Goal: Task Accomplishment & Management: Complete application form

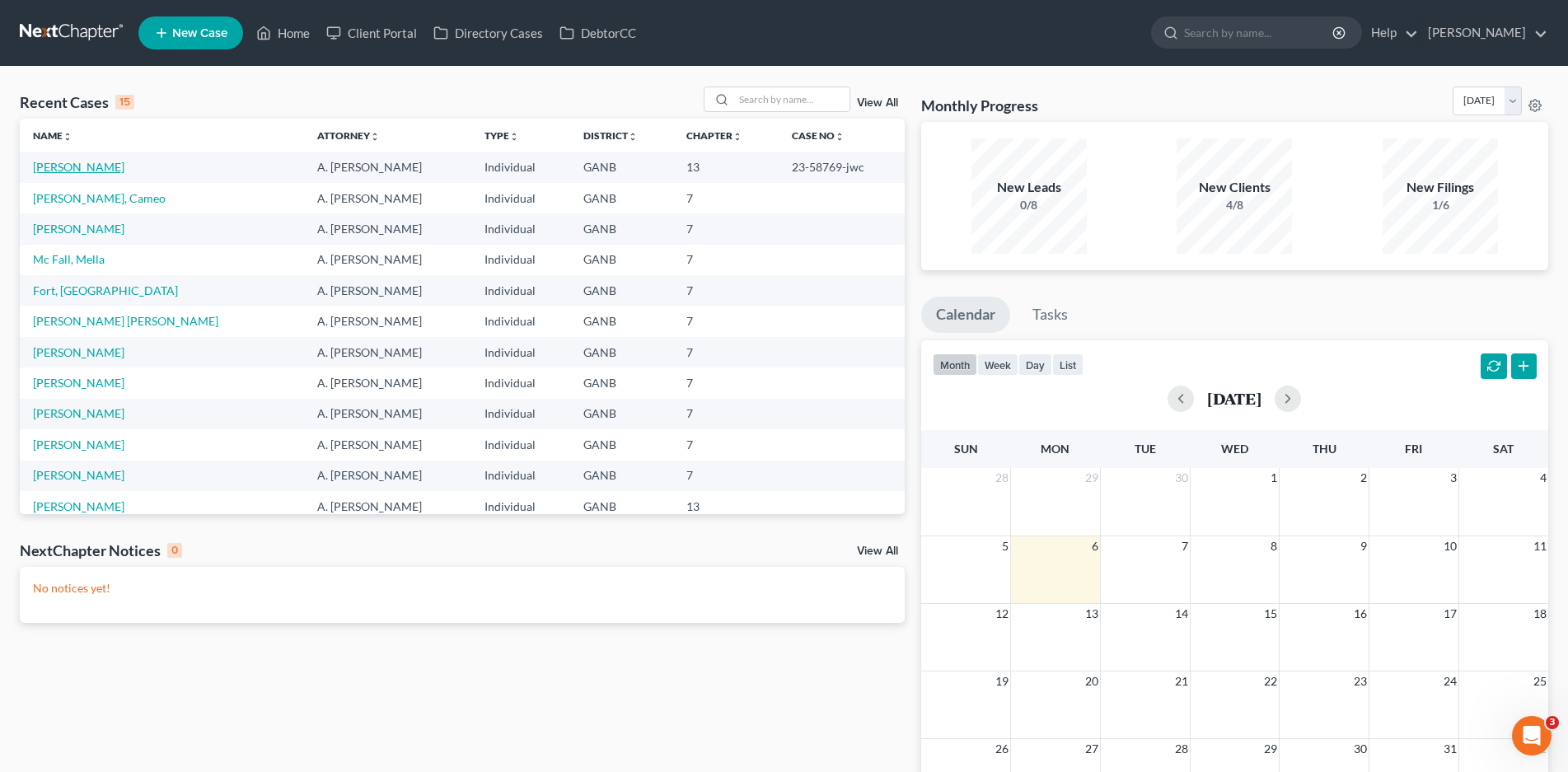
click at [69, 165] on link "[PERSON_NAME]" at bounding box center [79, 167] width 92 height 14
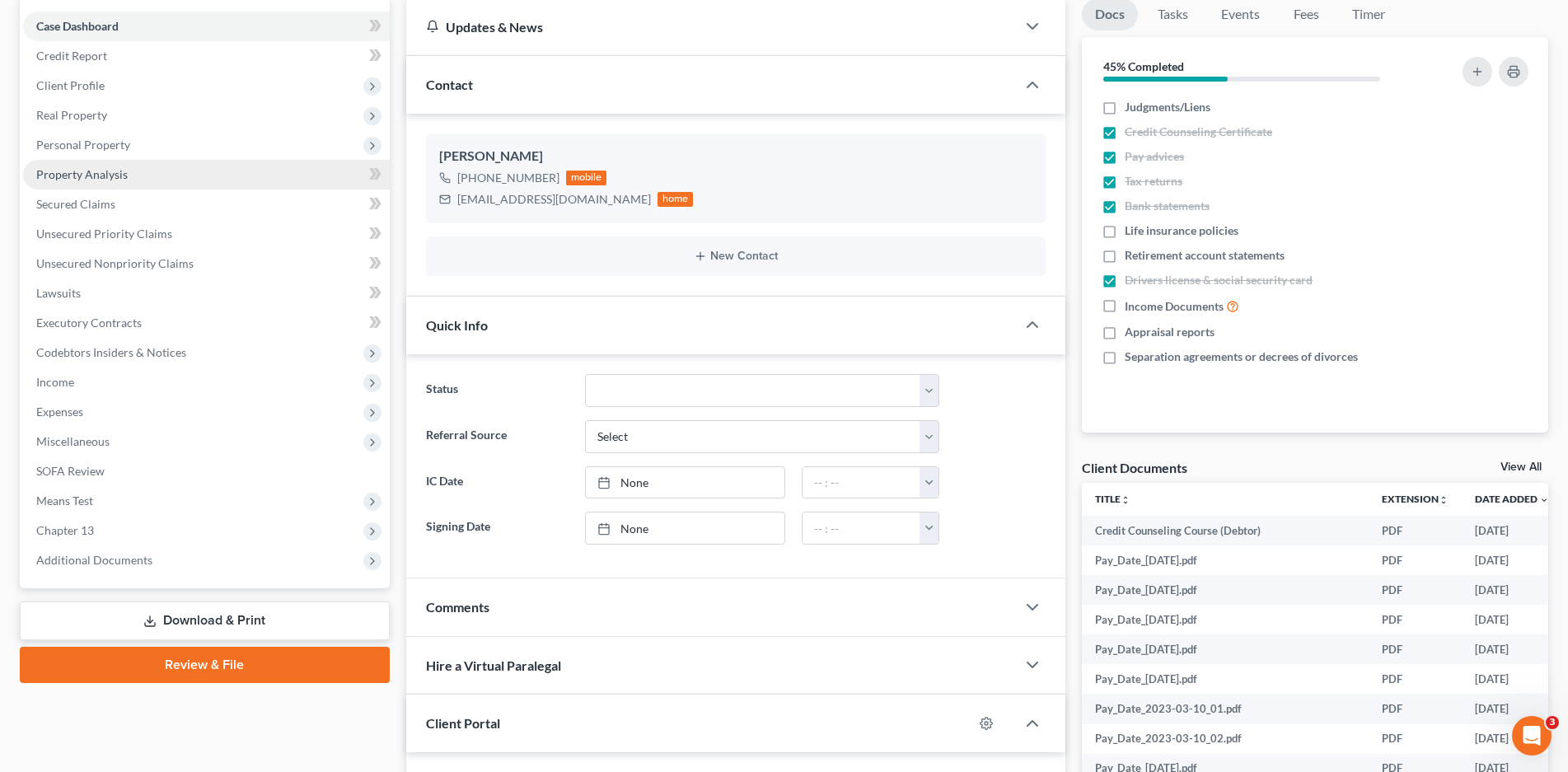
scroll to position [165, 0]
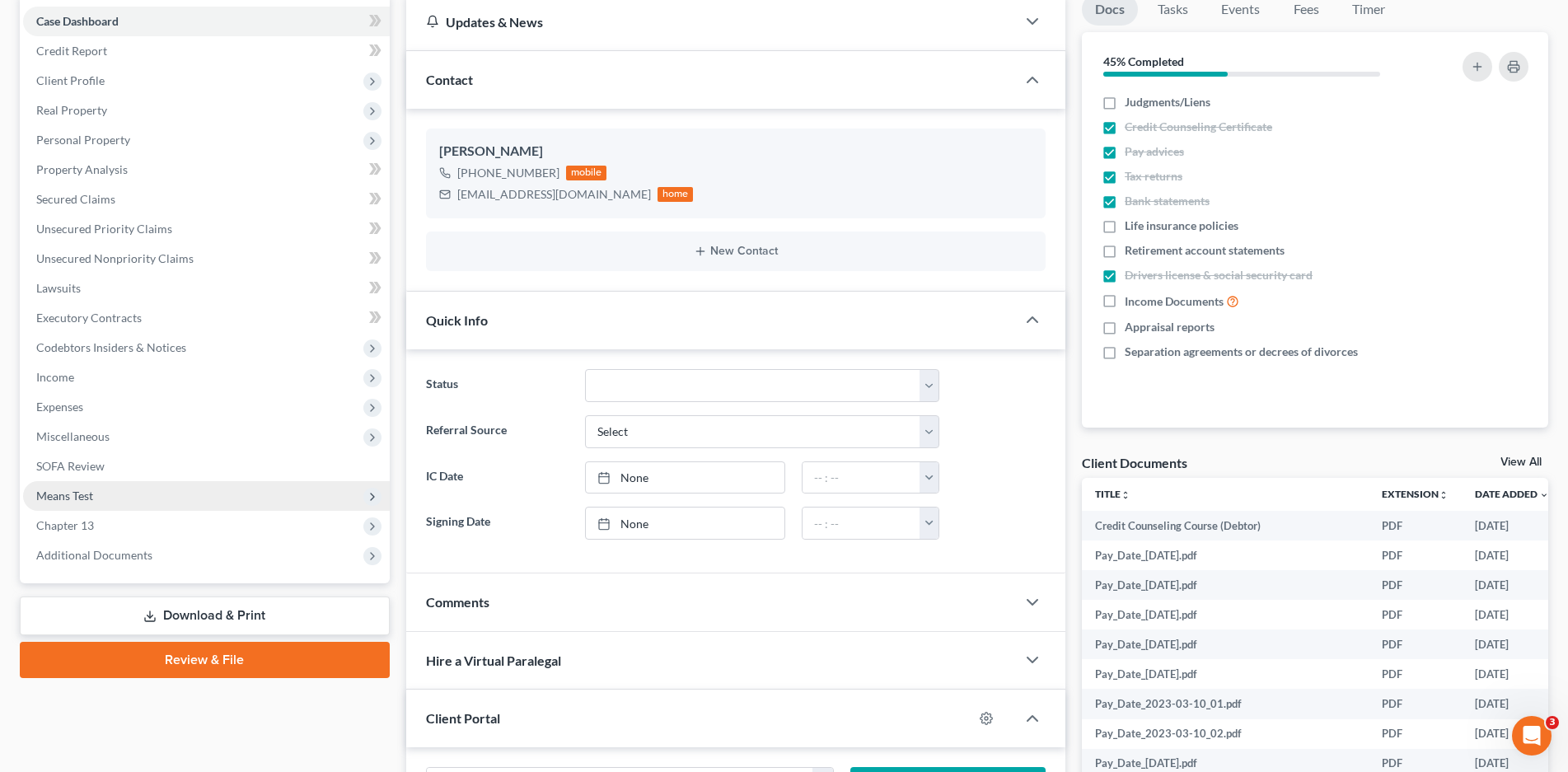
click at [61, 495] on span "Means Test" at bounding box center [65, 495] width 57 height 14
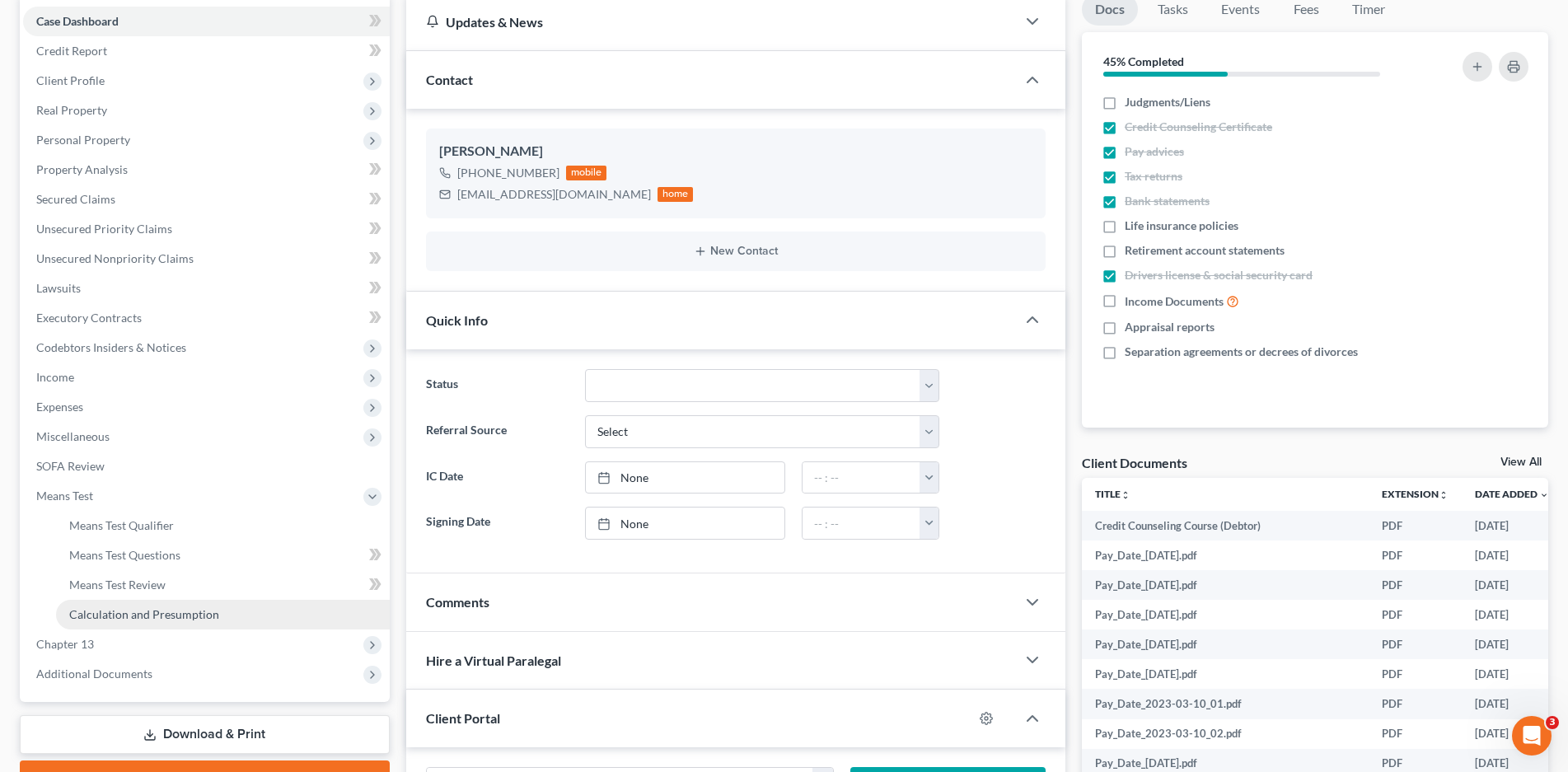
click at [114, 619] on span "Calculation and Presumption" at bounding box center [144, 614] width 150 height 14
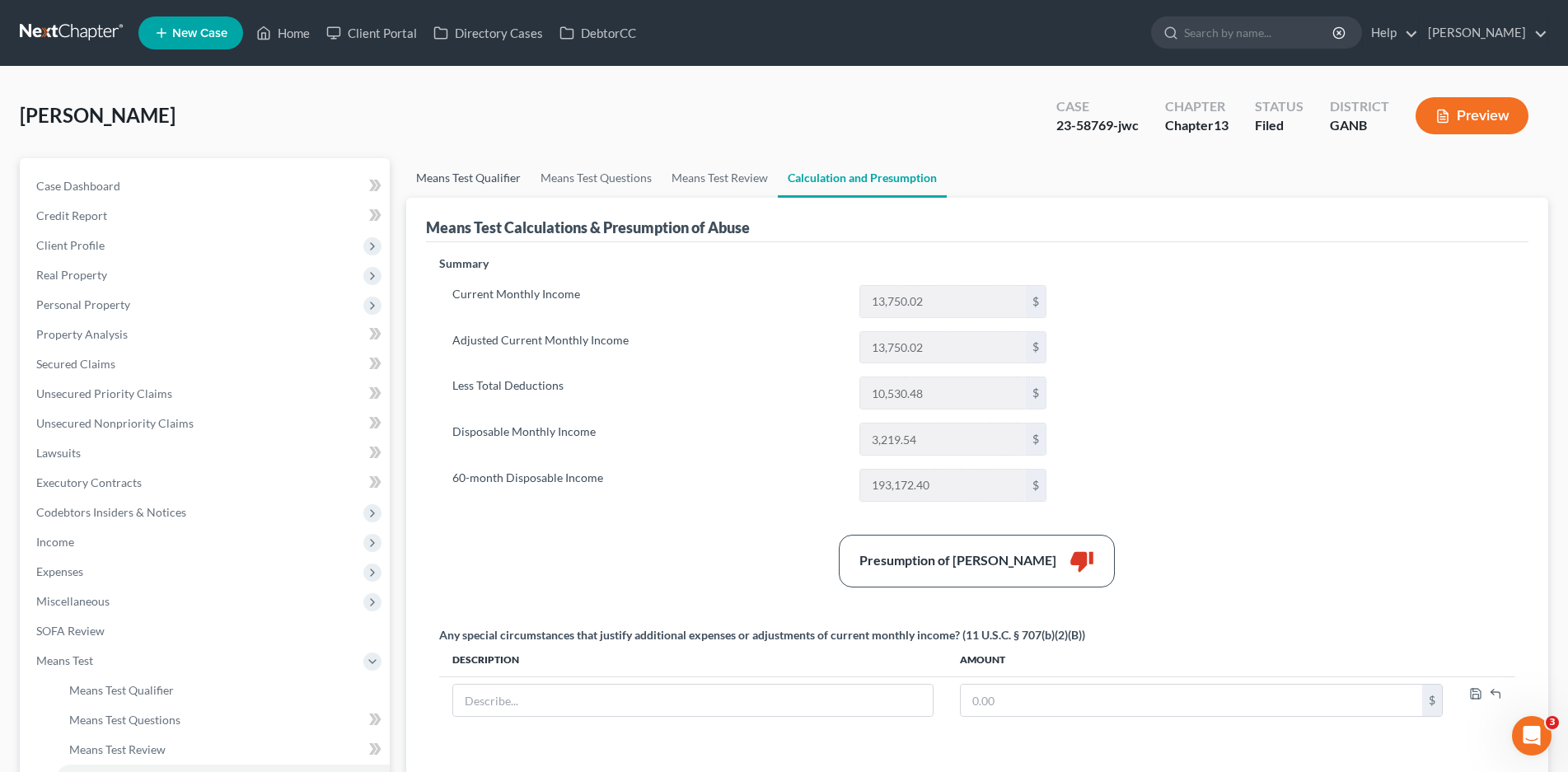
click at [470, 172] on link "Means Test Qualifier" at bounding box center [468, 178] width 124 height 39
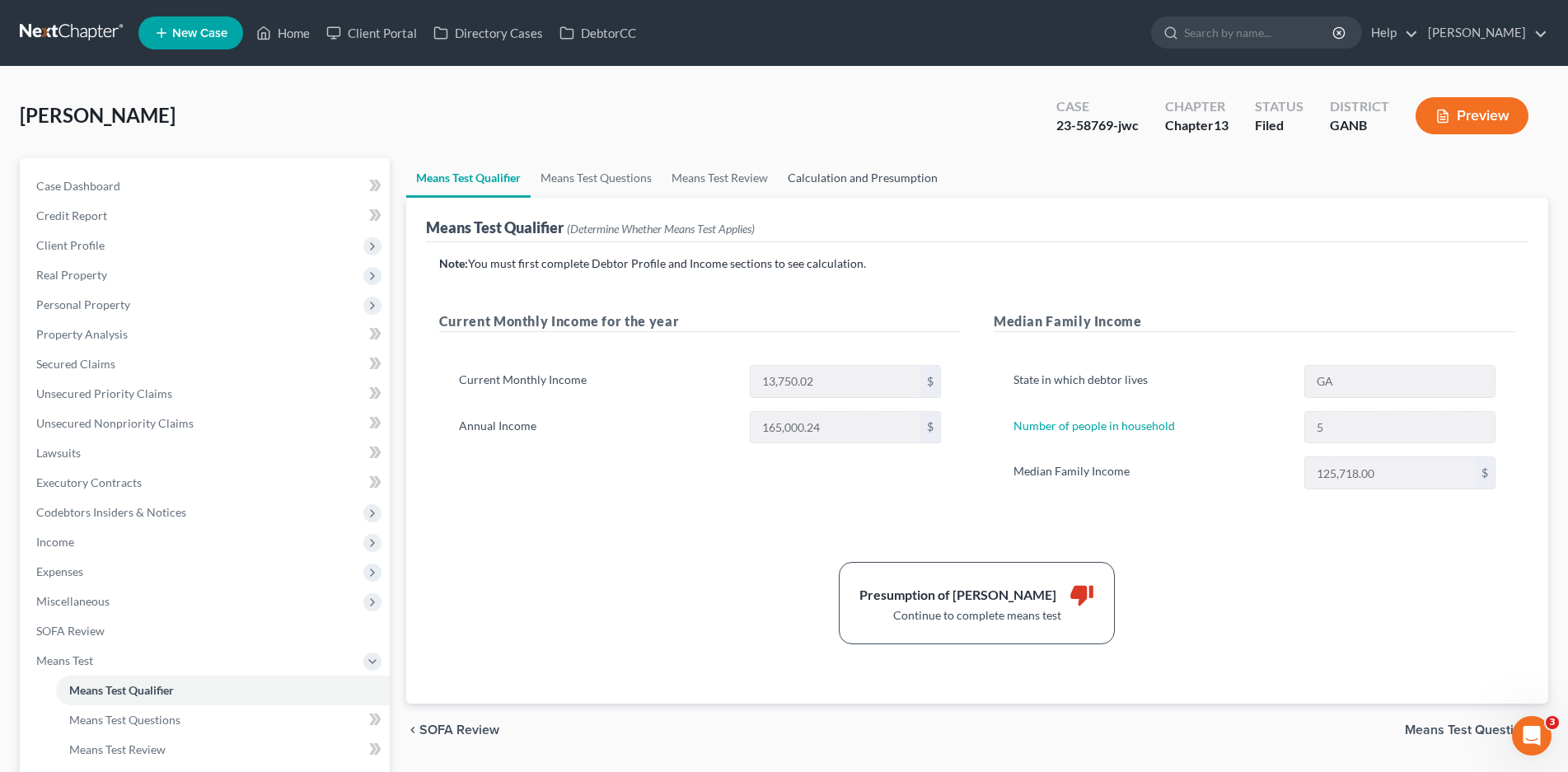
click at [853, 176] on link "Calculation and Presumption" at bounding box center [862, 178] width 169 height 39
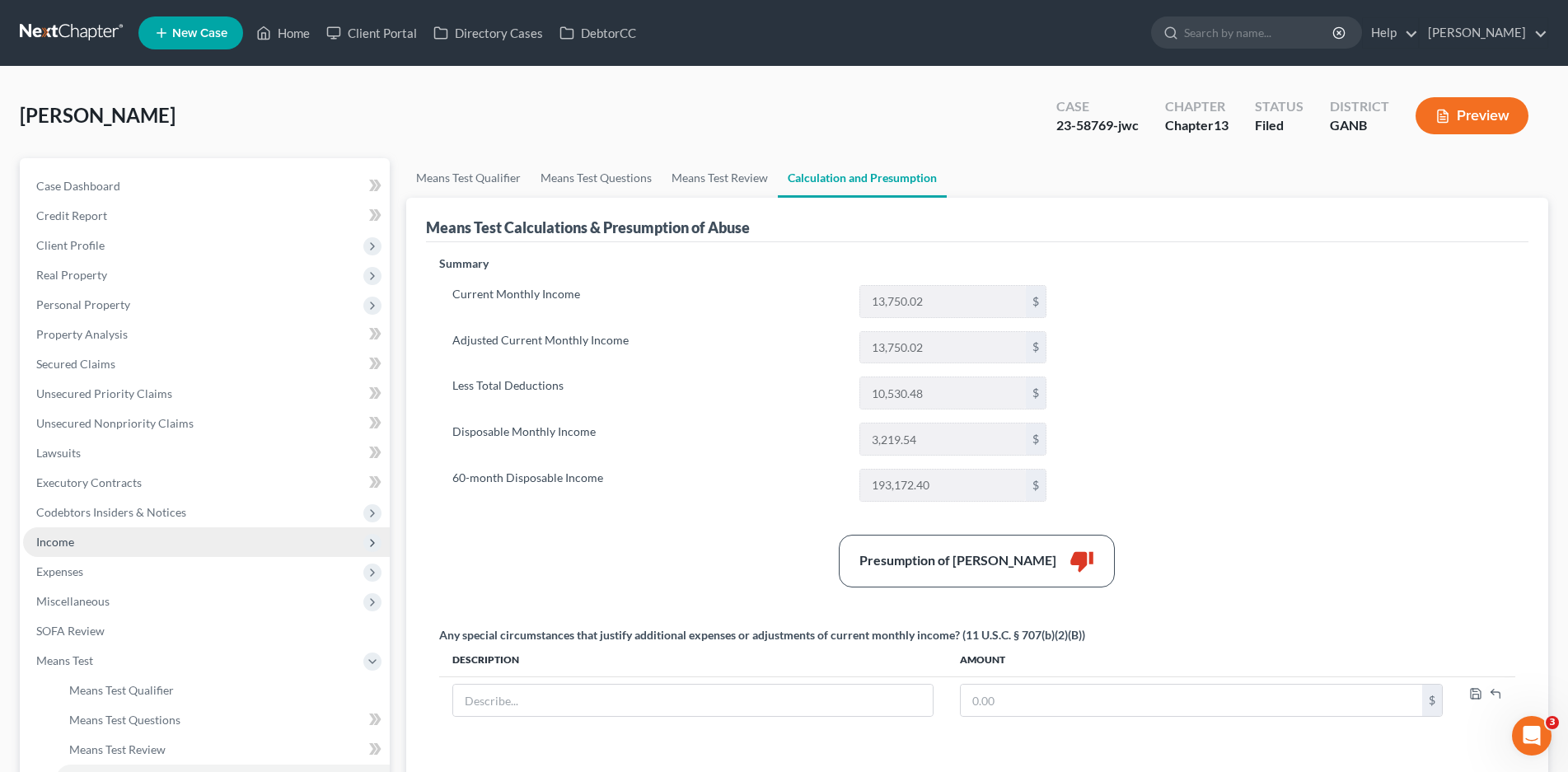
click at [65, 538] on span "Income" at bounding box center [55, 542] width 38 height 14
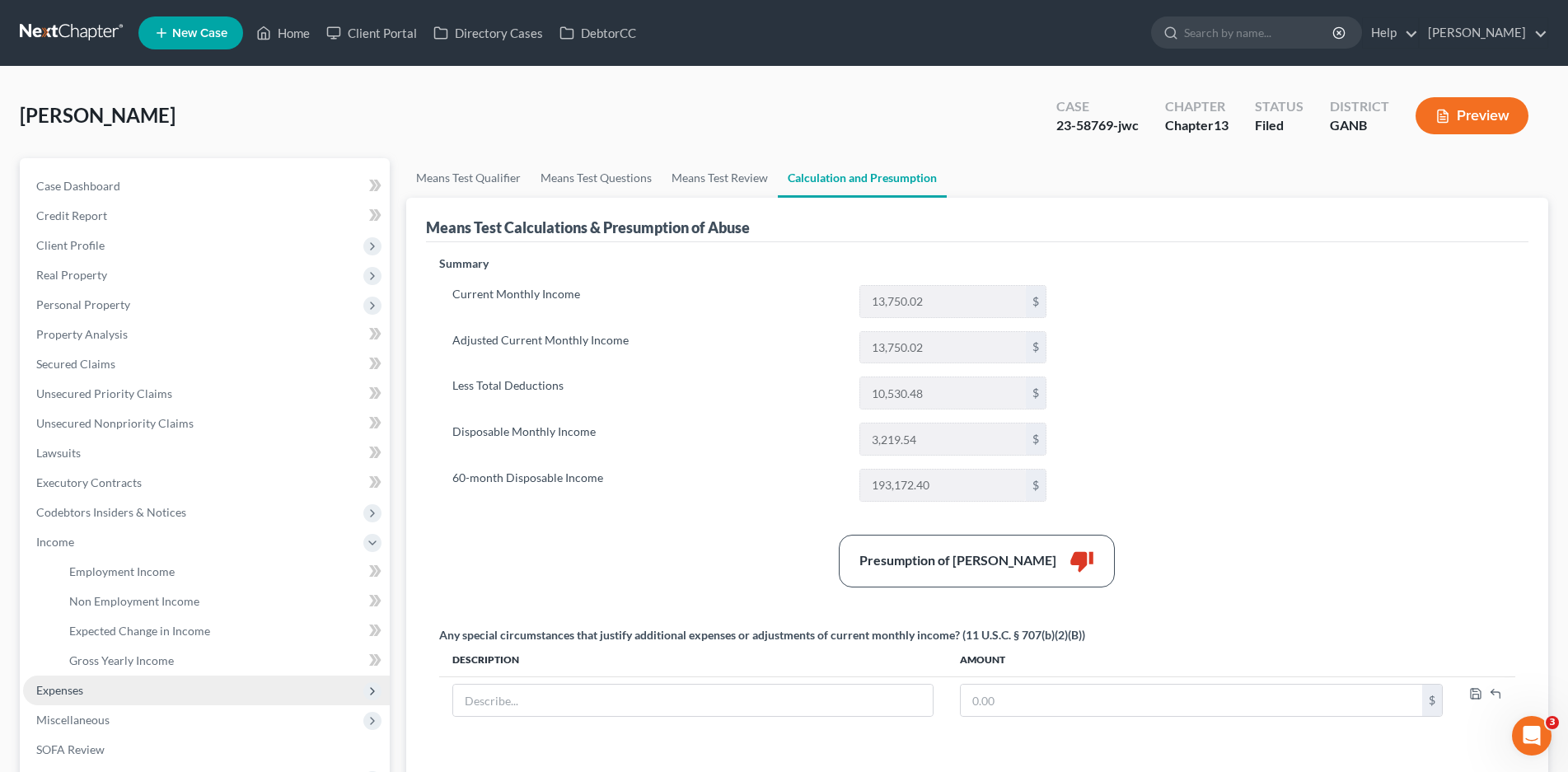
click at [55, 693] on span "Expenses" at bounding box center [60, 690] width 47 height 14
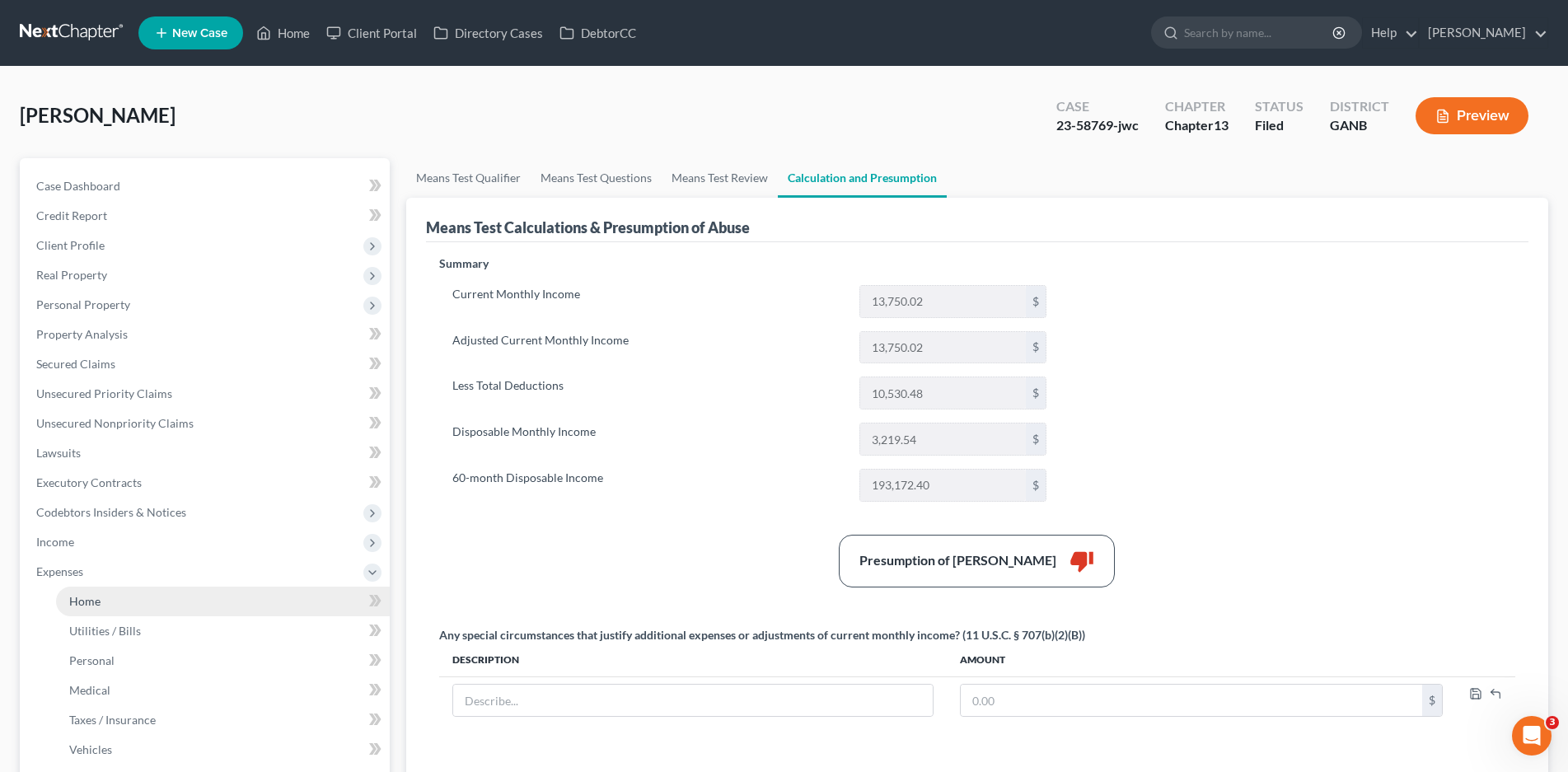
click at [87, 600] on span "Home" at bounding box center [84, 601] width 31 height 14
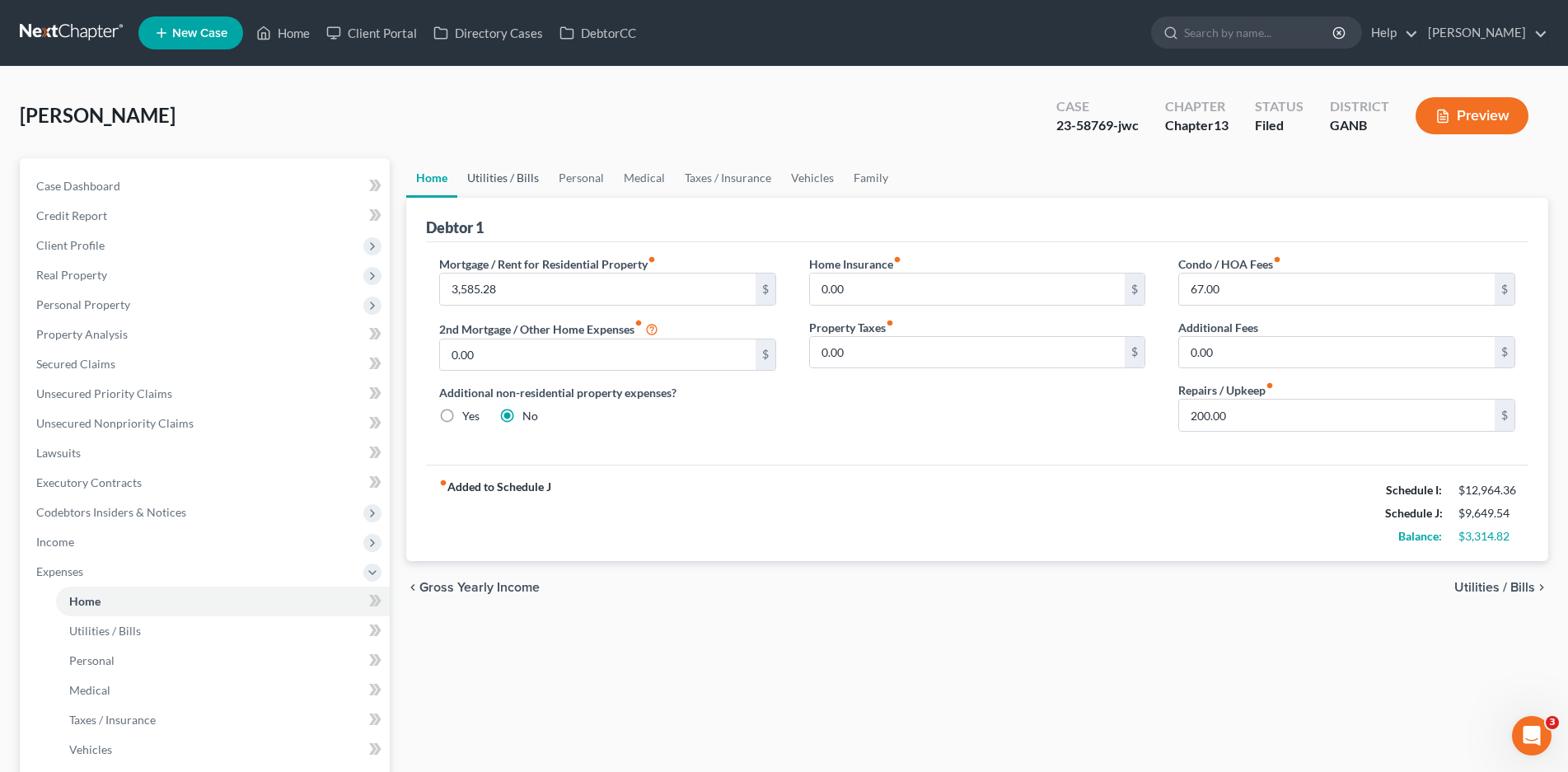
click at [524, 173] on link "Utilities / Bills" at bounding box center [503, 178] width 92 height 39
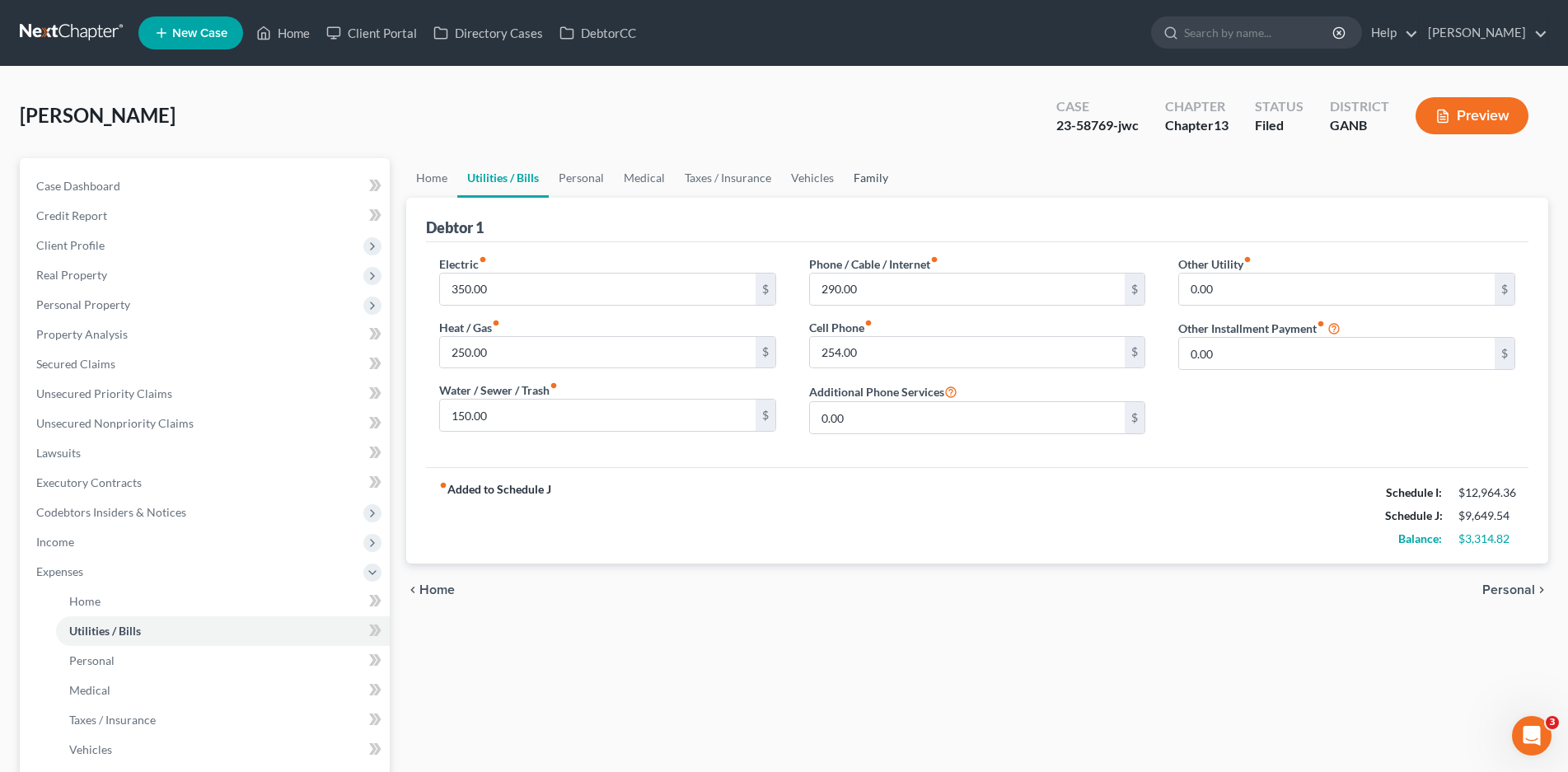
click at [873, 183] on link "Family" at bounding box center [871, 178] width 54 height 39
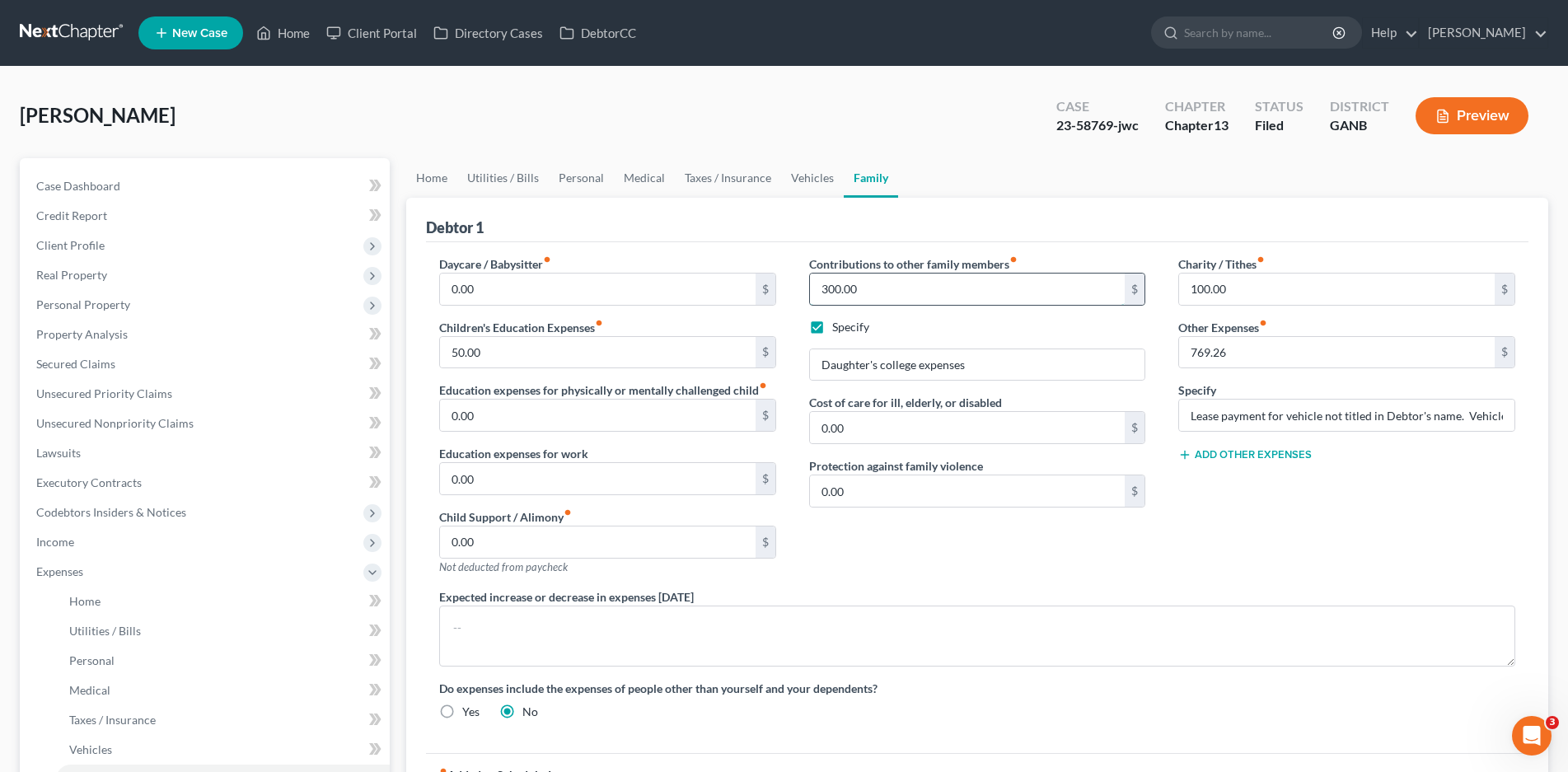
drag, startPoint x: 822, startPoint y: 292, endPoint x: 835, endPoint y: 315, distance: 26.4
click at [822, 294] on input "300.00" at bounding box center [967, 288] width 315 height 31
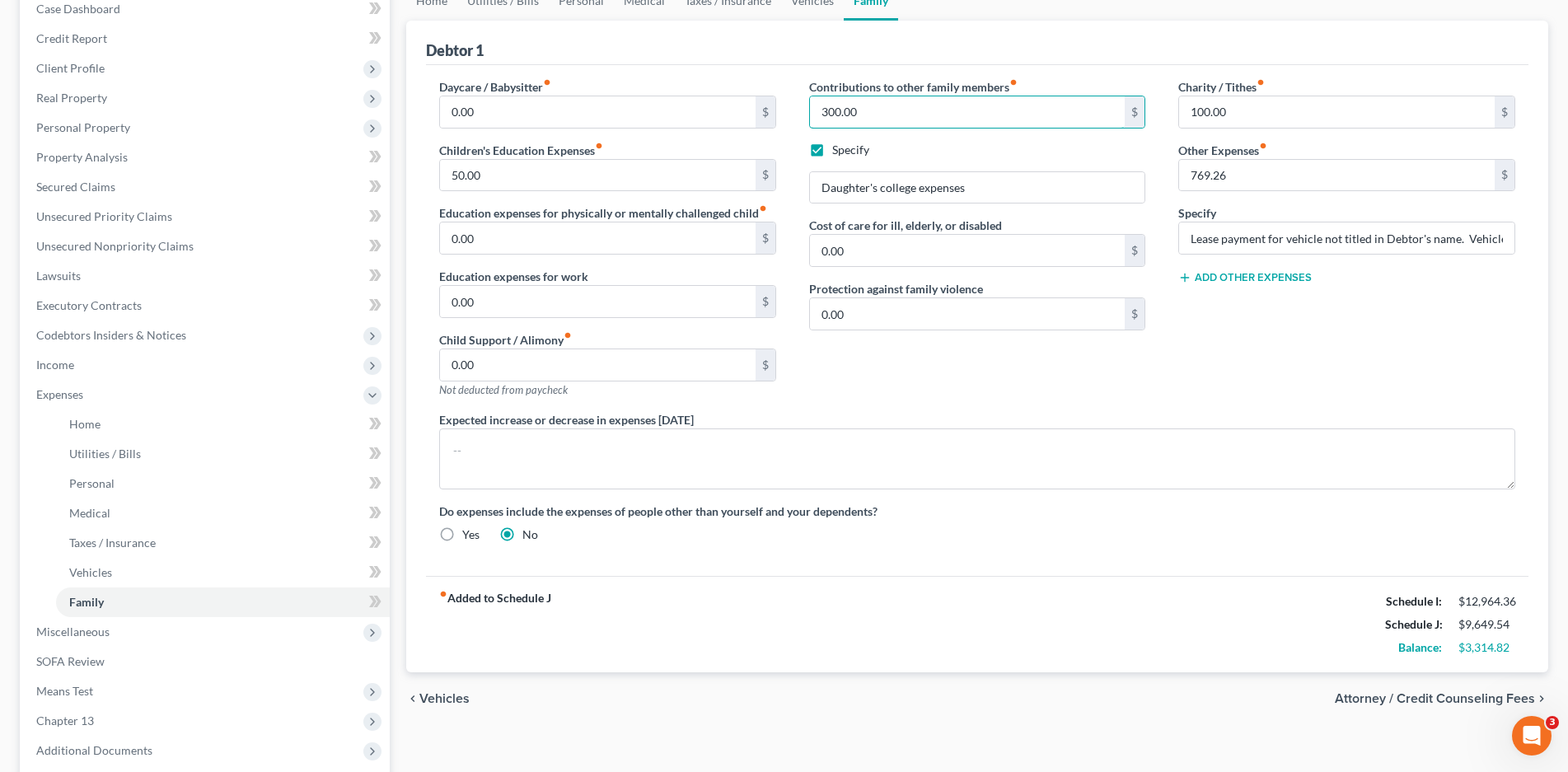
scroll to position [176, 0]
type input "4"
type input "394.82"
click at [1040, 197] on input "Daughter's college expenses" at bounding box center [978, 188] width 335 height 31
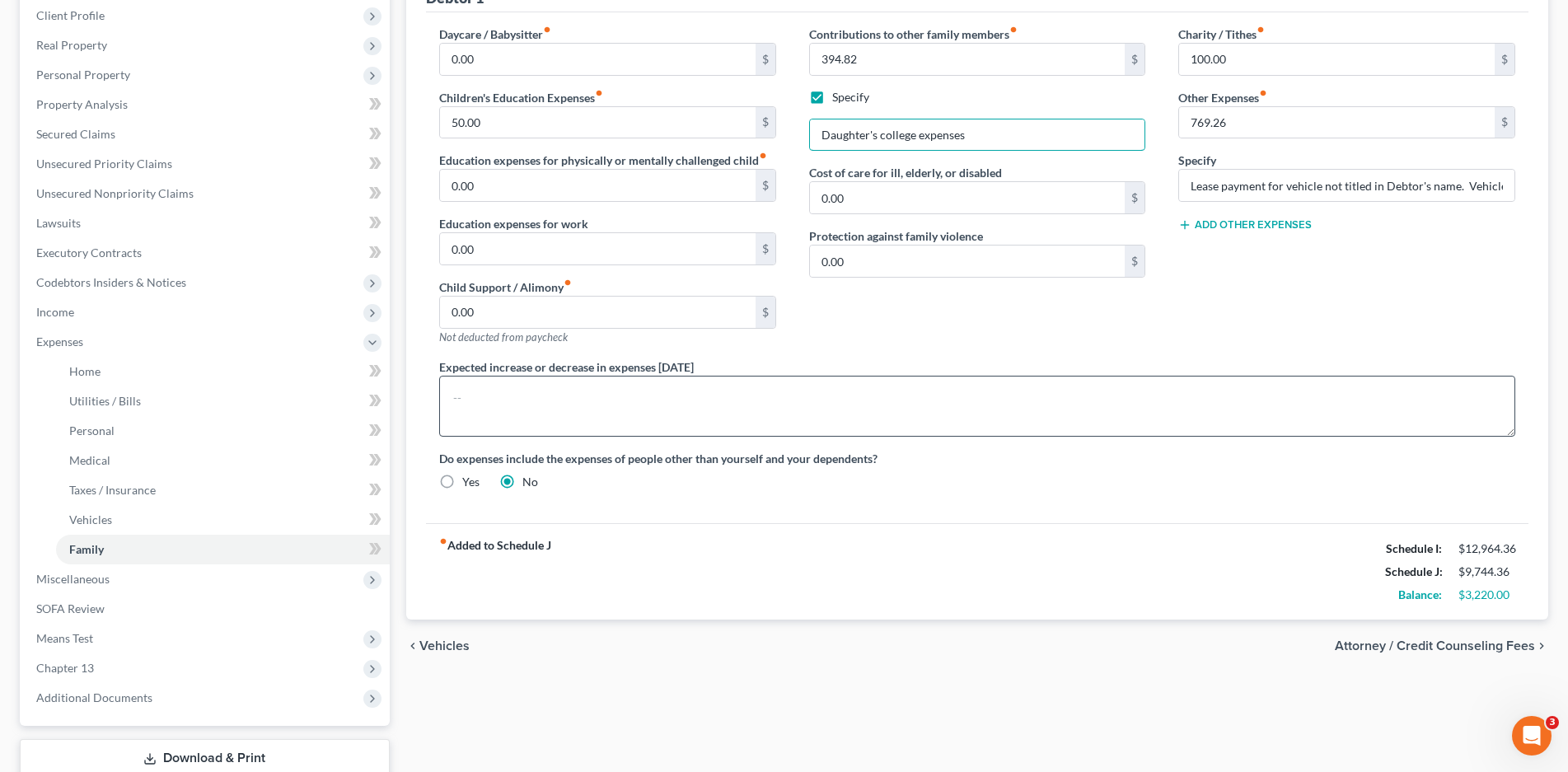
scroll to position [259, 0]
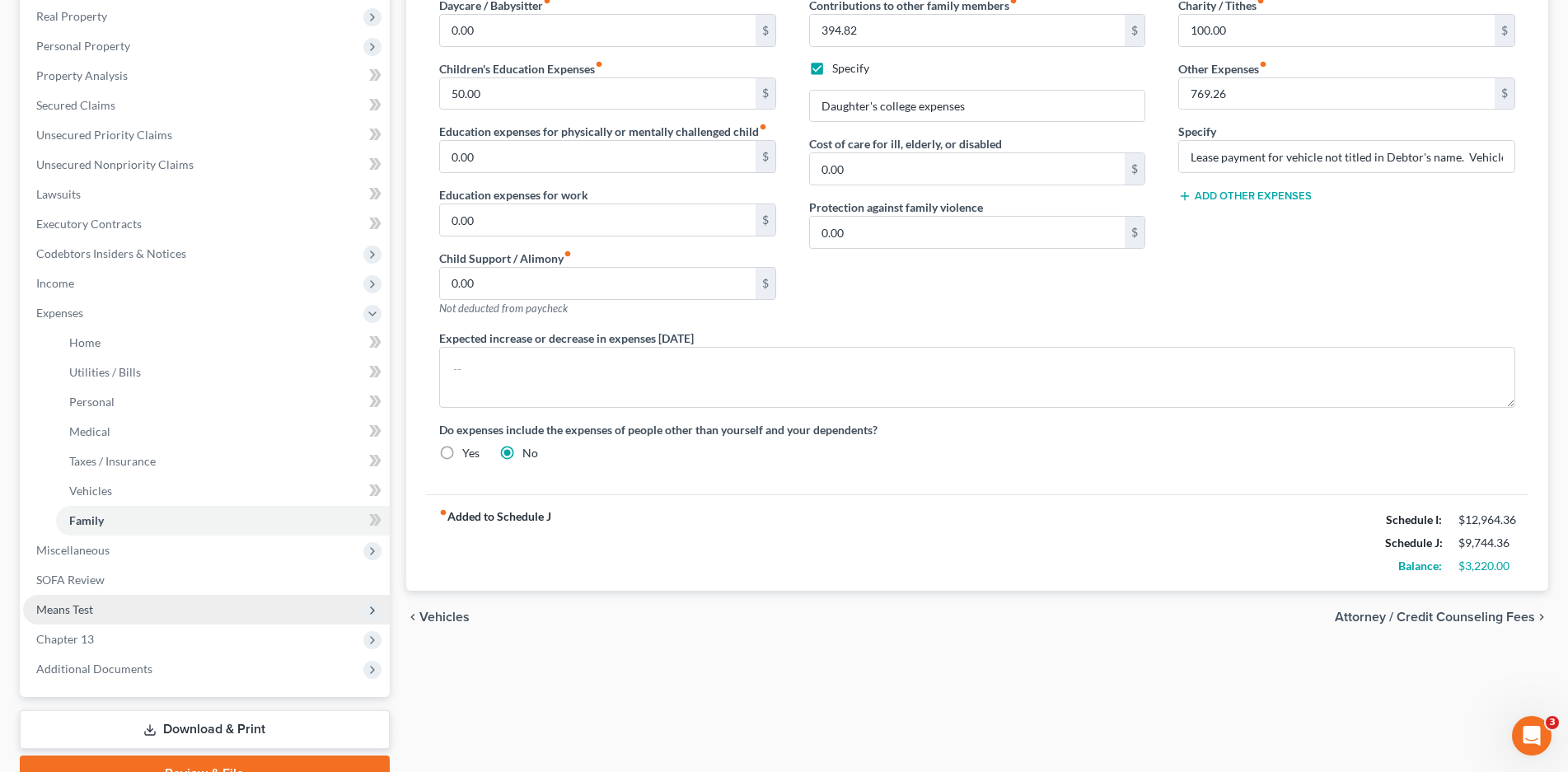
click at [73, 611] on span "Means Test" at bounding box center [65, 609] width 57 height 14
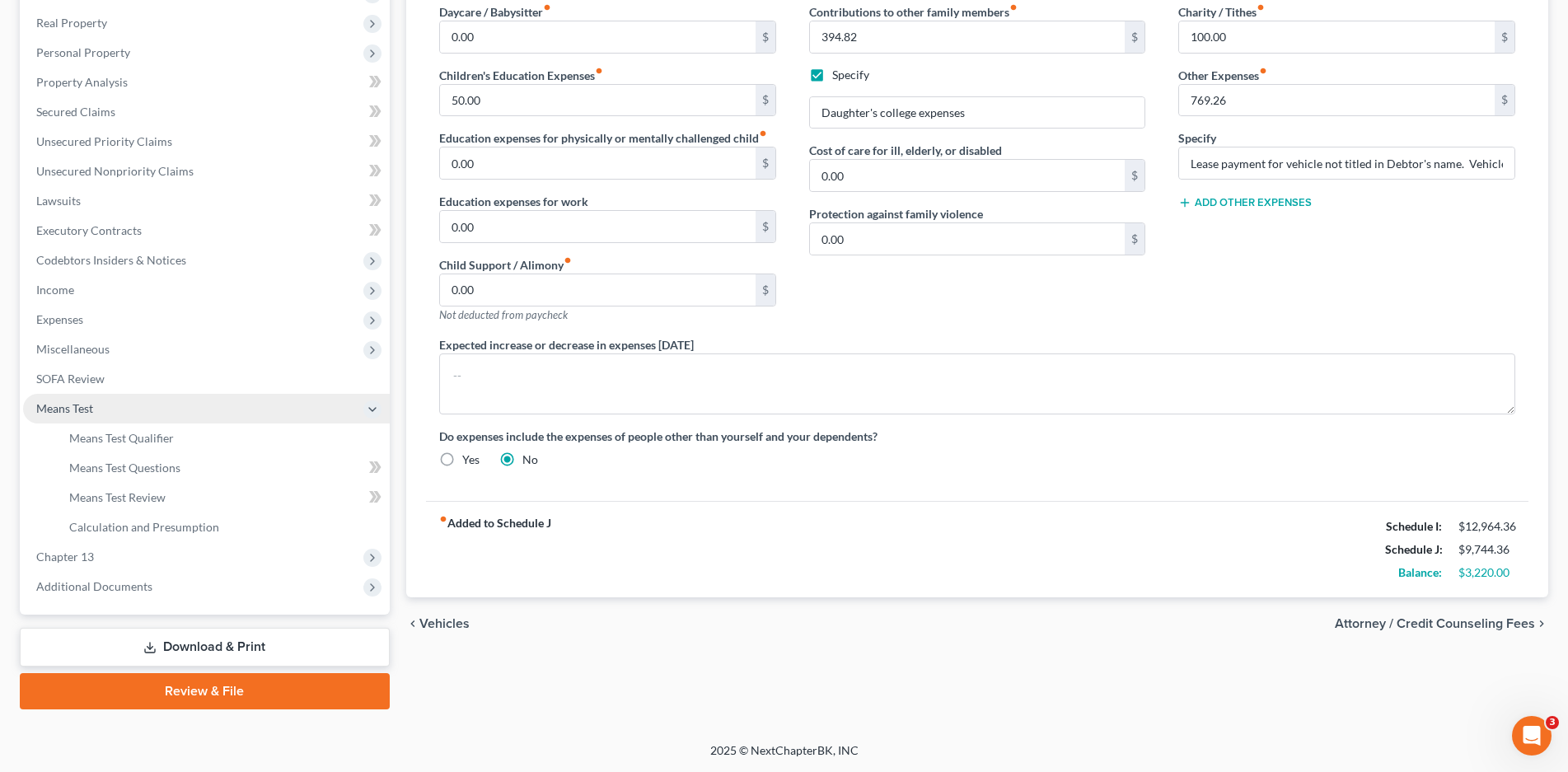
scroll to position [253, 0]
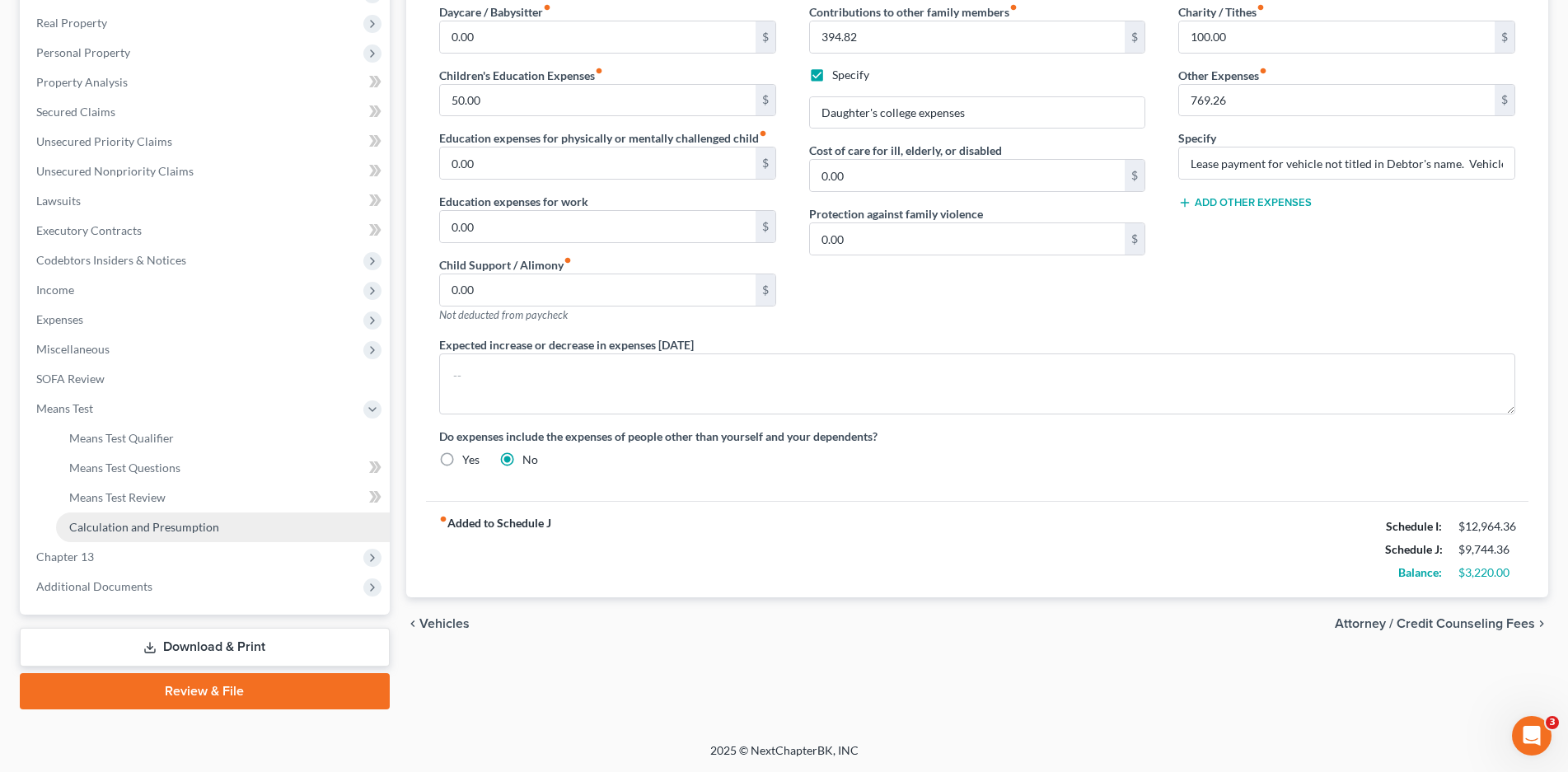
click at [139, 526] on span "Calculation and Presumption" at bounding box center [144, 527] width 150 height 14
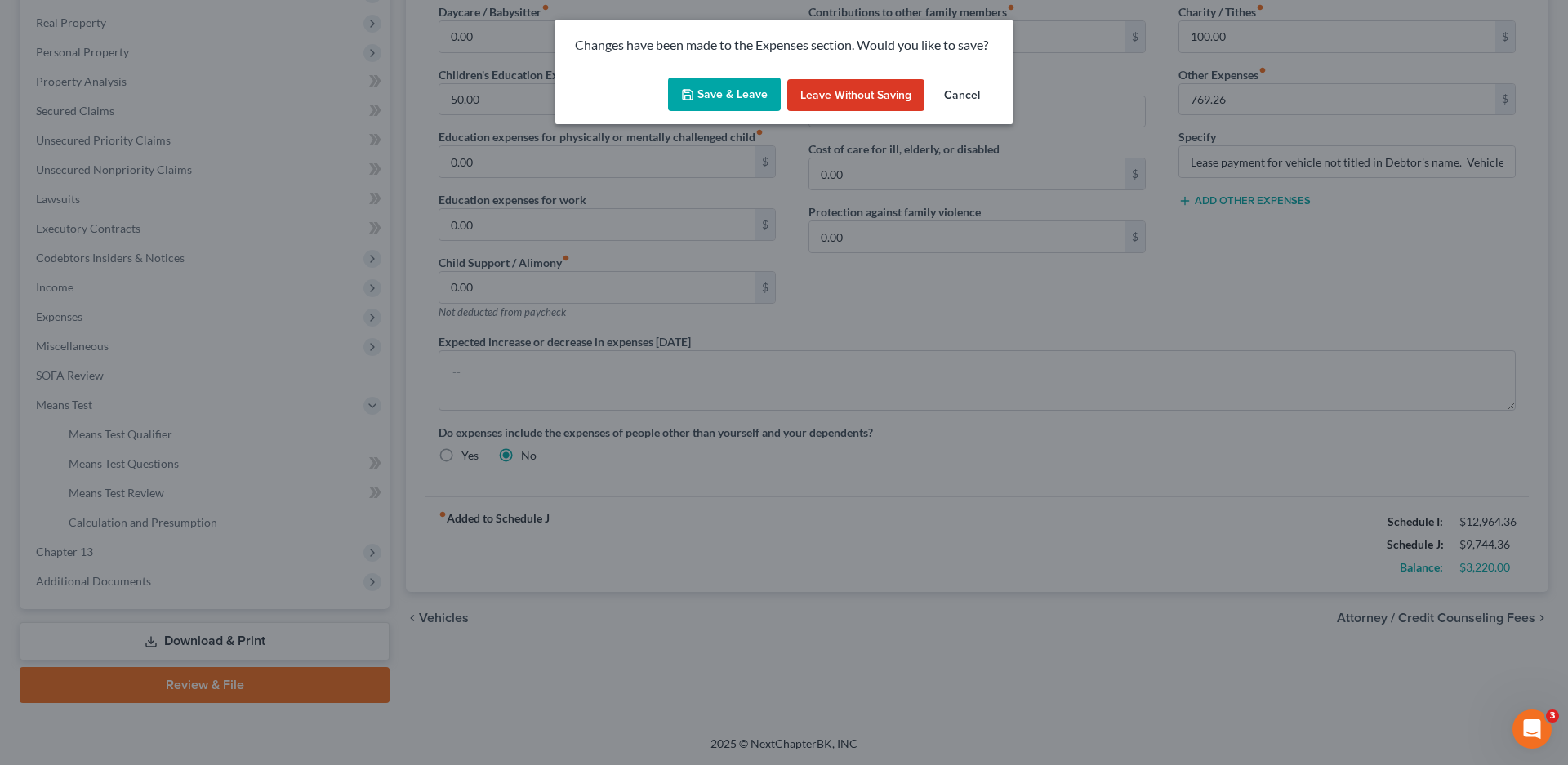
click at [743, 99] on button "Save & Leave" at bounding box center [724, 95] width 113 height 34
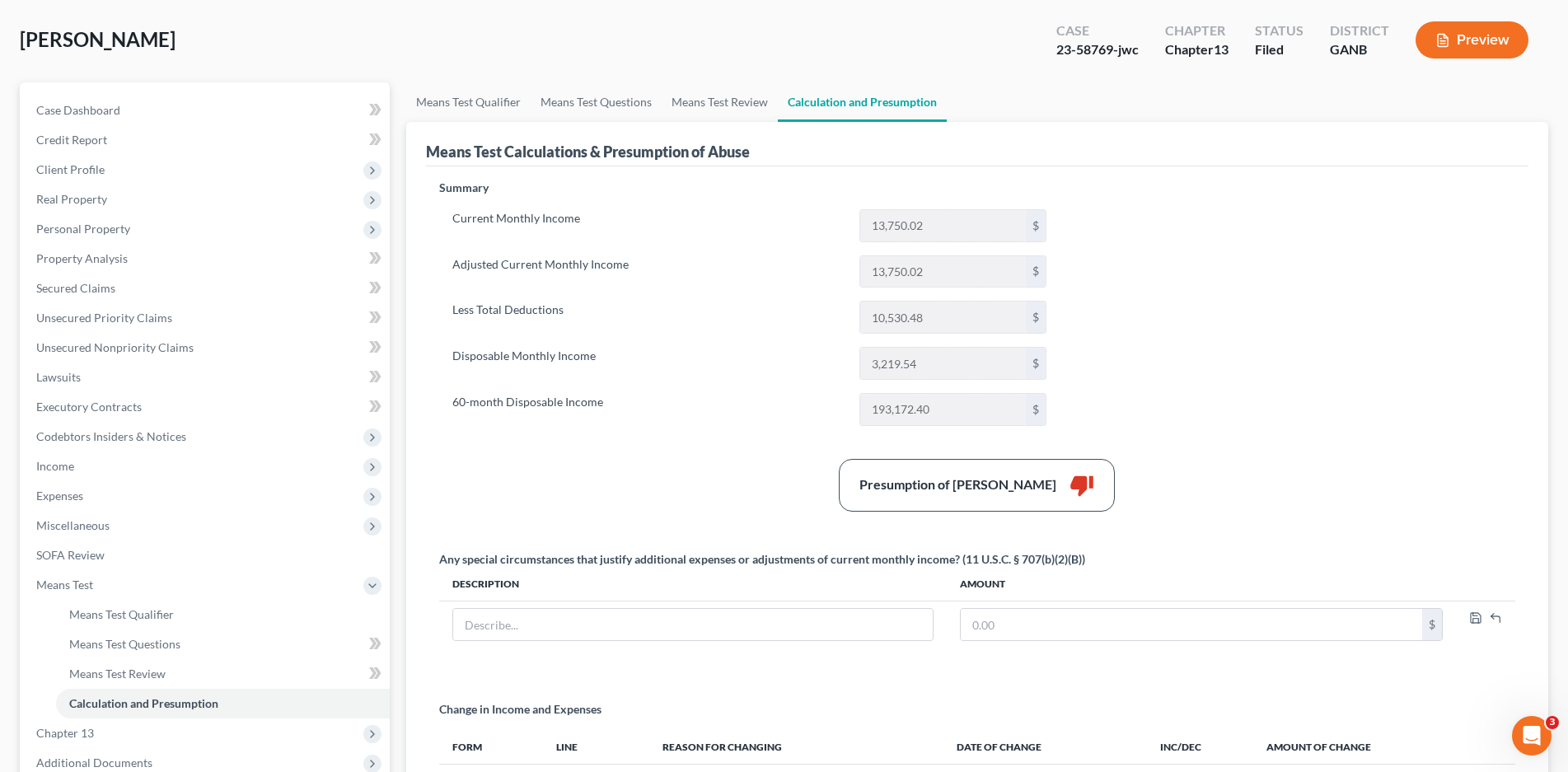
scroll to position [294, 0]
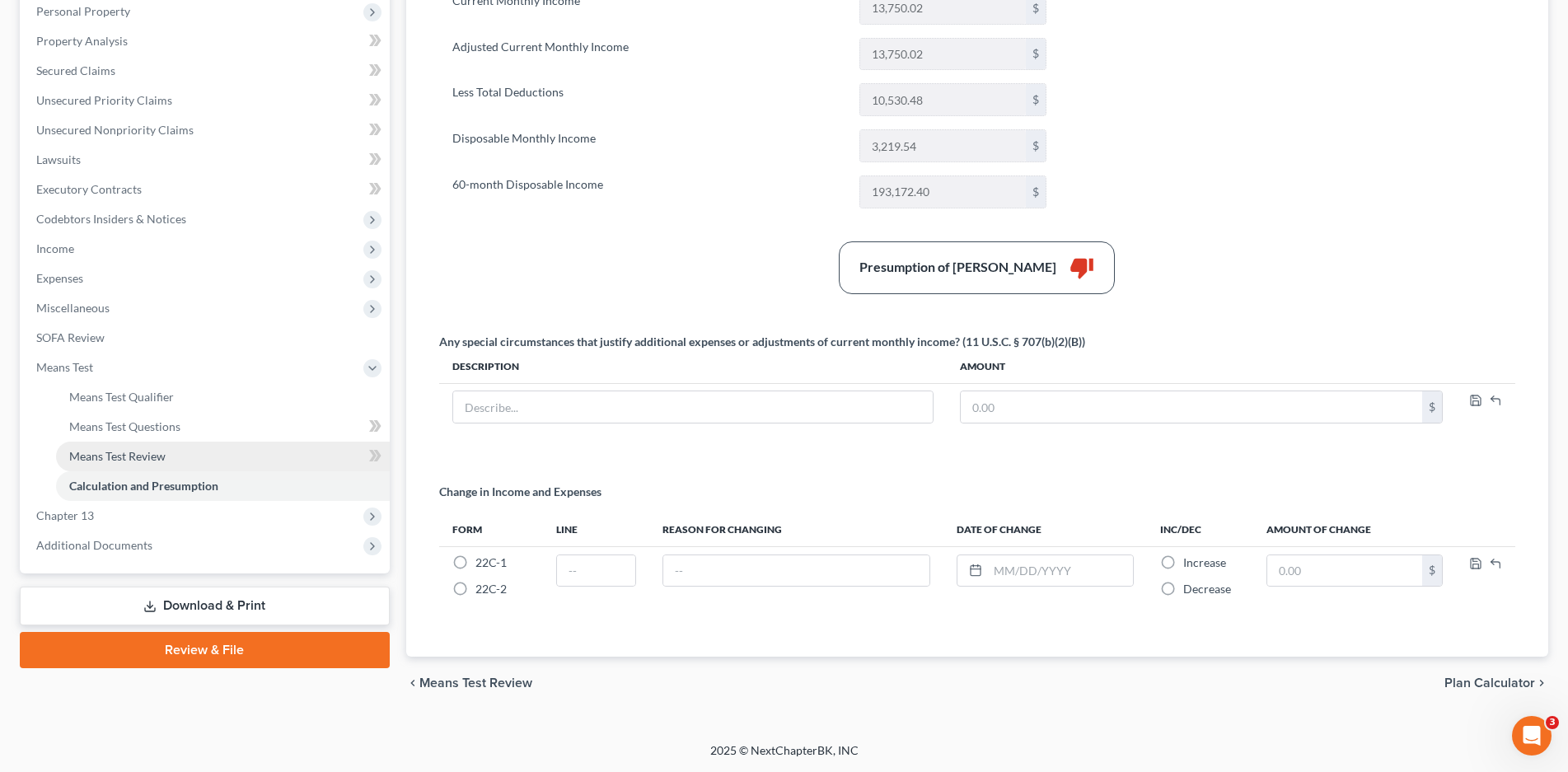
click at [96, 468] on link "Means Test Review" at bounding box center [223, 457] width 334 height 30
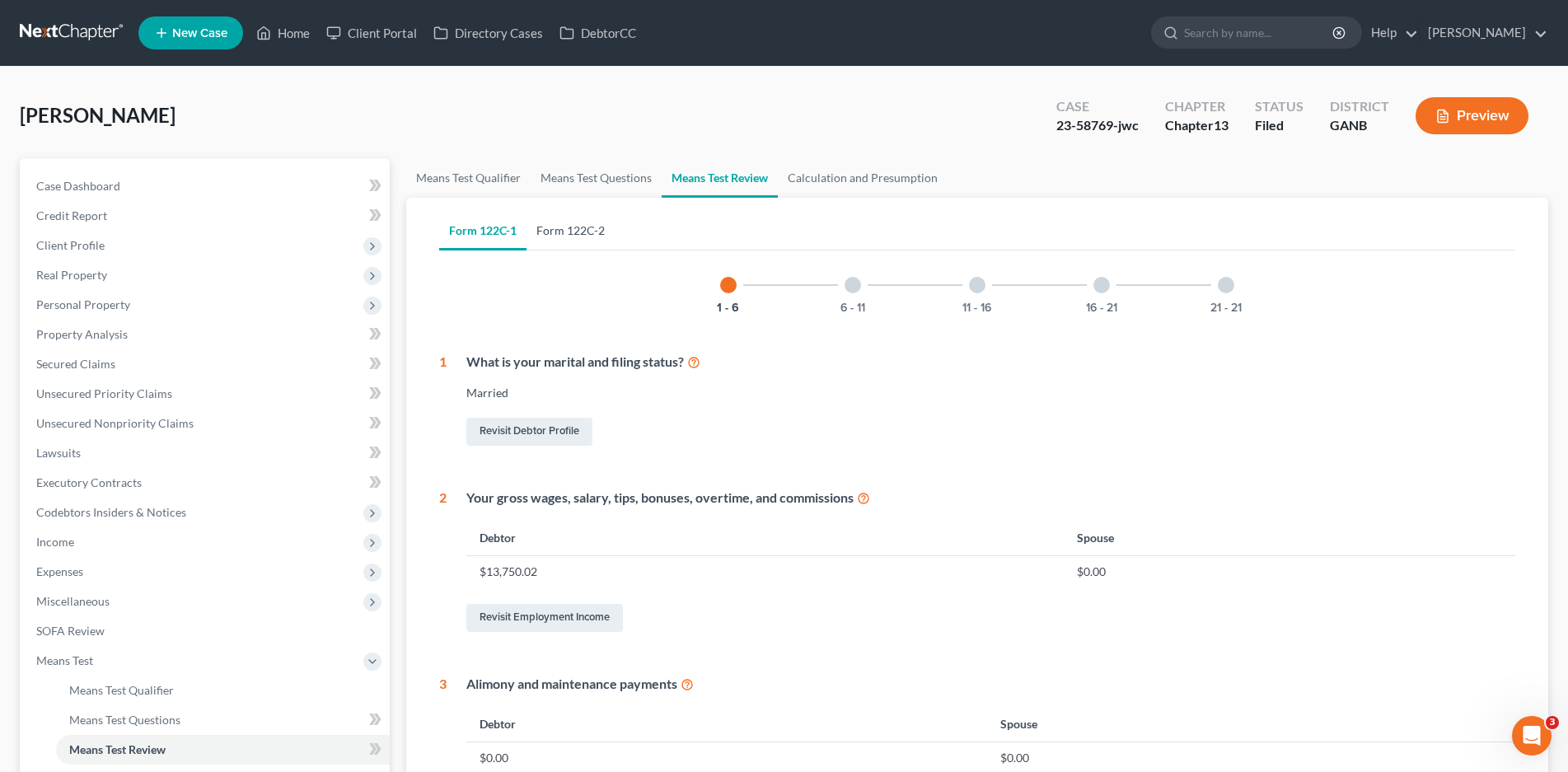
click at [583, 237] on link "Form 122C-2" at bounding box center [571, 230] width 88 height 39
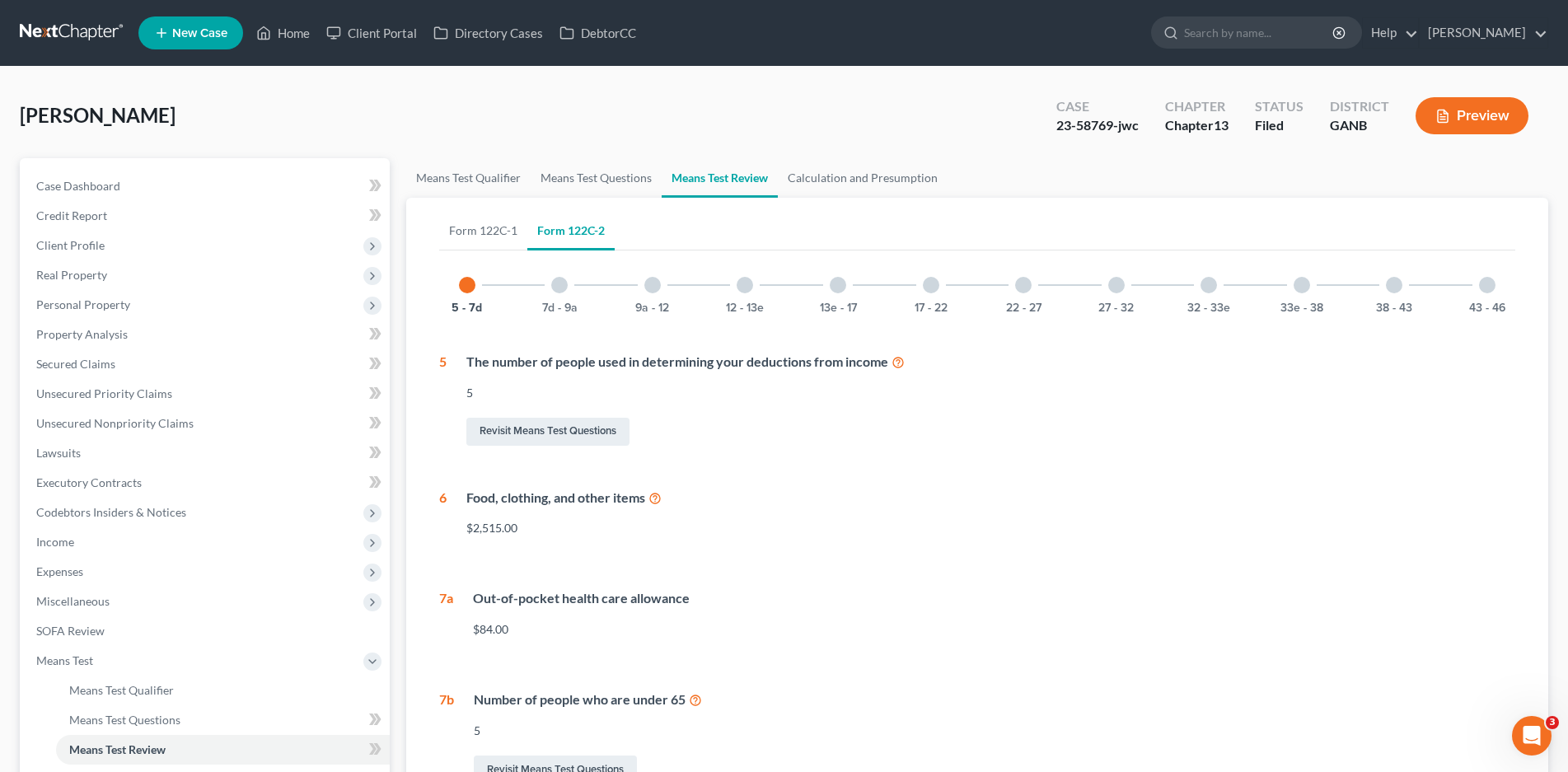
click at [1482, 288] on div at bounding box center [1488, 285] width 17 height 17
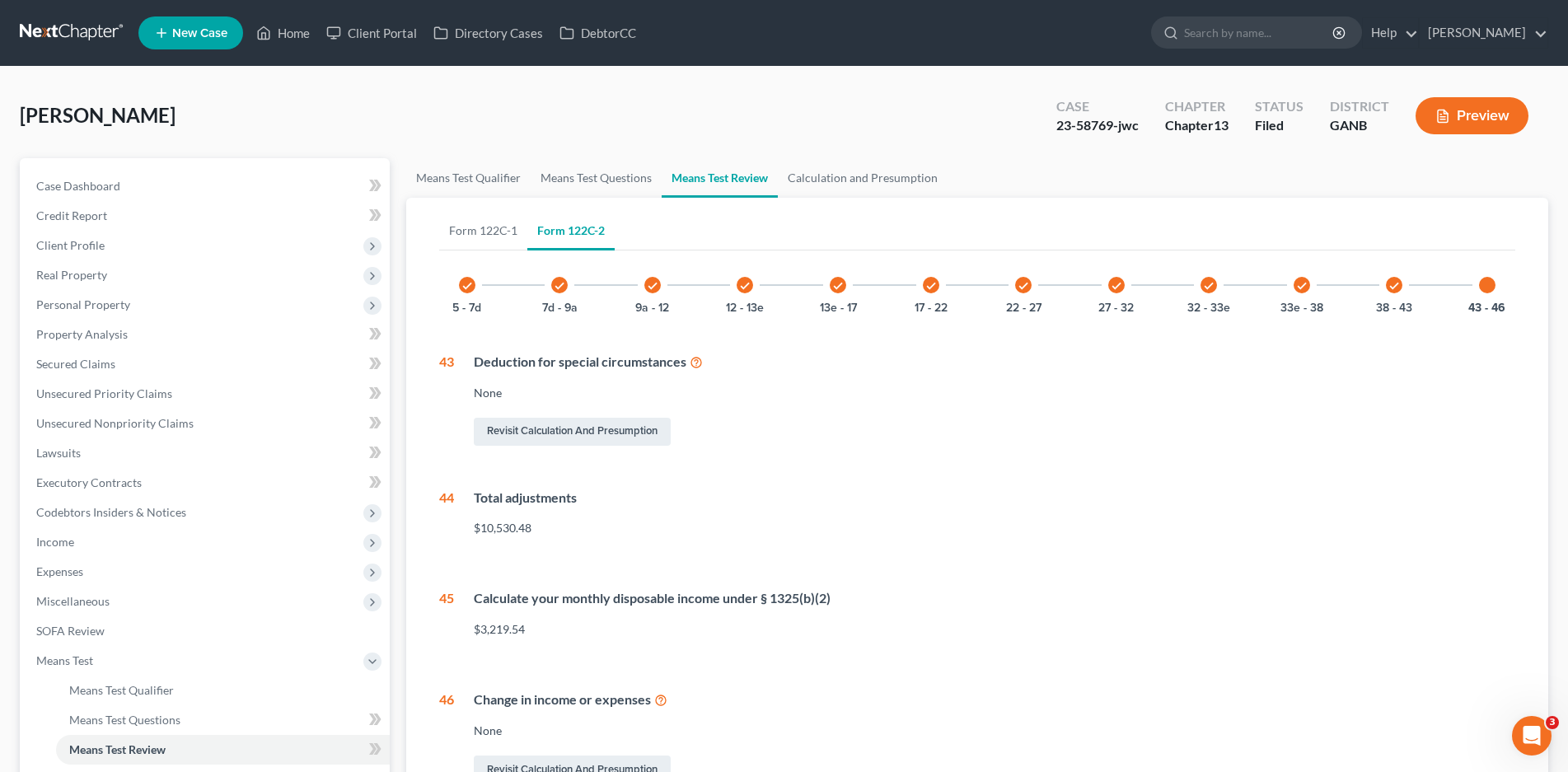
click at [1488, 283] on div at bounding box center [1488, 285] width 17 height 17
click at [1486, 289] on div at bounding box center [1488, 285] width 17 height 17
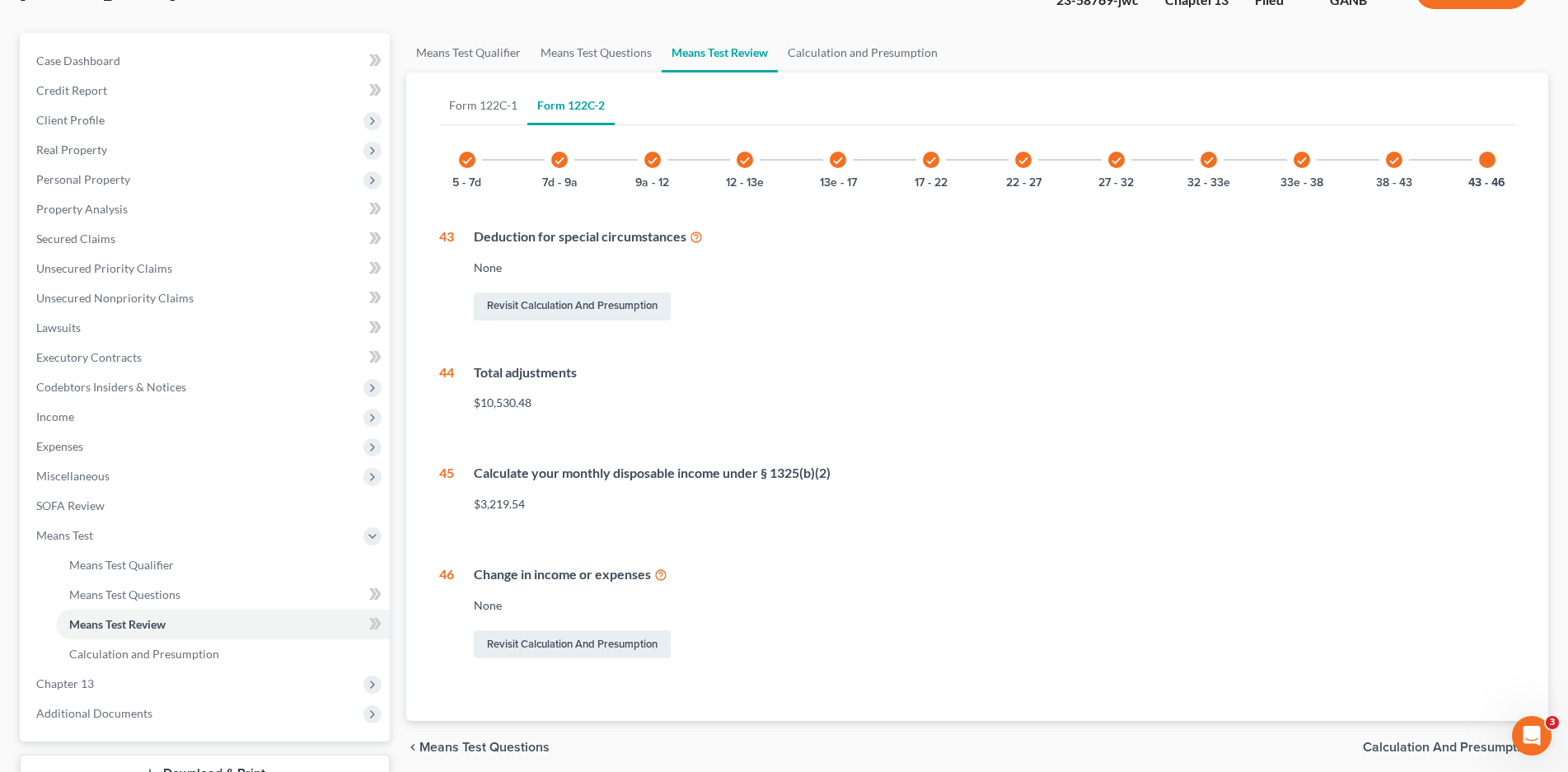
scroll to position [253, 0]
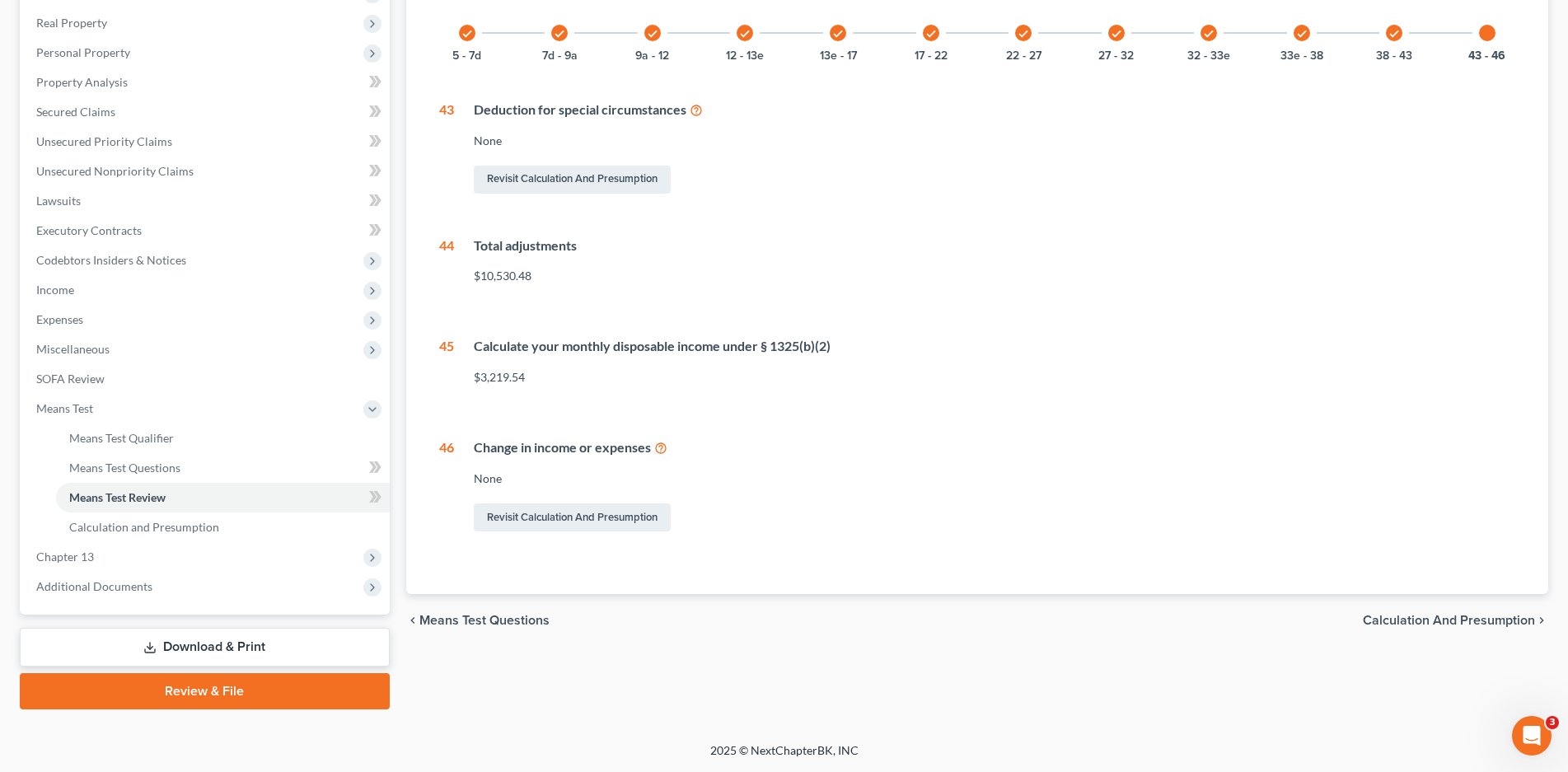
click at [1393, 616] on span "Calculation and Presumption" at bounding box center [1449, 620] width 172 height 13
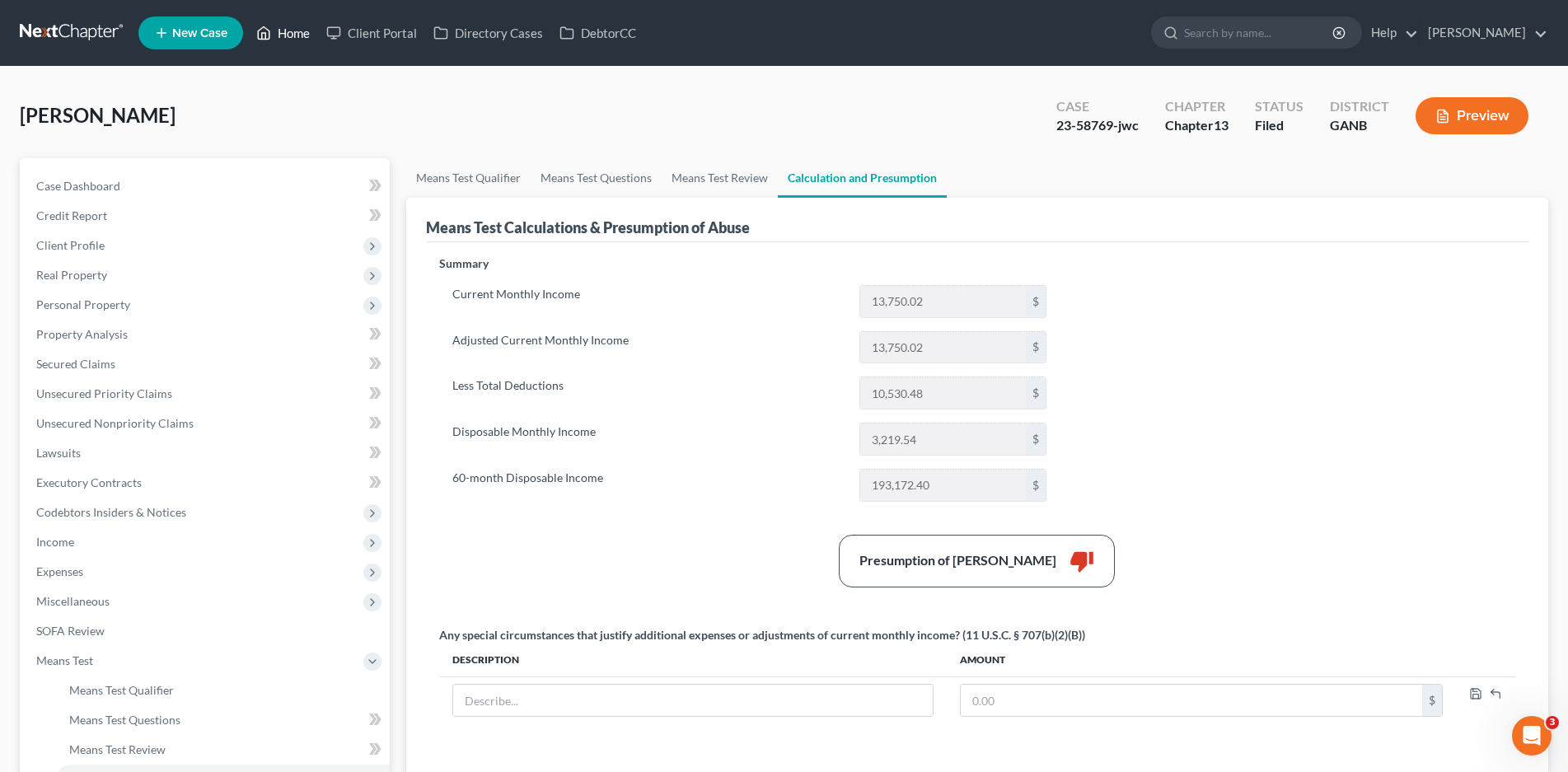
click at [302, 40] on link "Home" at bounding box center [283, 33] width 70 height 30
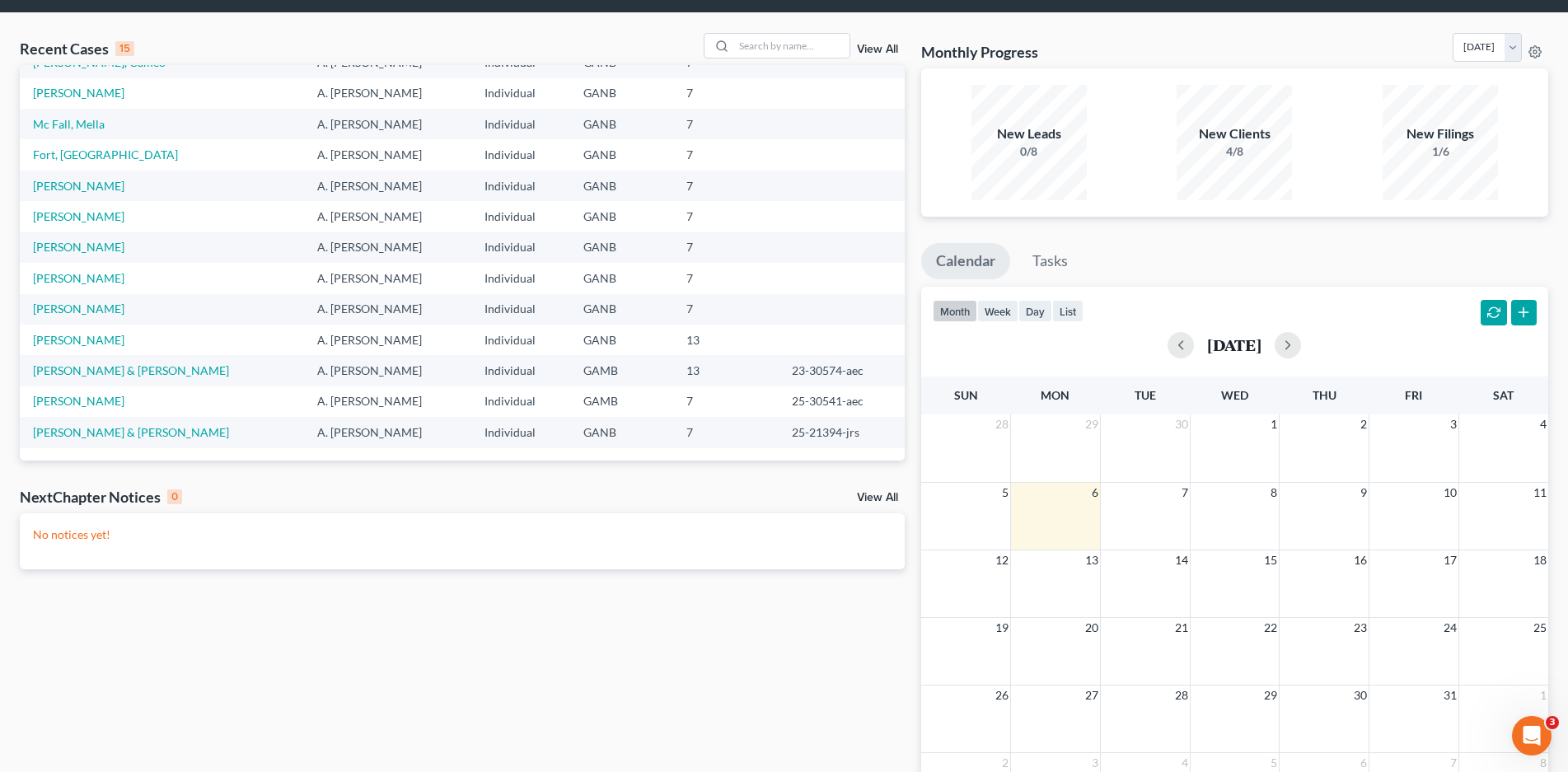
scroll to position [82, 0]
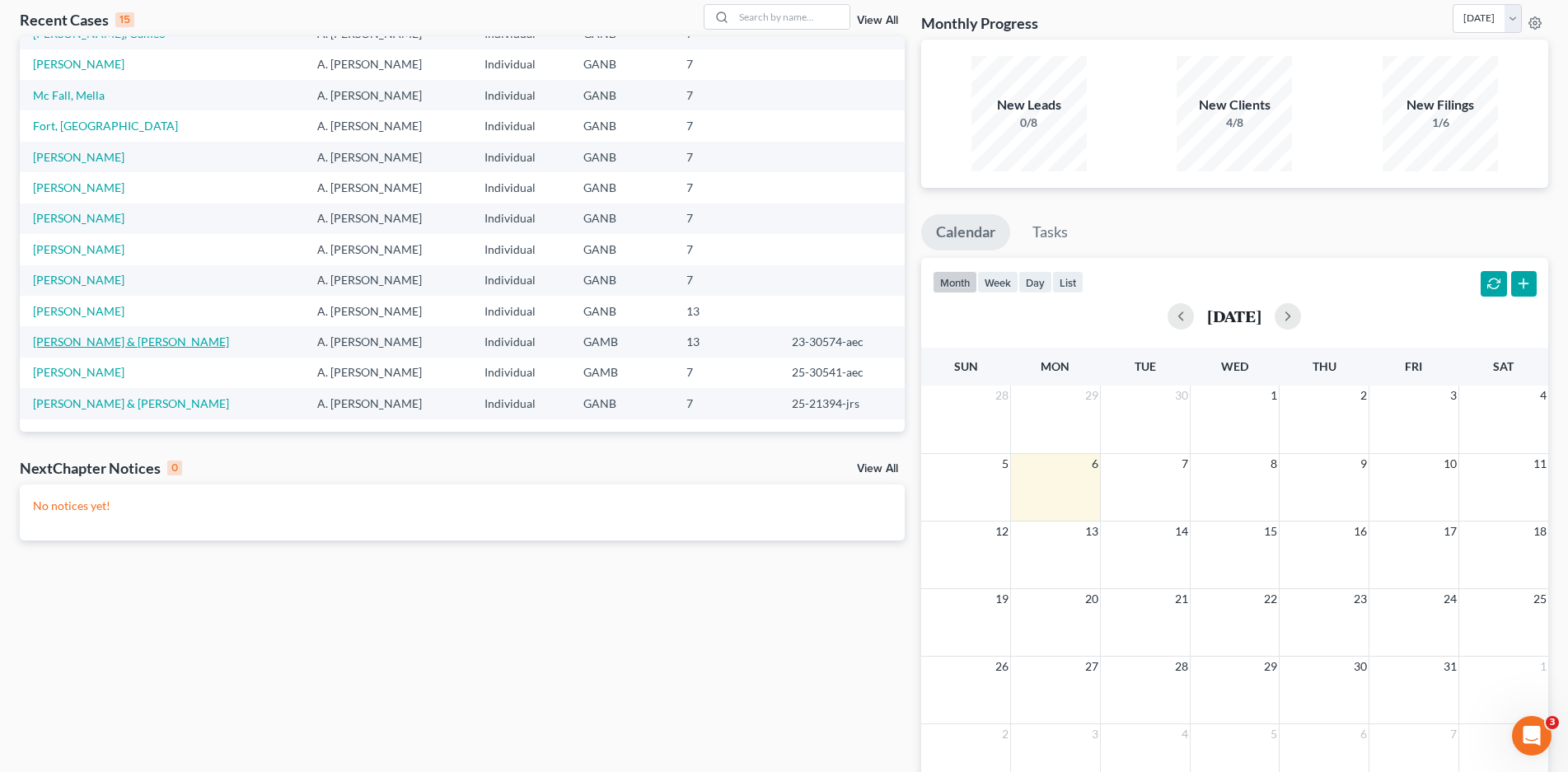
click at [169, 335] on link "[PERSON_NAME] & [PERSON_NAME]" at bounding box center [131, 342] width 196 height 14
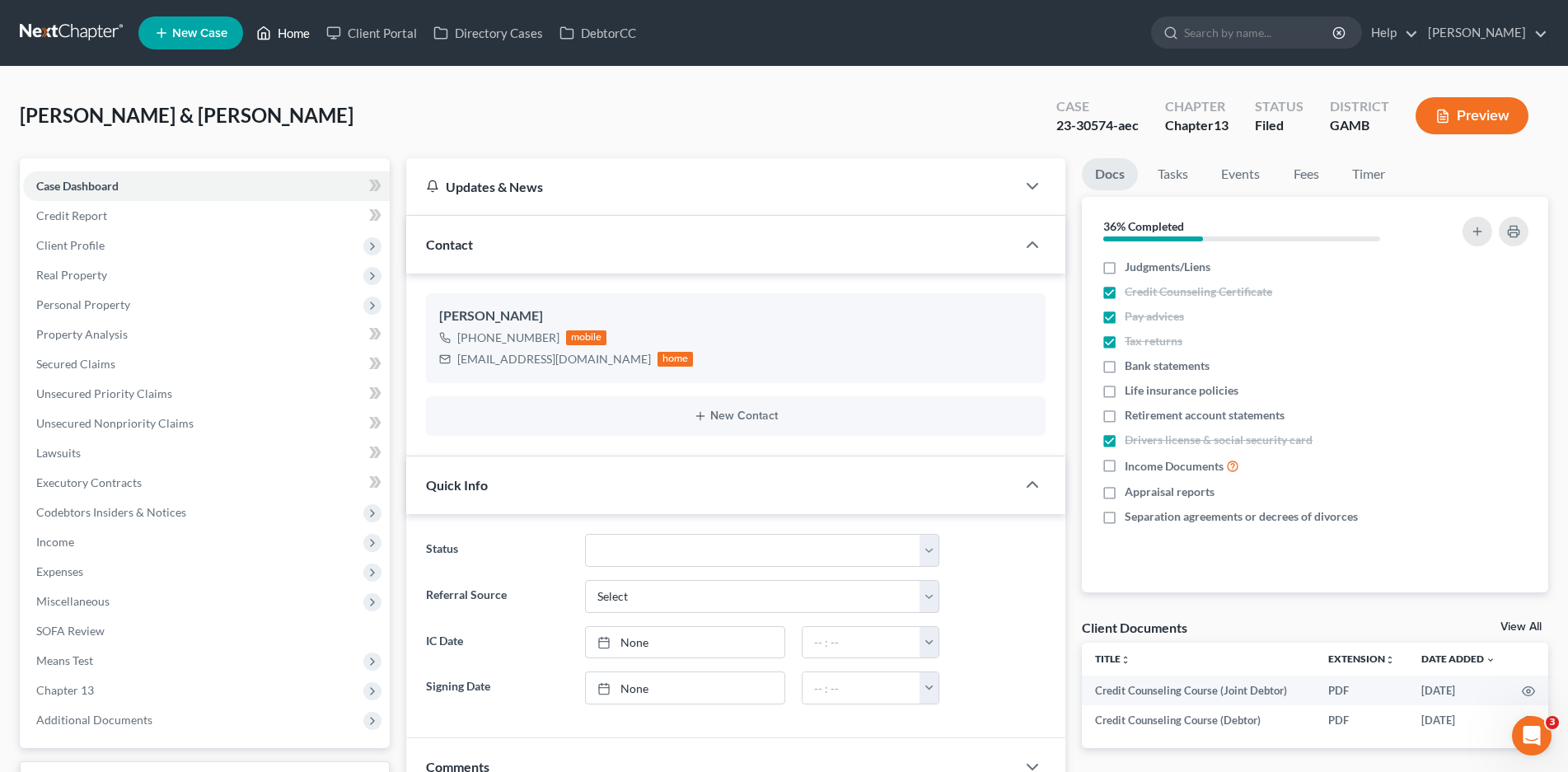
click at [280, 38] on link "Home" at bounding box center [283, 33] width 70 height 30
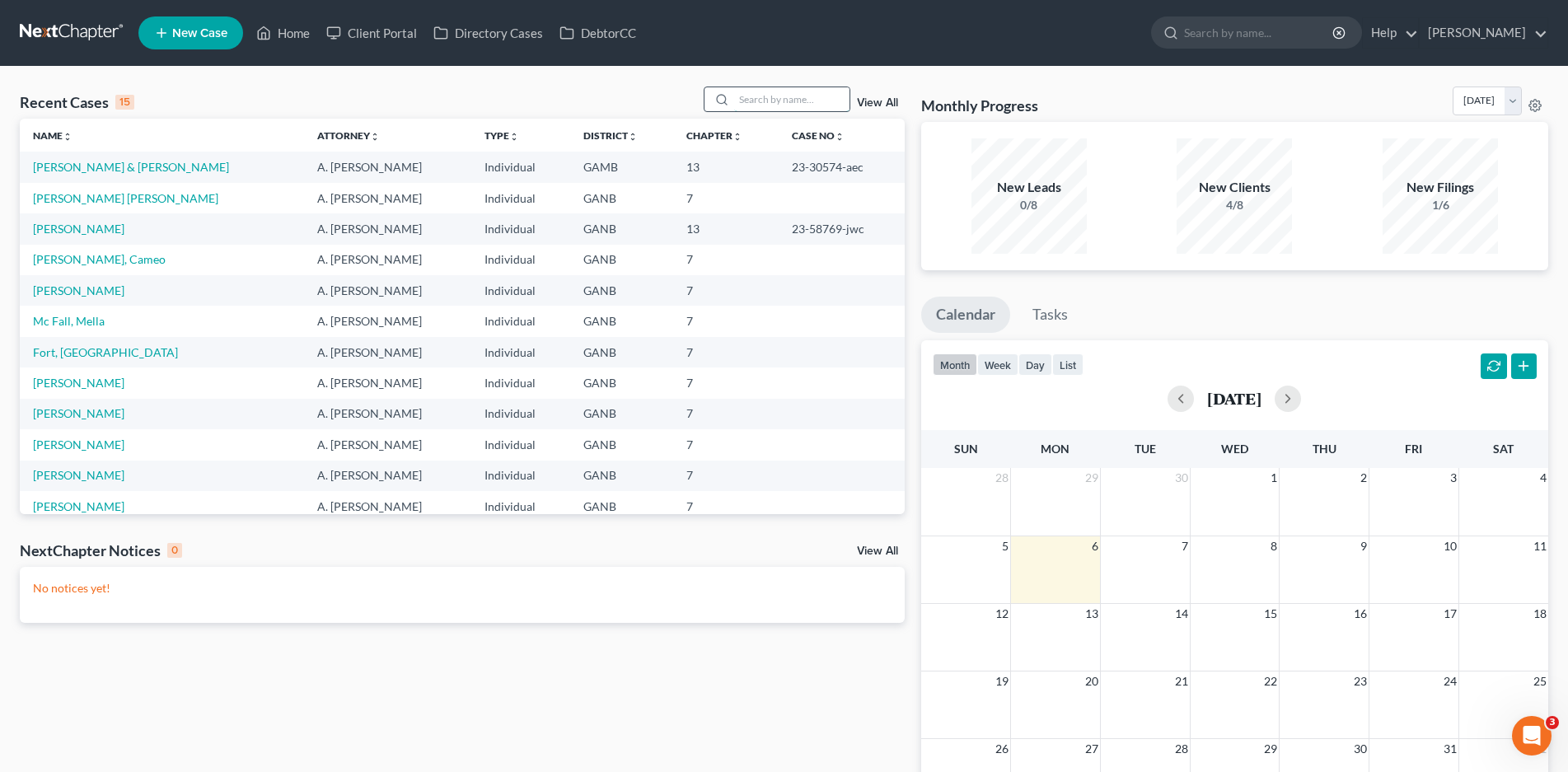
click at [766, 104] on input "search" at bounding box center [791, 99] width 115 height 24
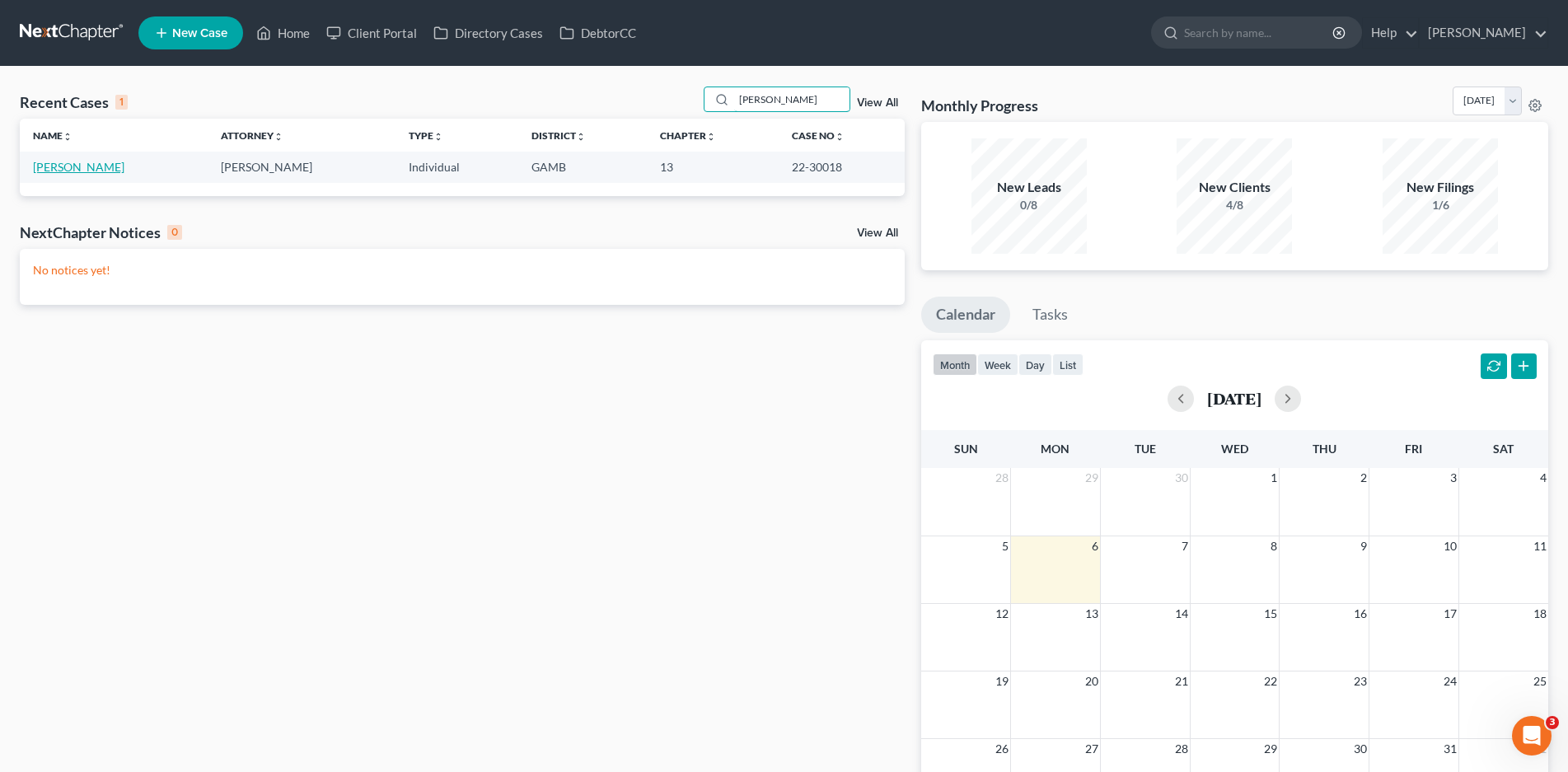
type input "[PERSON_NAME]"
click at [106, 169] on link "[PERSON_NAME]" at bounding box center [79, 167] width 92 height 14
select select "1"
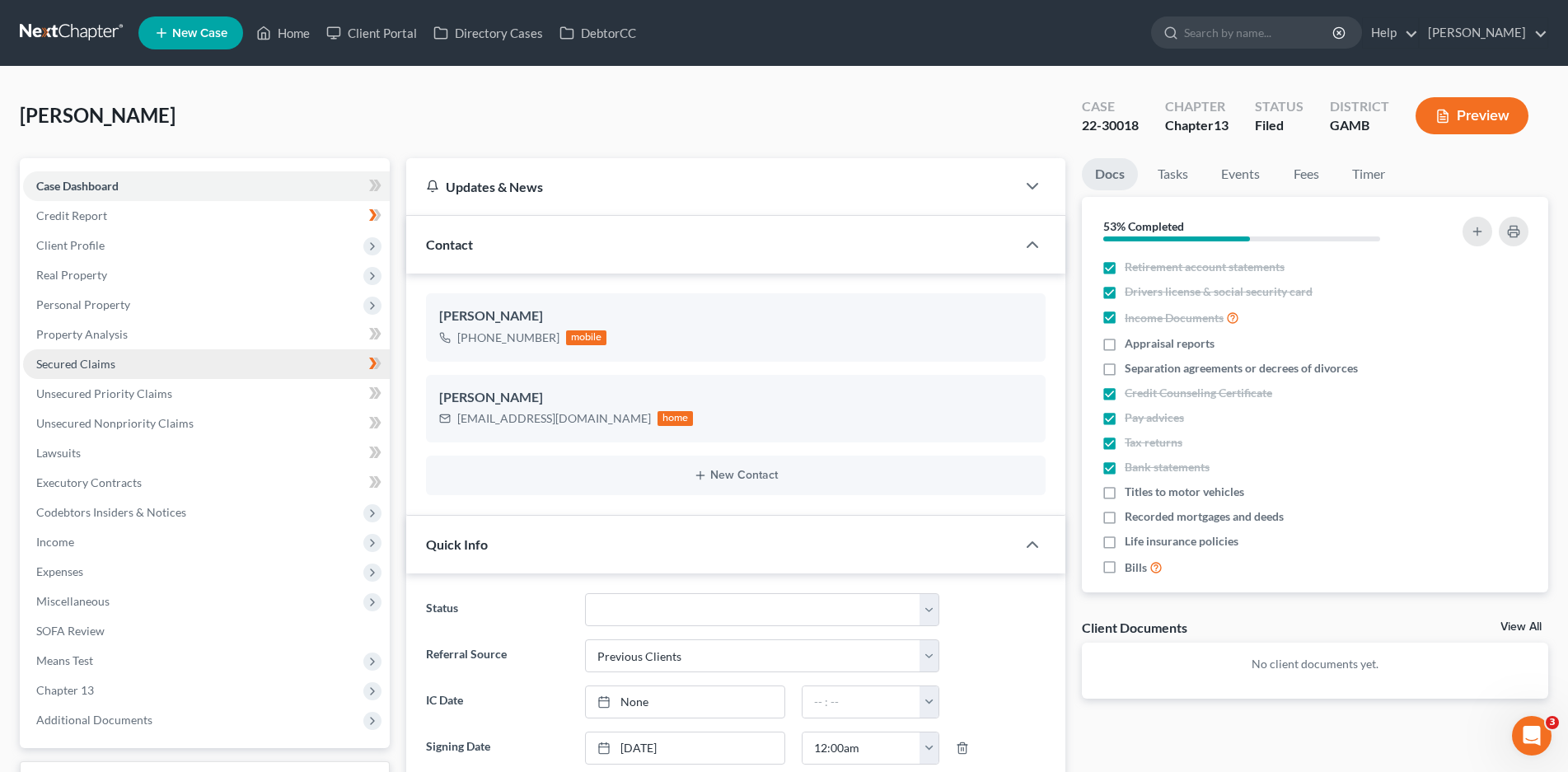
scroll to position [82, 0]
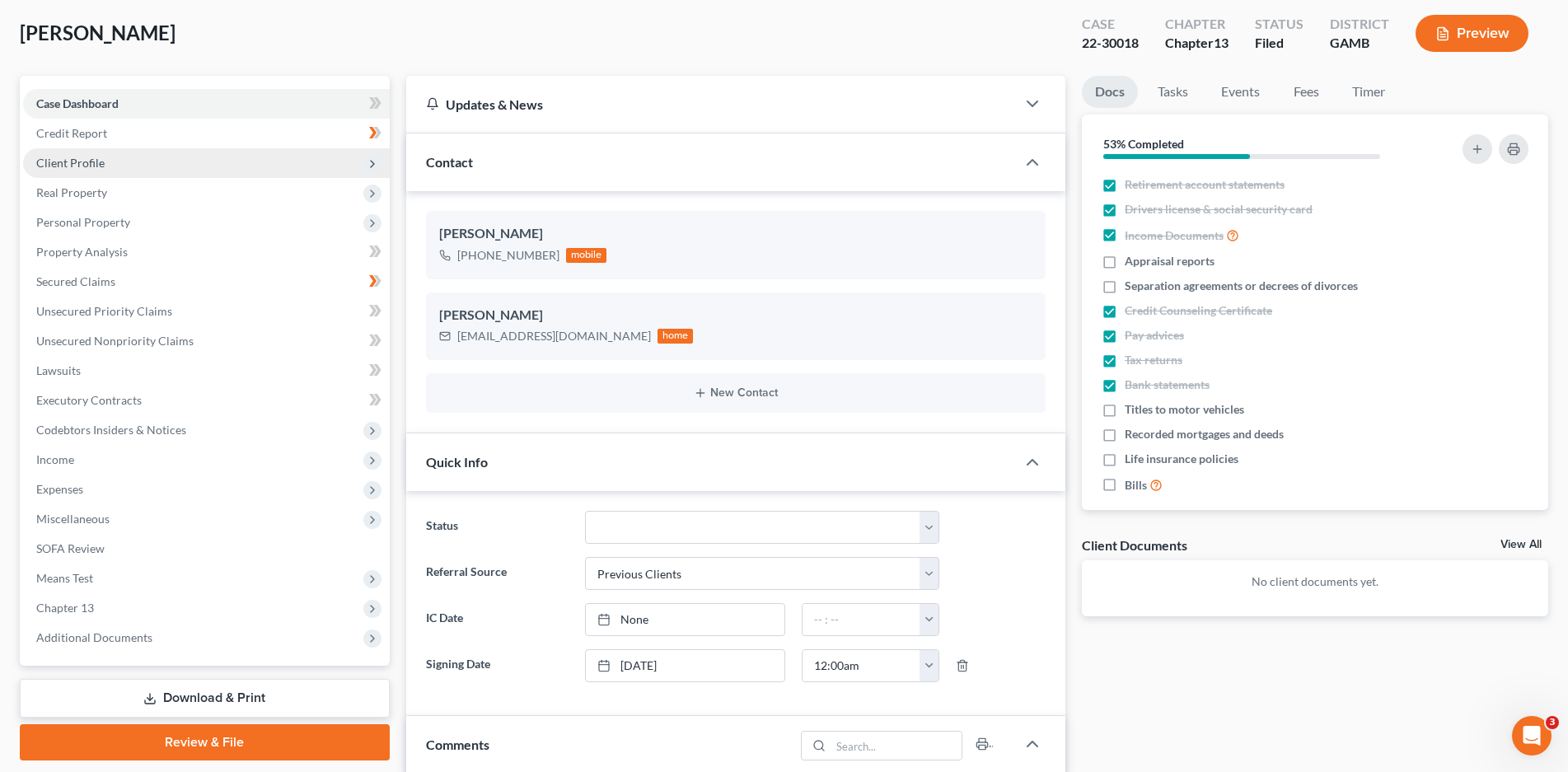
click at [68, 163] on span "Client Profile" at bounding box center [70, 162] width 68 height 14
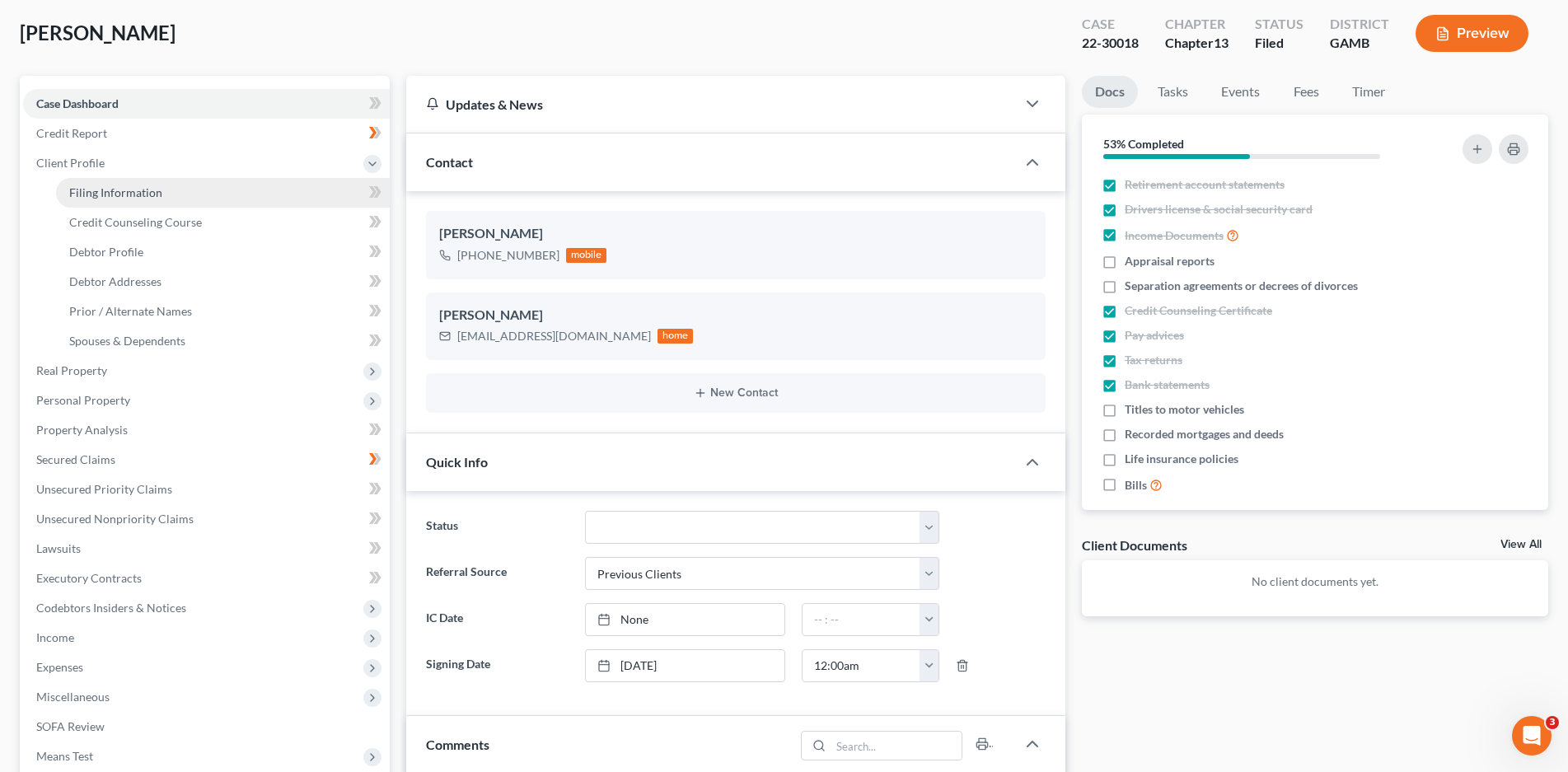
click at [123, 200] on link "Filing Information" at bounding box center [223, 193] width 334 height 30
select select "1"
select select "0"
select select "3"
select select "10"
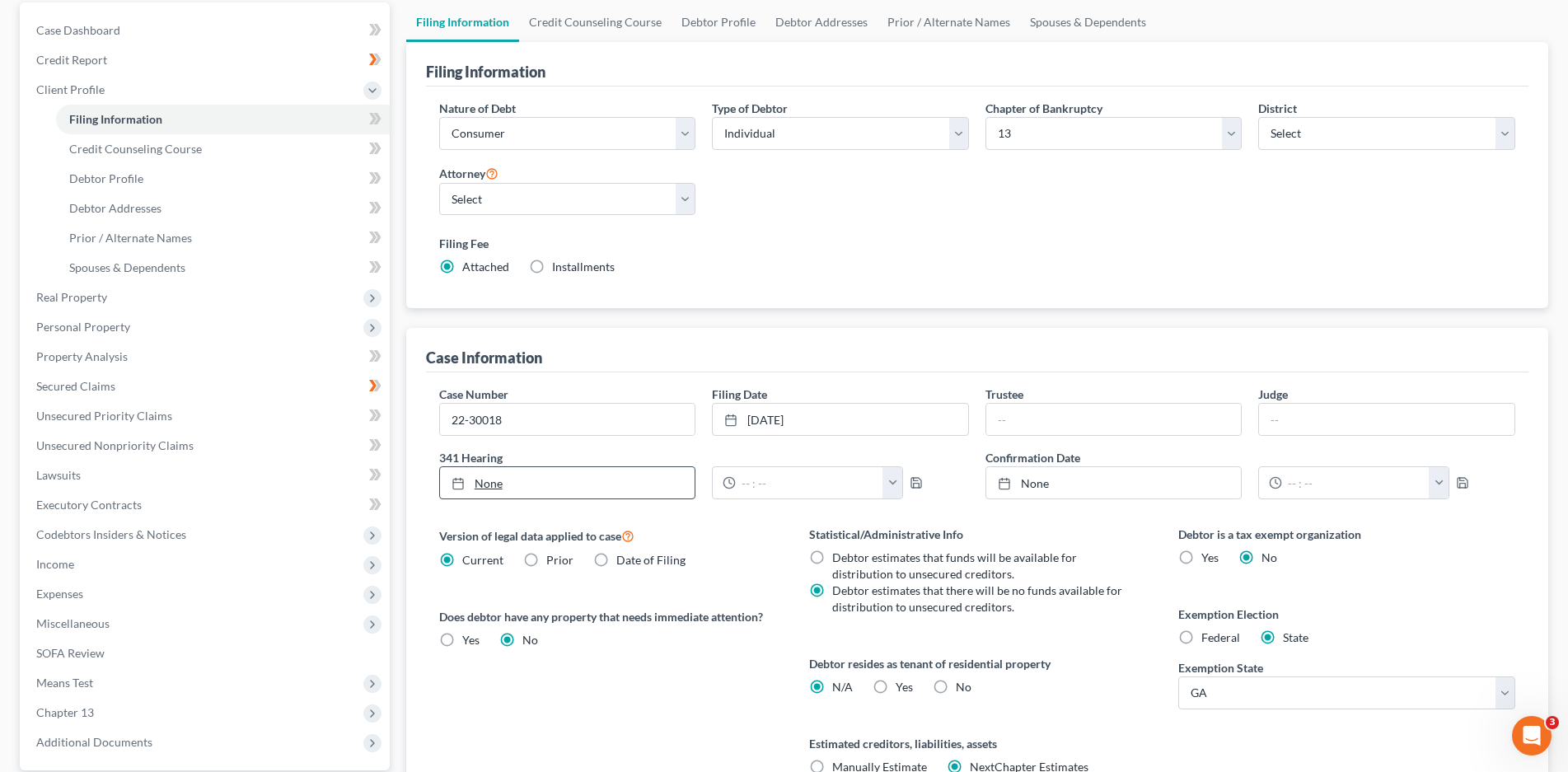
scroll to position [165, 0]
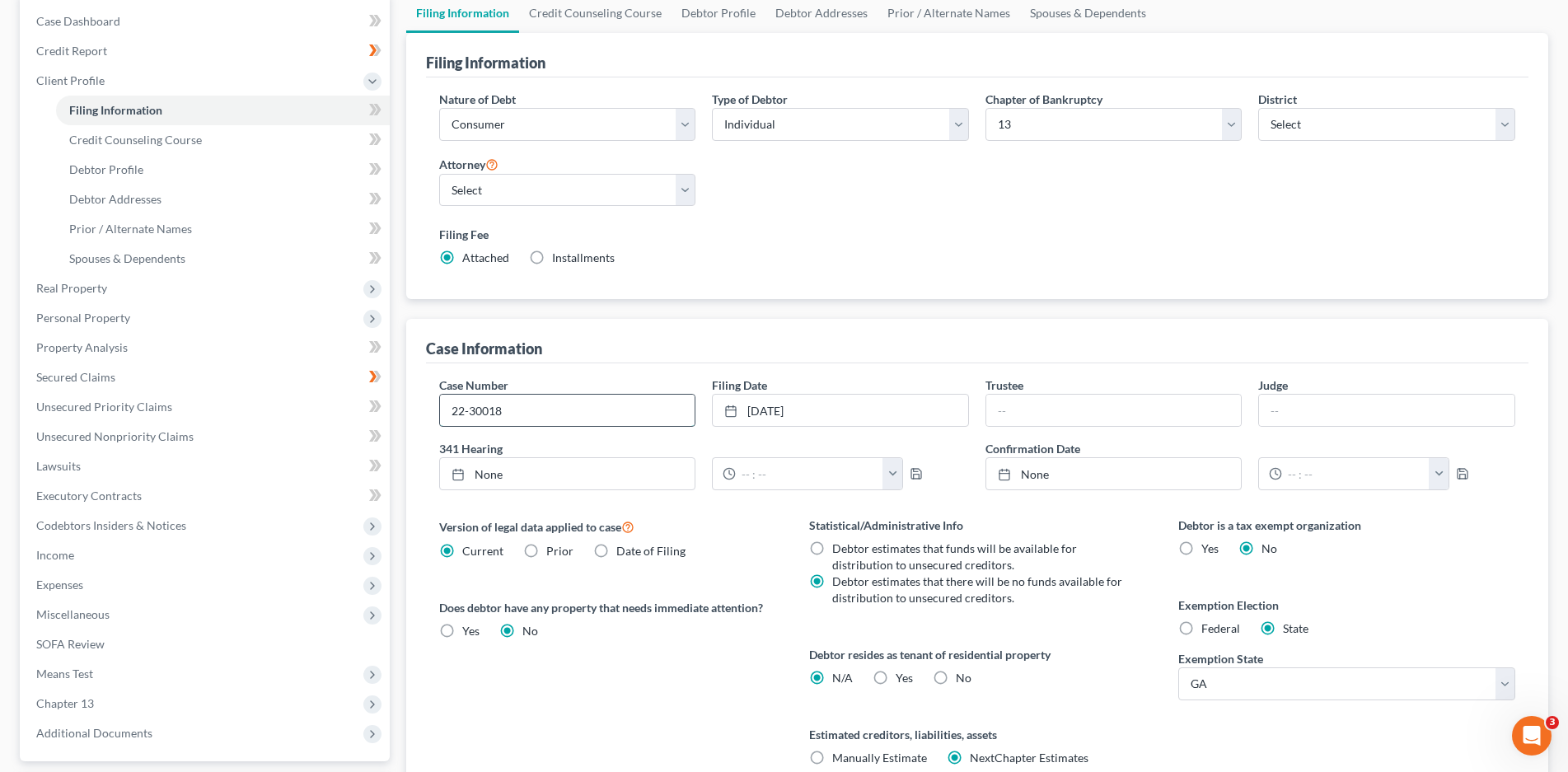
click at [535, 419] on input "22-30018" at bounding box center [567, 410] width 255 height 31
type input "22-30018-aec"
click at [1310, 401] on input "text" at bounding box center [1387, 410] width 255 height 31
type input "[PERSON_NAME]"
click at [1129, 417] on input "text" at bounding box center [1113, 410] width 255 height 31
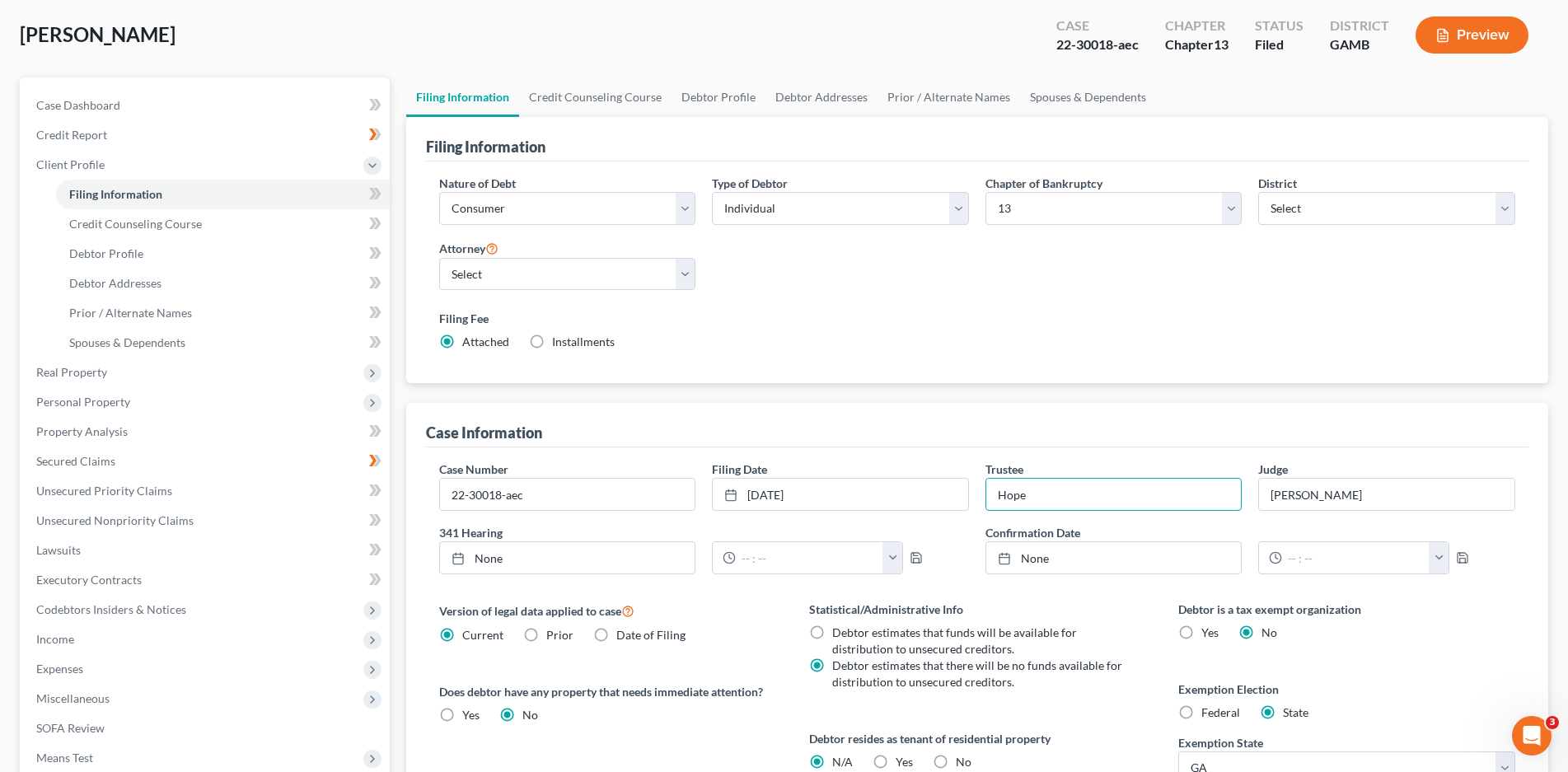
scroll to position [0, 0]
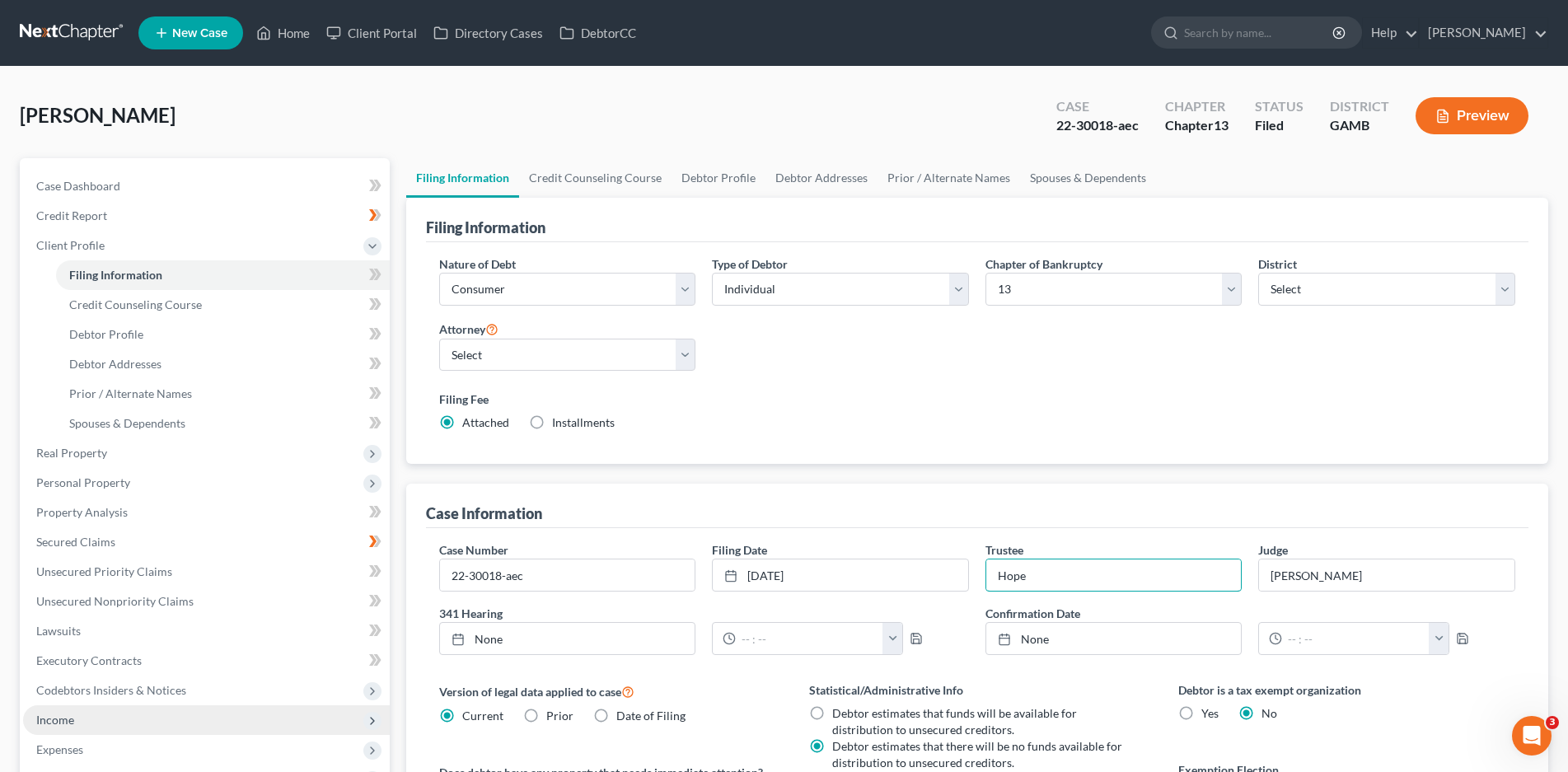
type input "Hope"
click at [48, 717] on span "Income" at bounding box center [55, 720] width 38 height 14
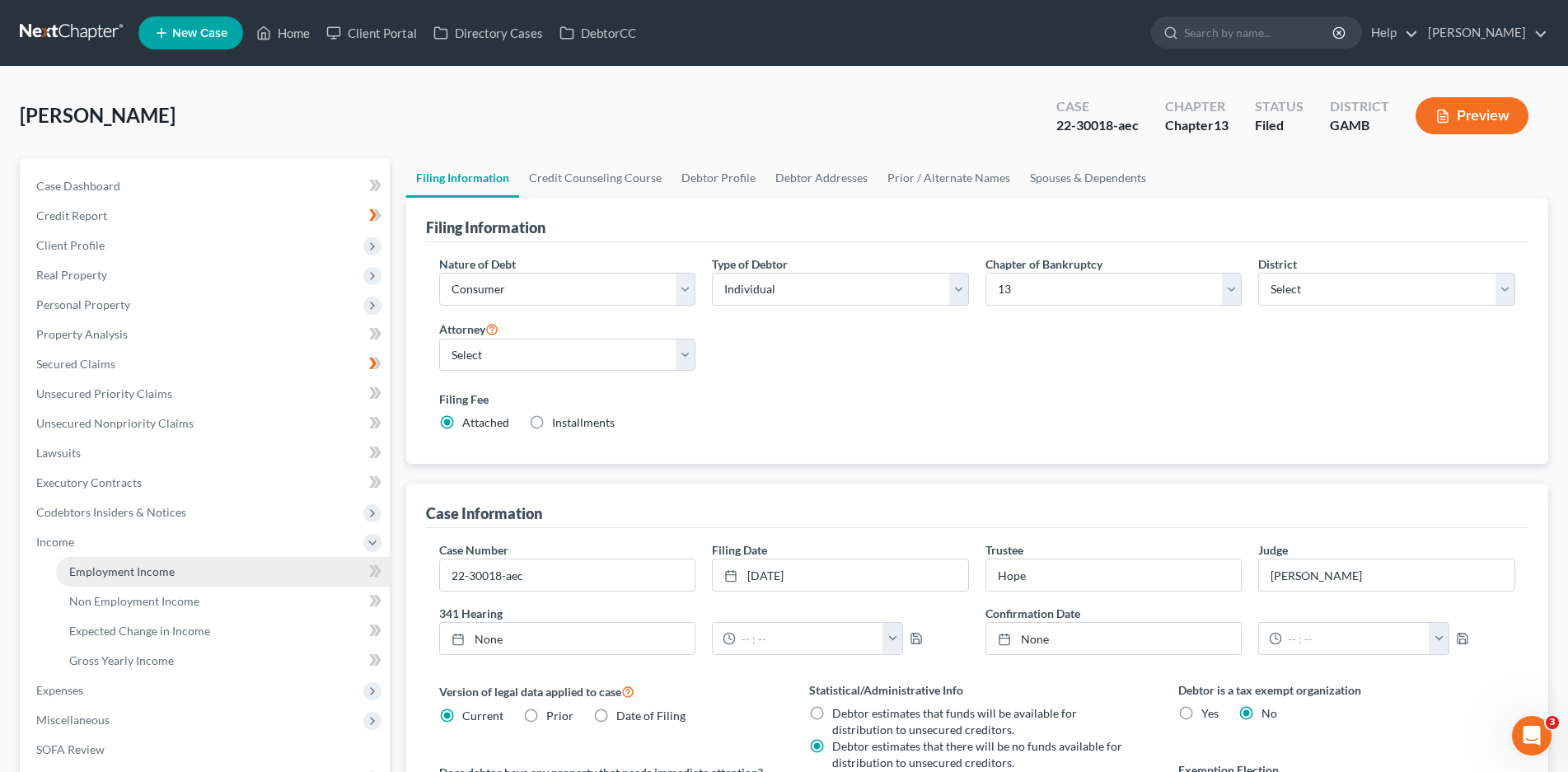
click at [94, 578] on link "Employment Income" at bounding box center [223, 572] width 334 height 30
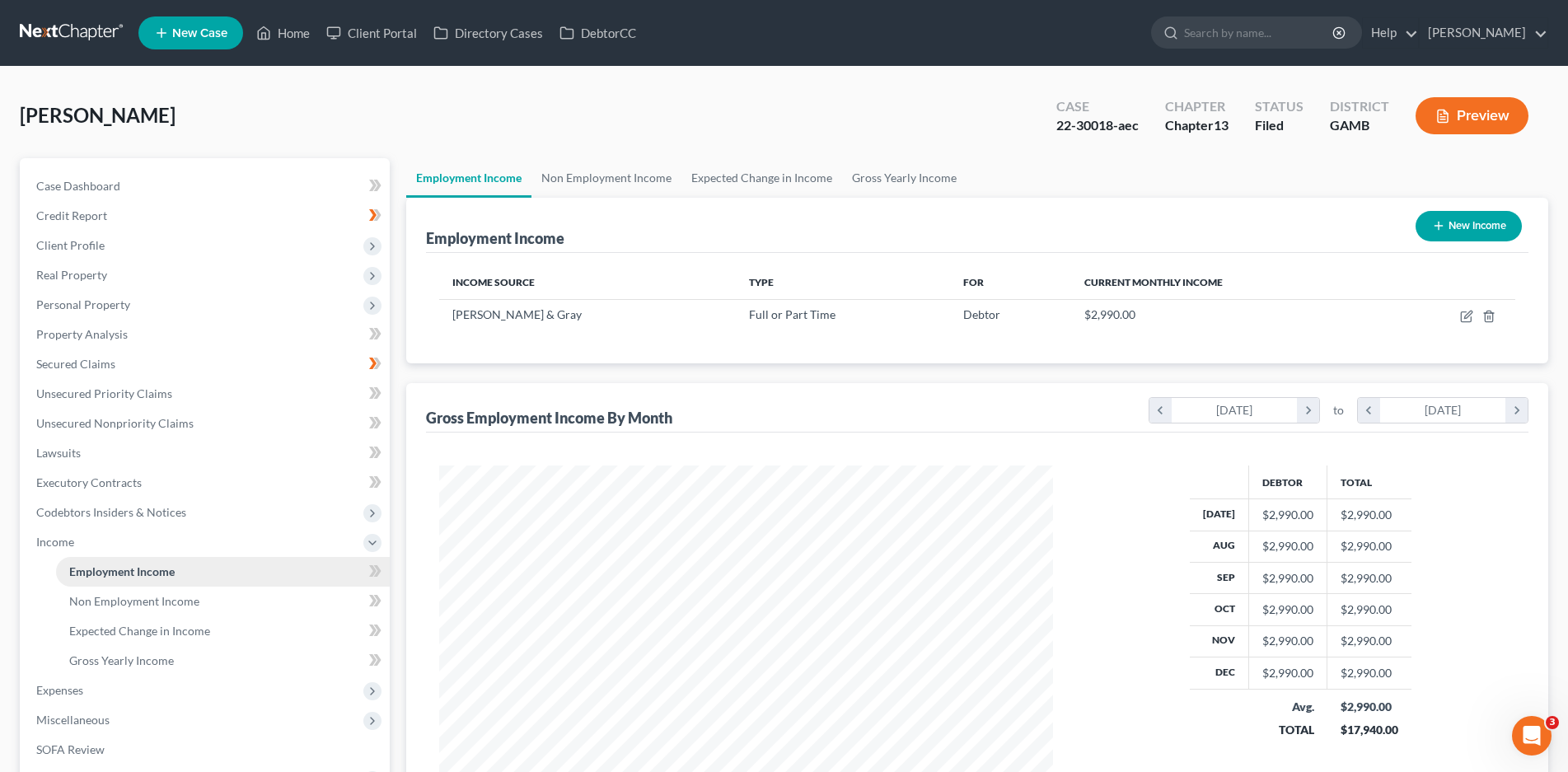
scroll to position [307, 647]
click at [64, 681] on span "Expenses" at bounding box center [207, 691] width 367 height 30
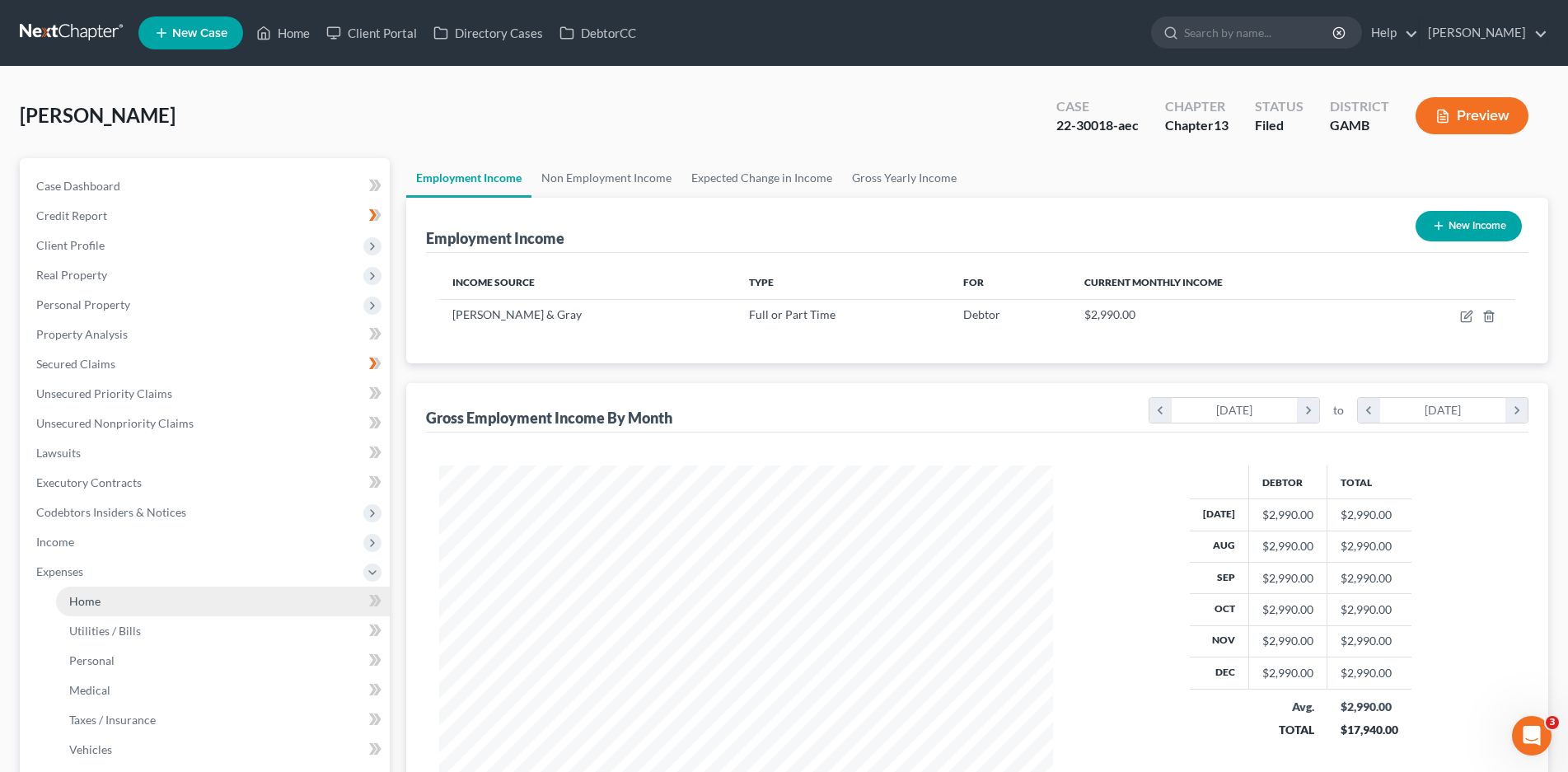
click at [104, 595] on link "Home" at bounding box center [223, 602] width 334 height 30
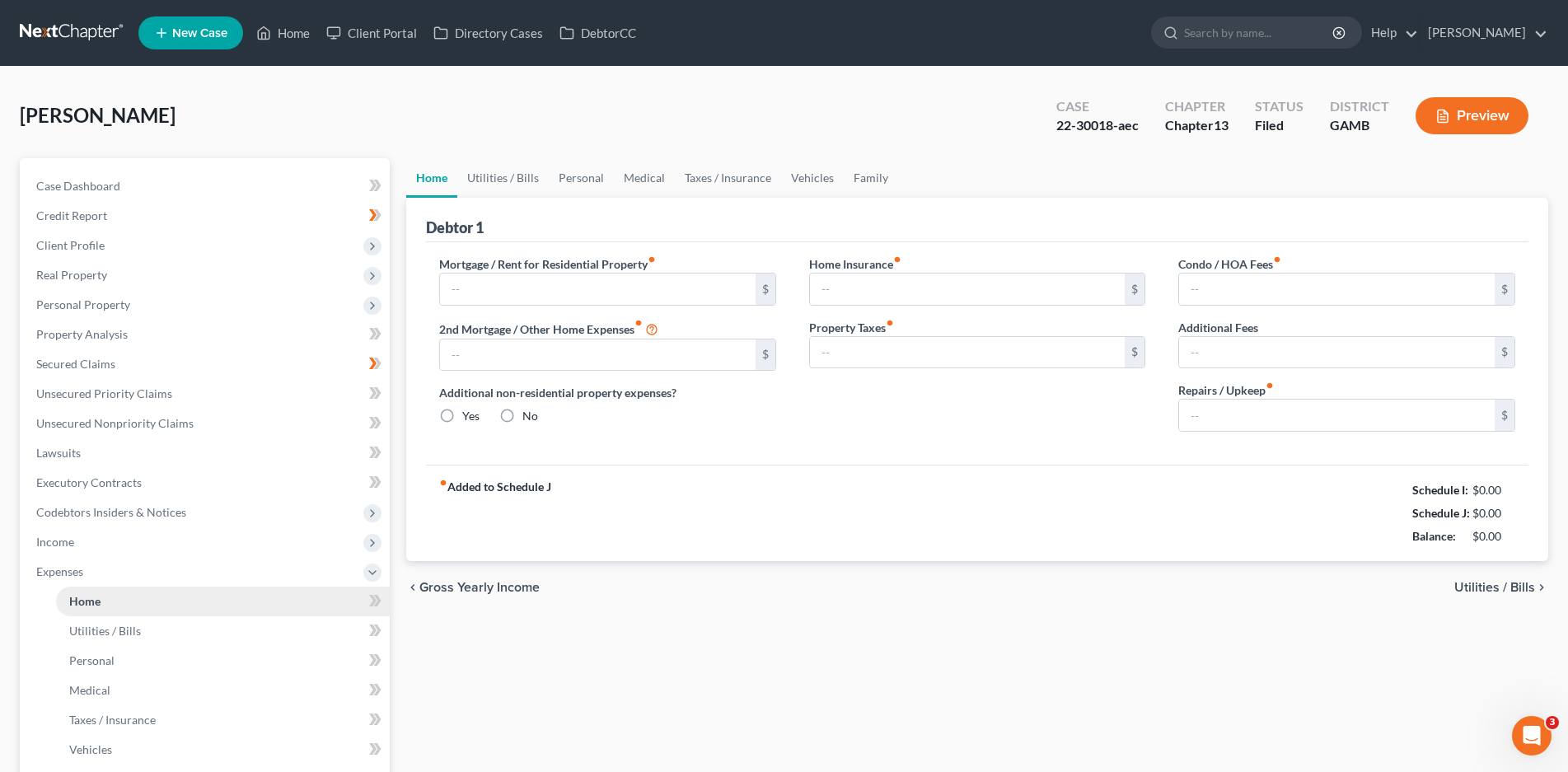
type input "0.00"
radio input "true"
type input "0.00"
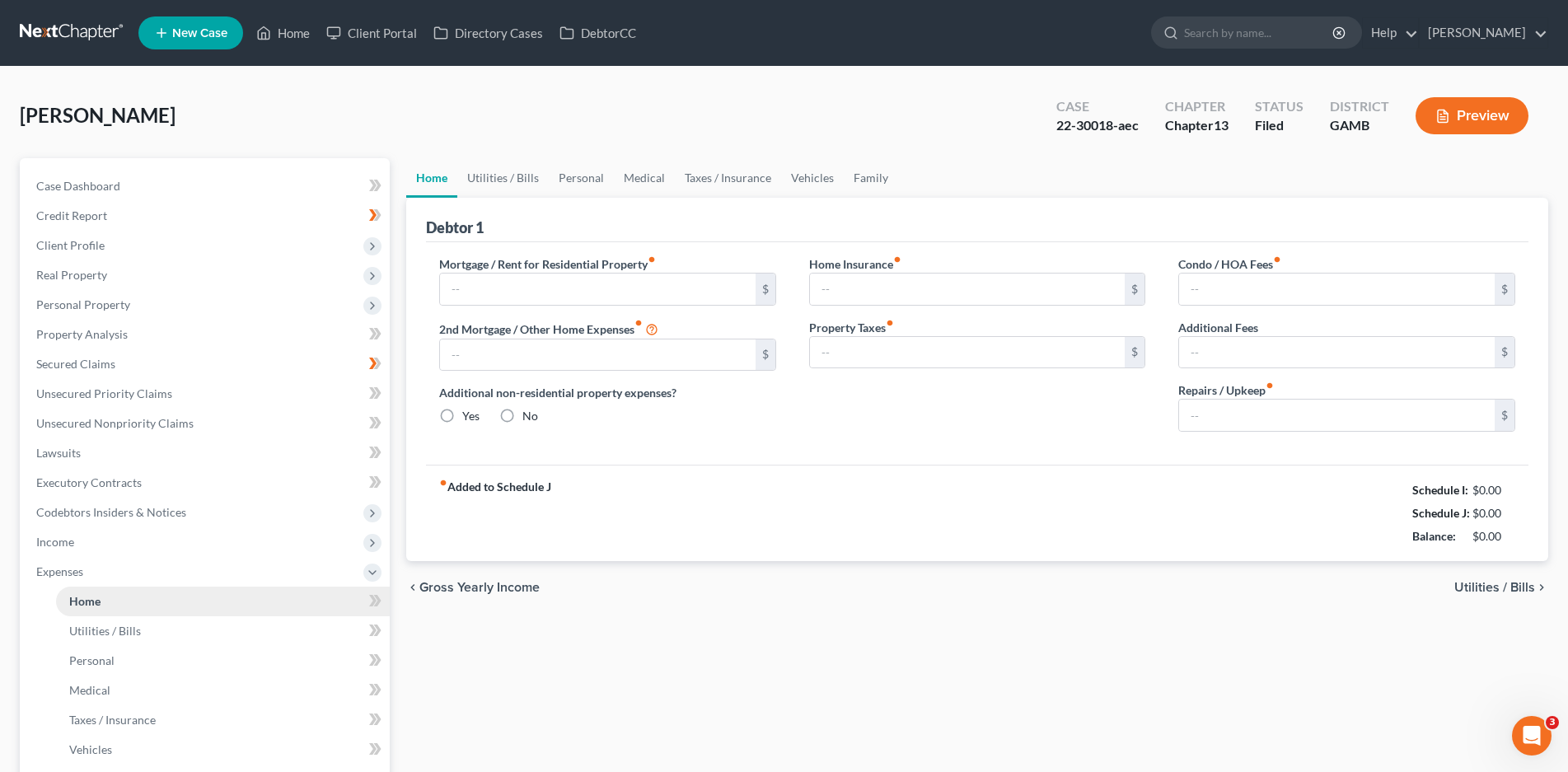
type input "0.00"
click at [501, 172] on link "Utilities / Bills" at bounding box center [503, 178] width 92 height 39
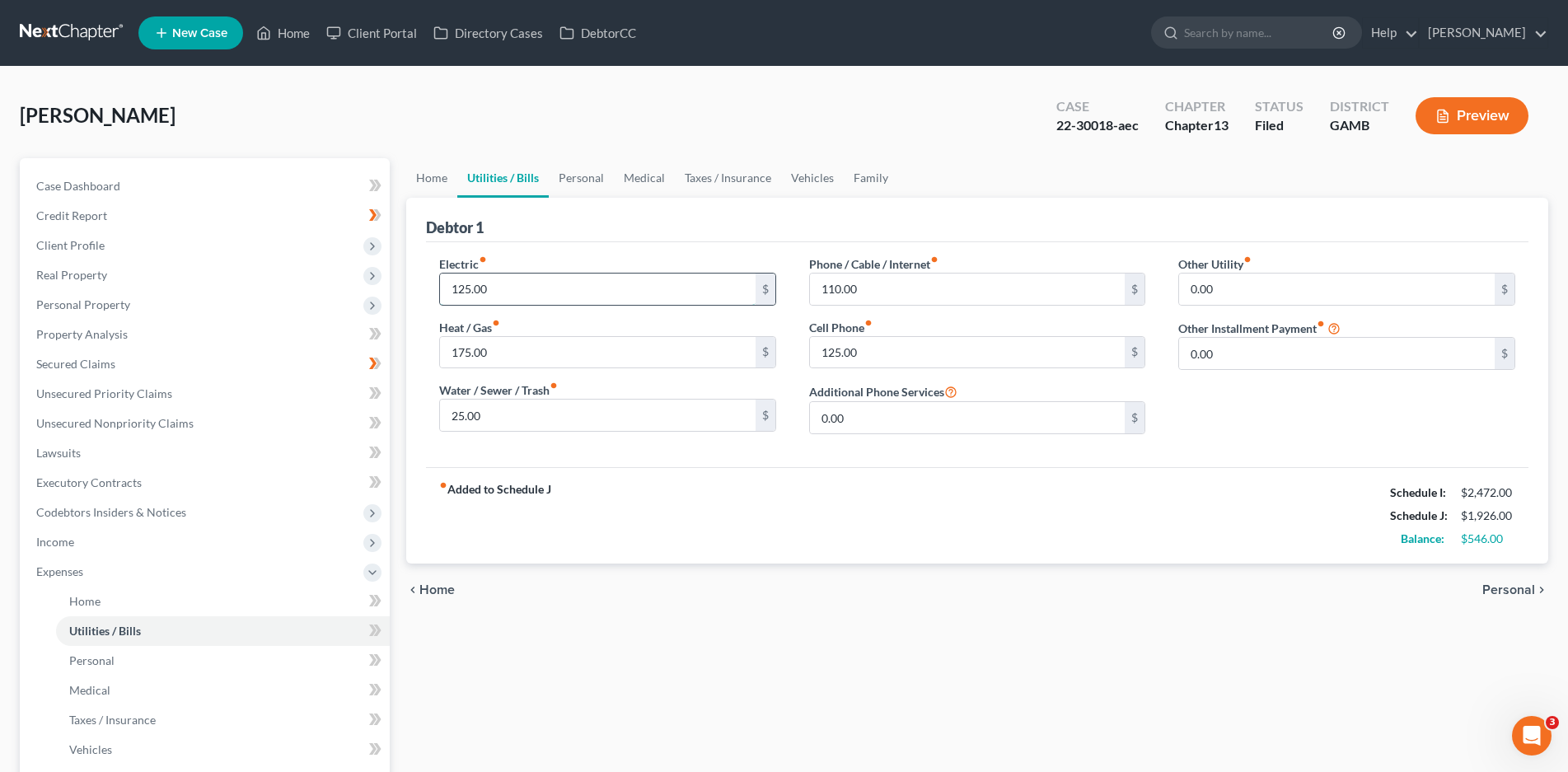
click at [511, 287] on input "125.00" at bounding box center [597, 288] width 315 height 31
type input "250.00"
click at [580, 178] on link "Personal" at bounding box center [582, 178] width 65 height 39
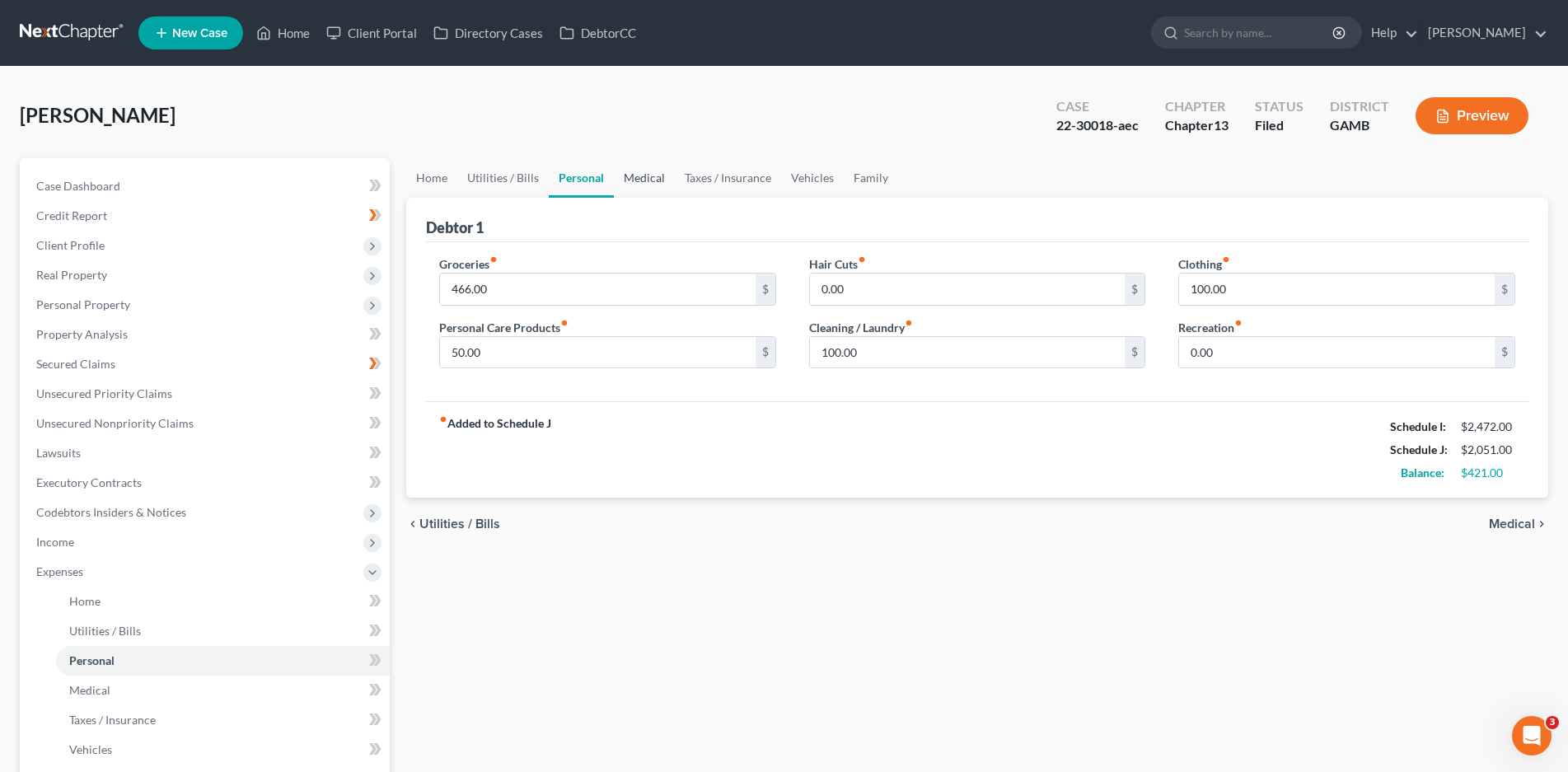
click at [659, 180] on link "Medical" at bounding box center [644, 178] width 61 height 39
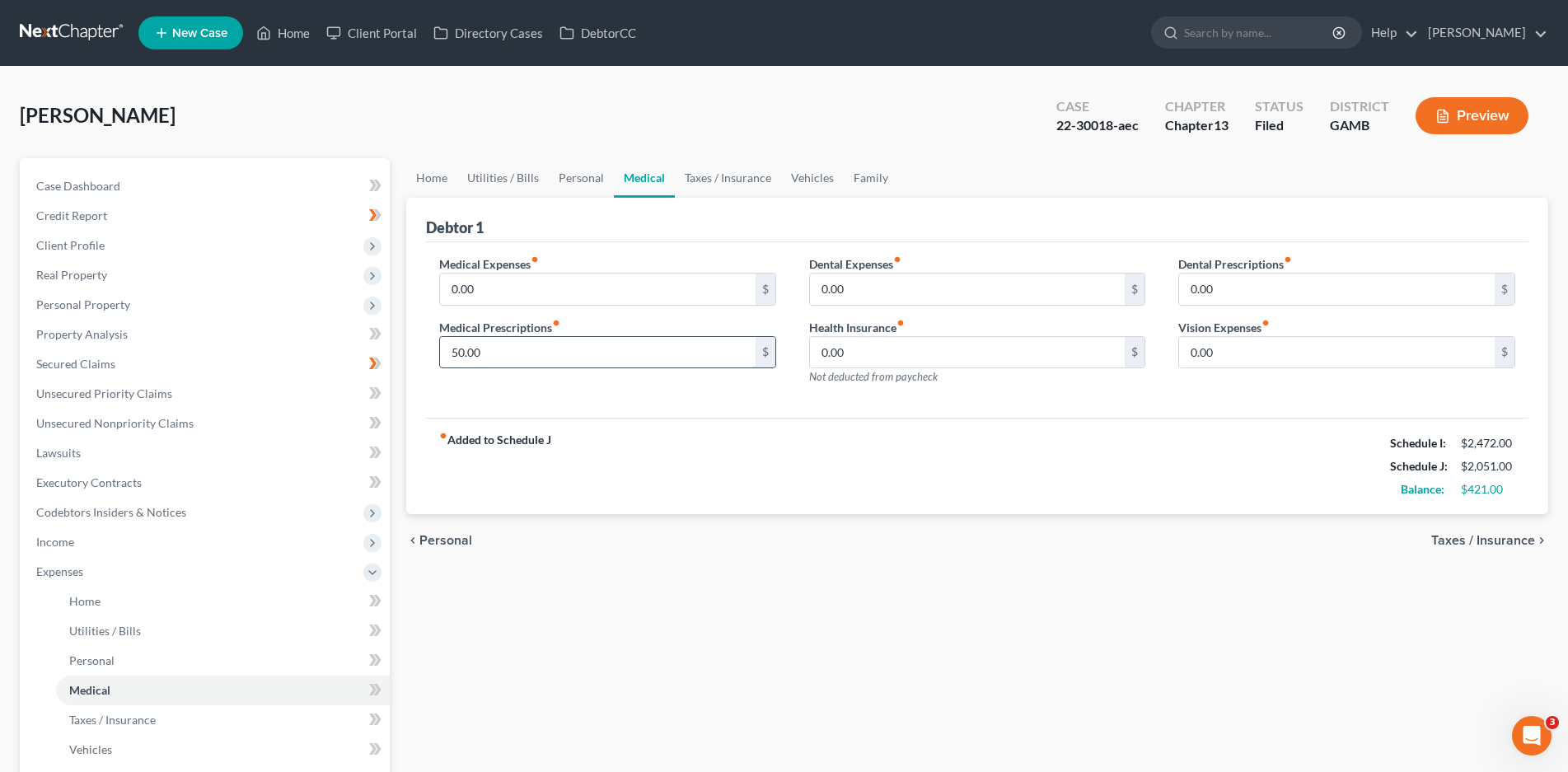
click at [459, 352] on input "50.00" at bounding box center [597, 352] width 315 height 31
type input "60.00"
click at [732, 180] on link "Taxes / Insurance" at bounding box center [728, 178] width 107 height 39
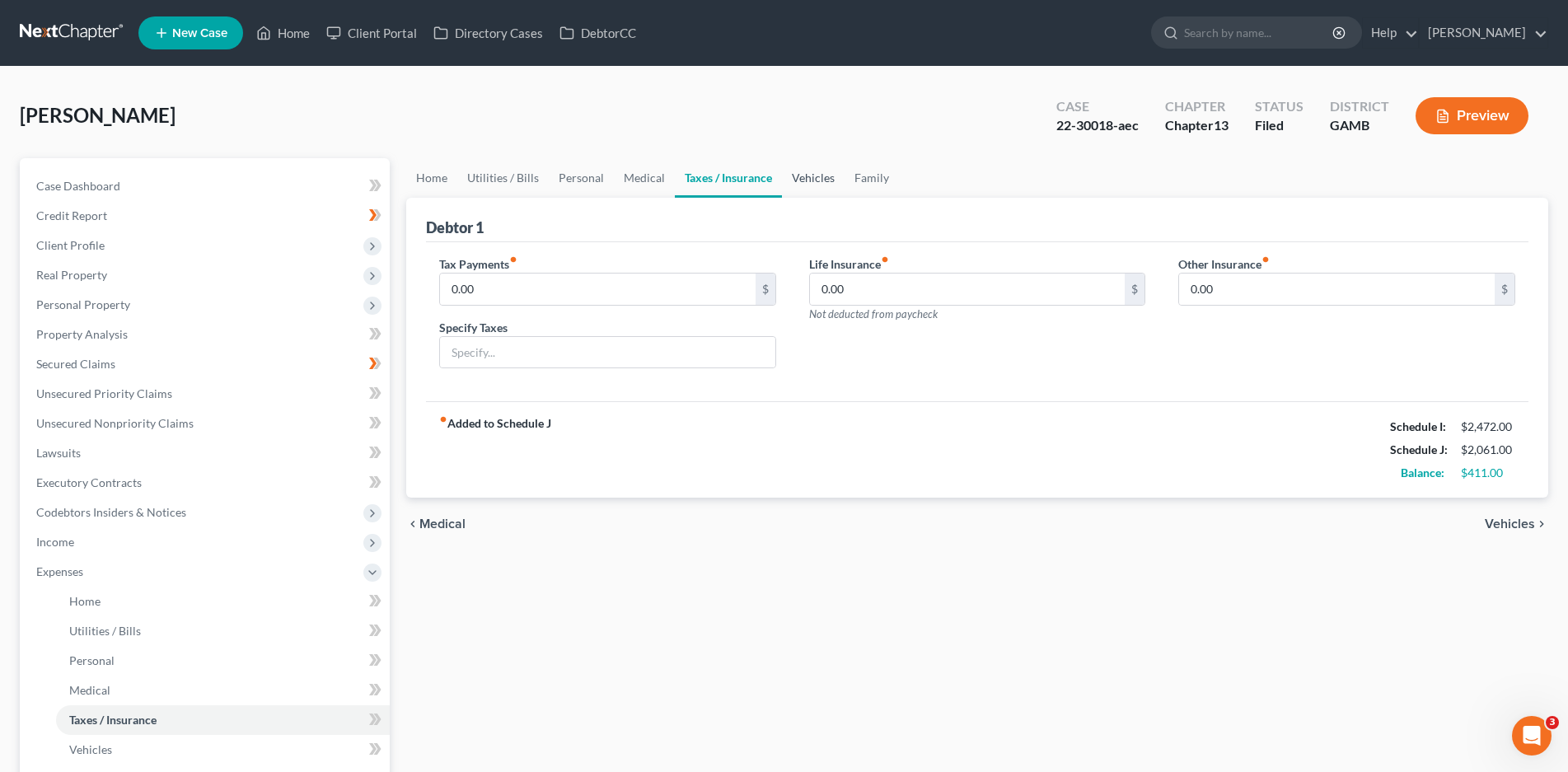
click at [807, 176] on link "Vehicles" at bounding box center [813, 178] width 63 height 39
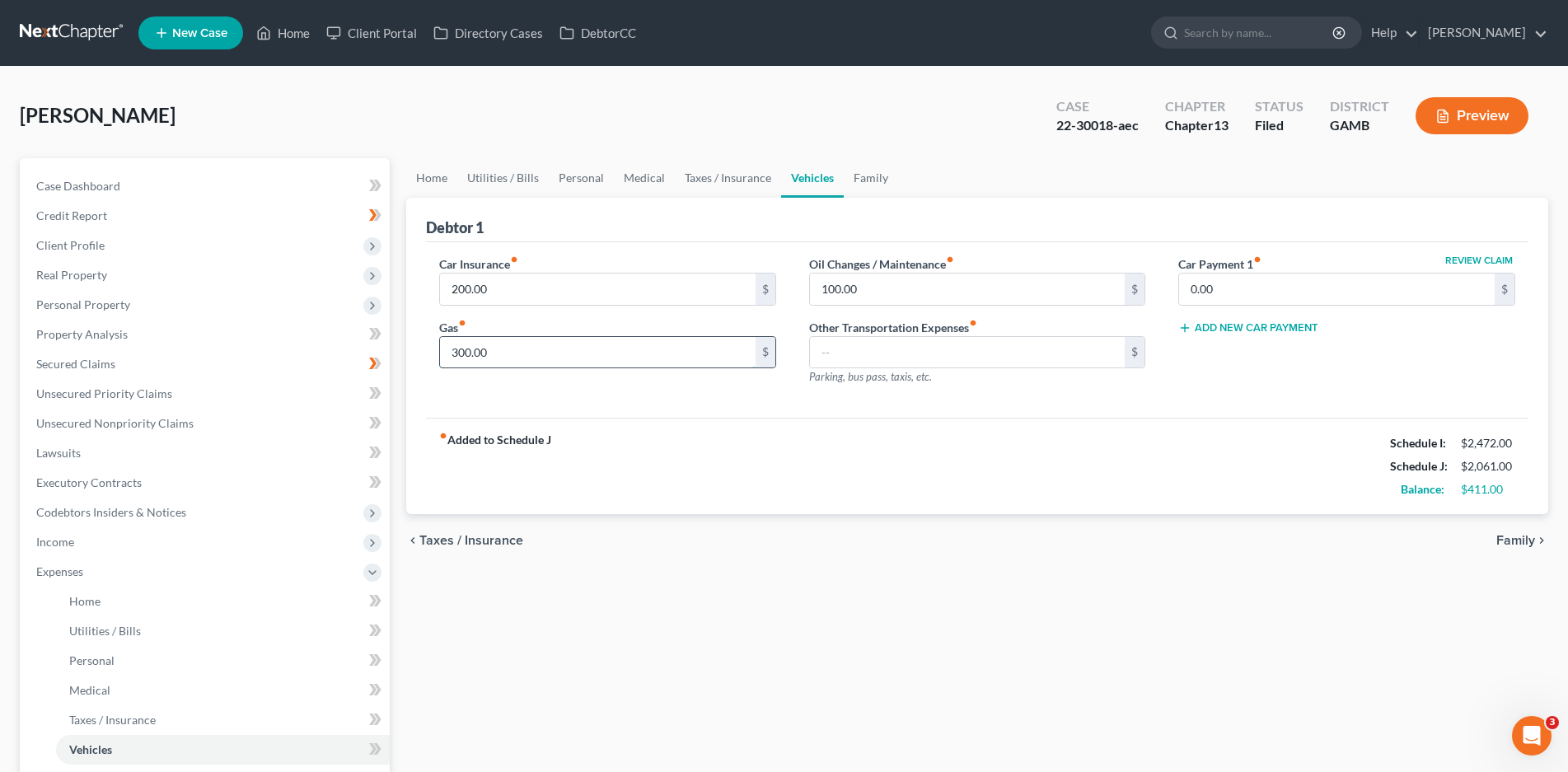
click at [475, 358] on input "300.00" at bounding box center [597, 352] width 315 height 31
click at [849, 177] on link "Family" at bounding box center [871, 178] width 54 height 39
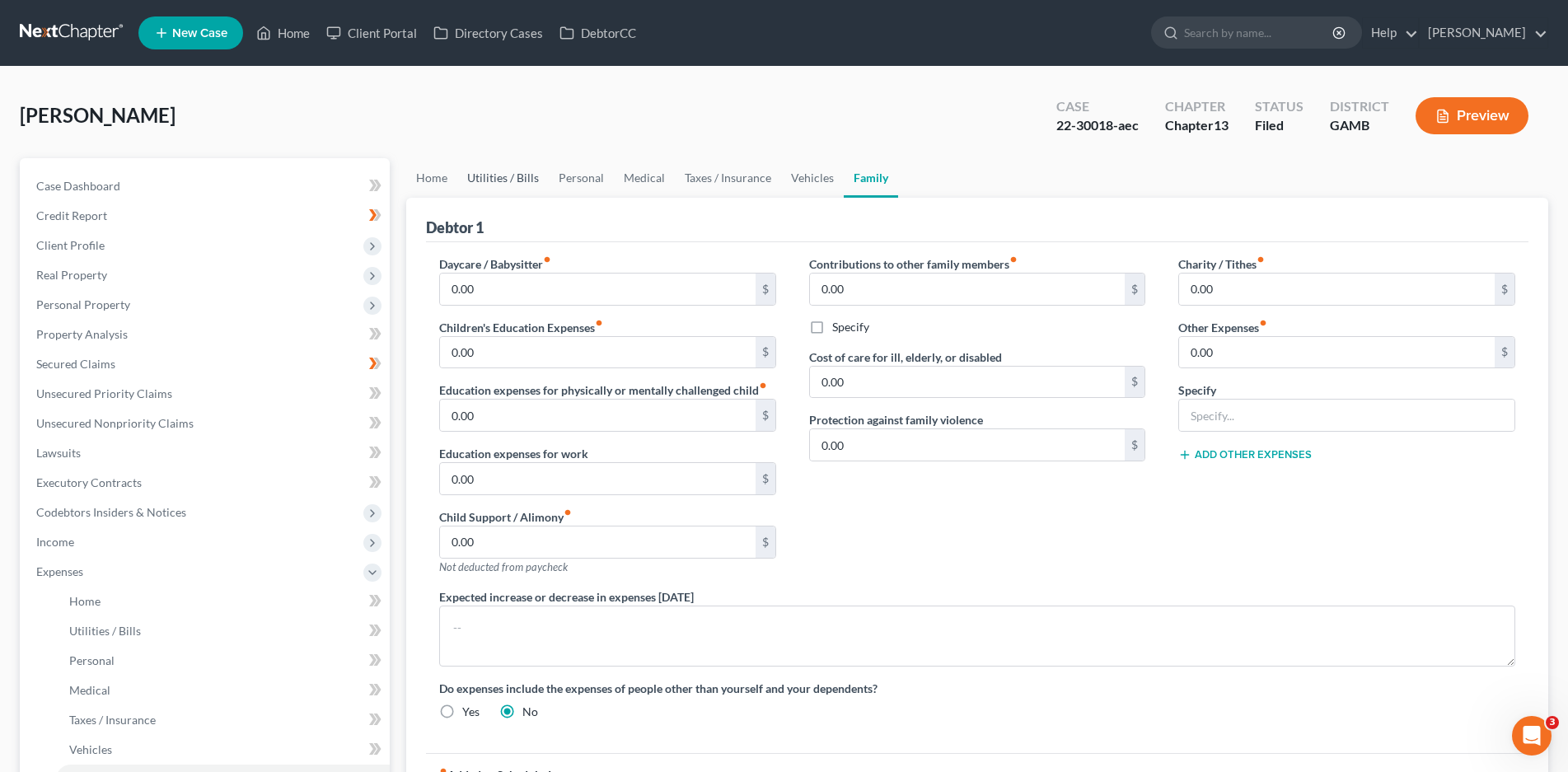
drag, startPoint x: 502, startPoint y: 178, endPoint x: 523, endPoint y: 187, distance: 22.8
click at [501, 178] on link "Utilities / Bills" at bounding box center [503, 178] width 92 height 39
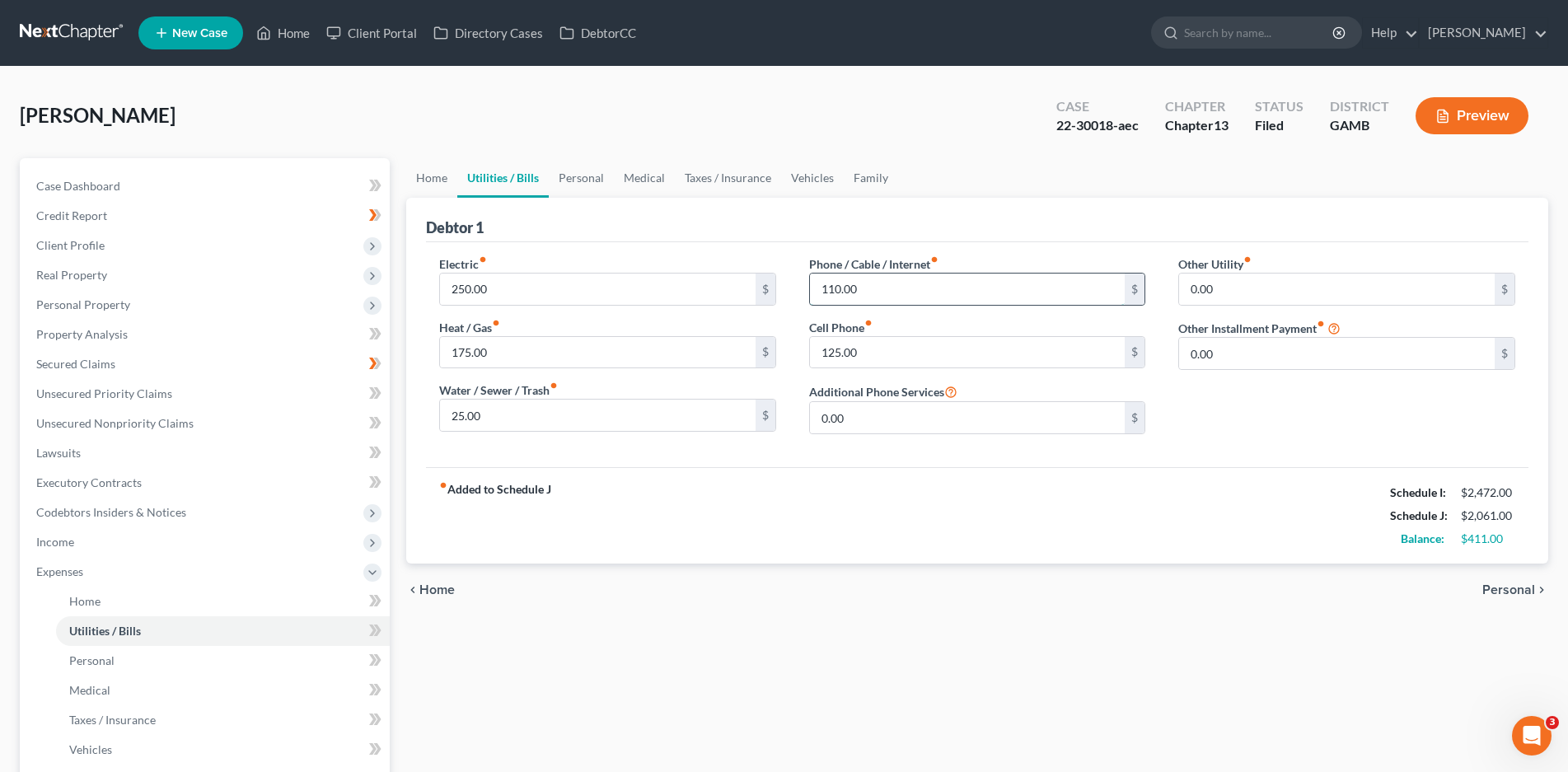
click at [850, 293] on input "110.00" at bounding box center [967, 288] width 315 height 31
type input "125.00"
click at [850, 359] on input "125.00" at bounding box center [967, 352] width 315 height 31
type input "150.00"
click at [575, 171] on link "Personal" at bounding box center [582, 178] width 65 height 39
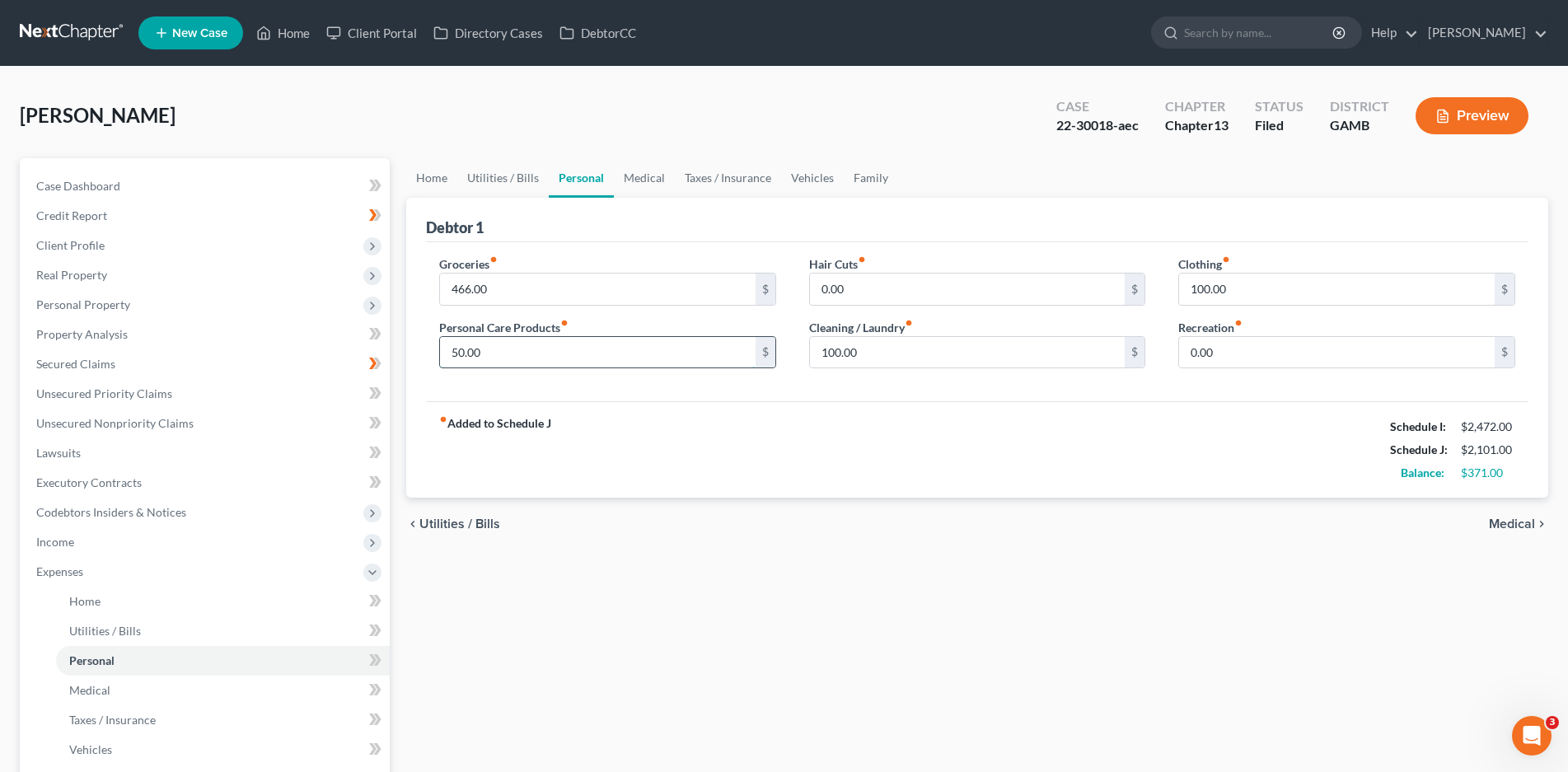
click at [462, 356] on input "50.00" at bounding box center [597, 352] width 315 height 31
type input "100.00"
click at [1211, 293] on input "100.00" at bounding box center [1336, 288] width 315 height 31
type input "60.00"
click at [646, 178] on link "Medical" at bounding box center [644, 178] width 61 height 39
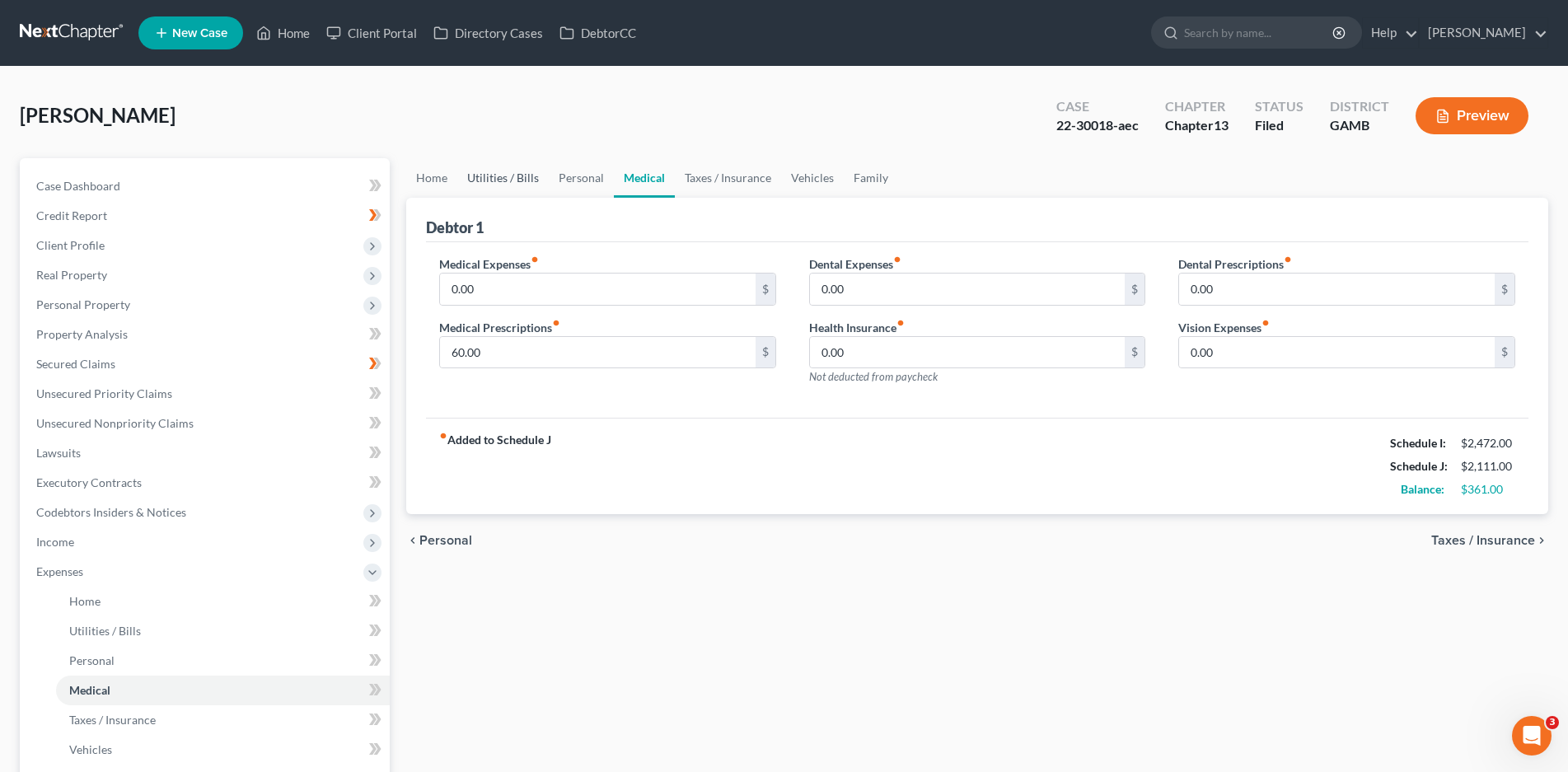
click at [508, 182] on link "Utilities / Bills" at bounding box center [503, 178] width 92 height 39
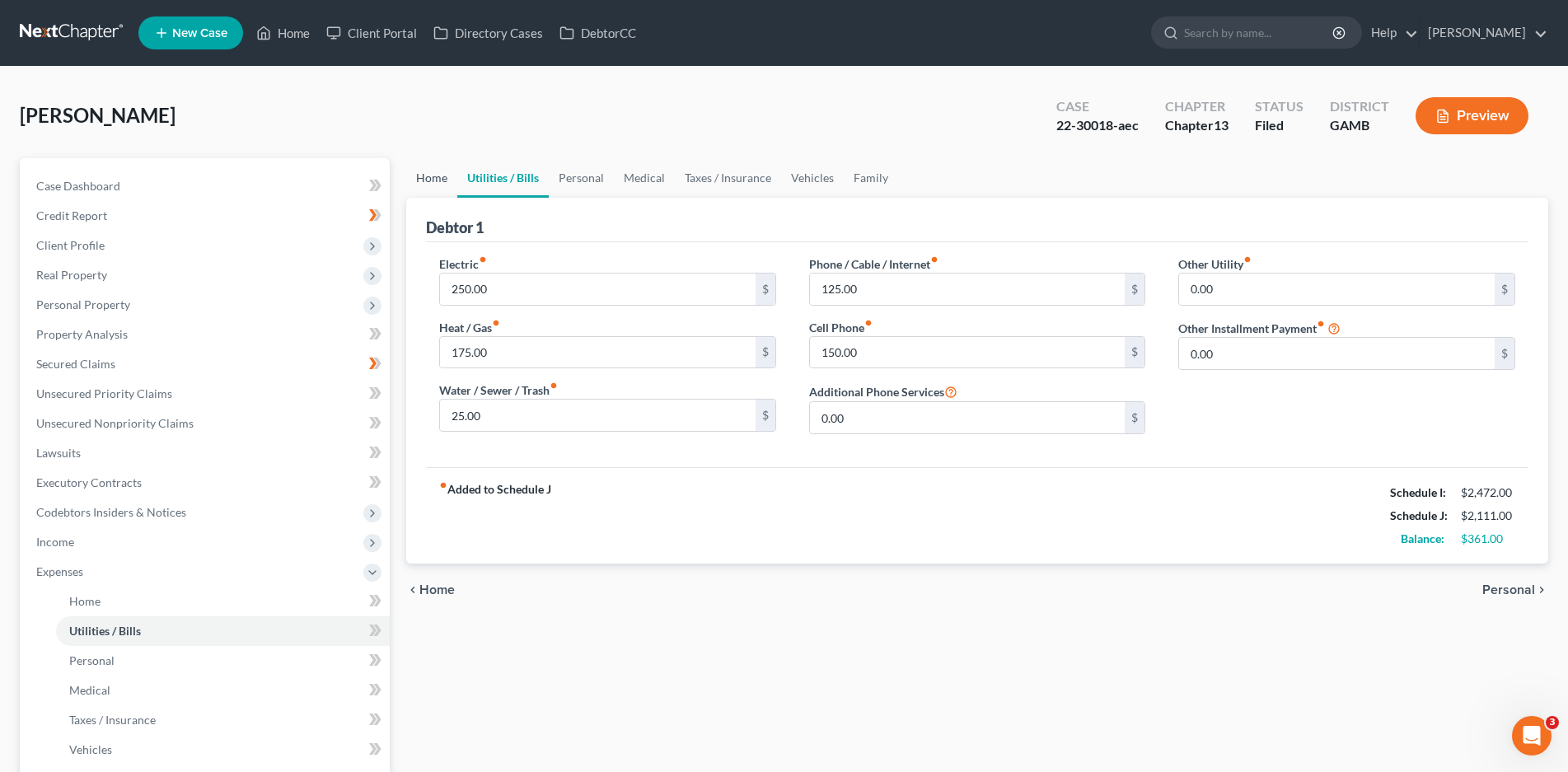
click at [428, 169] on link "Home" at bounding box center [431, 178] width 51 height 39
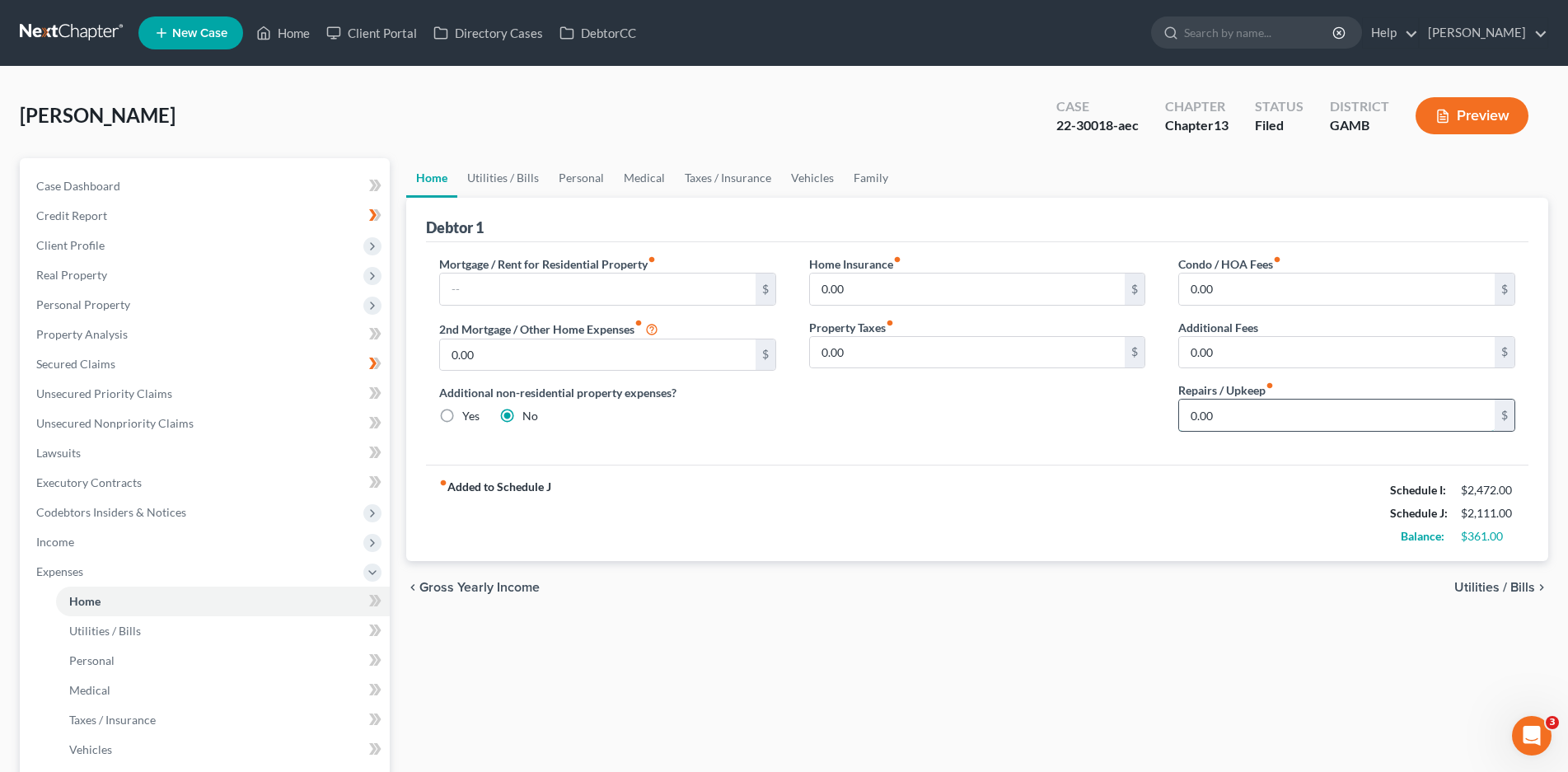
click at [1241, 418] on input "0.00" at bounding box center [1336, 415] width 315 height 31
type input "5"
type input "50.00"
click at [520, 178] on link "Utilities / Bills" at bounding box center [503, 178] width 92 height 39
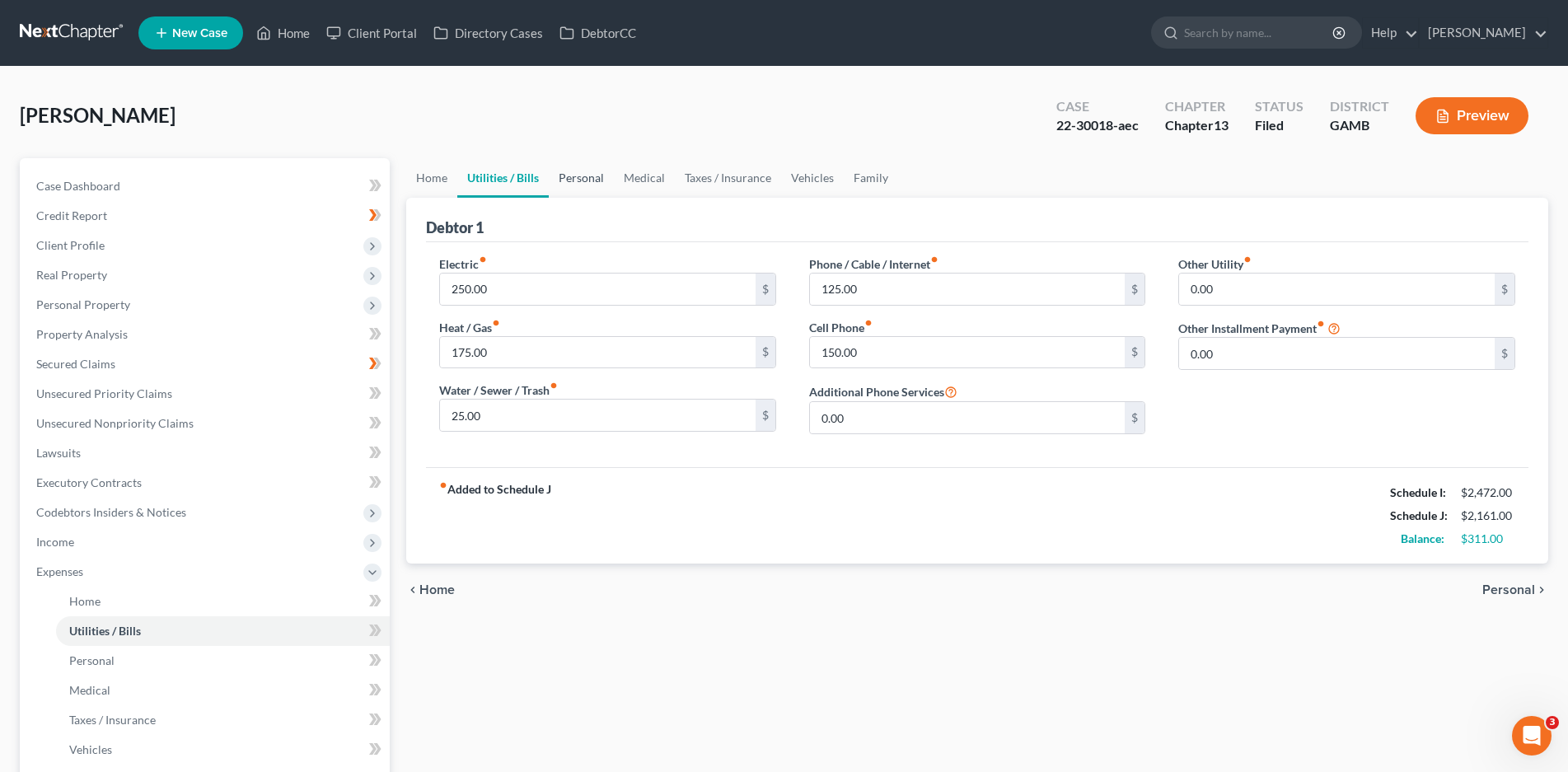
click at [600, 176] on link "Personal" at bounding box center [582, 178] width 65 height 39
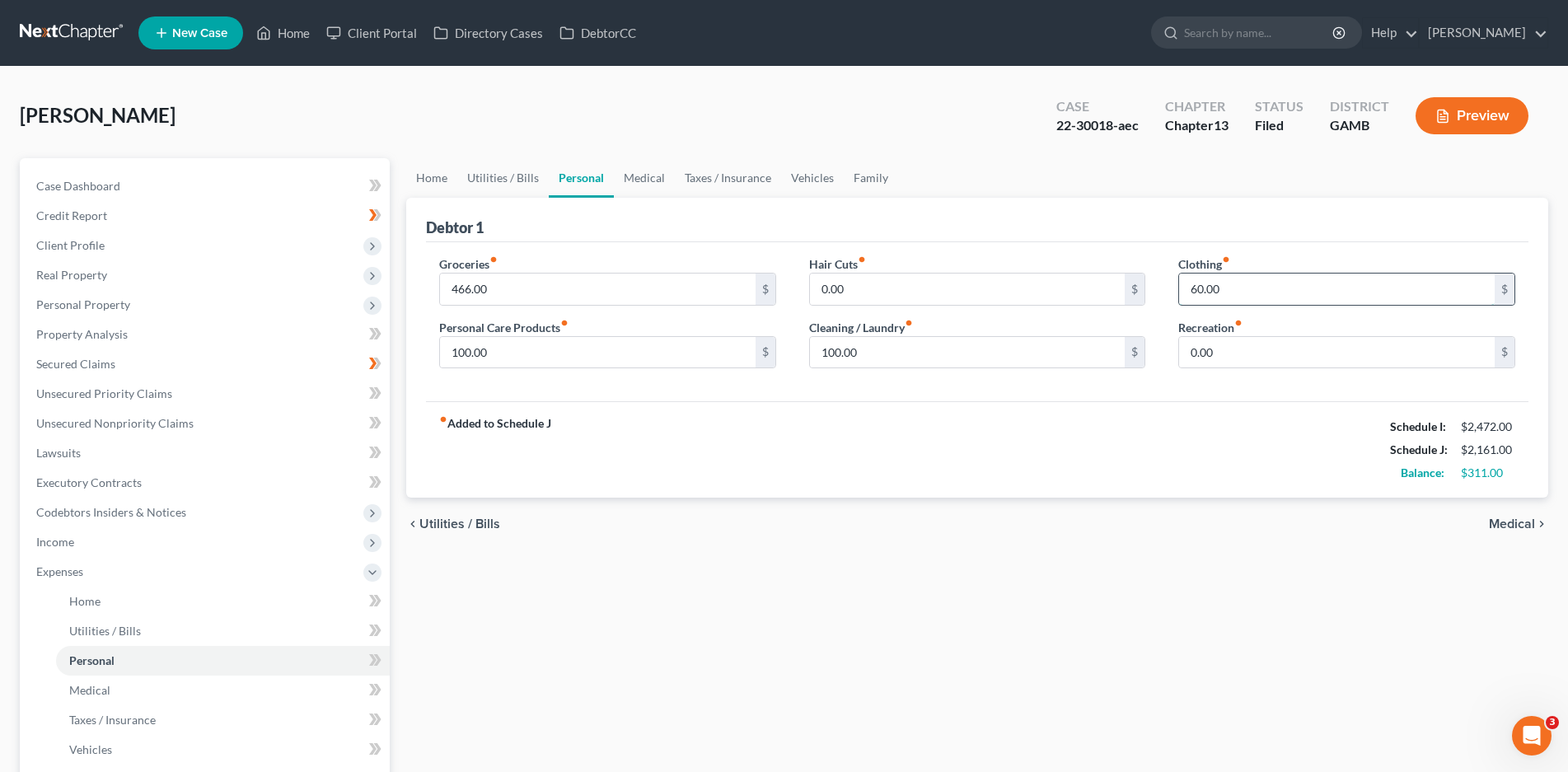
click at [1198, 294] on input "60.00" at bounding box center [1336, 288] width 315 height 31
type input "50.00"
click at [640, 184] on link "Medical" at bounding box center [644, 178] width 61 height 39
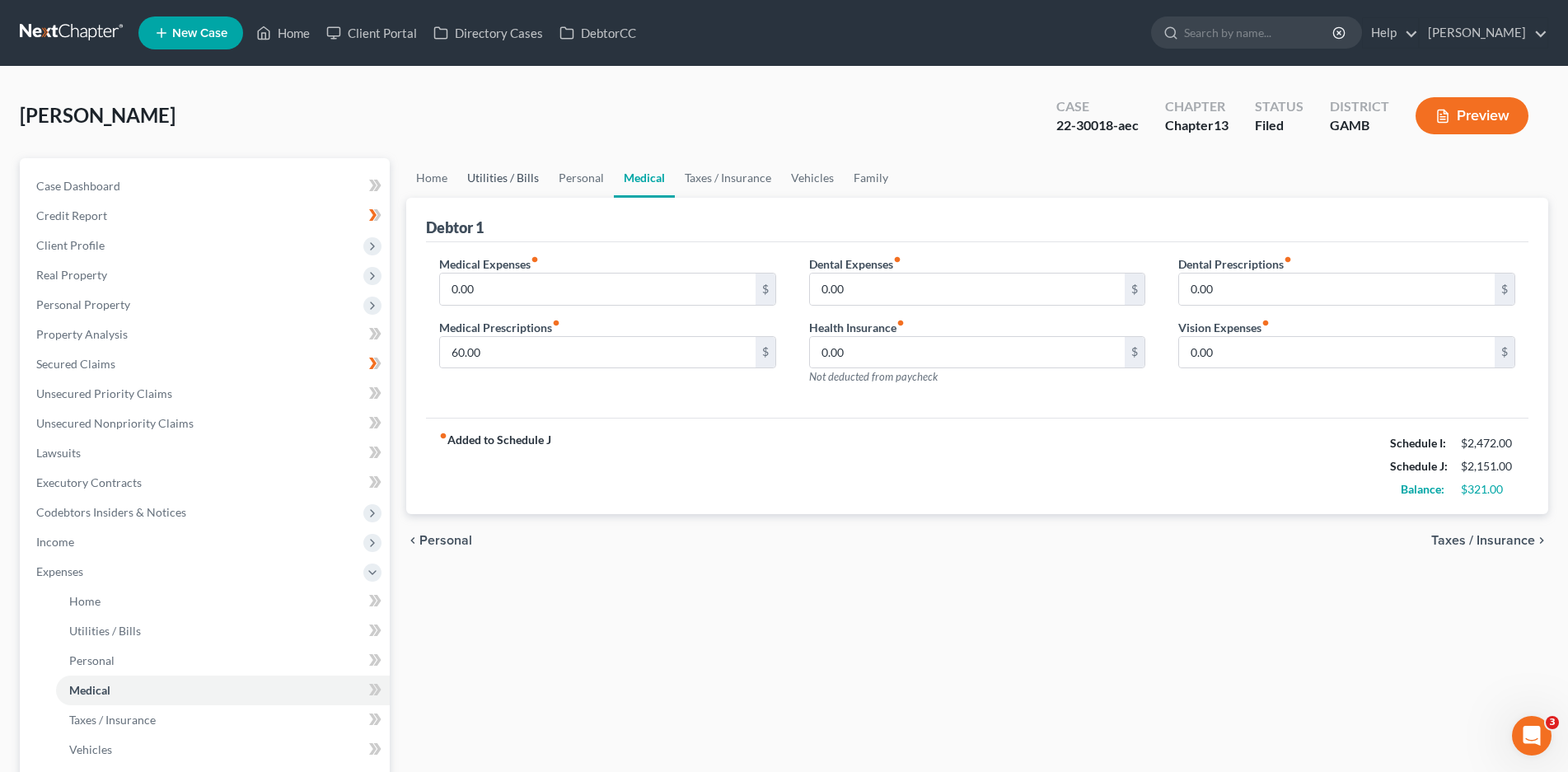
click at [489, 175] on link "Utilities / Bills" at bounding box center [503, 178] width 92 height 39
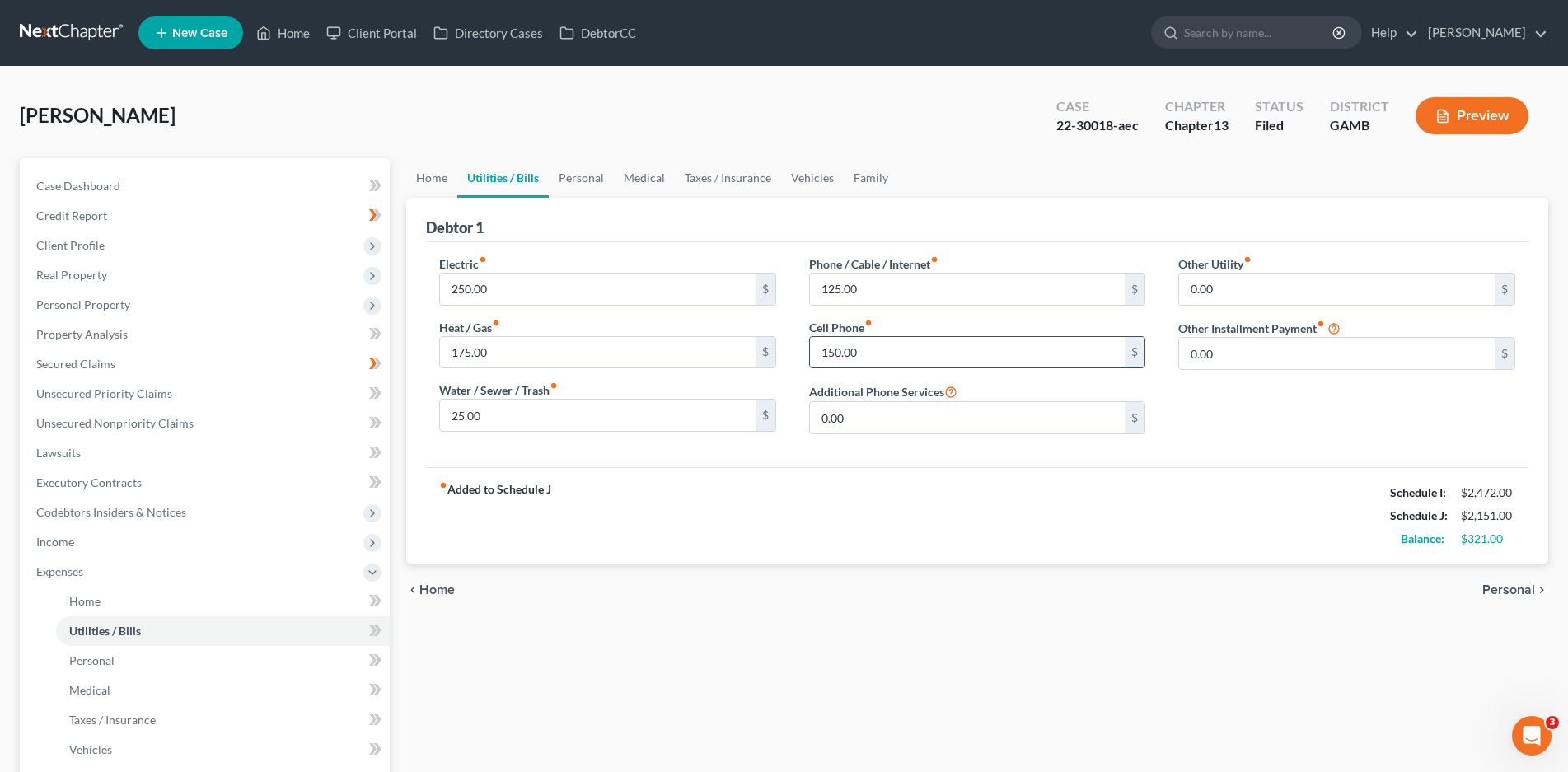
click at [849, 356] on input "150.00" at bounding box center [967, 352] width 315 height 31
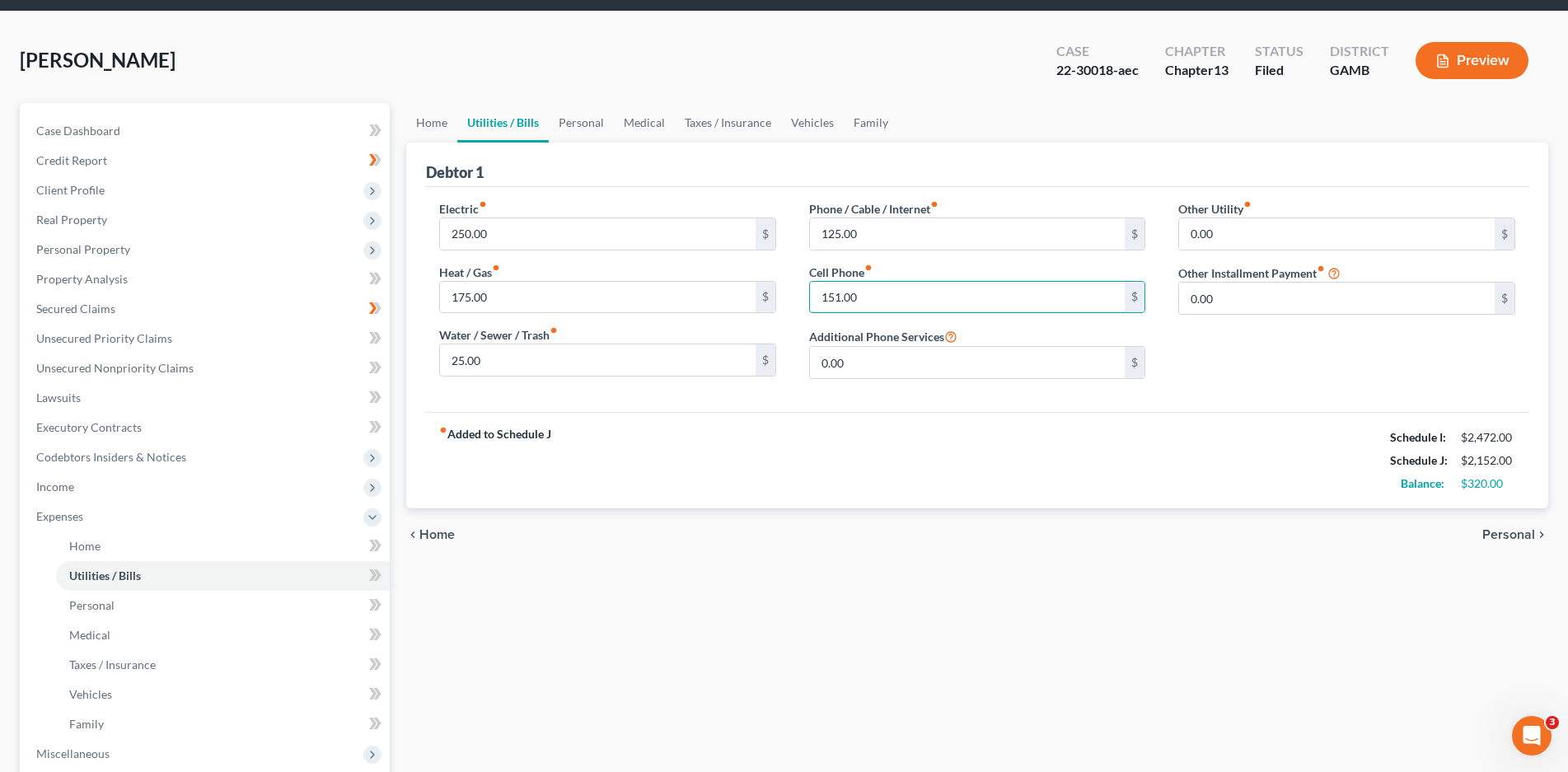
scroll to position [342, 0]
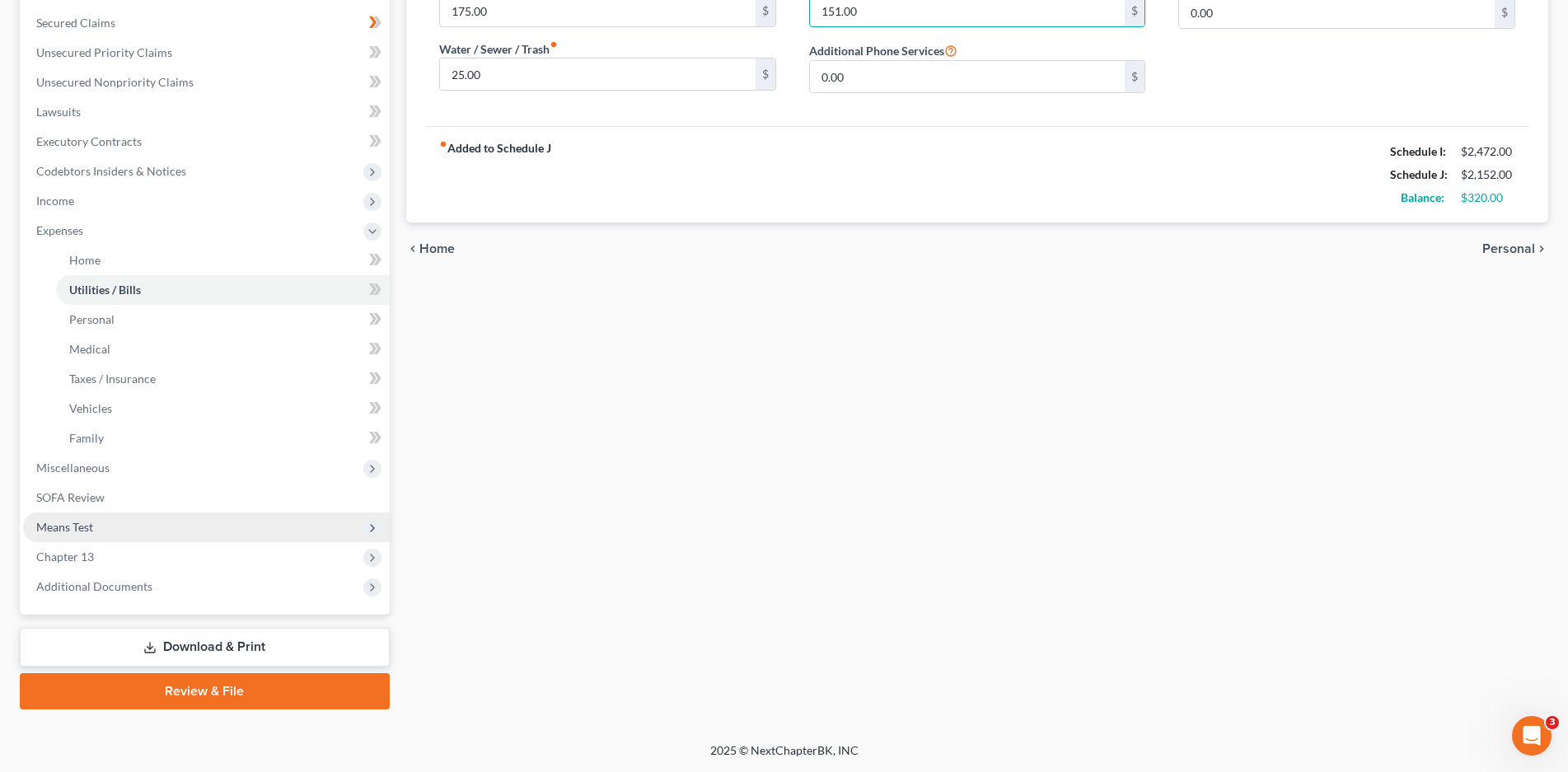
type input "151.00"
click at [85, 524] on span "Means Test" at bounding box center [65, 527] width 57 height 14
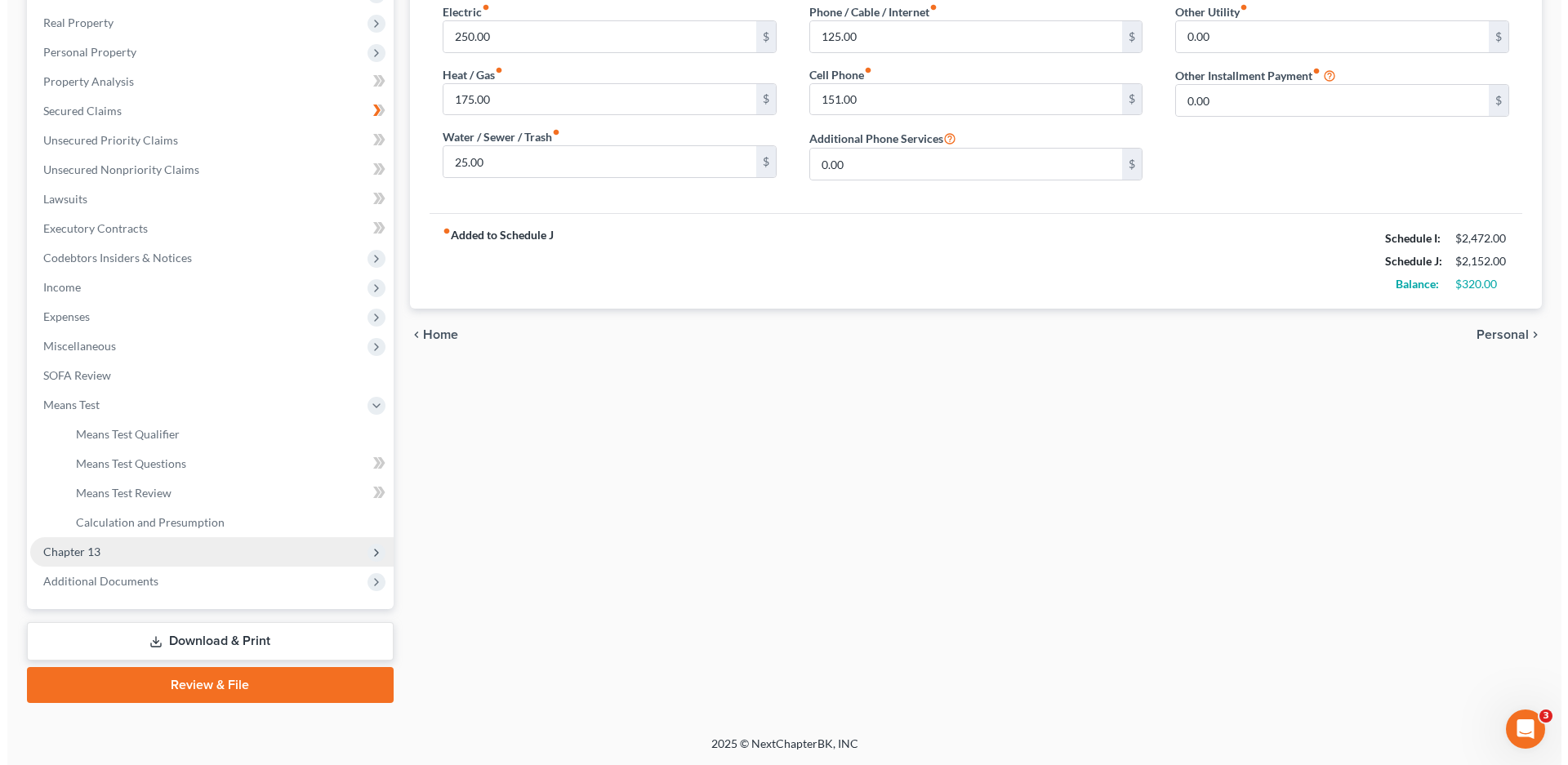
scroll to position [250, 0]
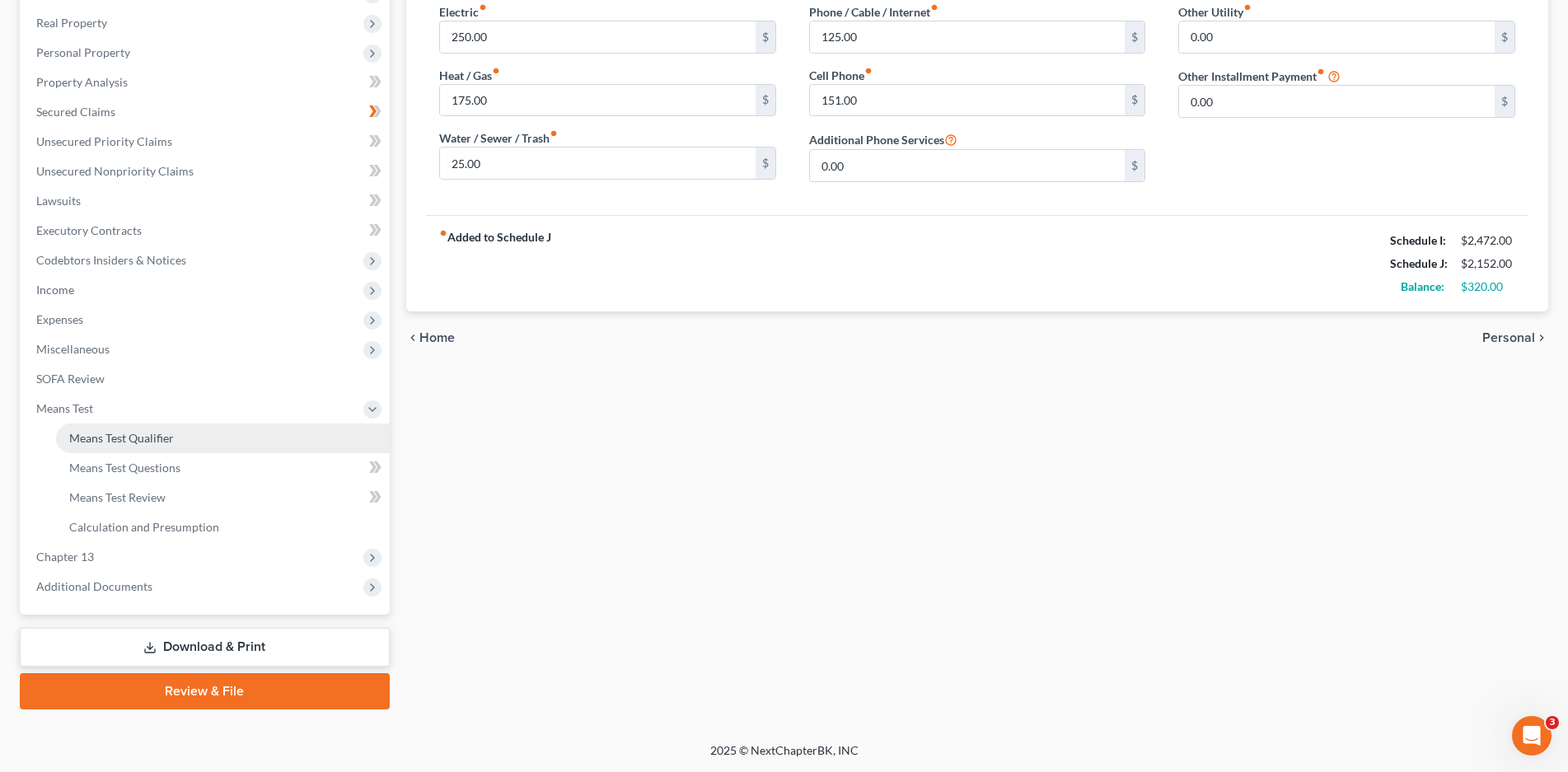
click at [159, 428] on link "Means Test Qualifier" at bounding box center [223, 439] width 334 height 30
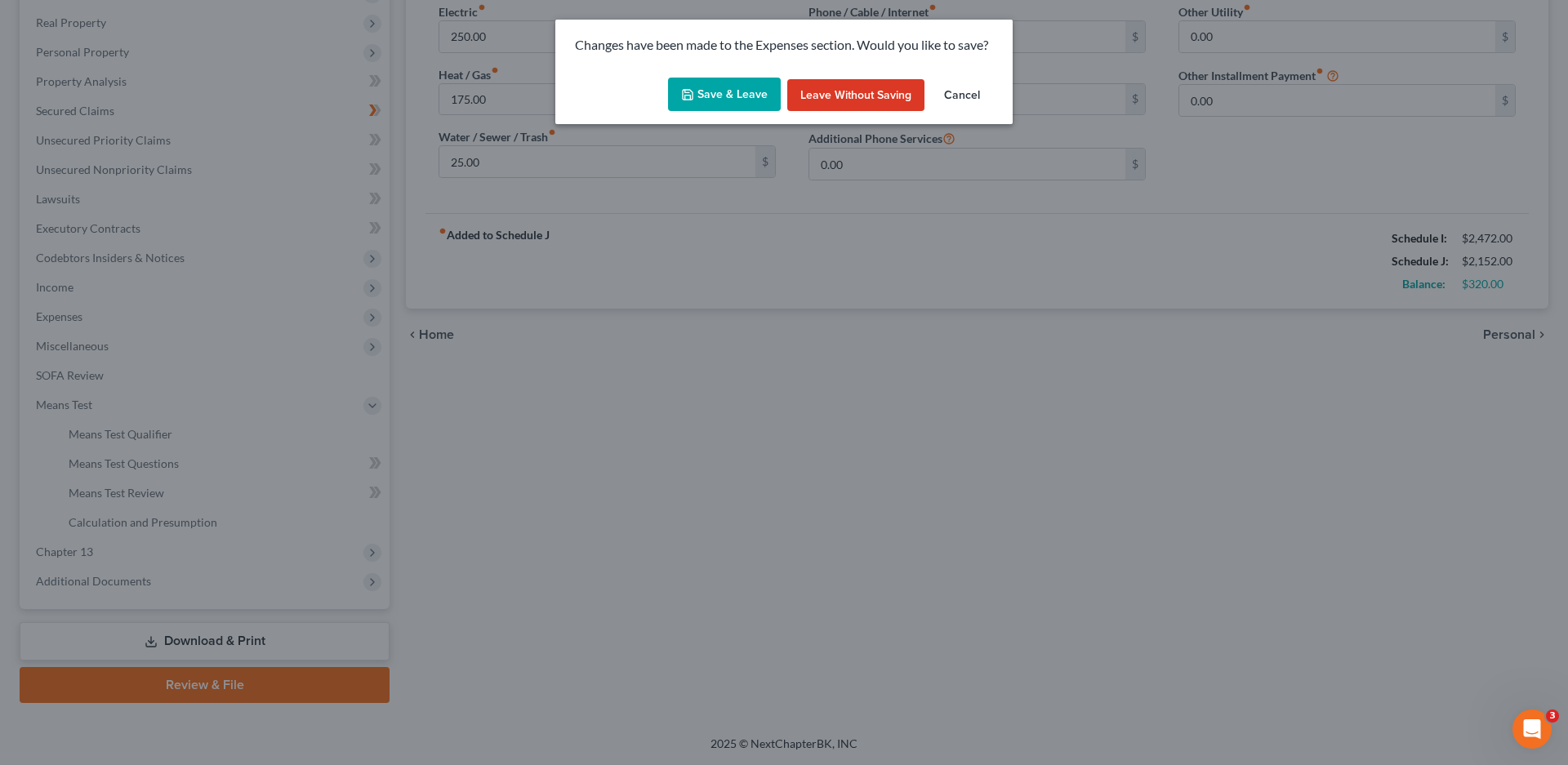
click at [777, 92] on button "Save & Leave" at bounding box center [724, 95] width 113 height 34
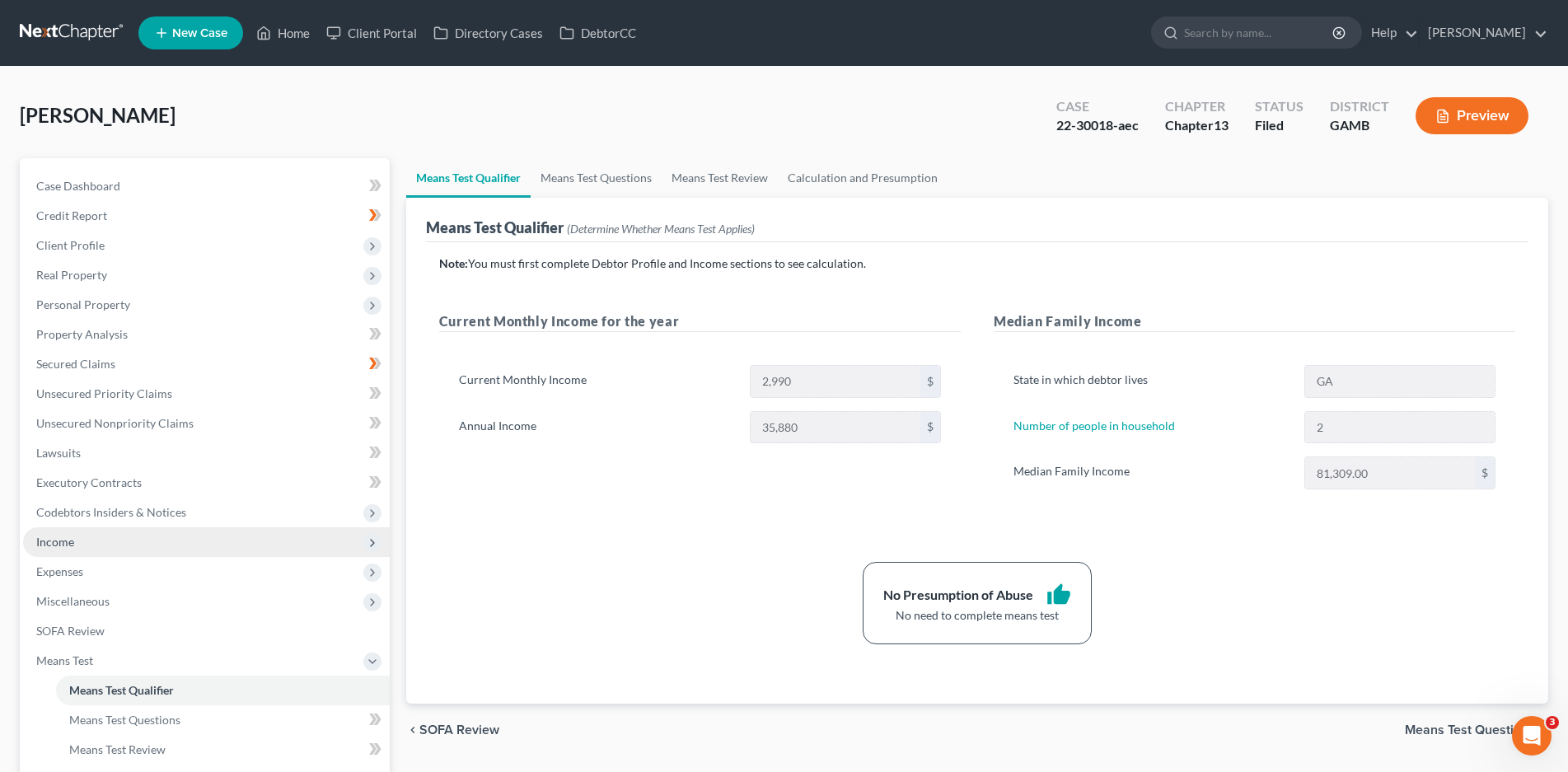
click at [80, 535] on span "Income" at bounding box center [207, 543] width 367 height 30
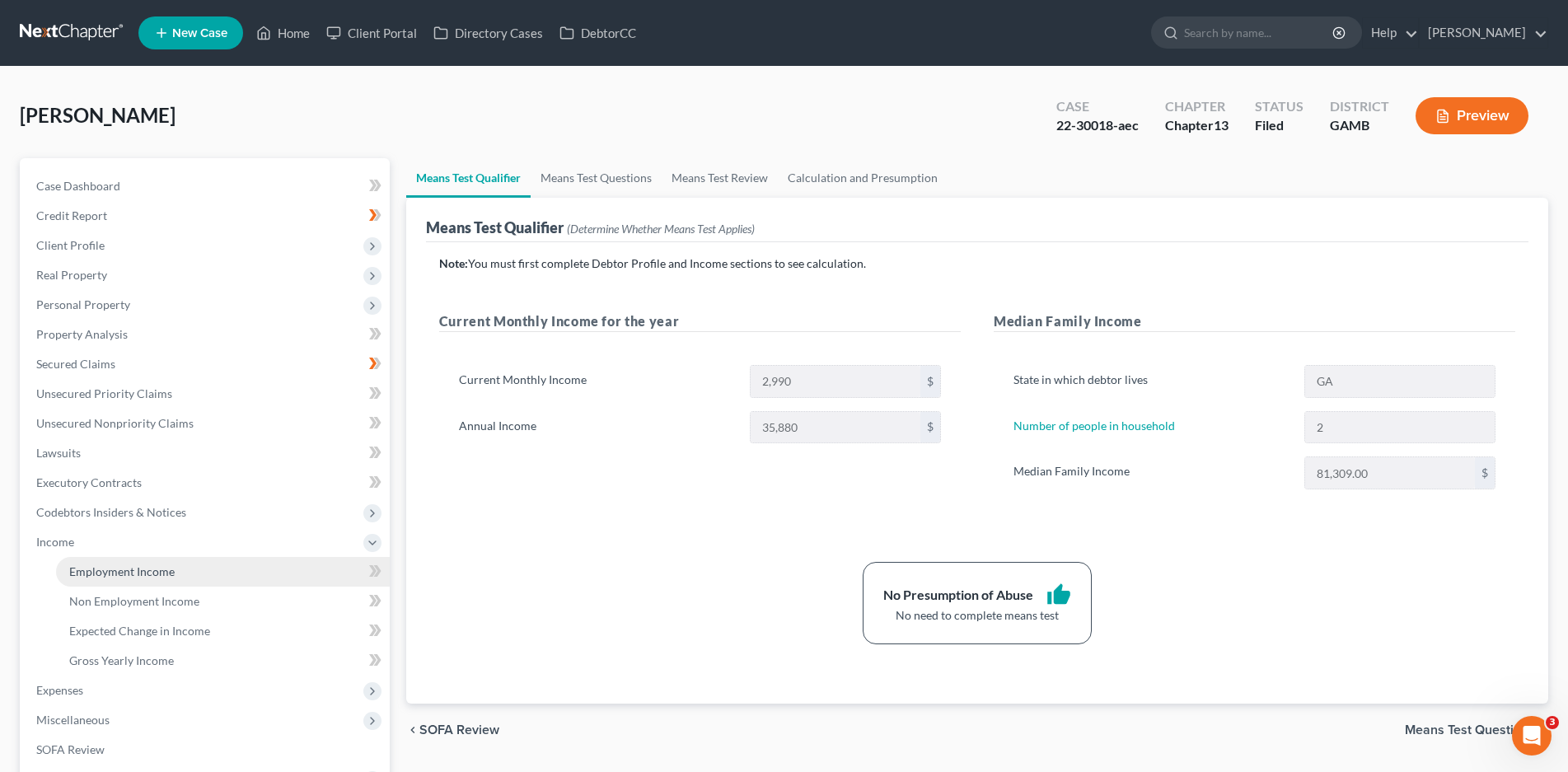
click at [112, 568] on span "Employment Income" at bounding box center [122, 571] width 106 height 14
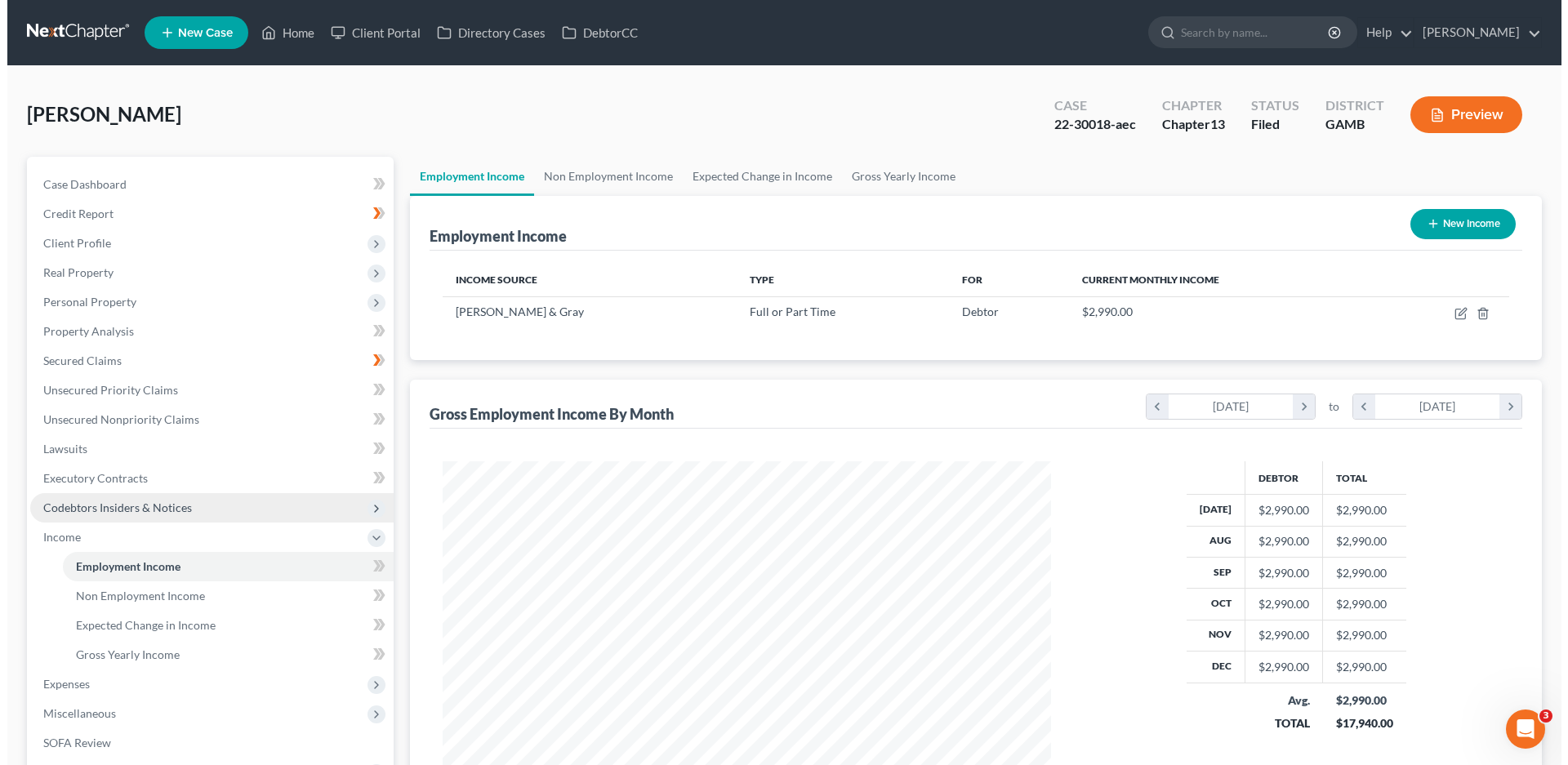
scroll to position [304, 642]
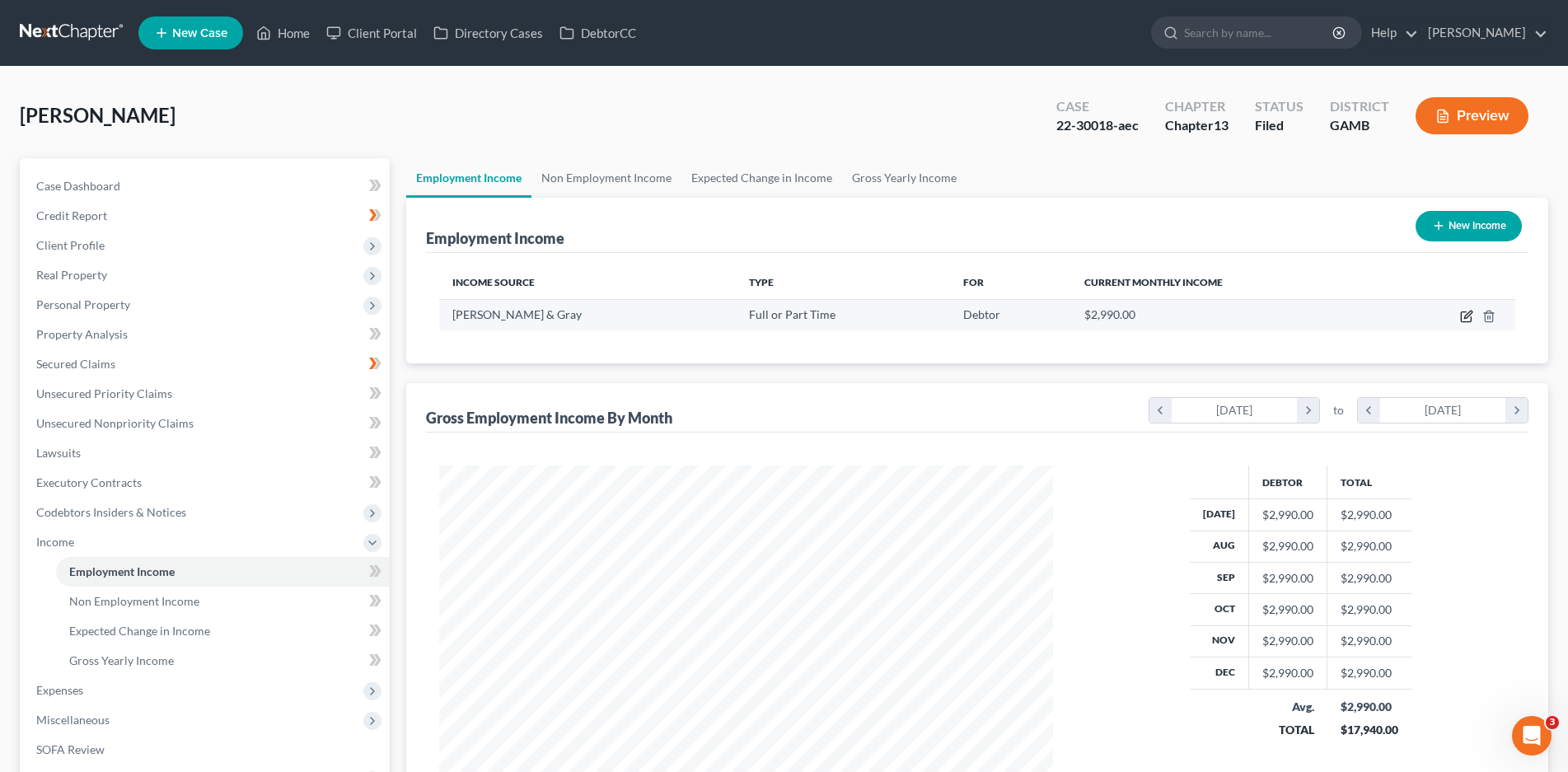
click at [1469, 312] on icon "button" at bounding box center [1467, 316] width 13 height 13
select select "0"
select select "10"
select select "0"
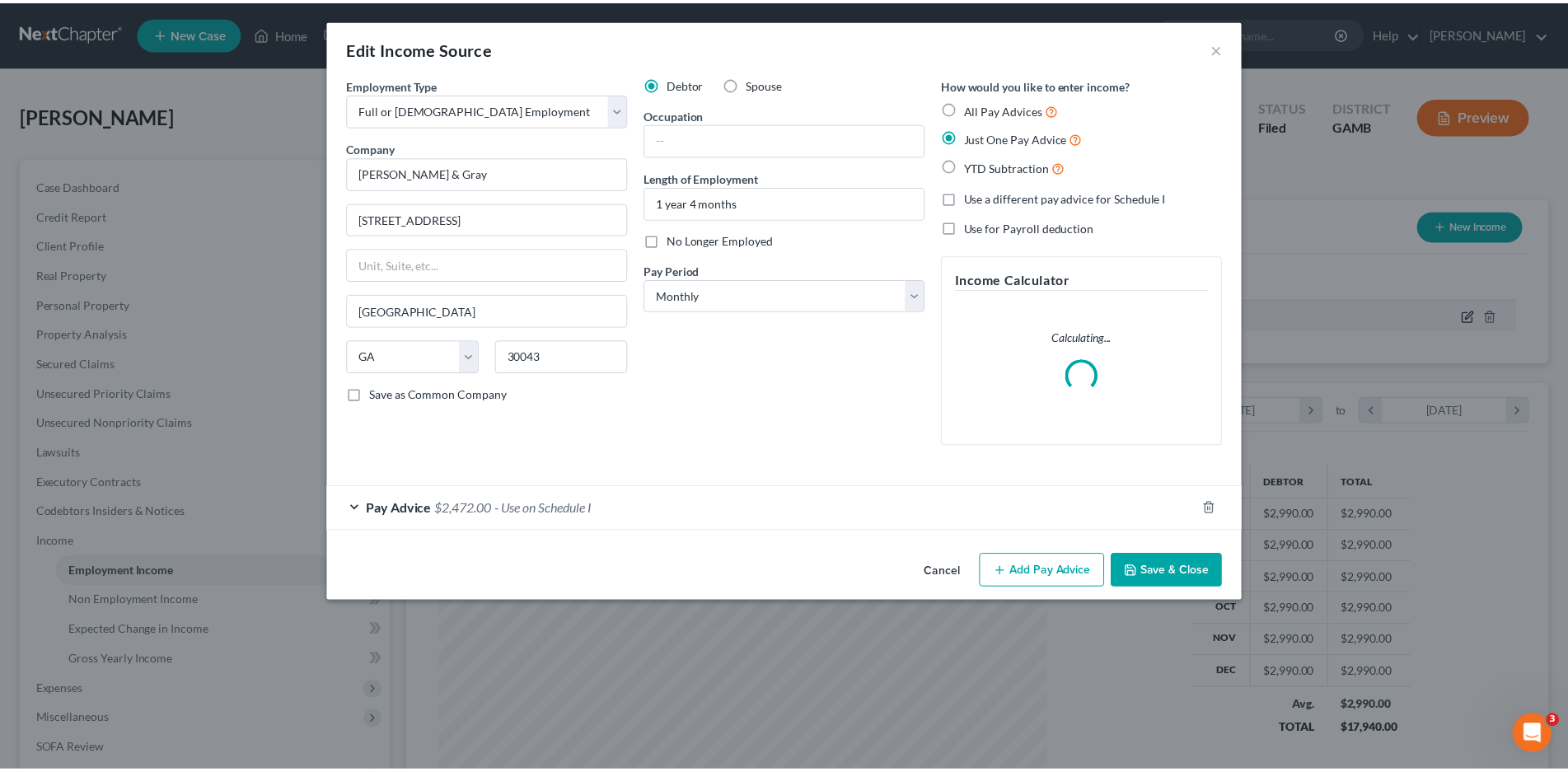
scroll to position [310, 653]
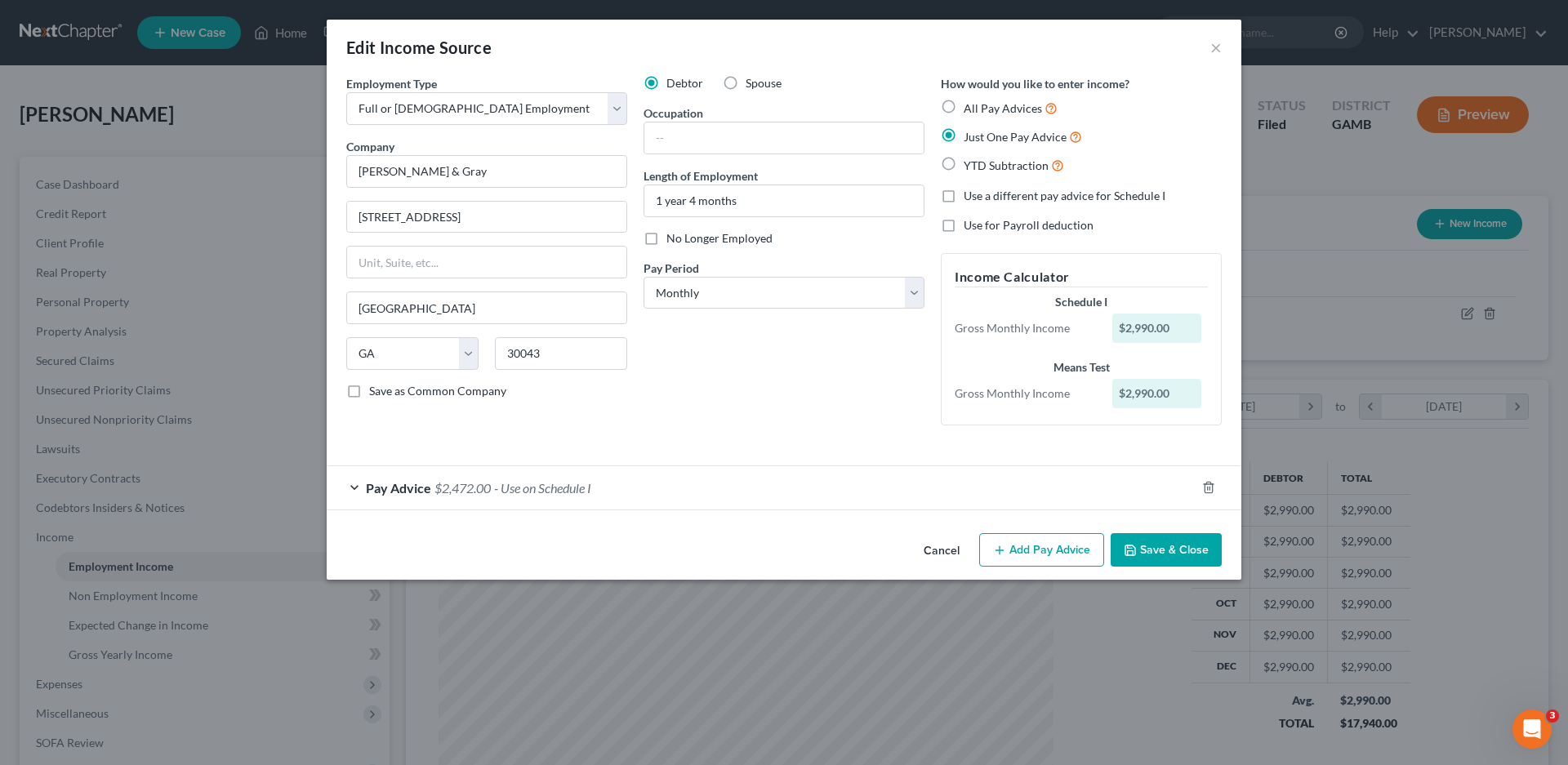
click at [667, 238] on label "No Longer Employed" at bounding box center [720, 238] width 106 height 17
click at [673, 238] on input "No Longer Employed" at bounding box center [678, 235] width 10 height 10
checkbox input "true"
click at [1170, 549] on button "Save & Close" at bounding box center [1166, 550] width 111 height 34
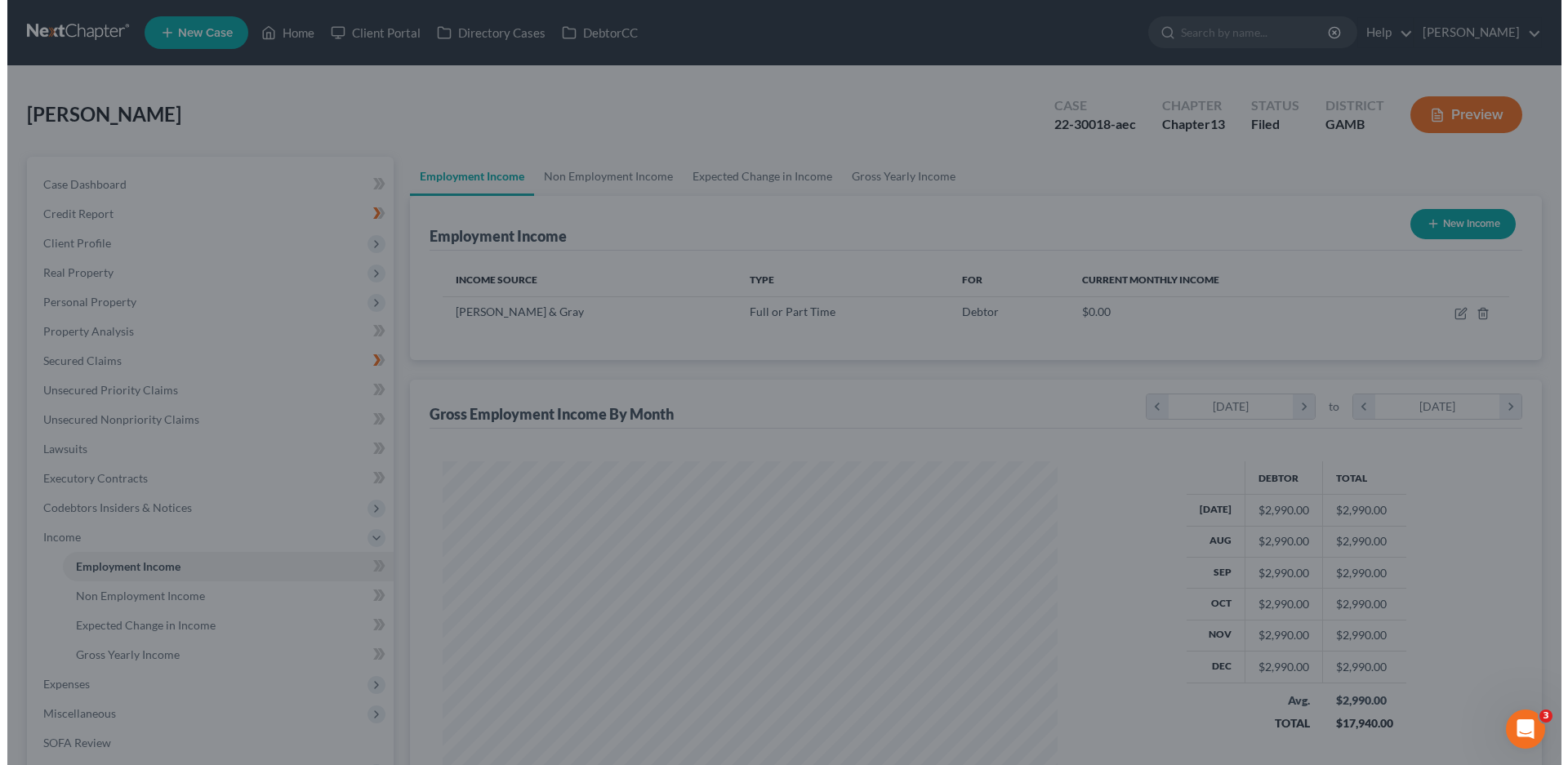
scroll to position [816402, 816055]
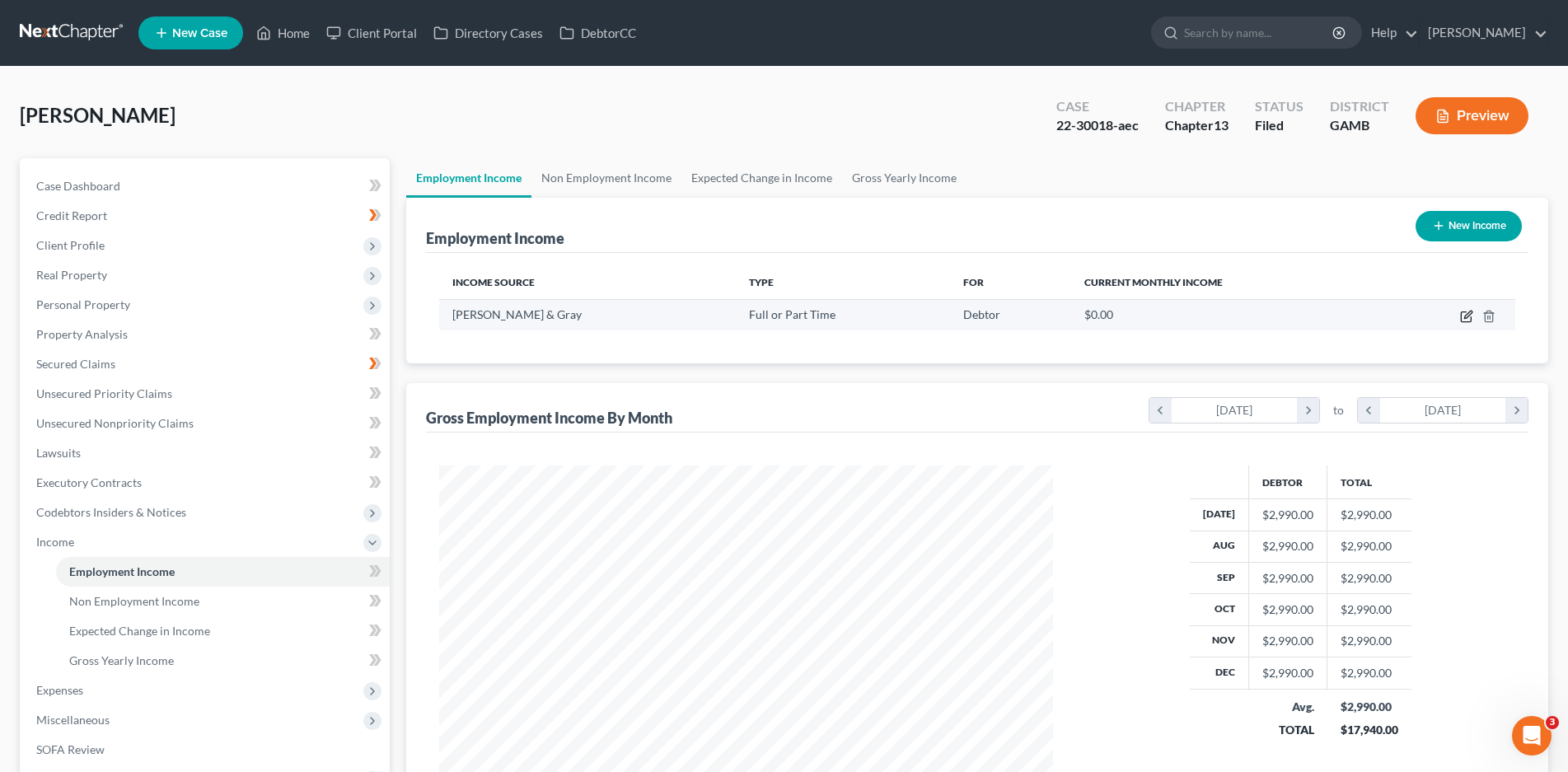
click at [1466, 319] on icon "button" at bounding box center [1467, 316] width 13 height 13
select select "0"
select select "10"
select select "0"
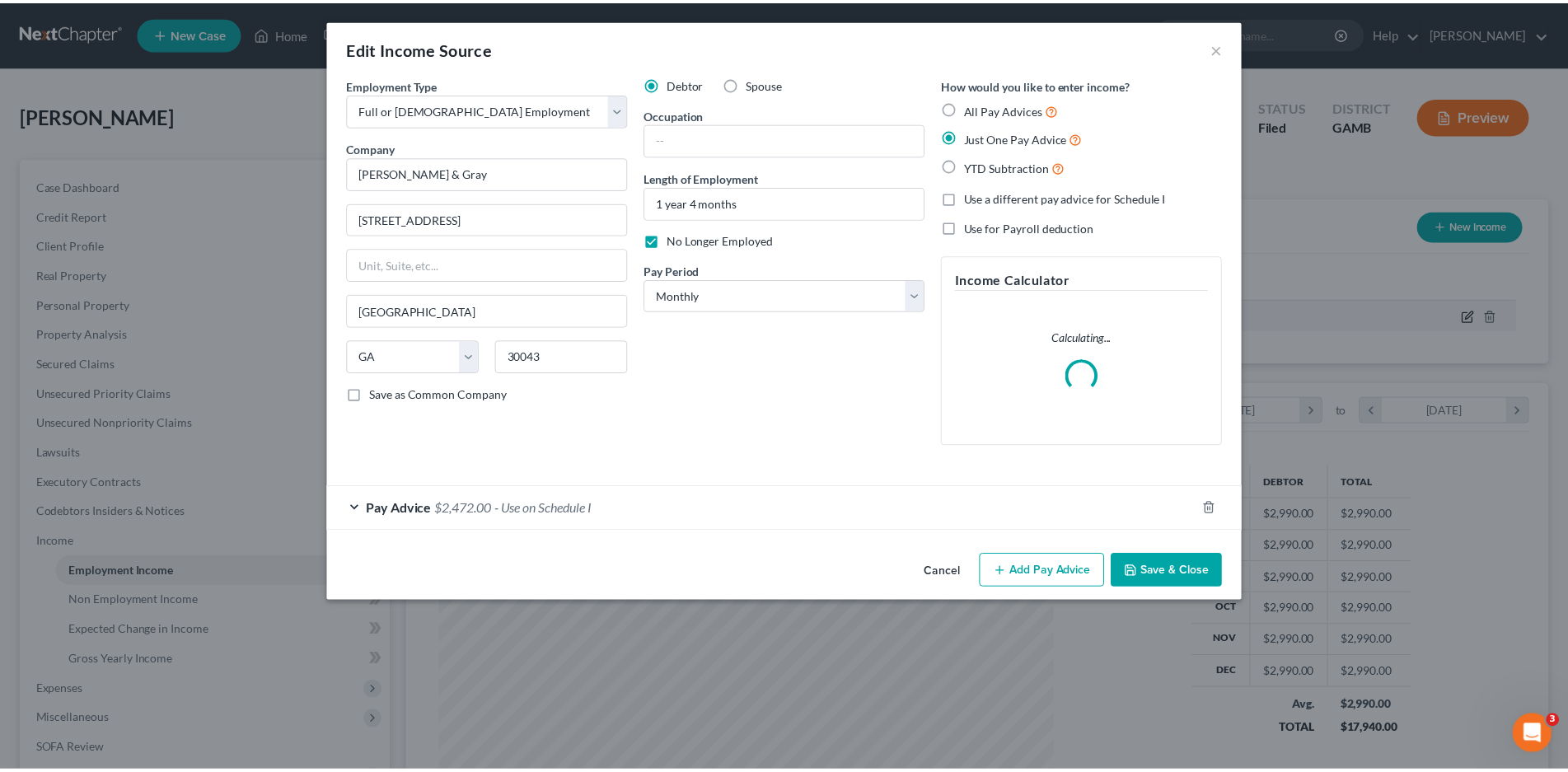
scroll to position [310, 653]
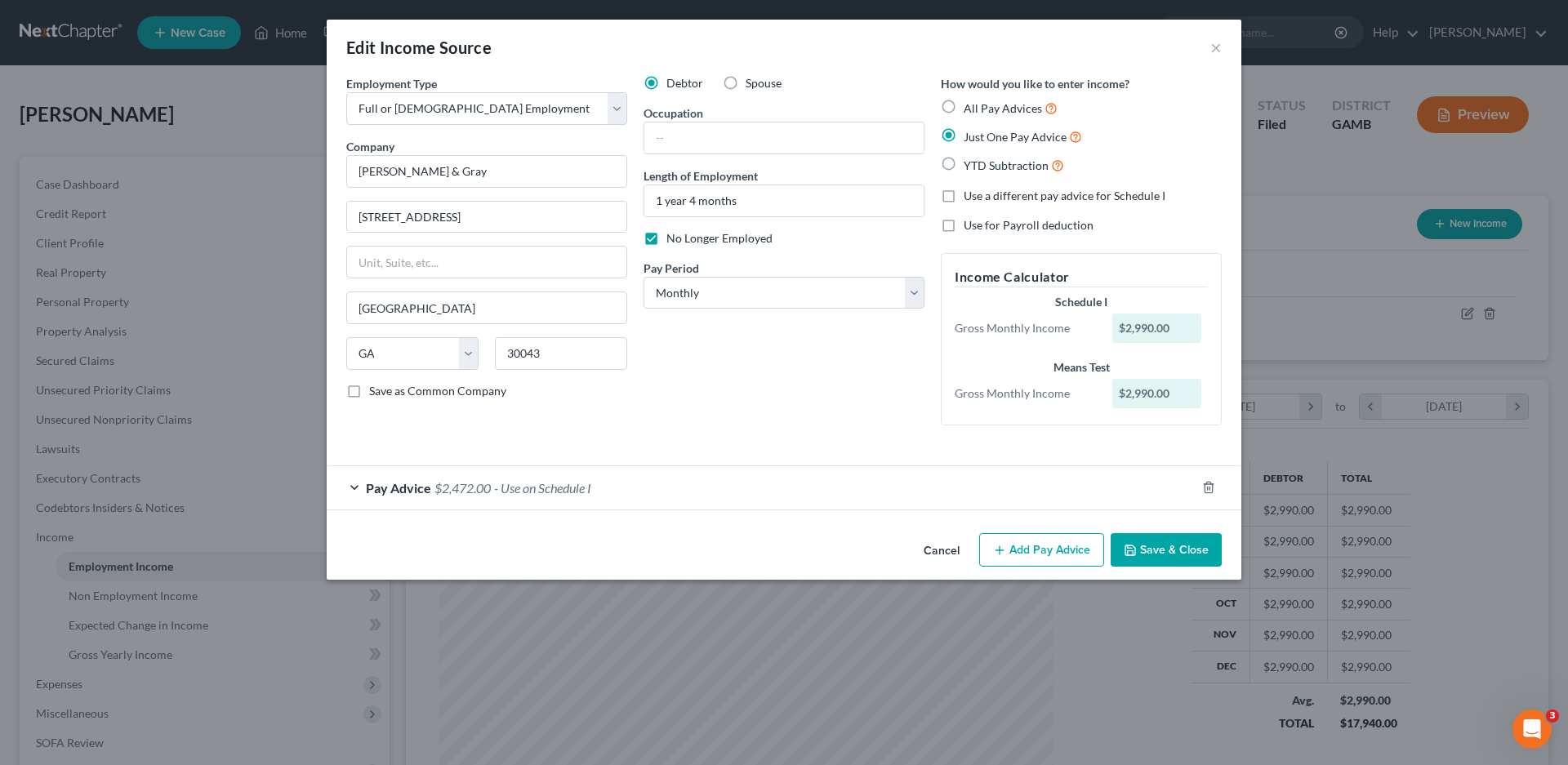
click at [950, 567] on div "Cancel Add Pay Advice Save & Close" at bounding box center [784, 554] width 914 height 54
click at [943, 551] on button "Cancel" at bounding box center [941, 551] width 62 height 32
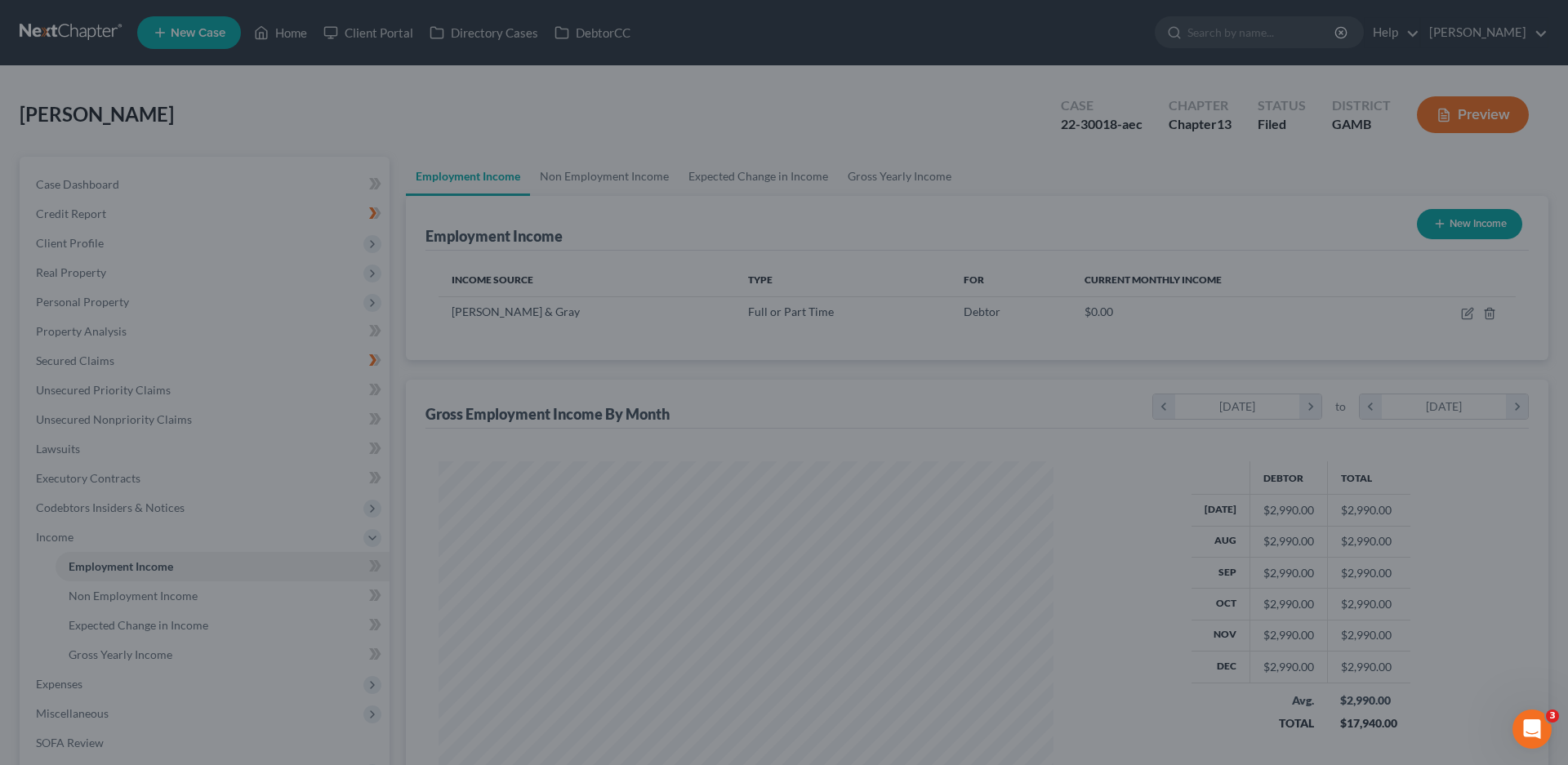
scroll to position [816402, 816055]
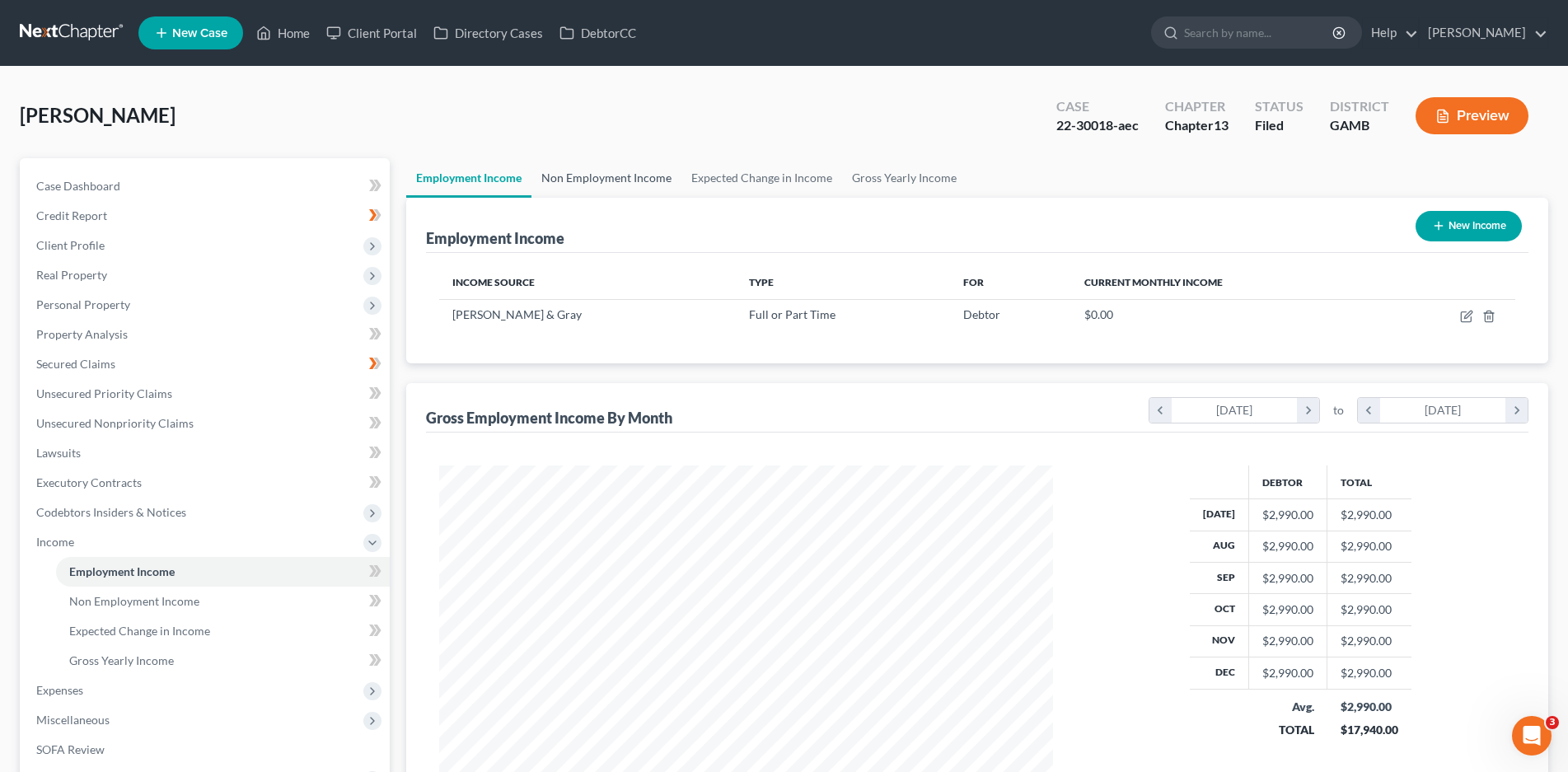
click at [590, 179] on link "Non Employment Income" at bounding box center [606, 178] width 150 height 39
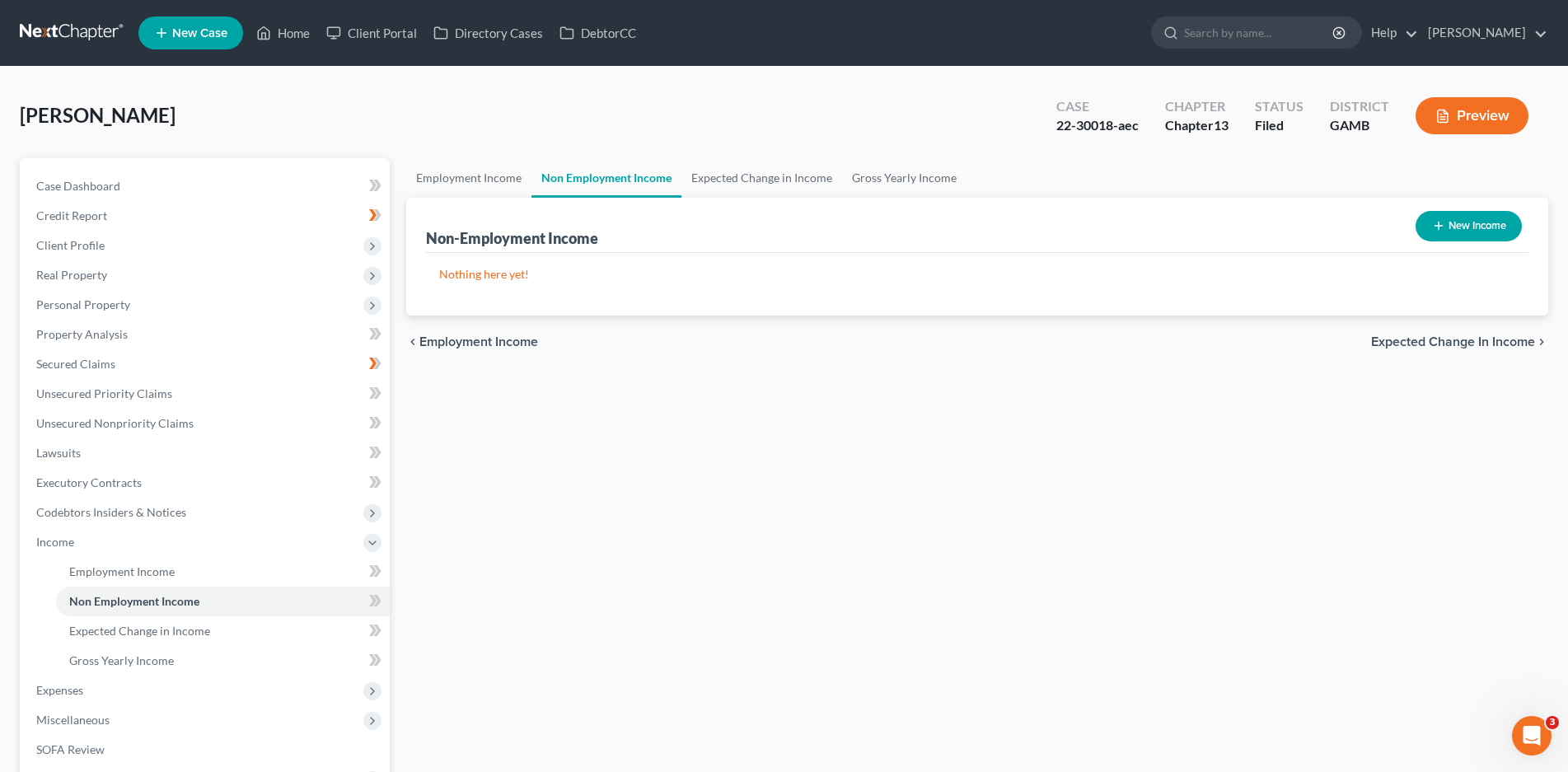
click at [1457, 221] on button "New Income" at bounding box center [1469, 226] width 107 height 31
select select "0"
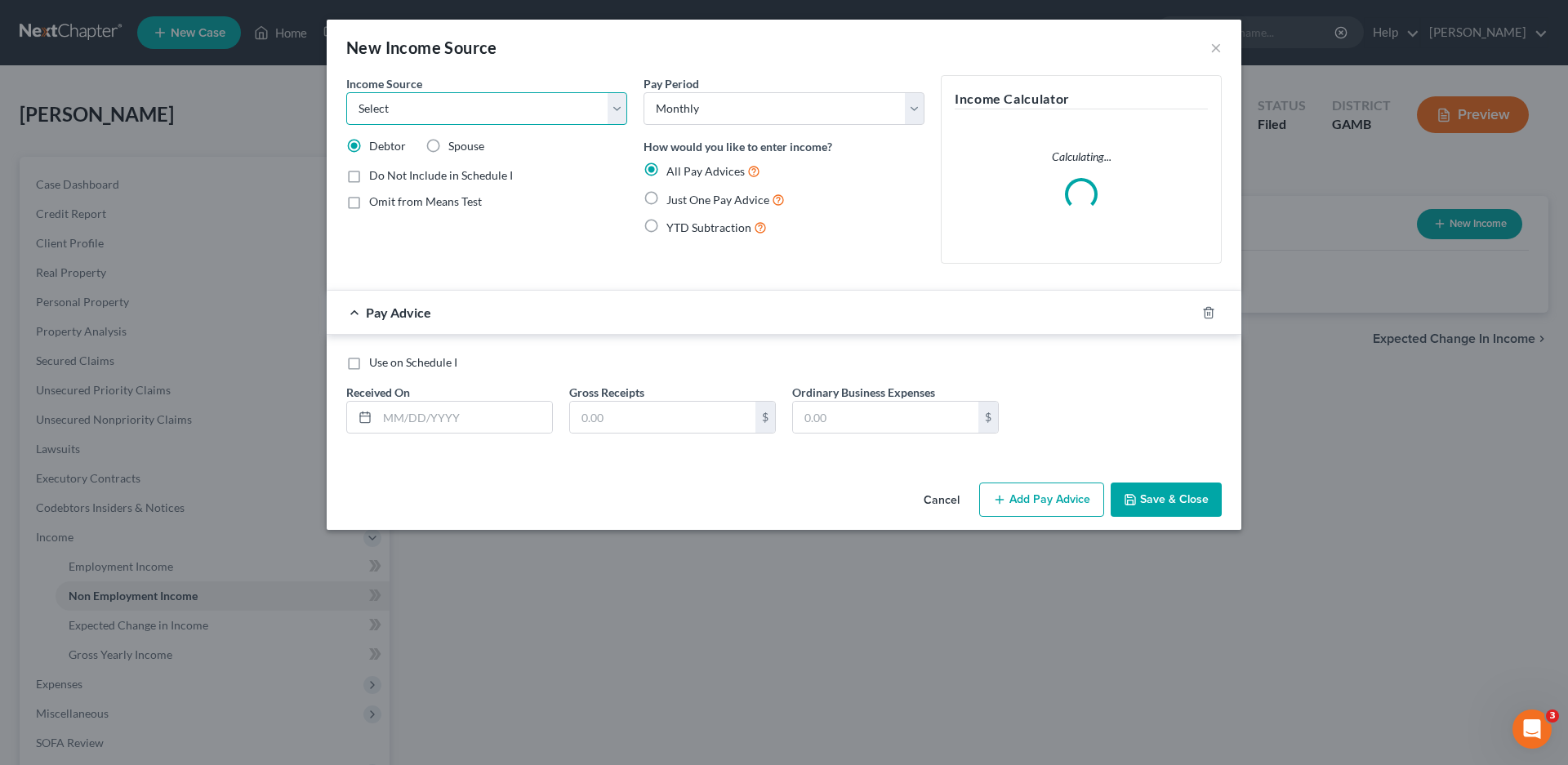
click at [549, 112] on select "Select Unemployment Disability (from employer) Pension Retirement Social Securi…" at bounding box center [486, 108] width 281 height 32
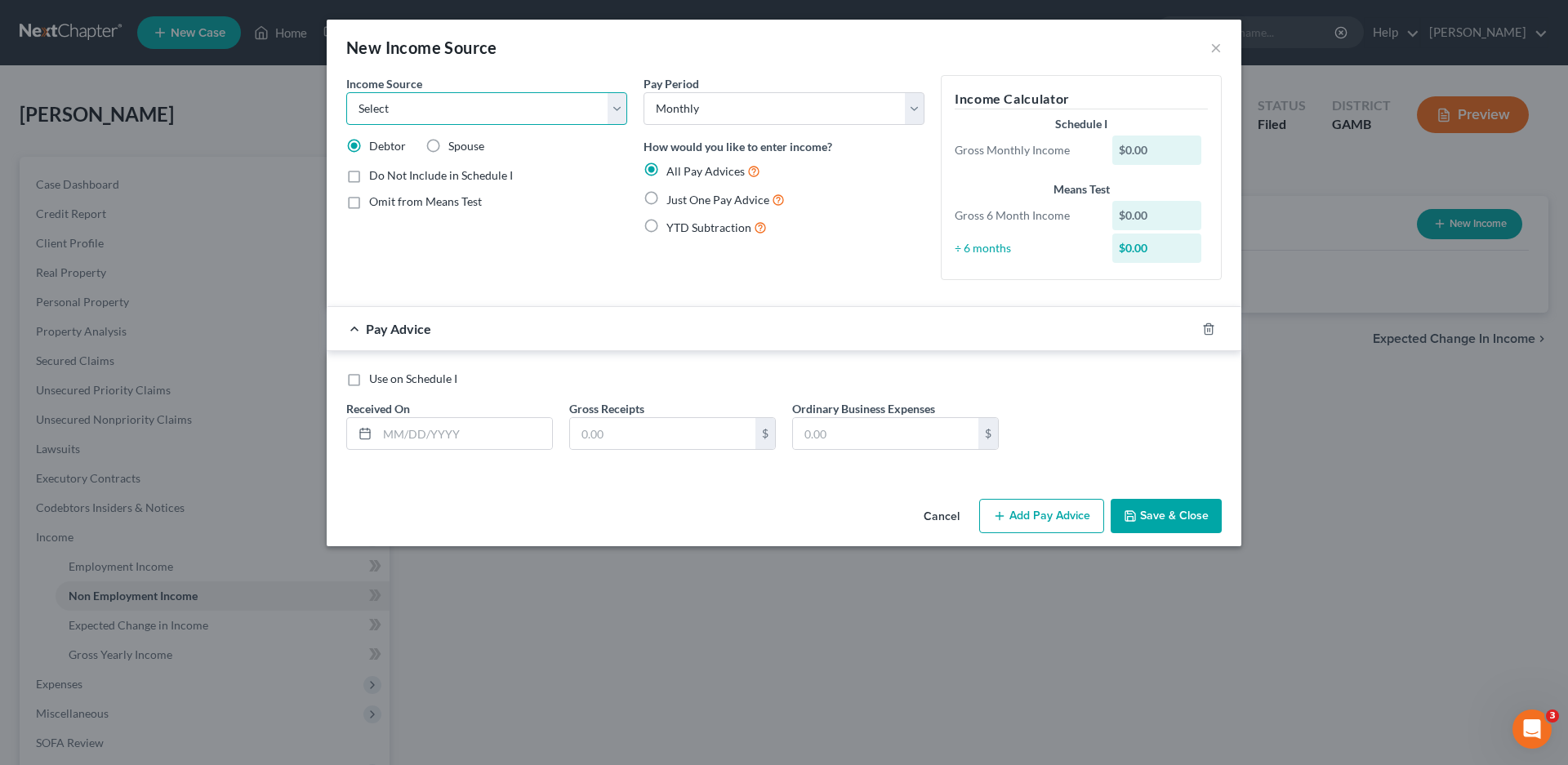
select select "0"
click at [346, 93] on select "Select Unemployment Disability (from employer) Pension Retirement Social Securi…" at bounding box center [486, 108] width 281 height 32
click at [421, 435] on input "text" at bounding box center [465, 433] width 174 height 31
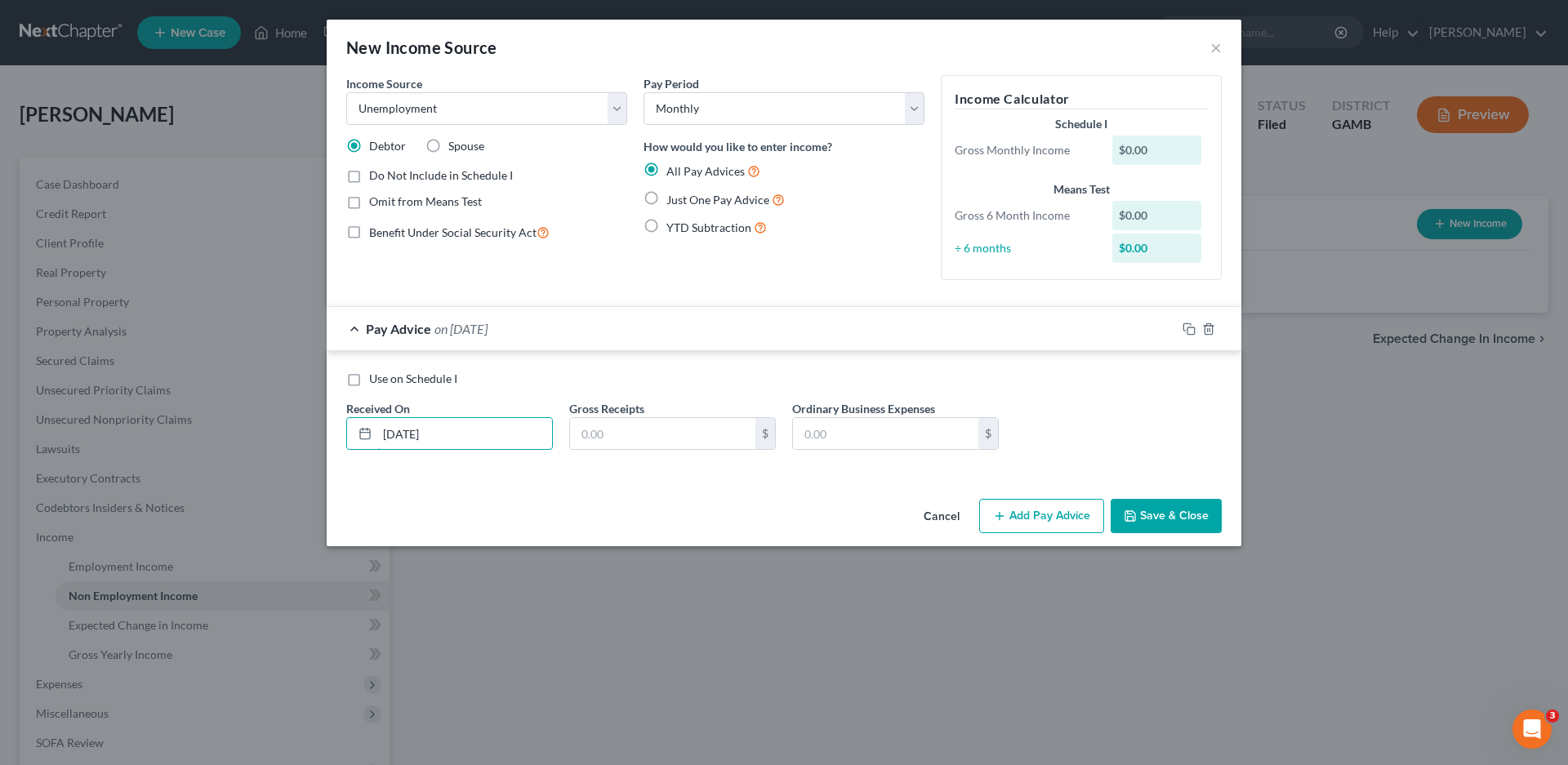
type input "[DATE]"
type input "1,200.00"
click at [1154, 516] on button "Save & Close" at bounding box center [1166, 516] width 111 height 34
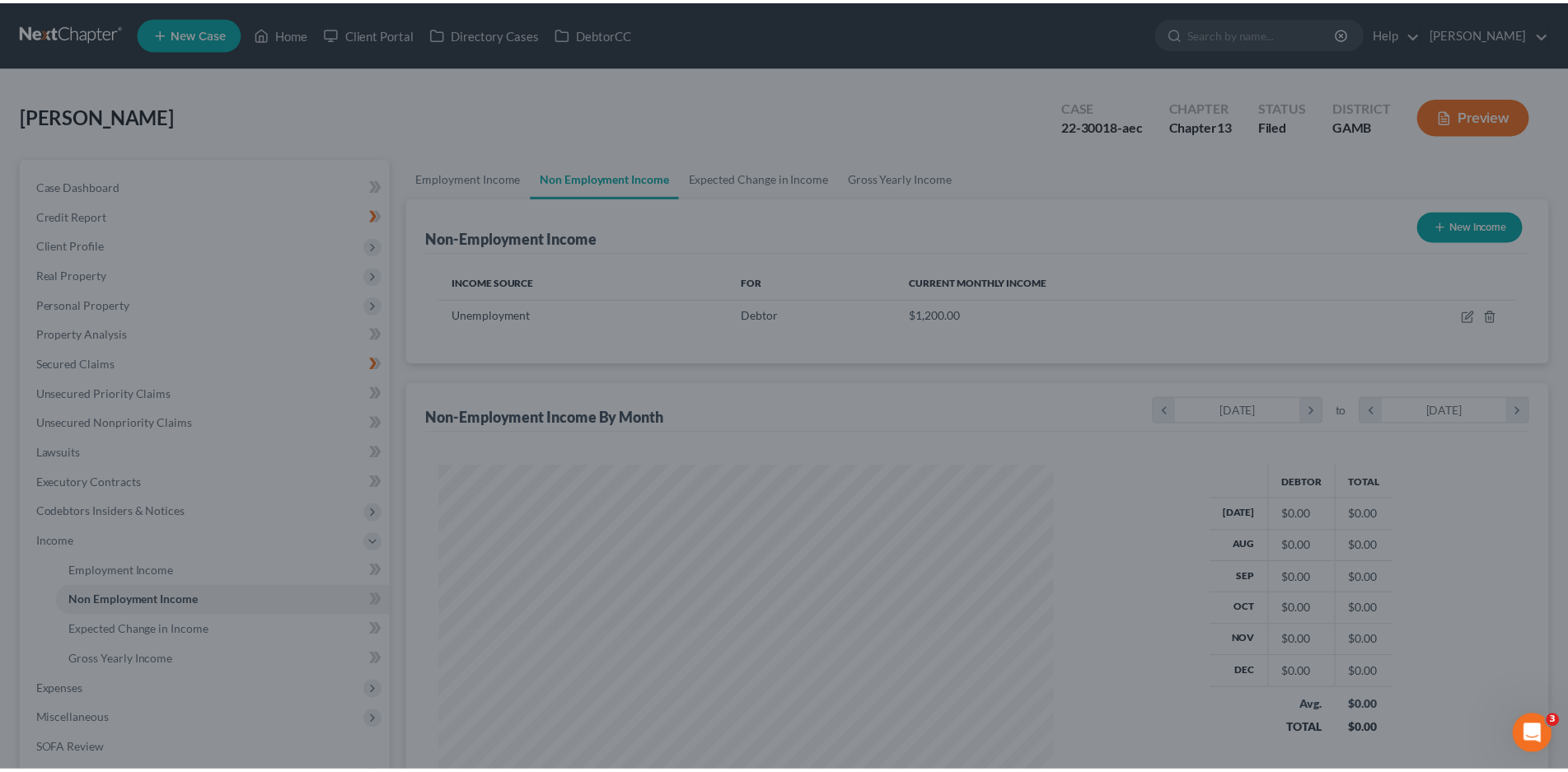
scroll to position [307, 647]
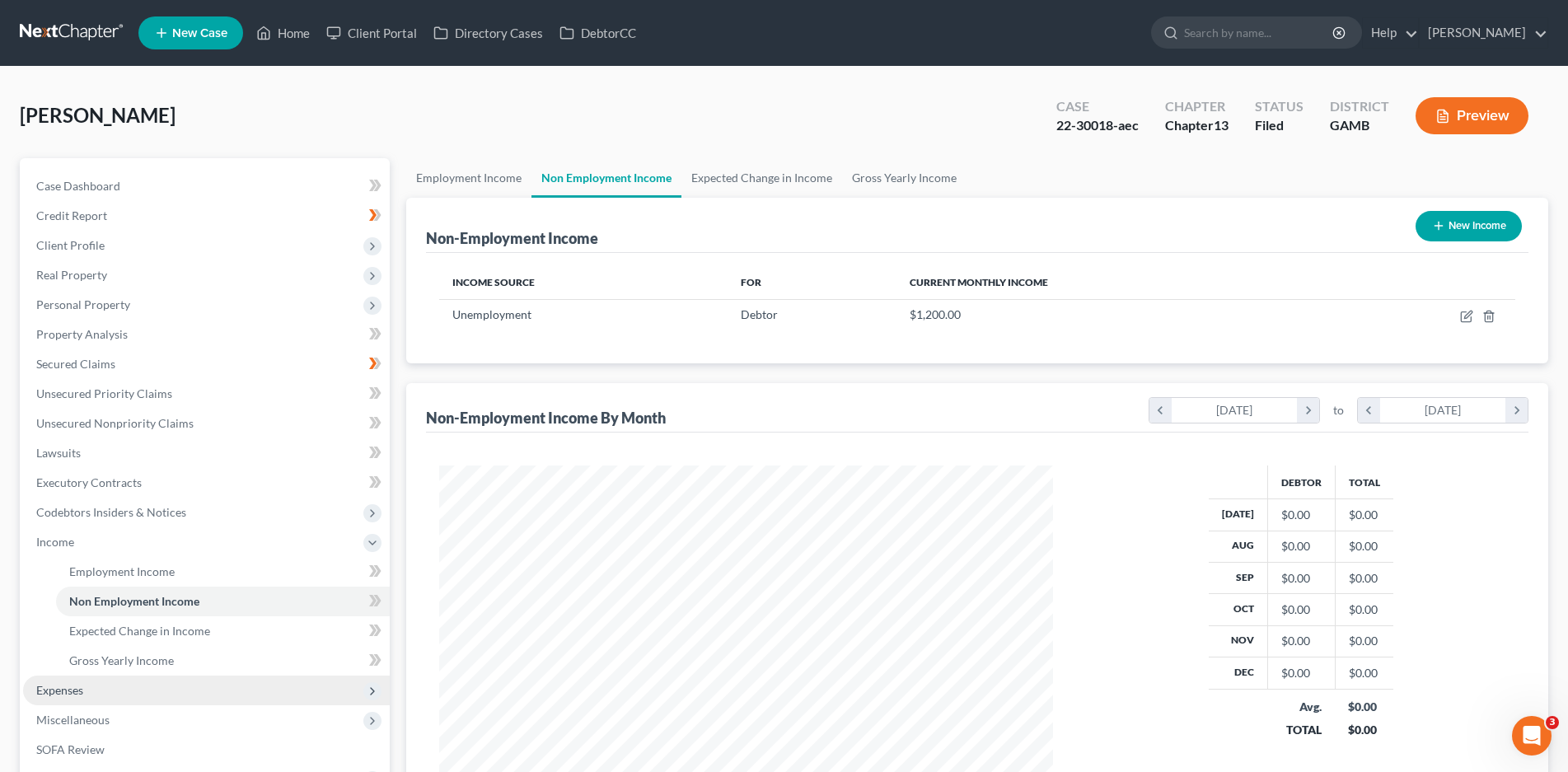
click at [65, 697] on span "Expenses" at bounding box center [207, 691] width 367 height 30
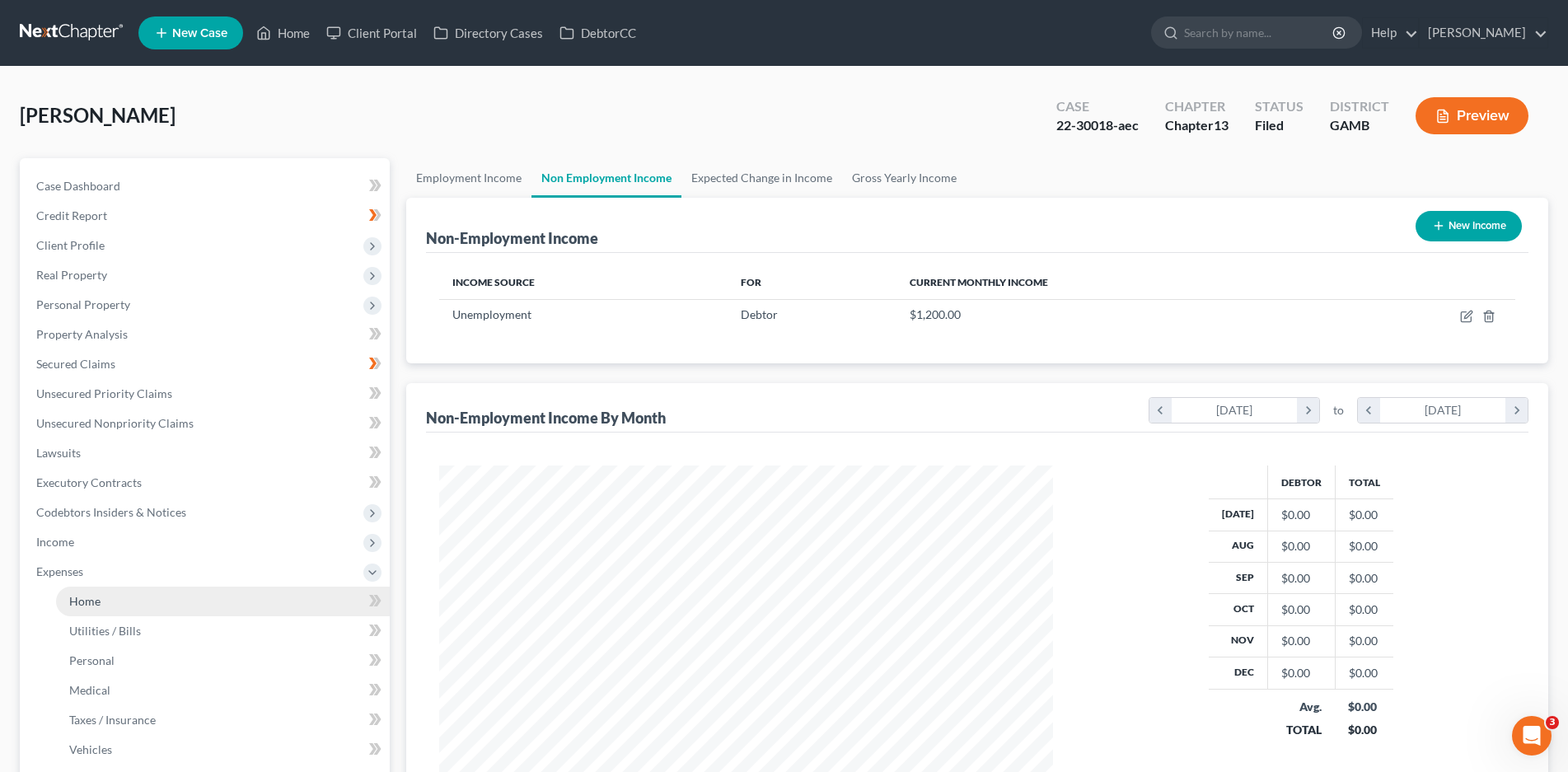
click at [113, 595] on link "Home" at bounding box center [223, 602] width 334 height 30
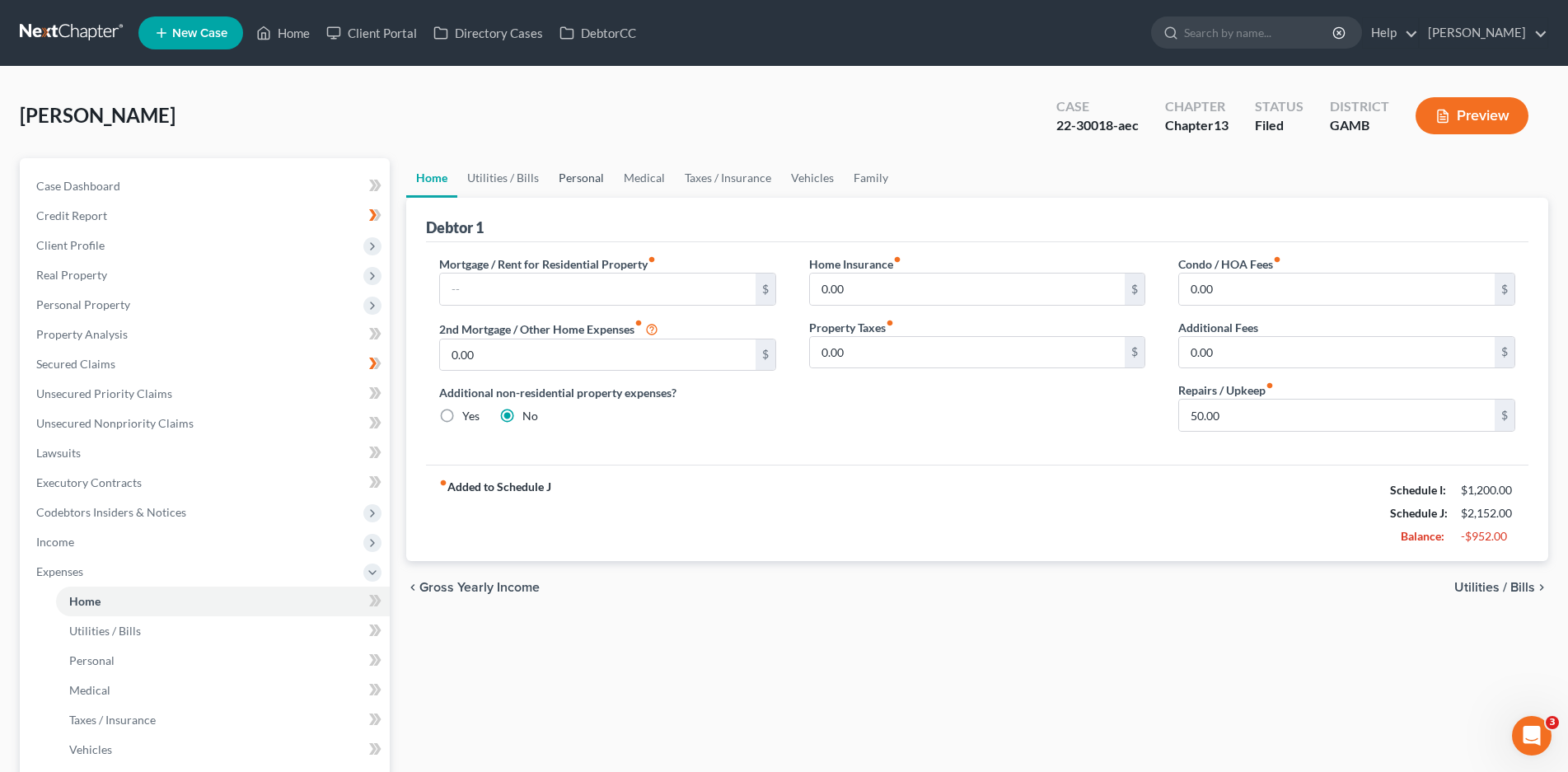
click at [574, 180] on link "Personal" at bounding box center [582, 178] width 65 height 39
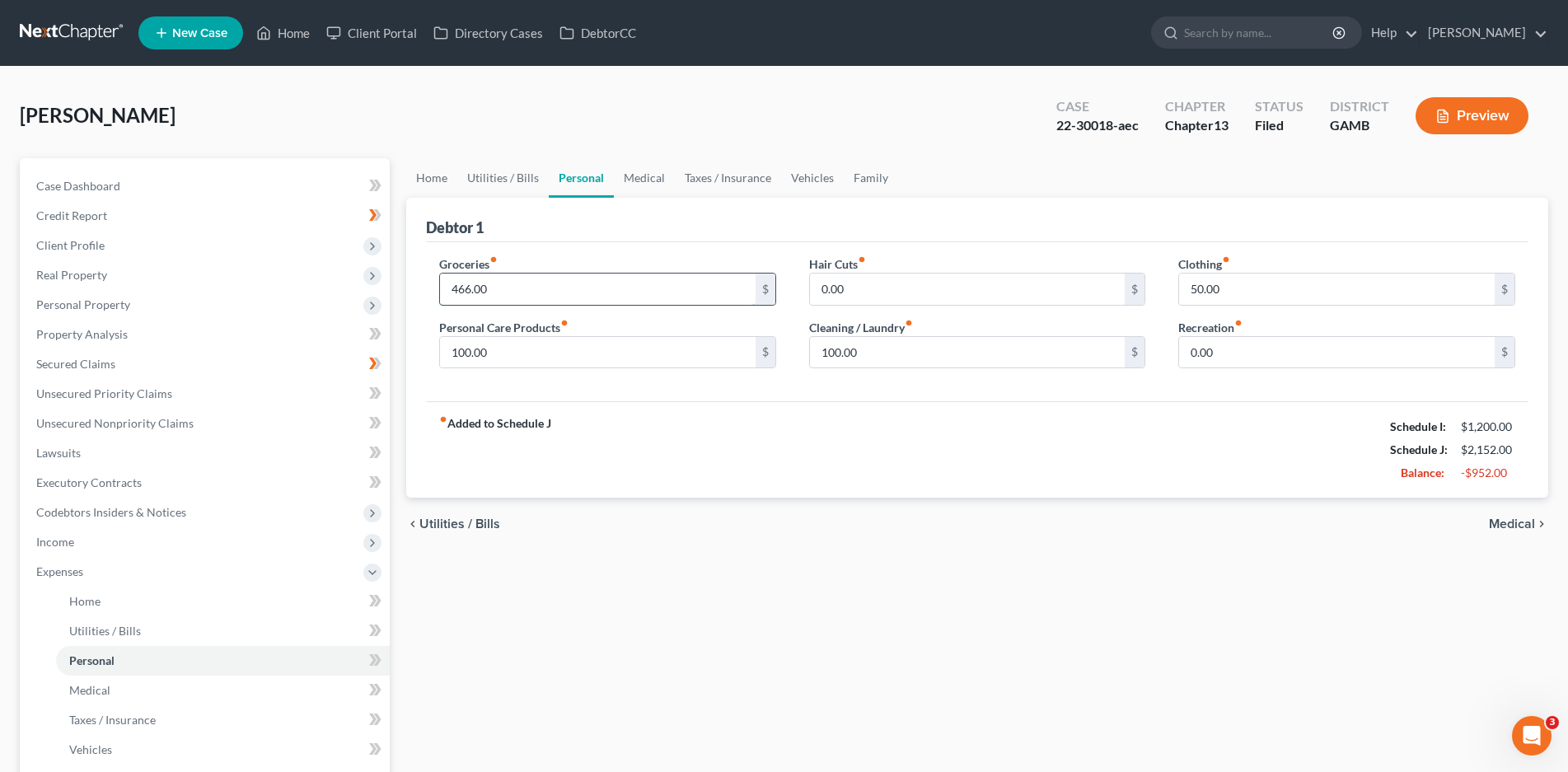
click at [496, 282] on input "466.00" at bounding box center [597, 288] width 315 height 31
type input "200.00"
click at [849, 350] on input "100.00" at bounding box center [967, 352] width 315 height 31
type input "25.00"
click at [1225, 288] on input "50.00" at bounding box center [1336, 288] width 315 height 31
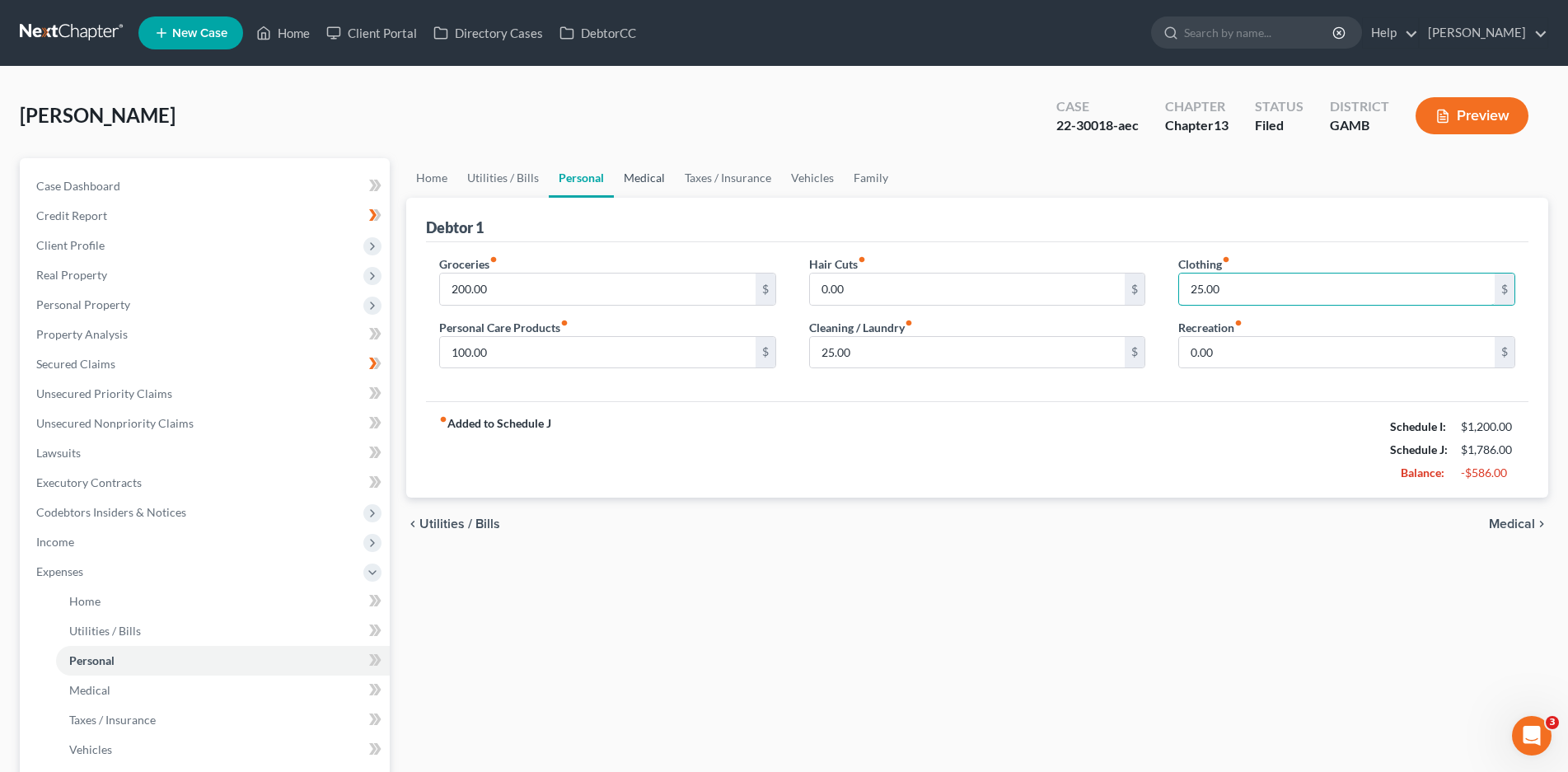
type input "25.00"
click at [639, 174] on link "Medical" at bounding box center [644, 178] width 61 height 39
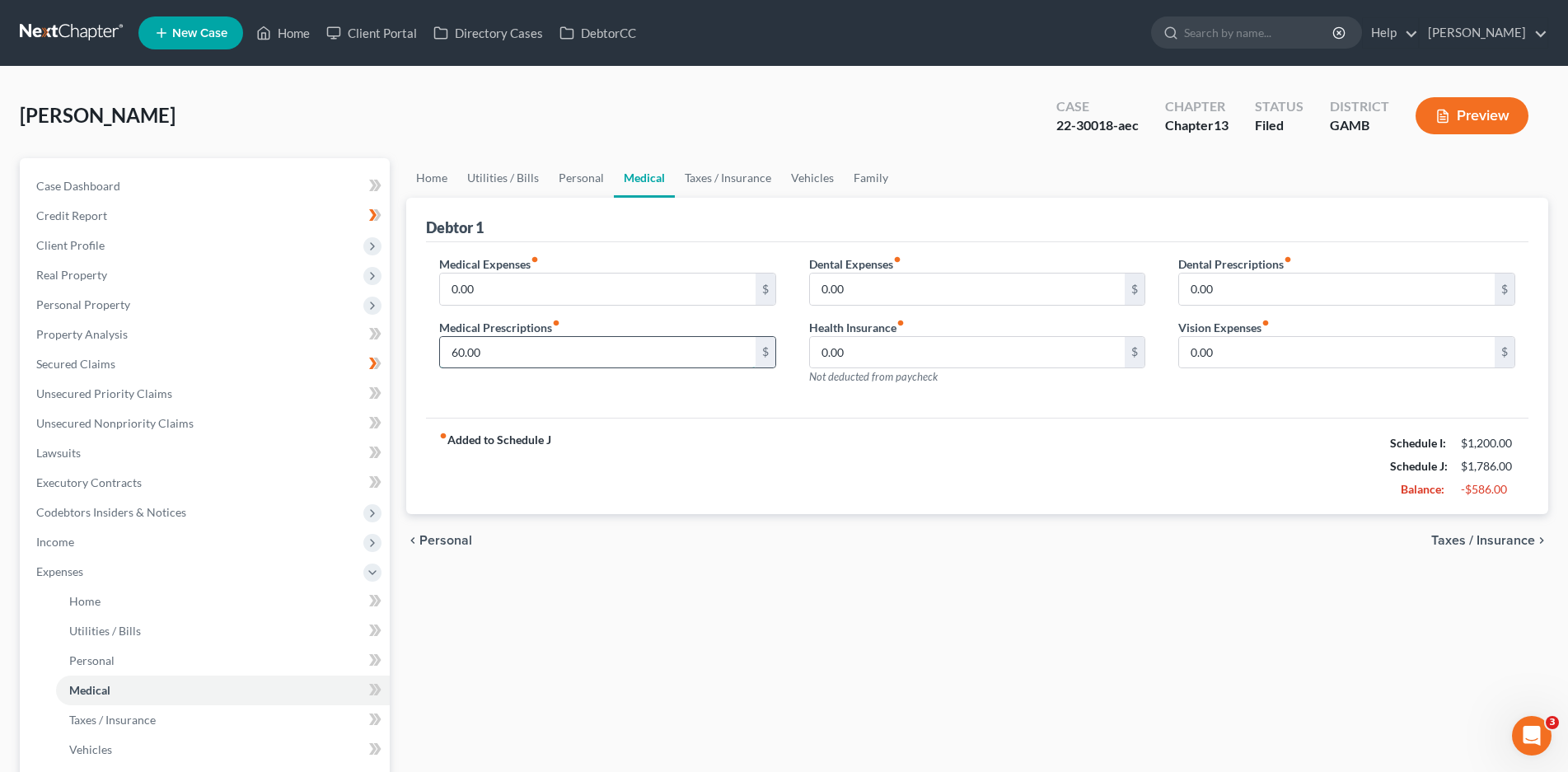
click at [479, 353] on input "60.00" at bounding box center [597, 352] width 315 height 31
type input "50.00"
click at [698, 177] on link "Taxes / Insurance" at bounding box center [728, 178] width 107 height 39
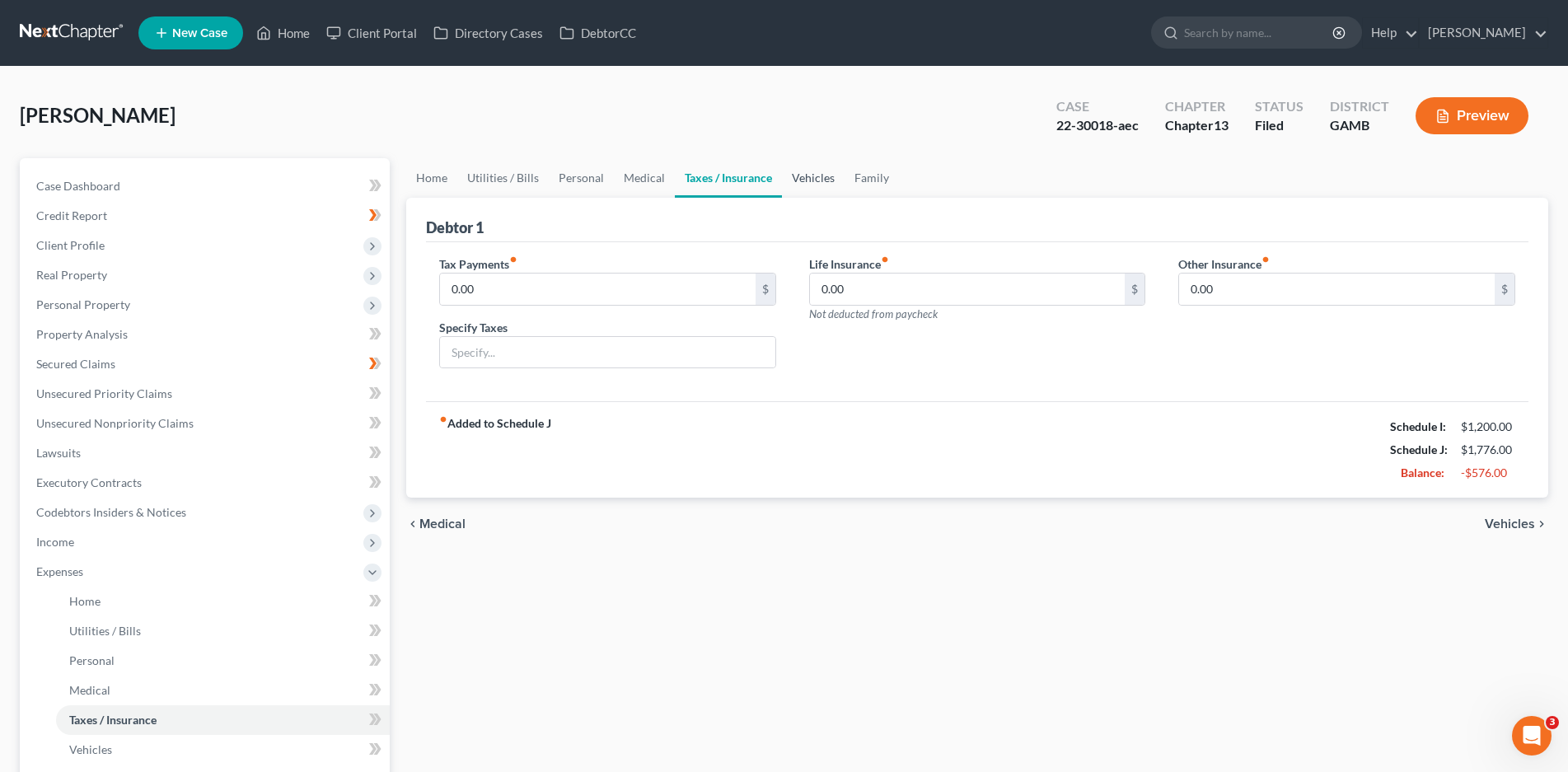
click at [806, 180] on link "Vehicles" at bounding box center [813, 178] width 63 height 39
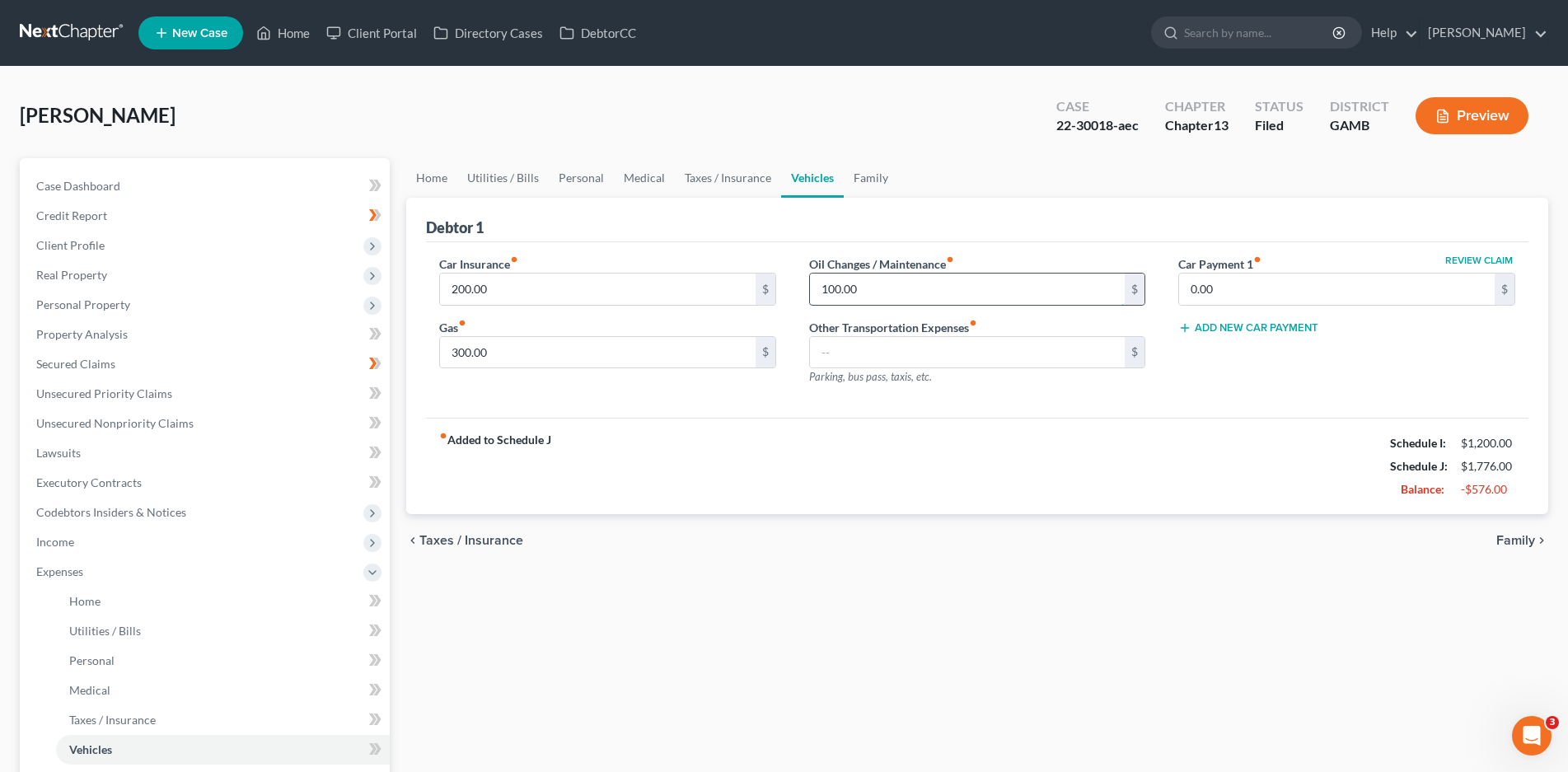
click at [837, 285] on input "100.00" at bounding box center [967, 288] width 315 height 31
type input "25.00"
drag, startPoint x: 458, startPoint y: 353, endPoint x: 538, endPoint y: 386, distance: 86.5
click at [459, 353] on input "300.00" at bounding box center [597, 352] width 315 height 31
type input "150.00"
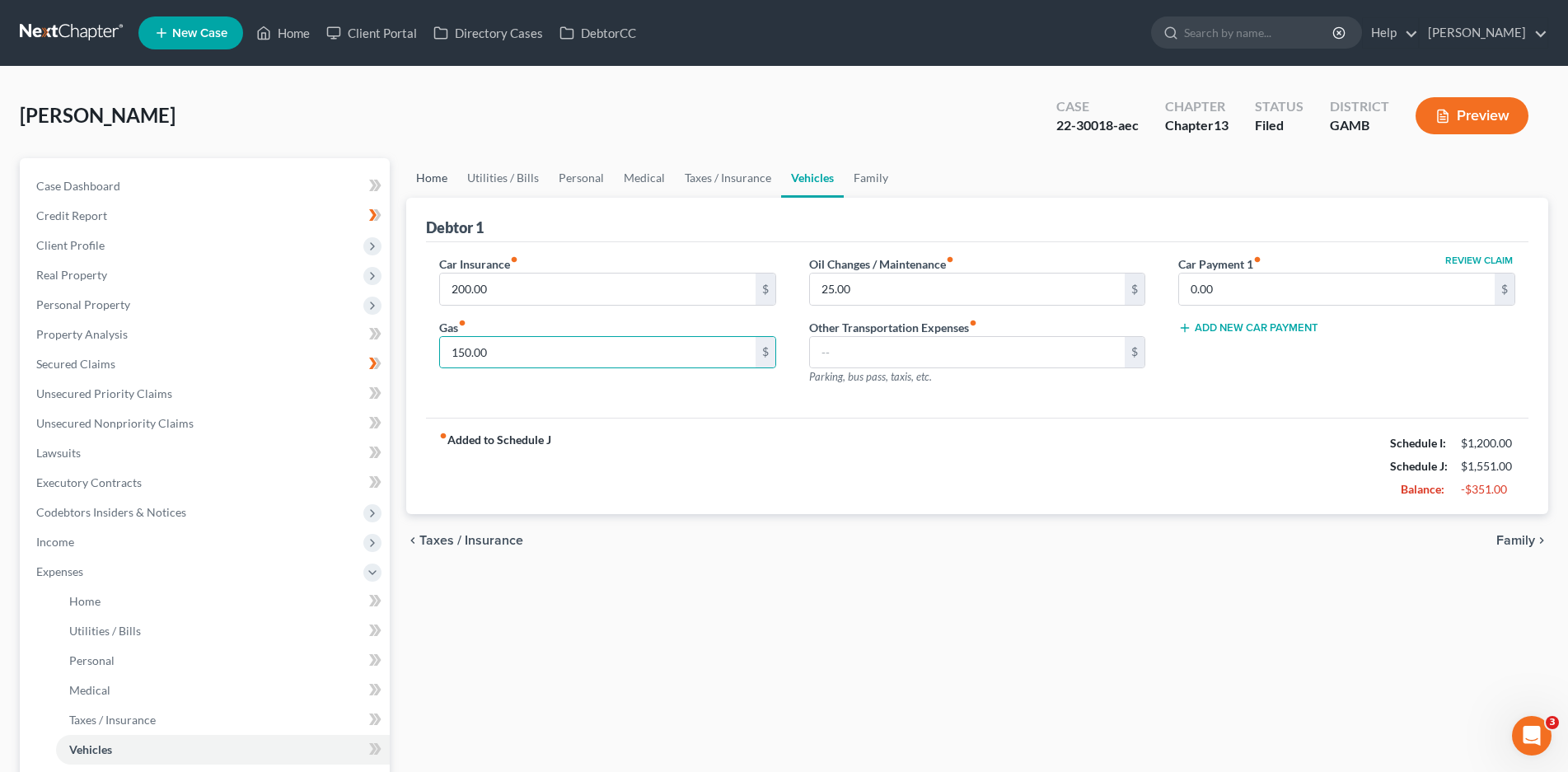
click at [422, 169] on link "Home" at bounding box center [431, 178] width 51 height 39
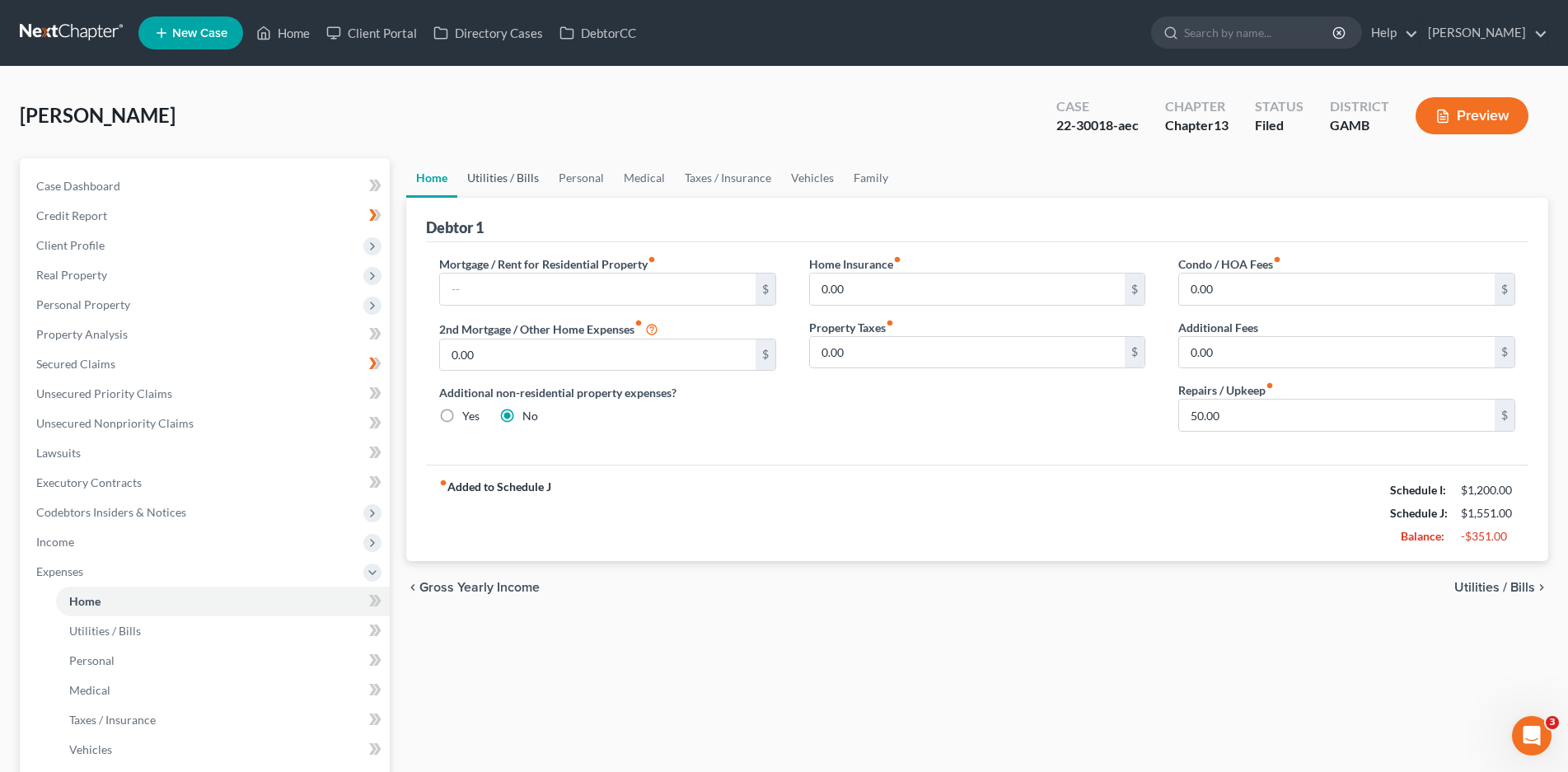
click at [512, 178] on link "Utilities / Bills" at bounding box center [503, 178] width 92 height 39
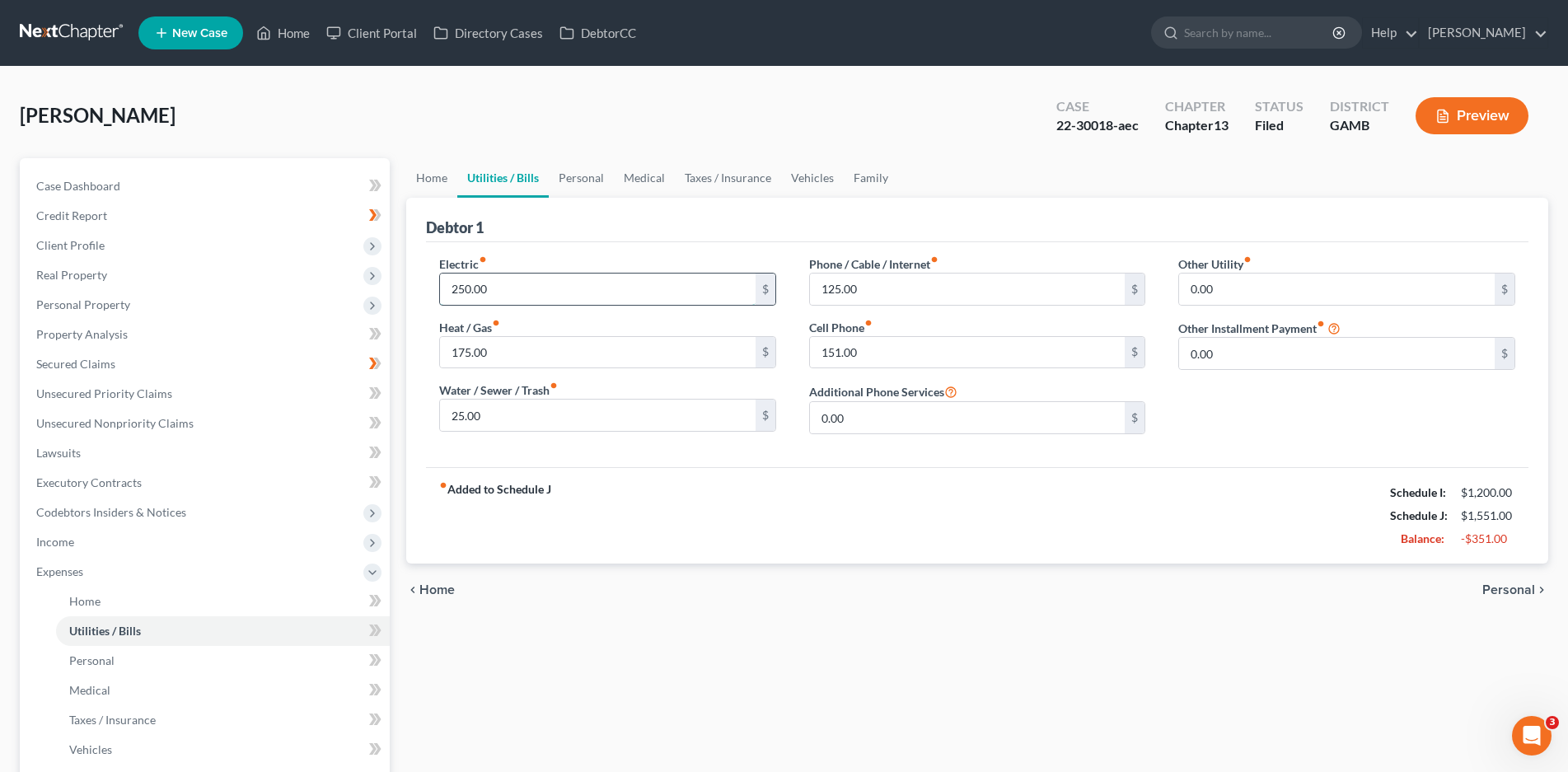
click at [465, 295] on input "250.00" at bounding box center [597, 288] width 315 height 31
click at [481, 341] on input "175.00" at bounding box center [597, 352] width 315 height 31
type input "0.00"
click at [565, 171] on link "Personal" at bounding box center [582, 178] width 65 height 39
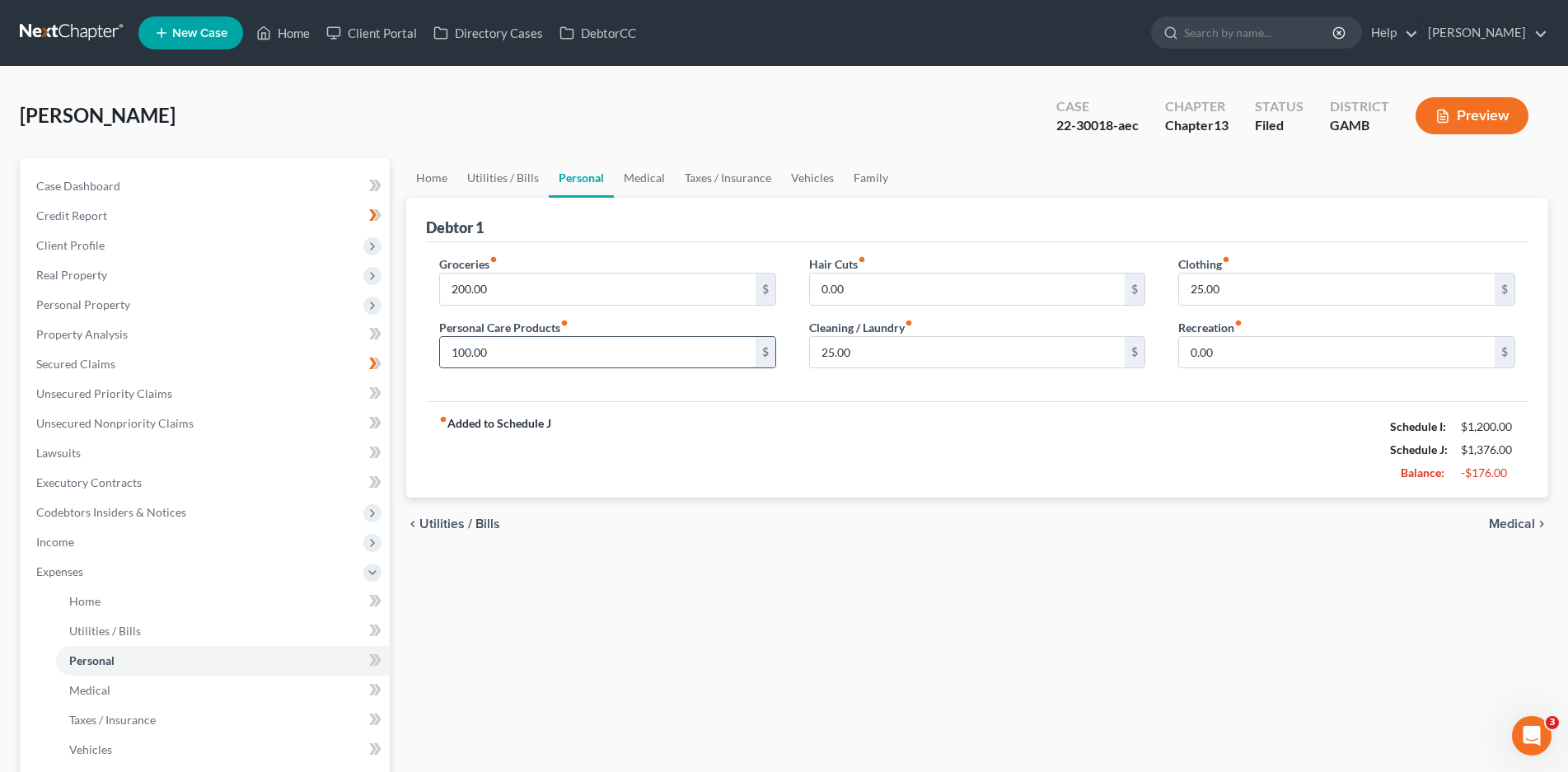
click at [477, 354] on input "100.00" at bounding box center [597, 352] width 315 height 31
type input "75.00"
click at [1210, 292] on input "25.00" at bounding box center [1336, 288] width 315 height 31
type input "0.00"
click at [646, 176] on link "Medical" at bounding box center [644, 178] width 61 height 39
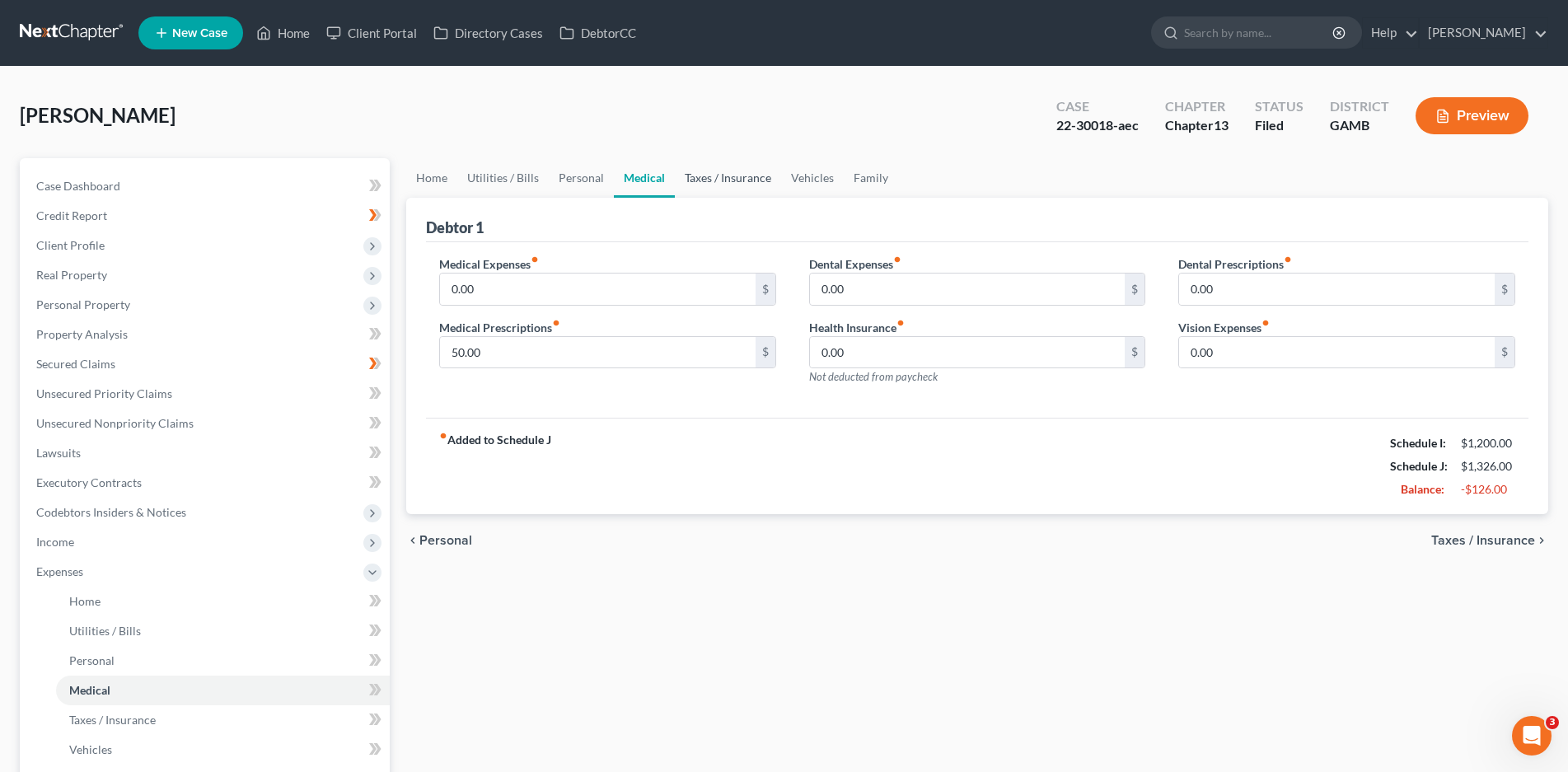
click at [706, 188] on link "Taxes / Insurance" at bounding box center [728, 178] width 107 height 39
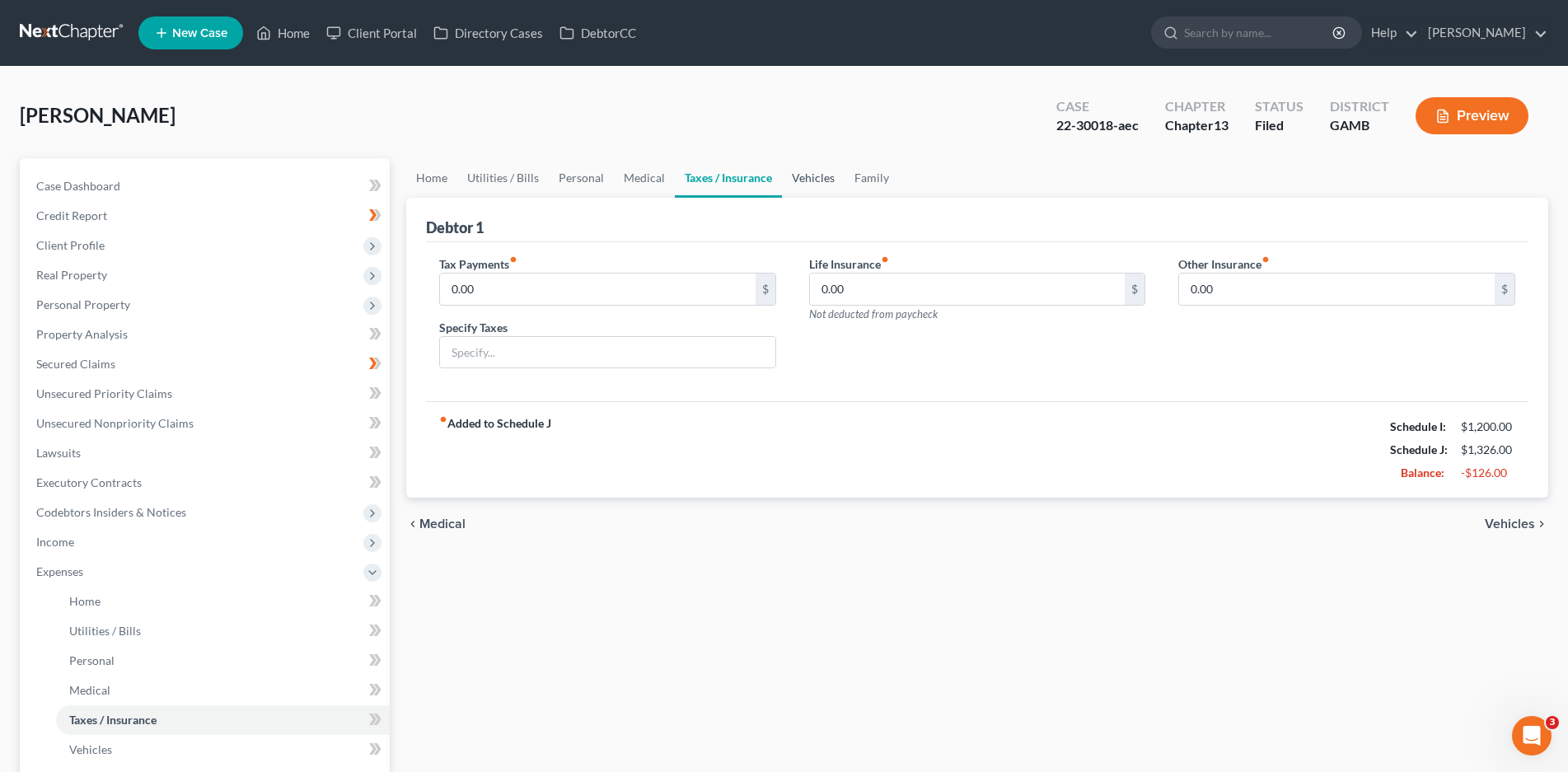
click at [808, 172] on link "Vehicles" at bounding box center [813, 178] width 63 height 39
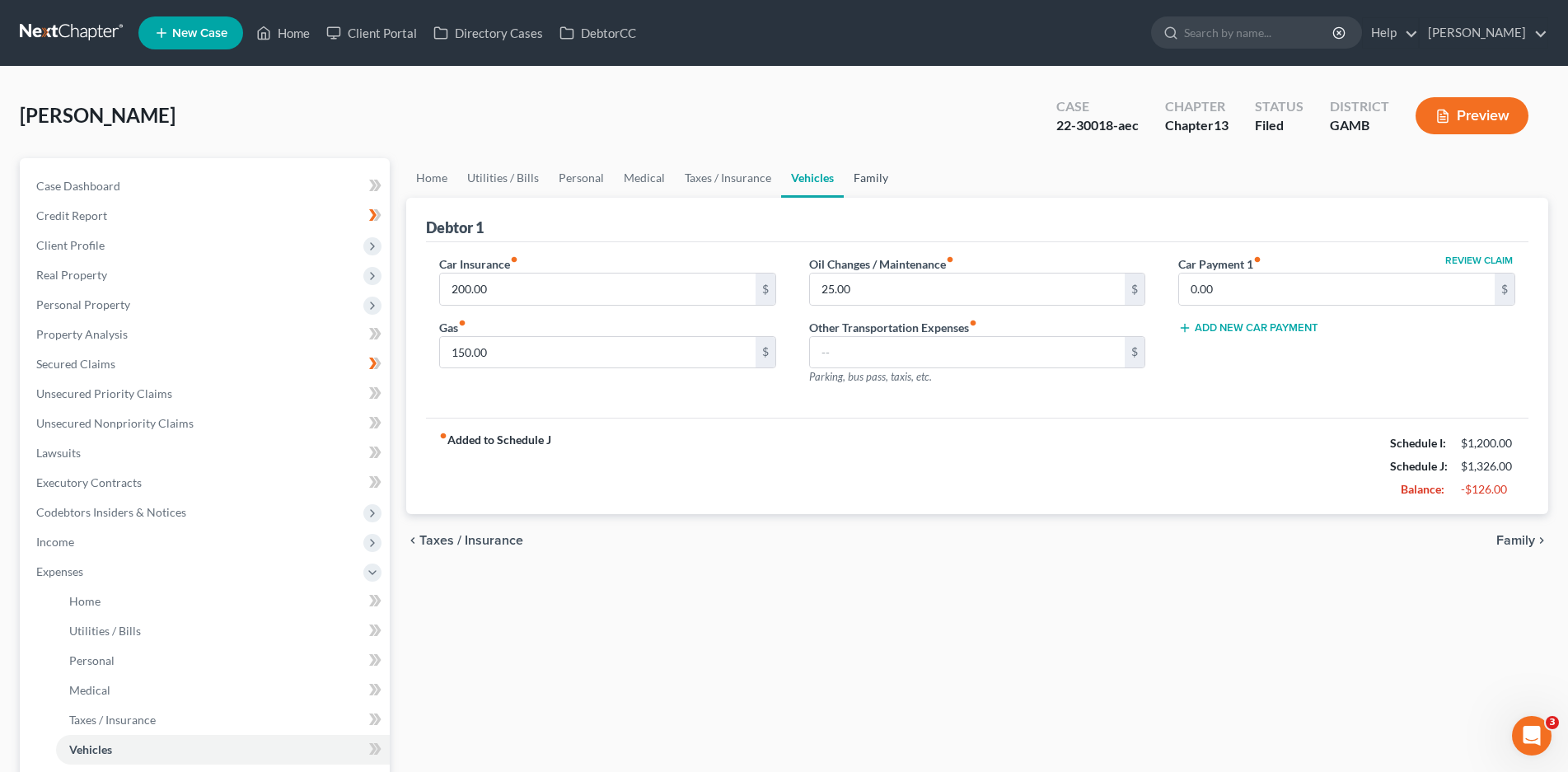
click at [874, 174] on link "Family" at bounding box center [871, 178] width 54 height 39
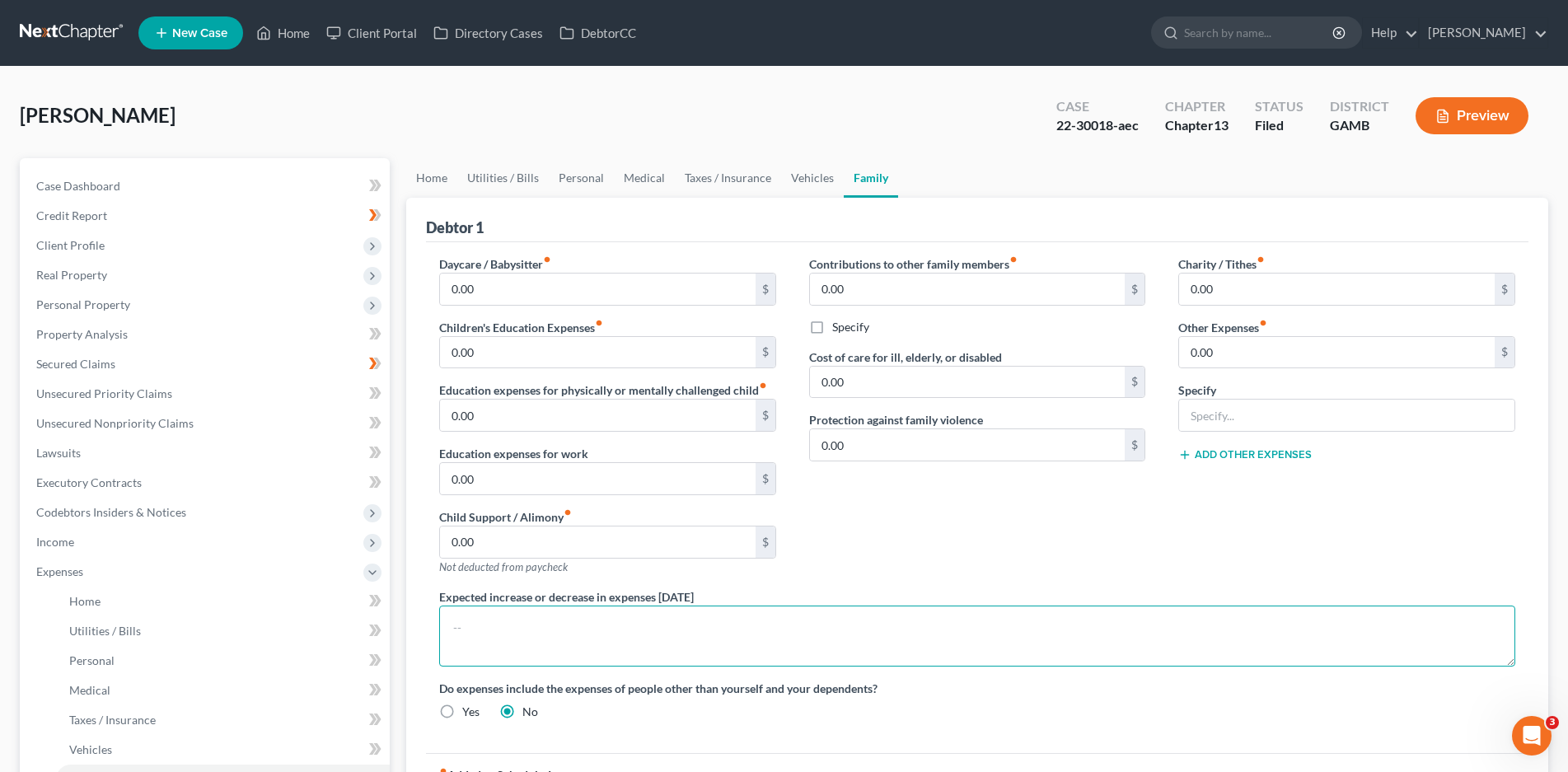
click at [461, 624] on textarea at bounding box center [977, 635] width 1076 height 61
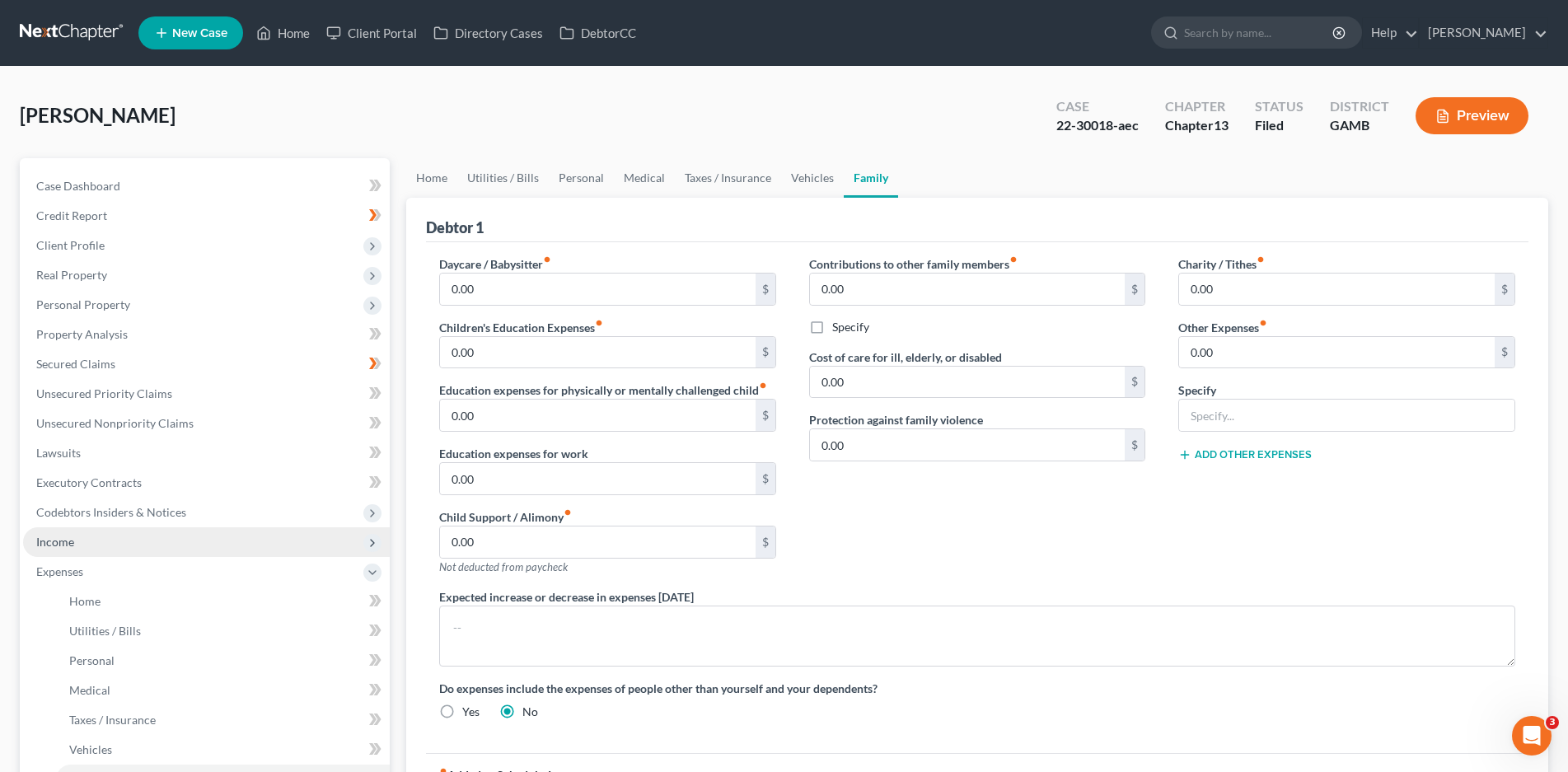
click at [61, 536] on span "Income" at bounding box center [55, 542] width 38 height 14
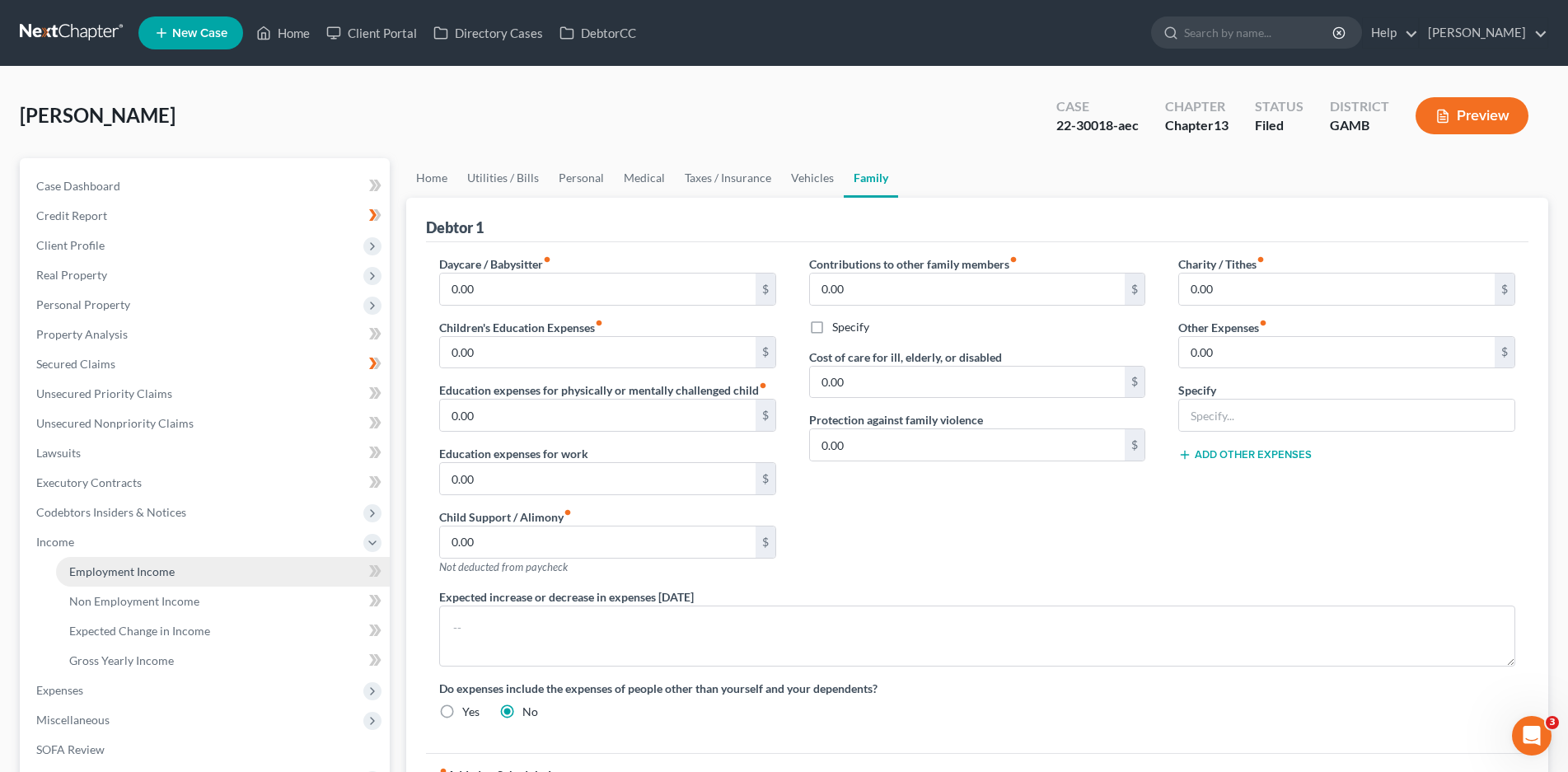
click at [89, 564] on span "Employment Income" at bounding box center [122, 571] width 106 height 14
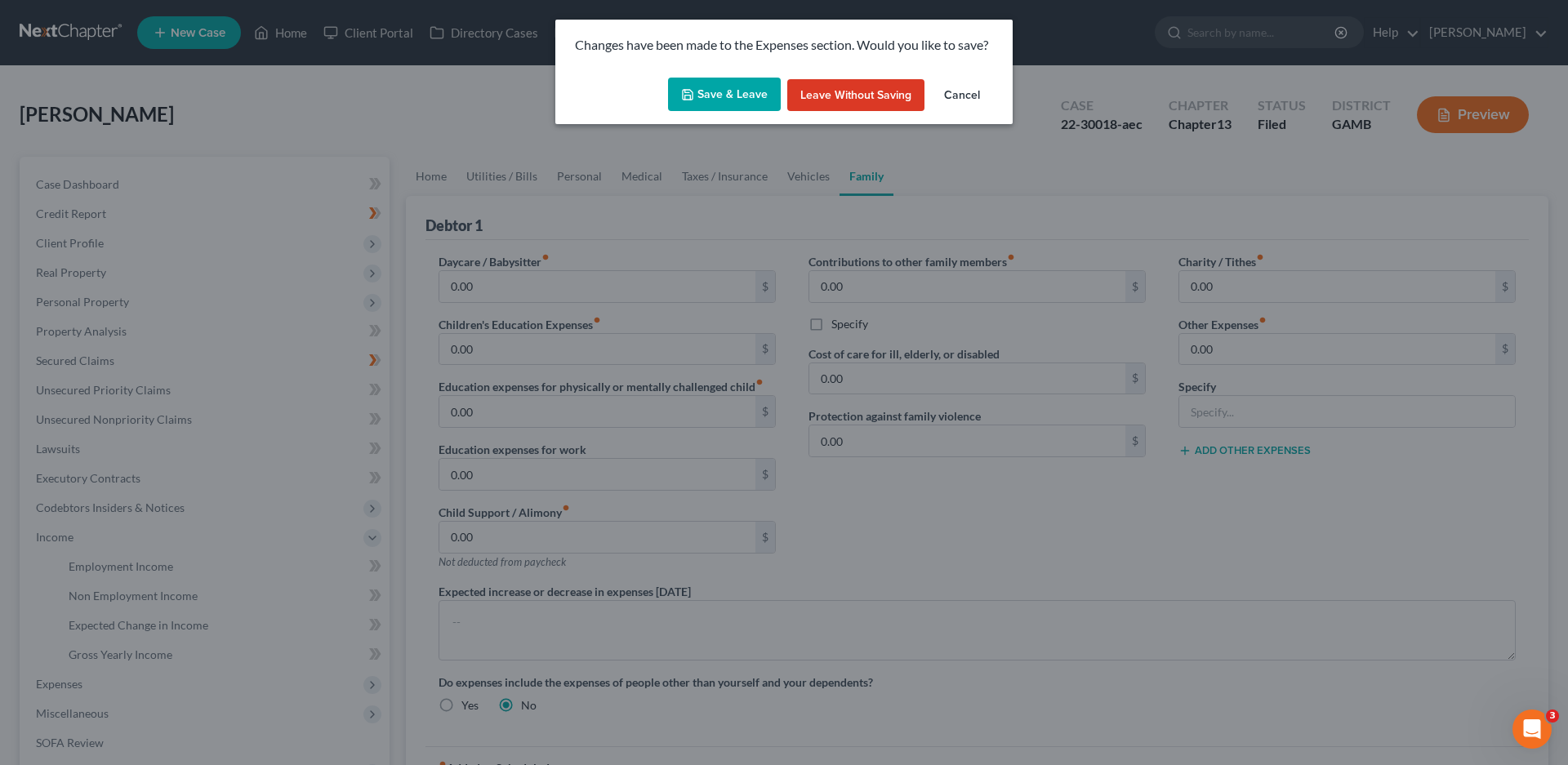
click at [725, 95] on button "Save & Leave" at bounding box center [724, 95] width 113 height 34
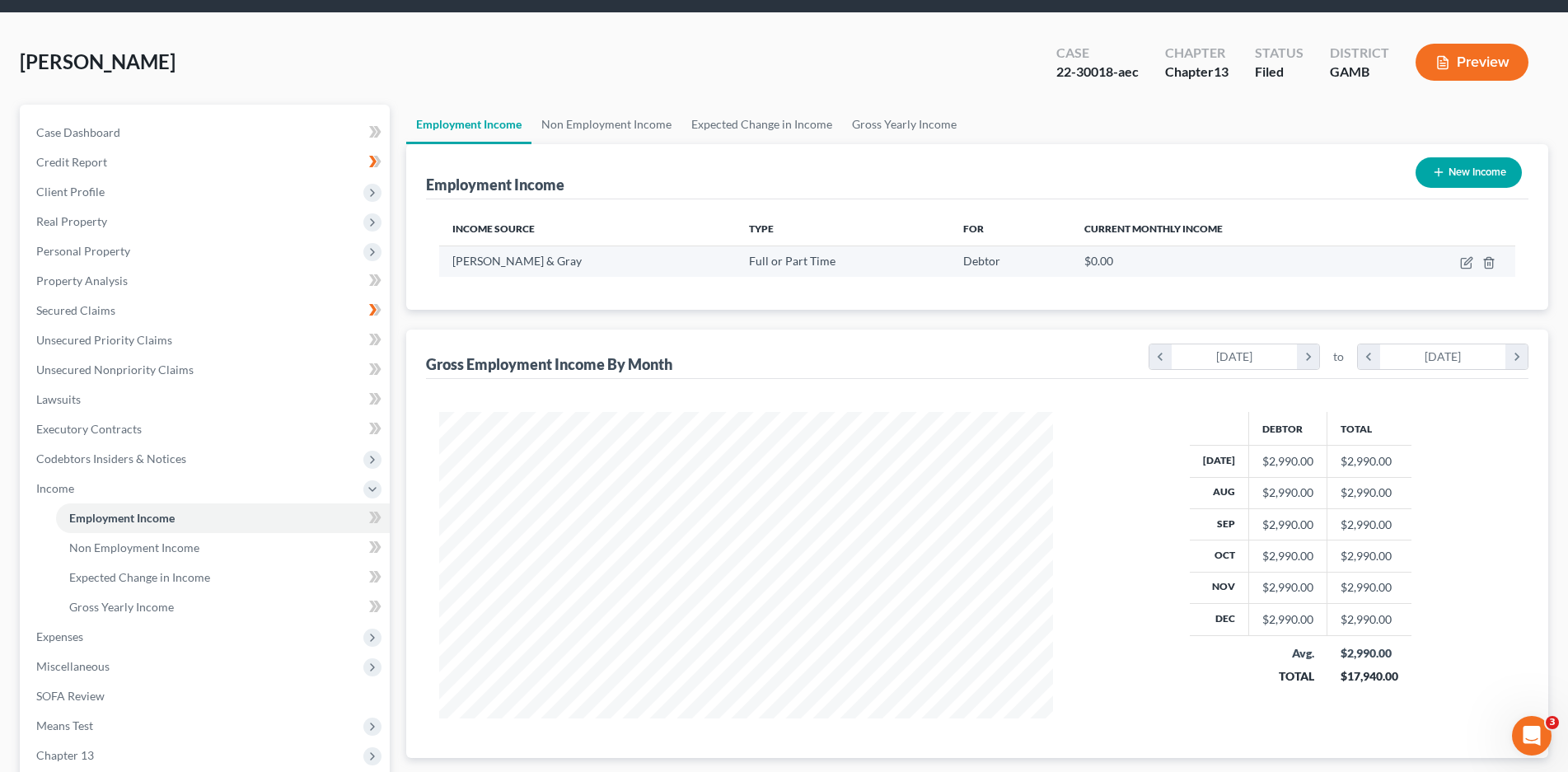
scroll to position [82, 0]
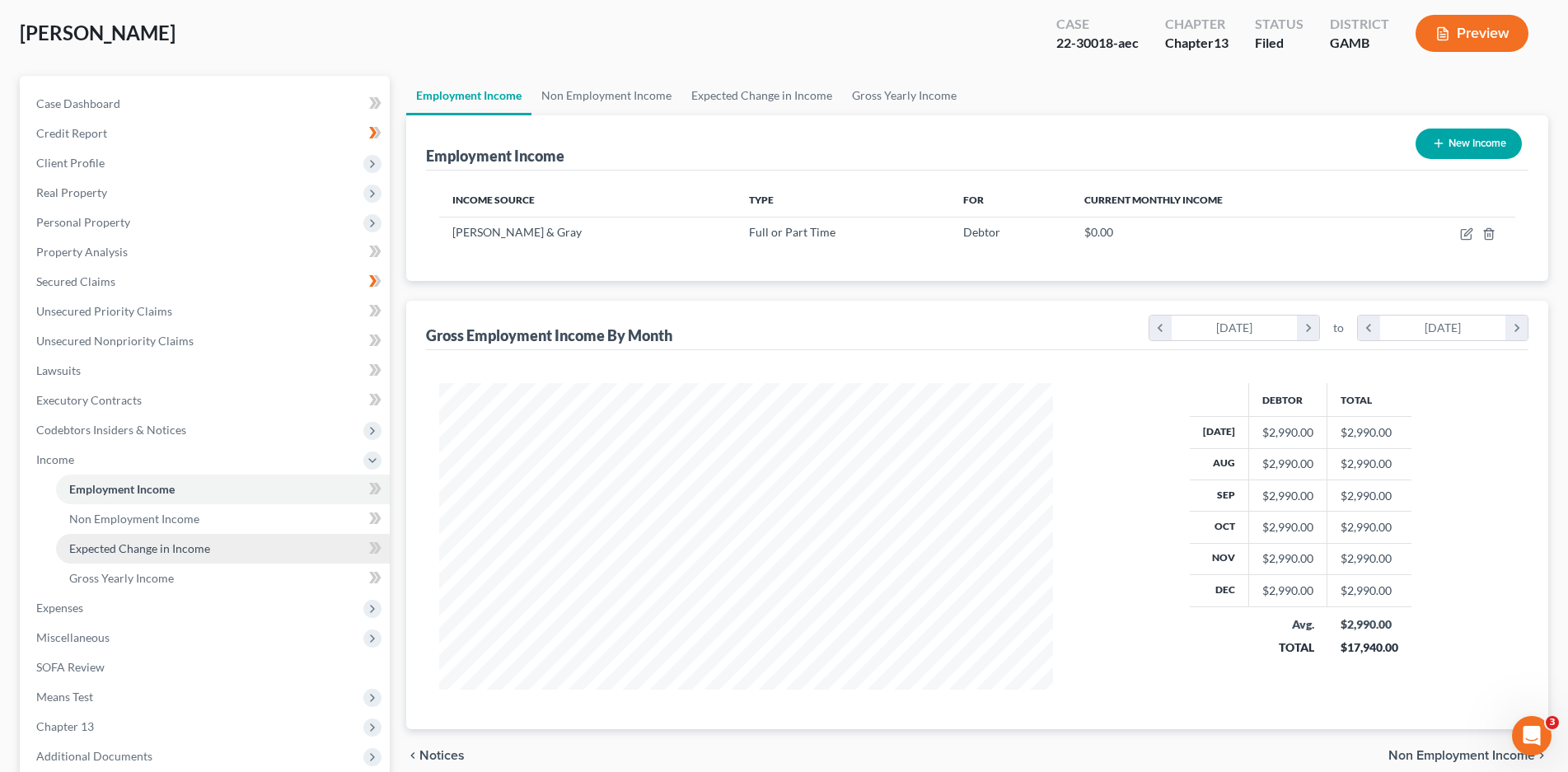
click at [164, 544] on span "Expected Change in Income" at bounding box center [139, 548] width 141 height 14
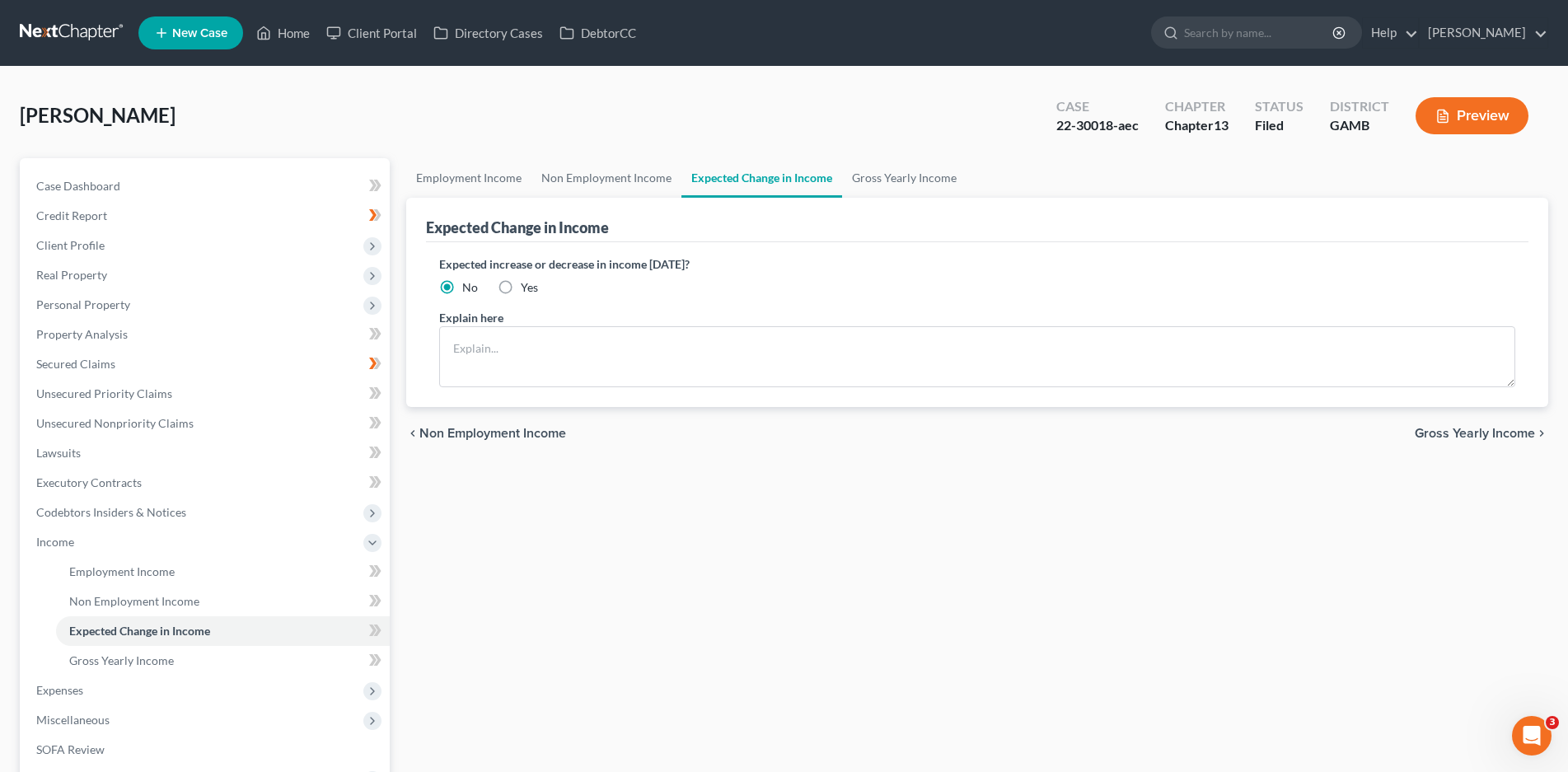
click at [521, 289] on label "Yes" at bounding box center [530, 288] width 17 height 17
click at [528, 289] on input "Yes" at bounding box center [532, 284] width 10 height 10
radio input "true"
click at [486, 351] on textarea at bounding box center [977, 357] width 1076 height 61
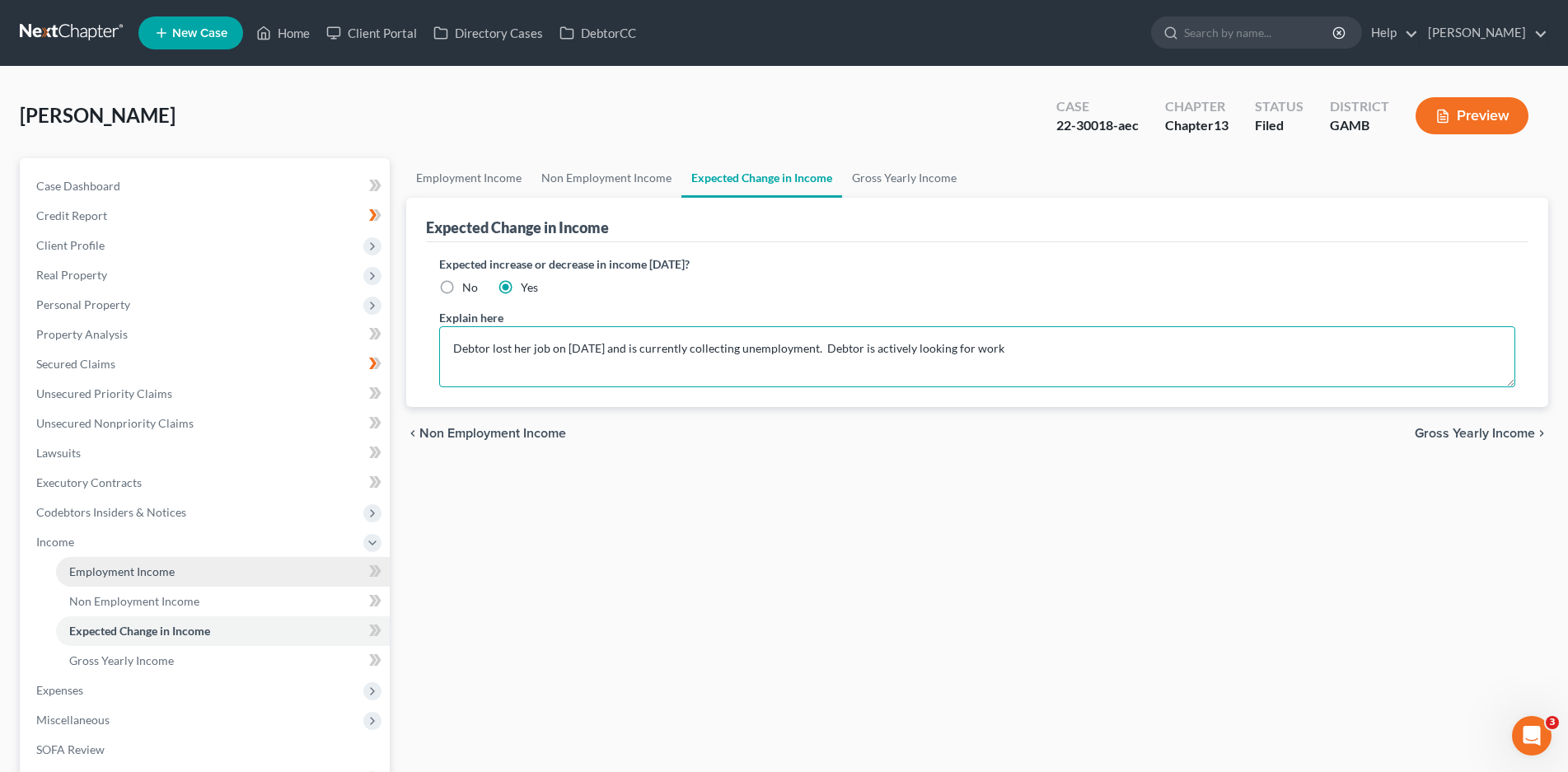
type textarea "Debtor lost her job on [DATE] and is currently collecting unemployment. Debtor …"
click at [141, 575] on span "Employment Income" at bounding box center [122, 571] width 106 height 14
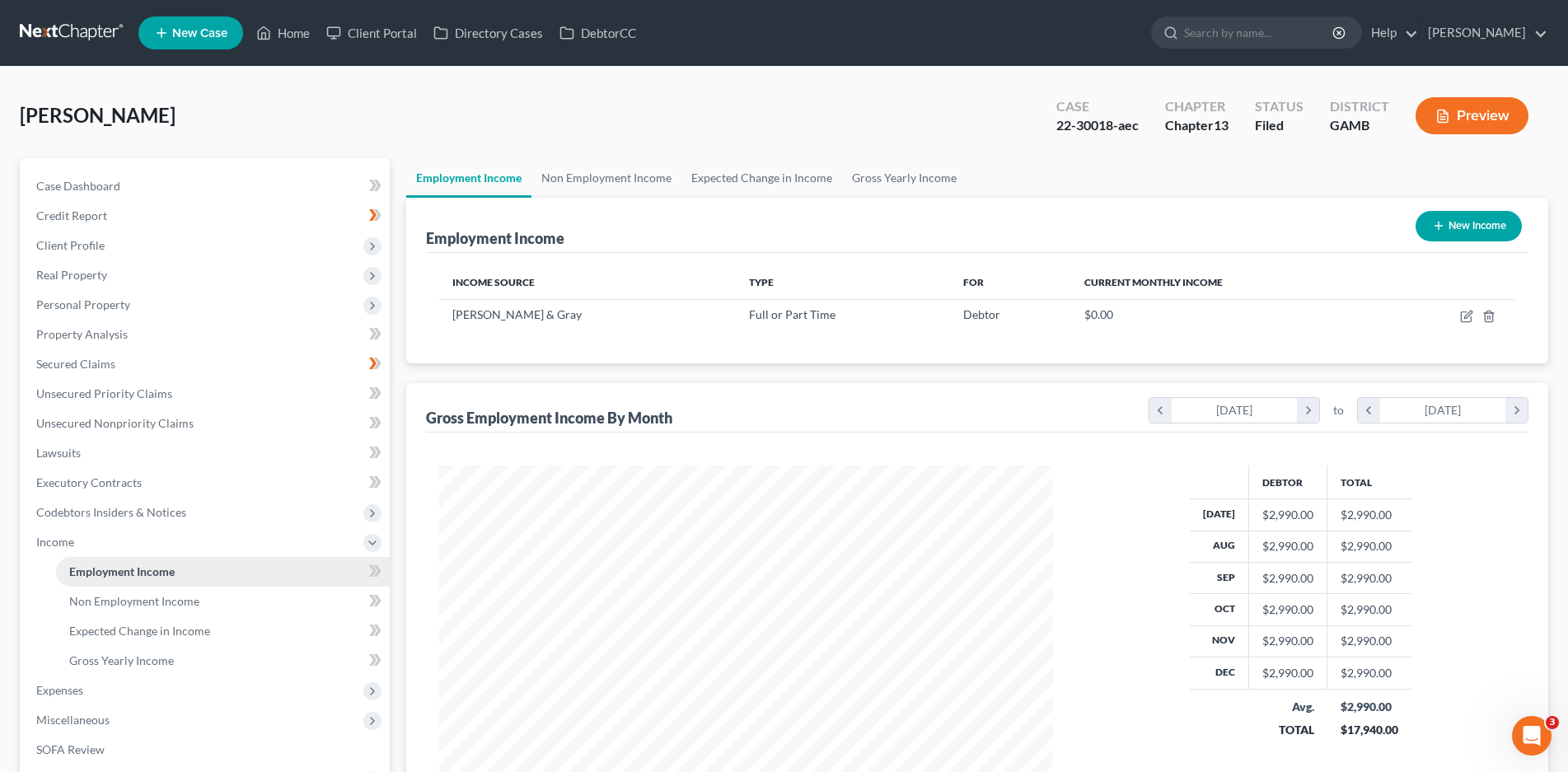
scroll to position [307, 647]
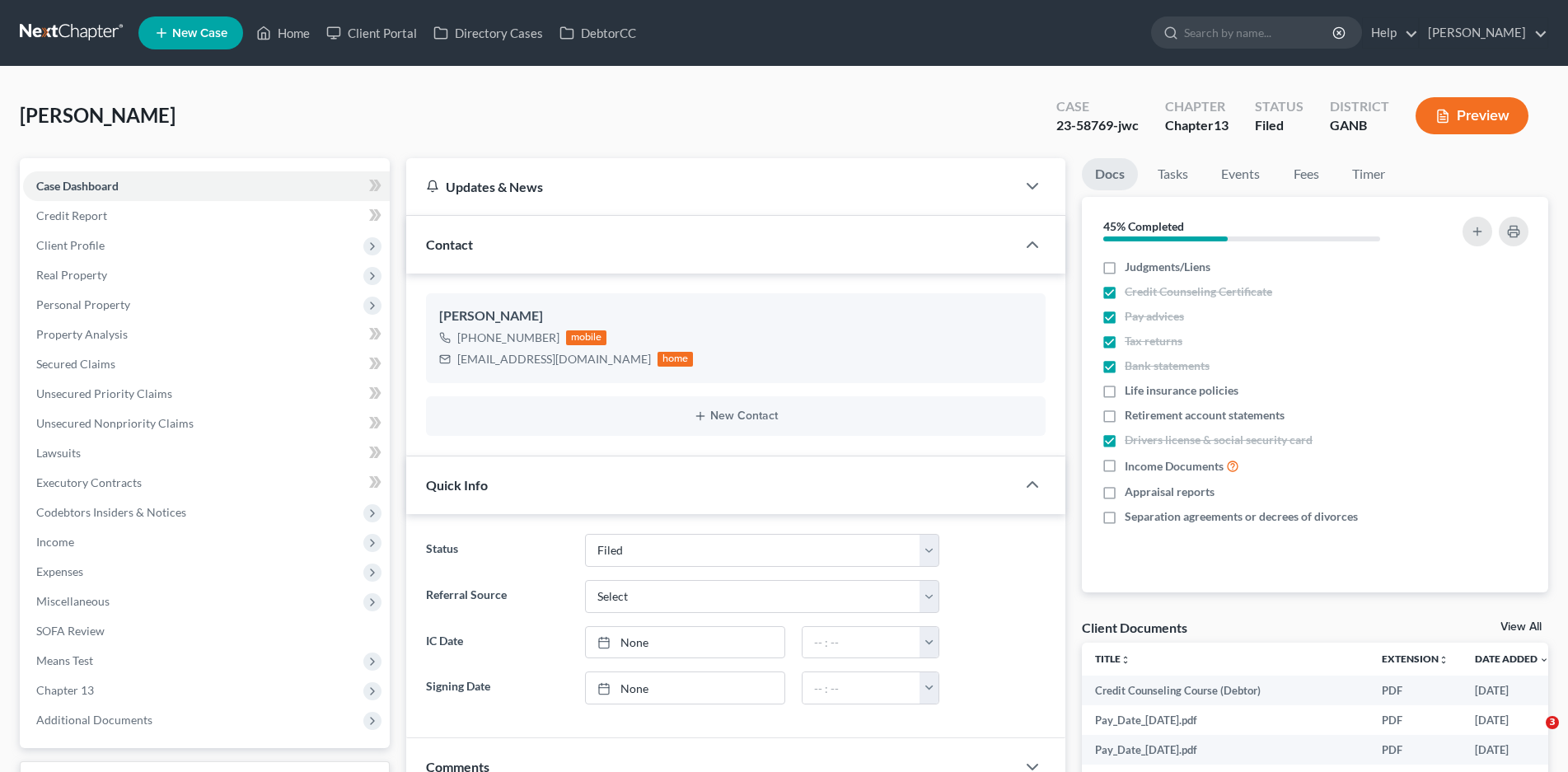
select select "6"
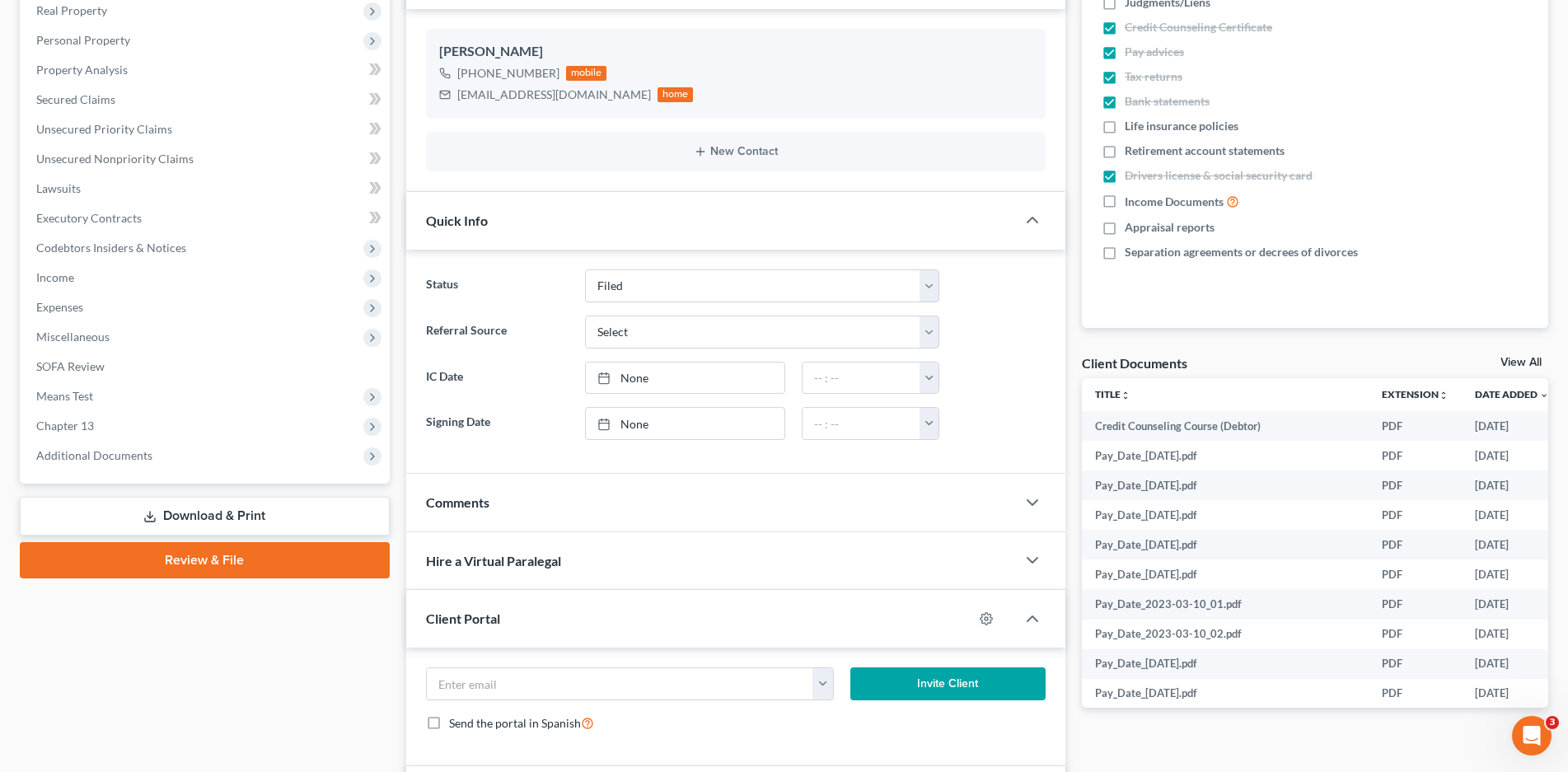
scroll to position [259, 0]
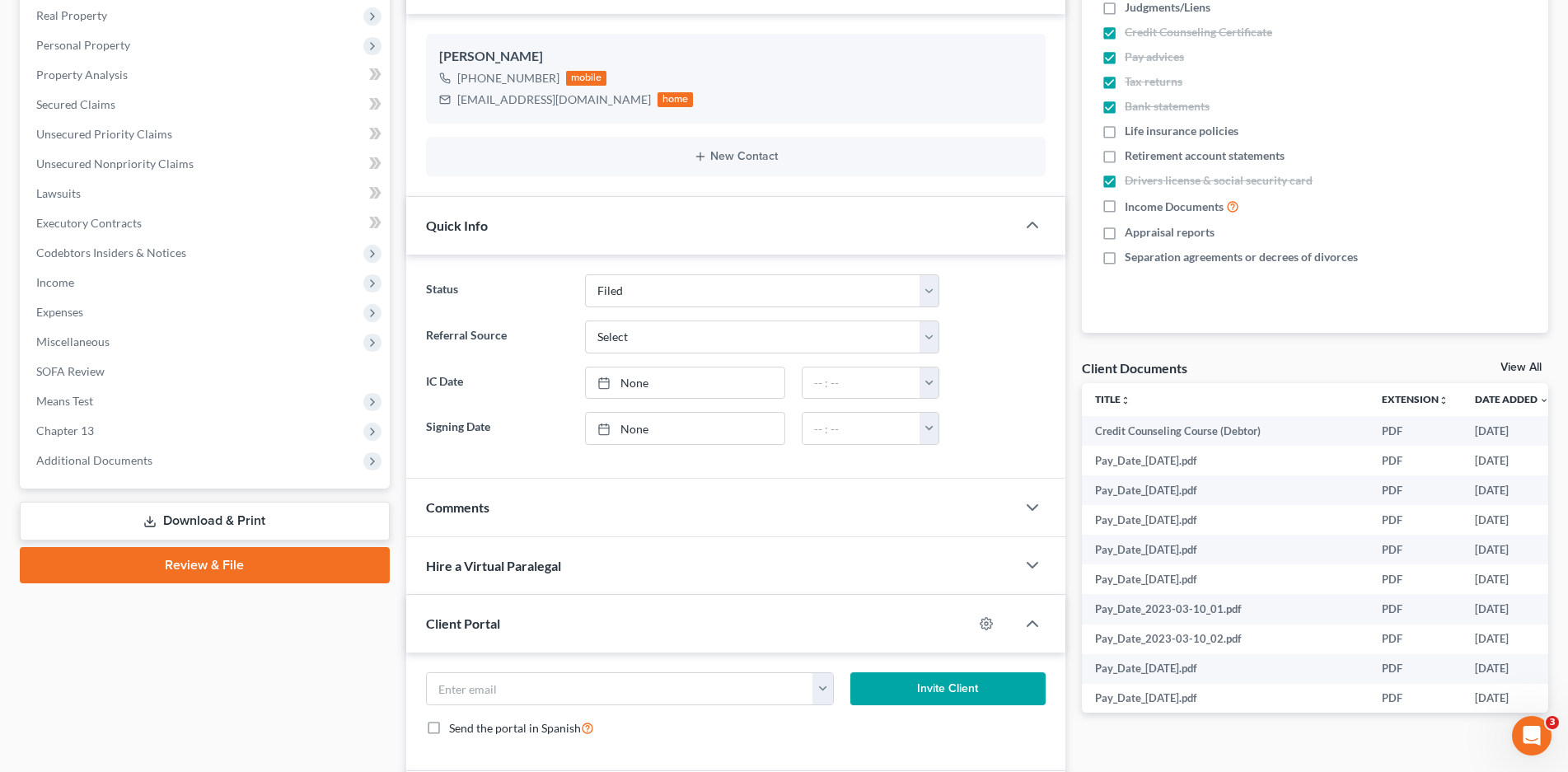
click at [215, 525] on link "Download & Print" at bounding box center [204, 520] width 370 height 38
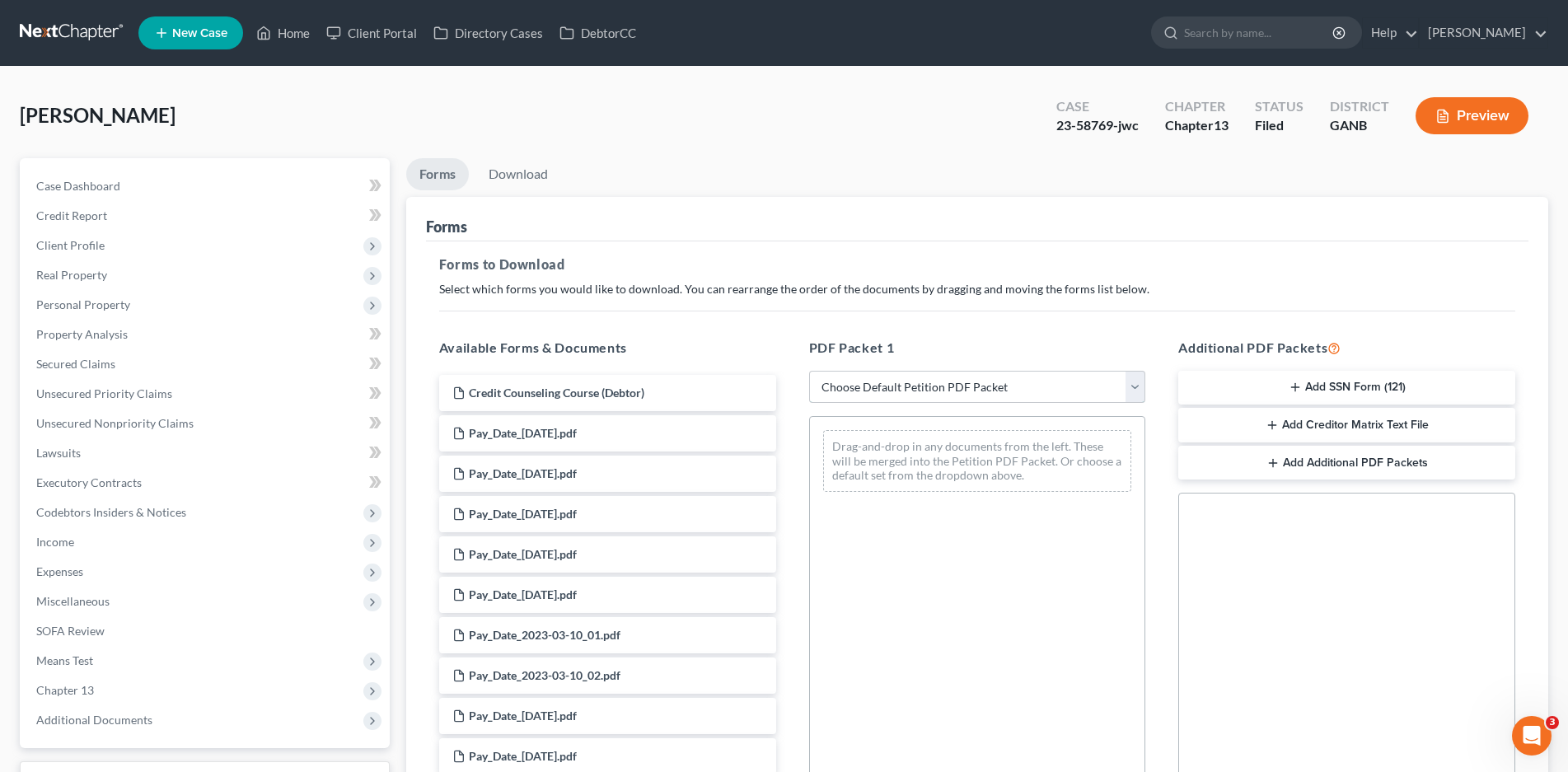
click at [880, 383] on select "Choose Default Petition PDF Packet Complete Bankruptcy Petition (all forms and …" at bounding box center [978, 386] width 337 height 33
select select "0"
click at [809, 371] on select "Choose Default Petition PDF Packet Complete Bankruptcy Petition (all forms and …" at bounding box center [978, 386] width 337 height 33
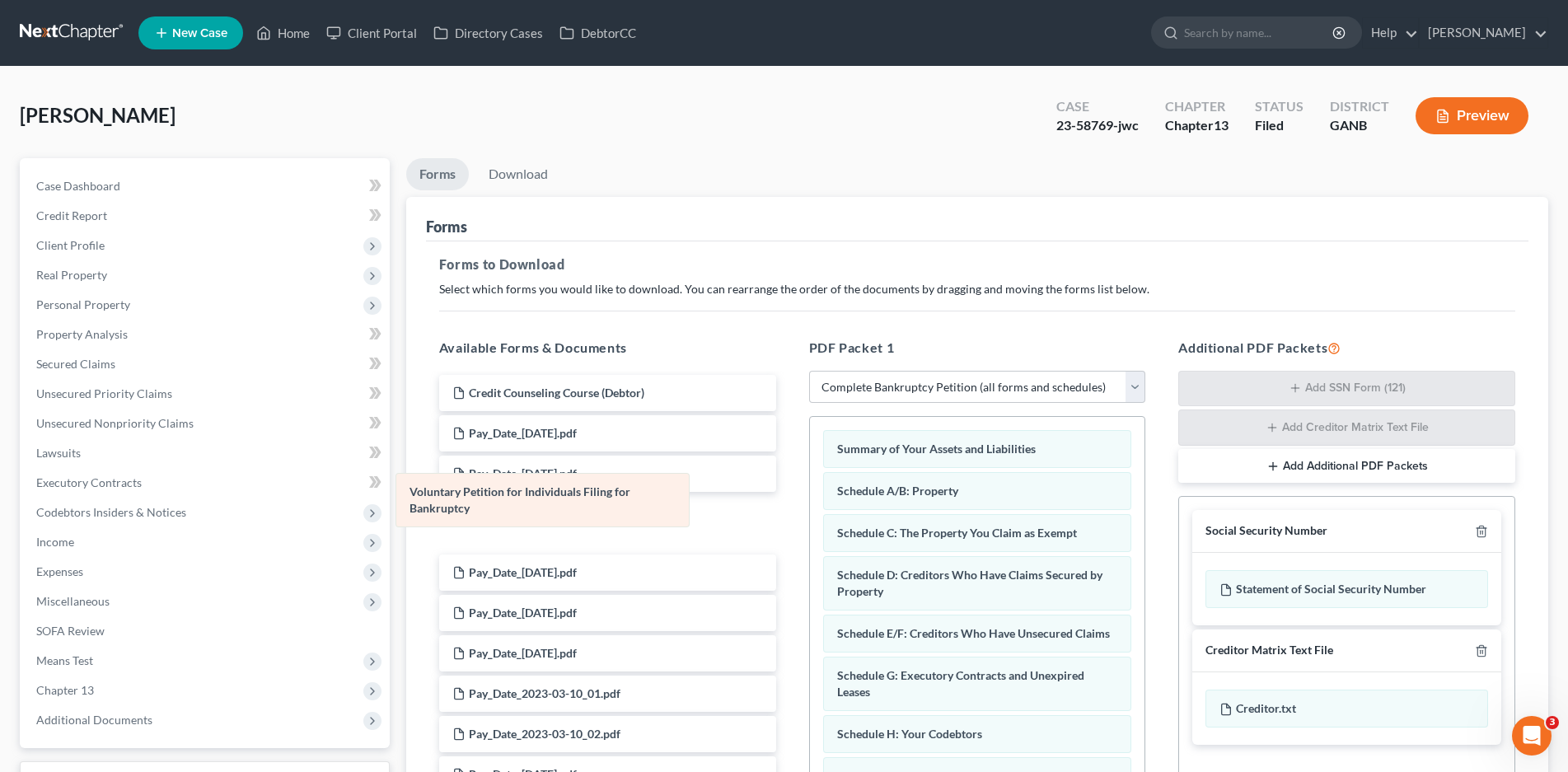
drag, startPoint x: 888, startPoint y: 451, endPoint x: 675, endPoint y: 504, distance: 219.5
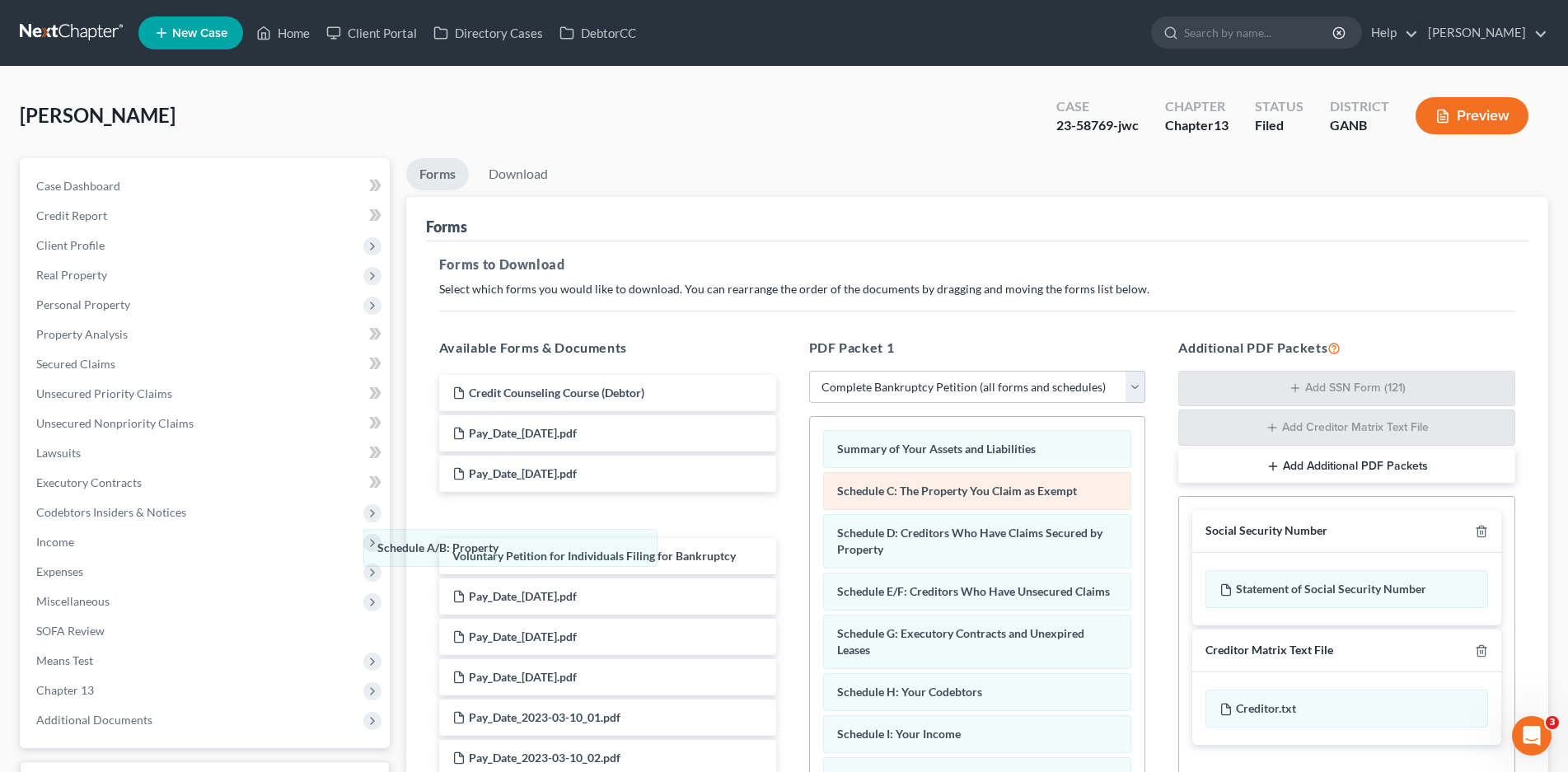
drag, startPoint x: 961, startPoint y: 487, endPoint x: 917, endPoint y: 488, distance: 44.0
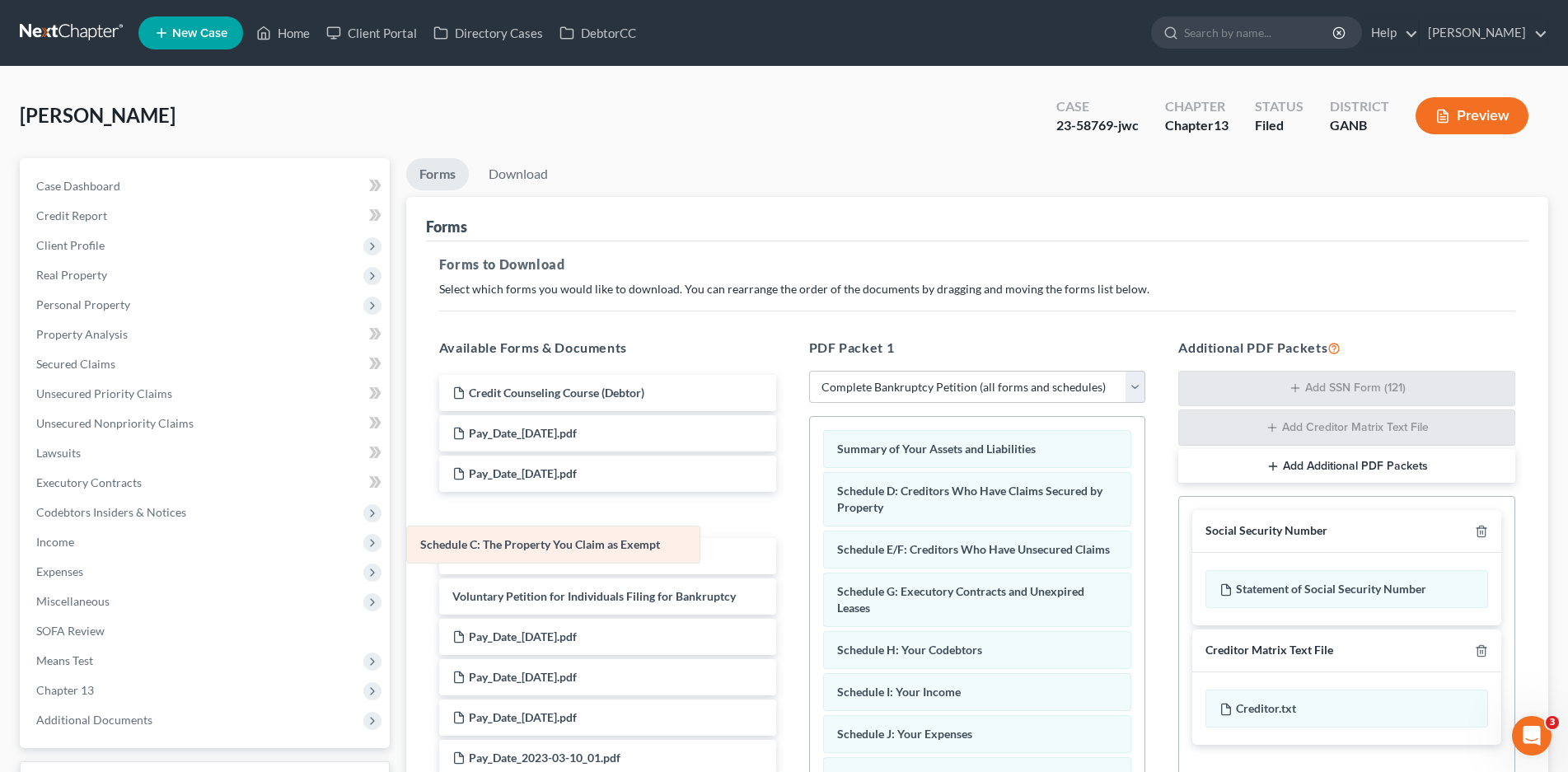
drag, startPoint x: 917, startPoint y: 488, endPoint x: 501, endPoint y: 542, distance: 419.5
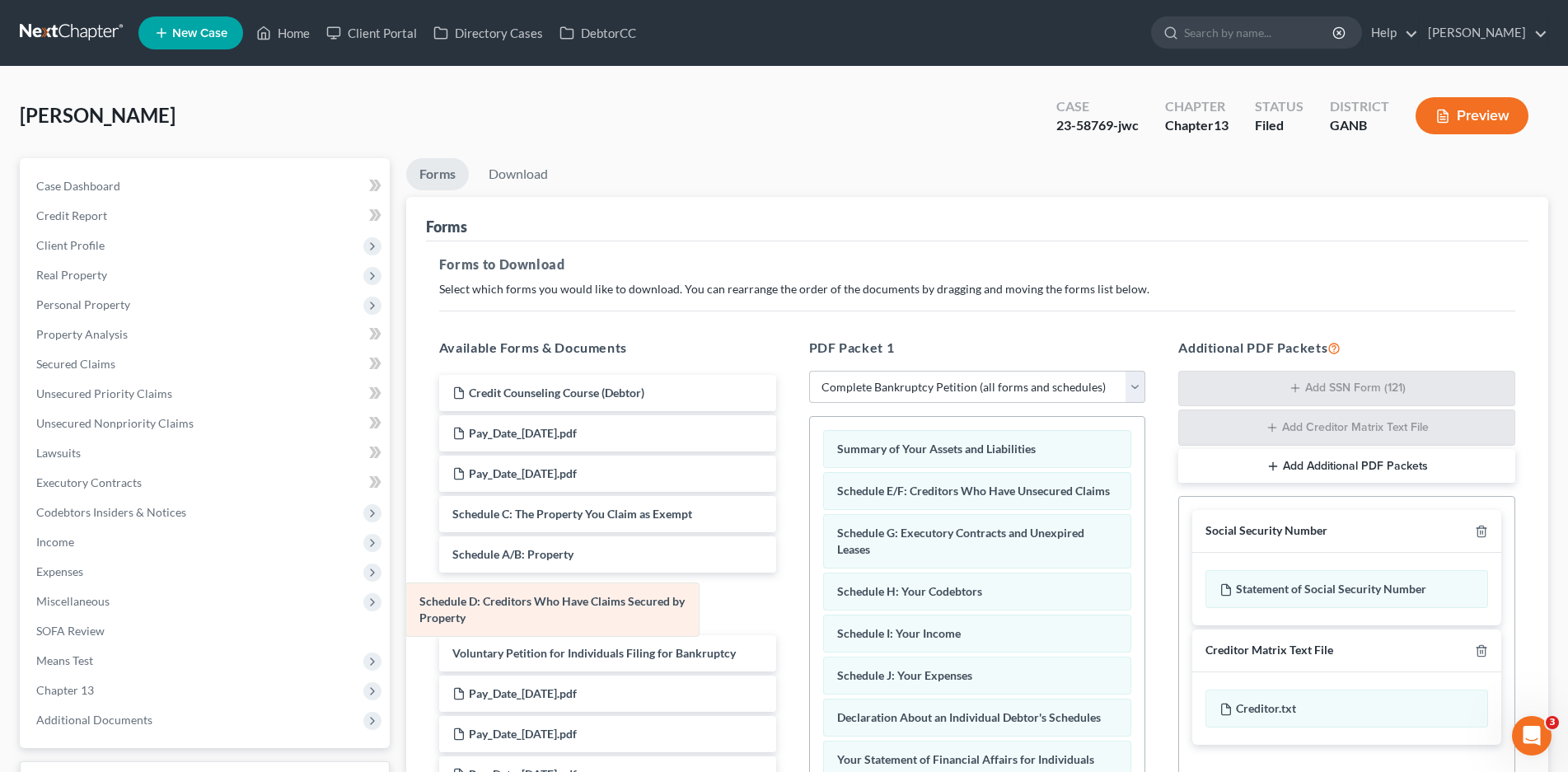
drag, startPoint x: 940, startPoint y: 489, endPoint x: 522, endPoint y: 599, distance: 432.2
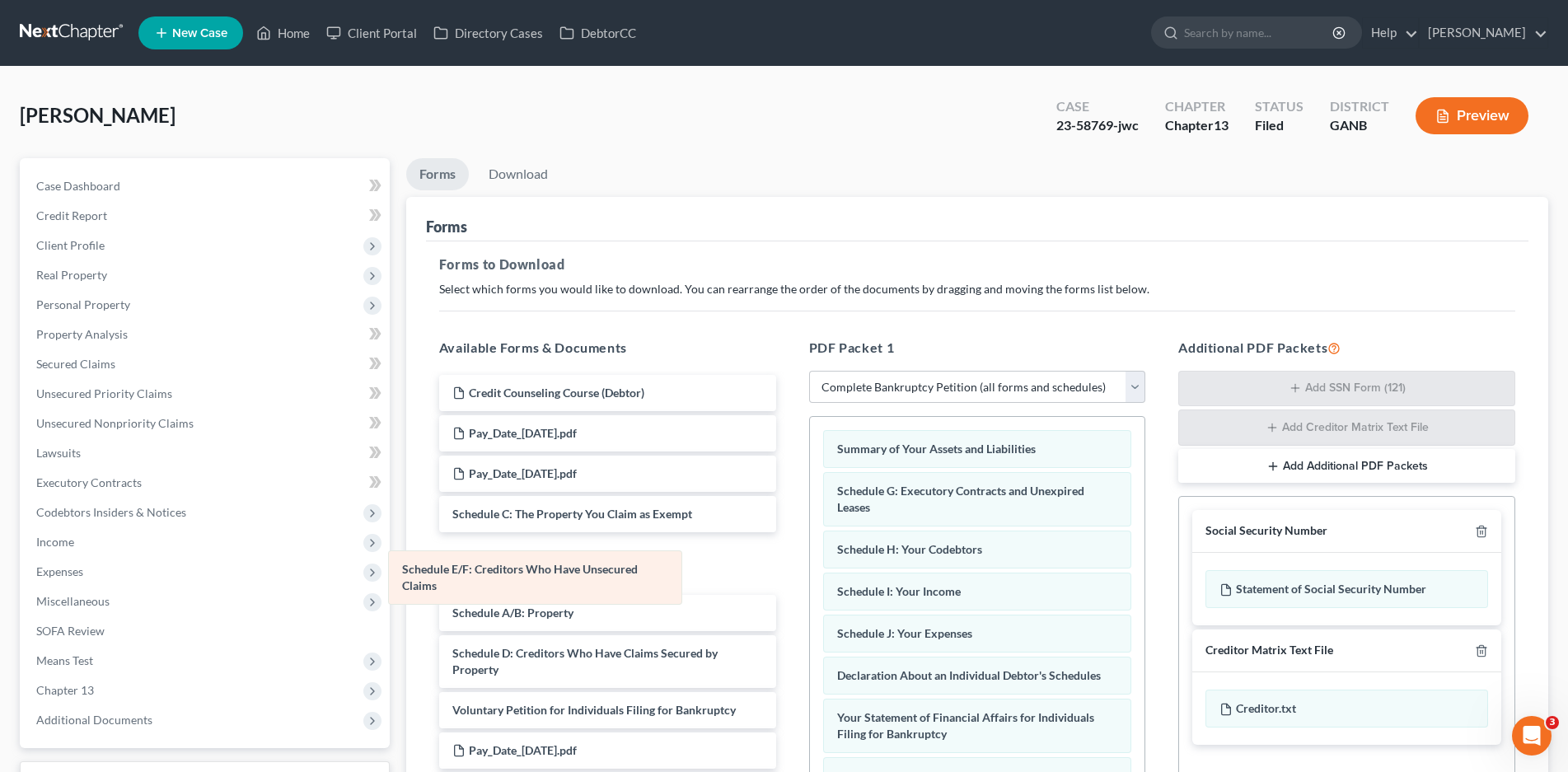
drag, startPoint x: 917, startPoint y: 496, endPoint x: 492, endPoint y: 570, distance: 431.4
click at [810, 570] on div "Schedule E/F: Creditors Who Have Unsecured Claims Summary of Your Assets and Li…" at bounding box center [978, 767] width 335 height 701
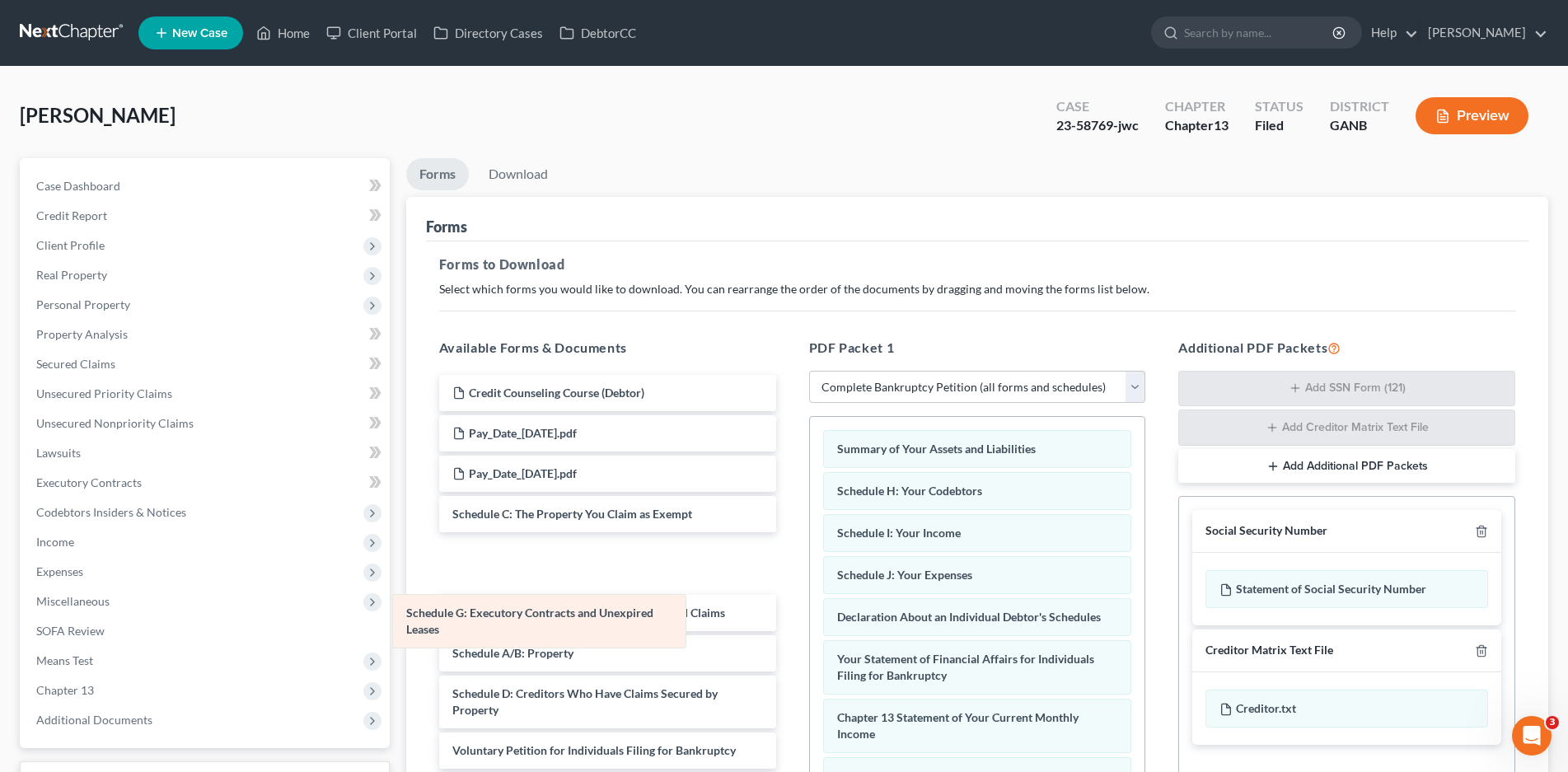
drag, startPoint x: 871, startPoint y: 479, endPoint x: 437, endPoint y: 601, distance: 450.8
click at [810, 601] on div "Schedule G: Executory Contracts and Unexpired Leases Summary of Your Assets and…" at bounding box center [978, 738] width 335 height 642
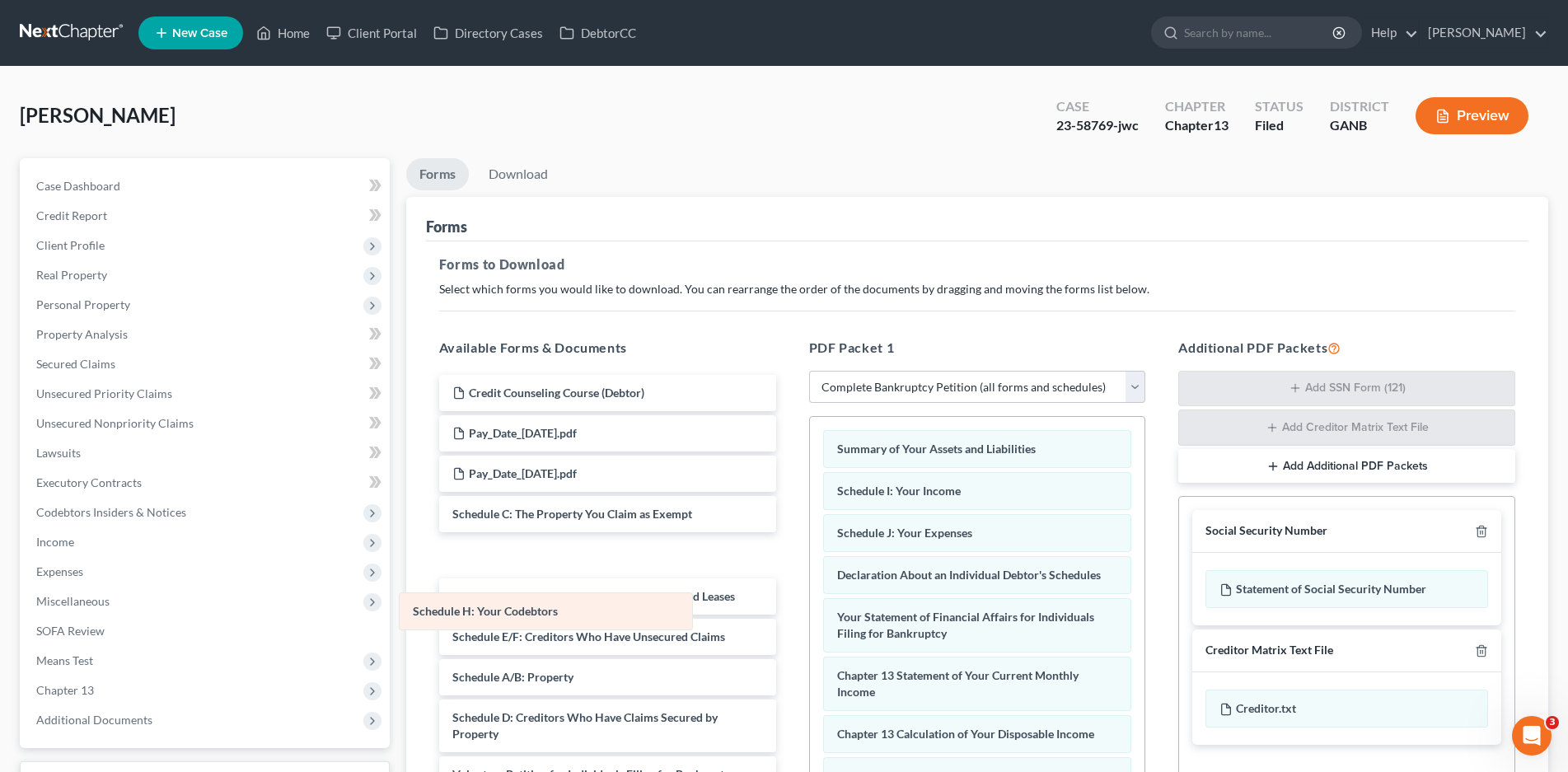
drag, startPoint x: 853, startPoint y: 490, endPoint x: 428, endPoint y: 611, distance: 441.9
click at [810, 611] on div "Schedule H: Your Codebtors Summary of Your Assets and Liabilities Schedule H: Y…" at bounding box center [978, 717] width 335 height 600
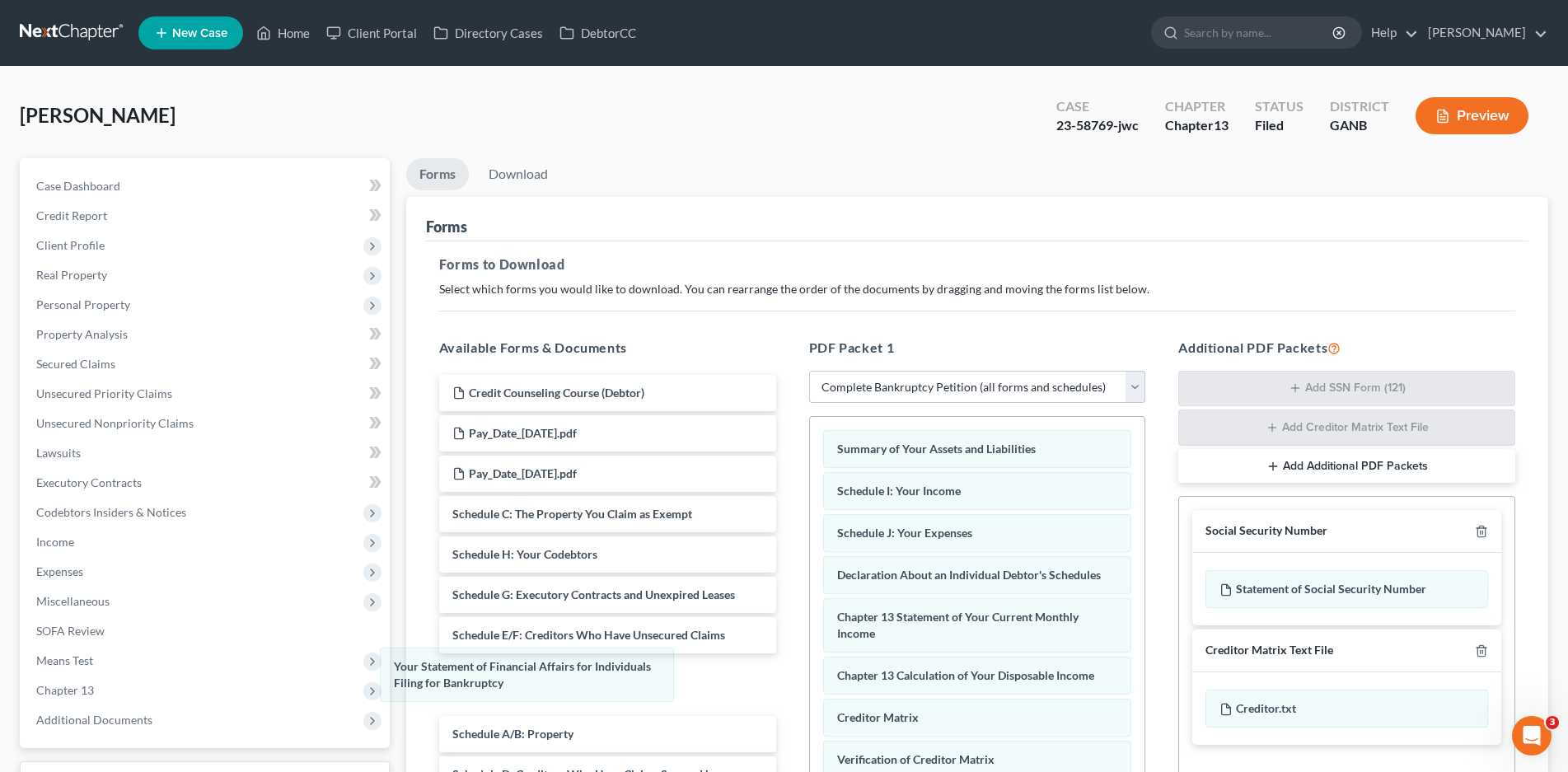
drag, startPoint x: 861, startPoint y: 619, endPoint x: 818, endPoint y: 660, distance: 59.4
click at [810, 667] on div "Your Statement of Financial Affairs for Individuals Filing for Bankruptcy Summa…" at bounding box center [978, 688] width 335 height 542
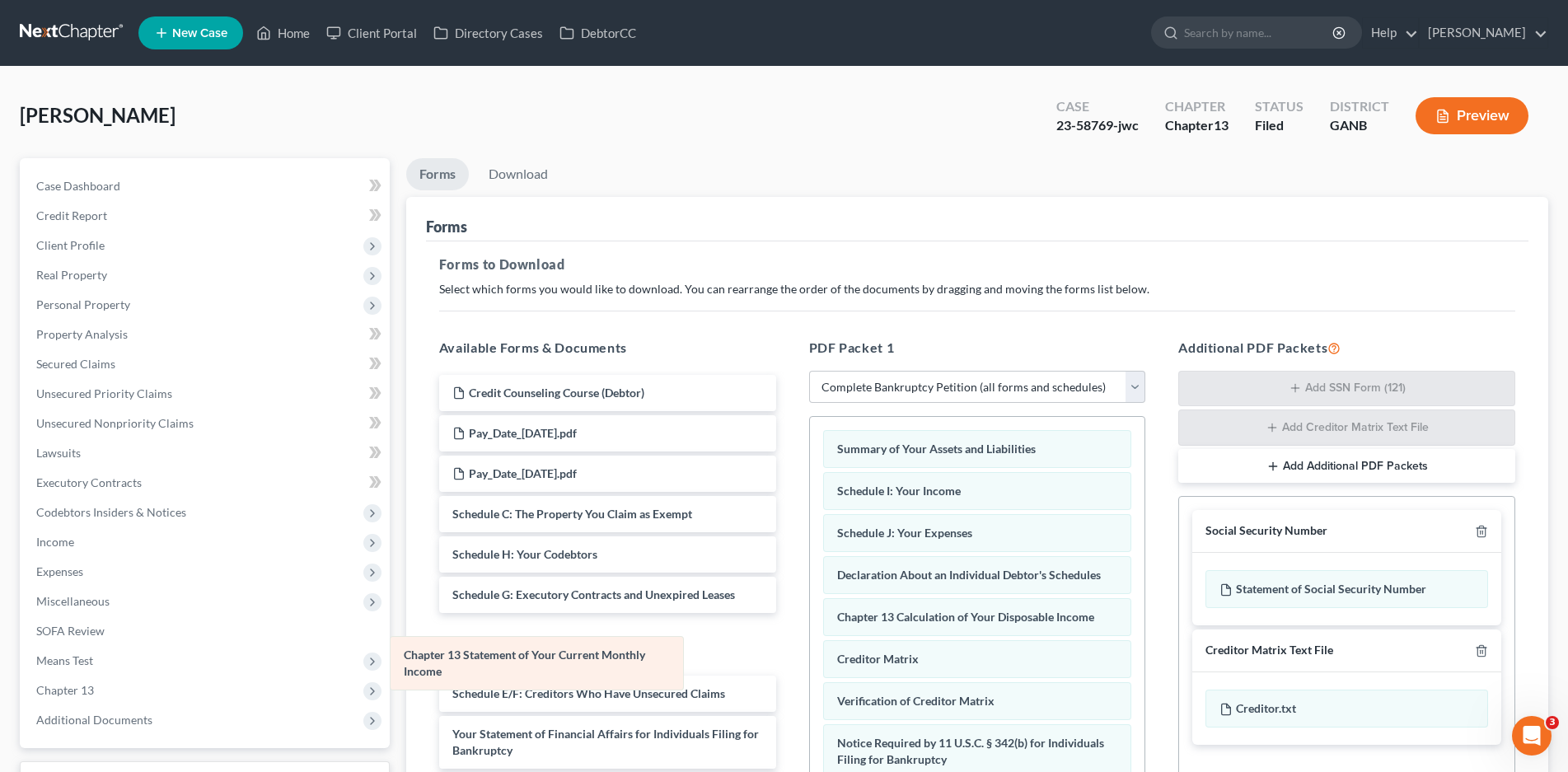
drag, startPoint x: 882, startPoint y: 626, endPoint x: 455, endPoint y: 663, distance: 428.6
click at [810, 663] on div "Chapter 13 Statement of Your Current Monthly Income Summary of Your Assets and …" at bounding box center [978, 659] width 335 height 483
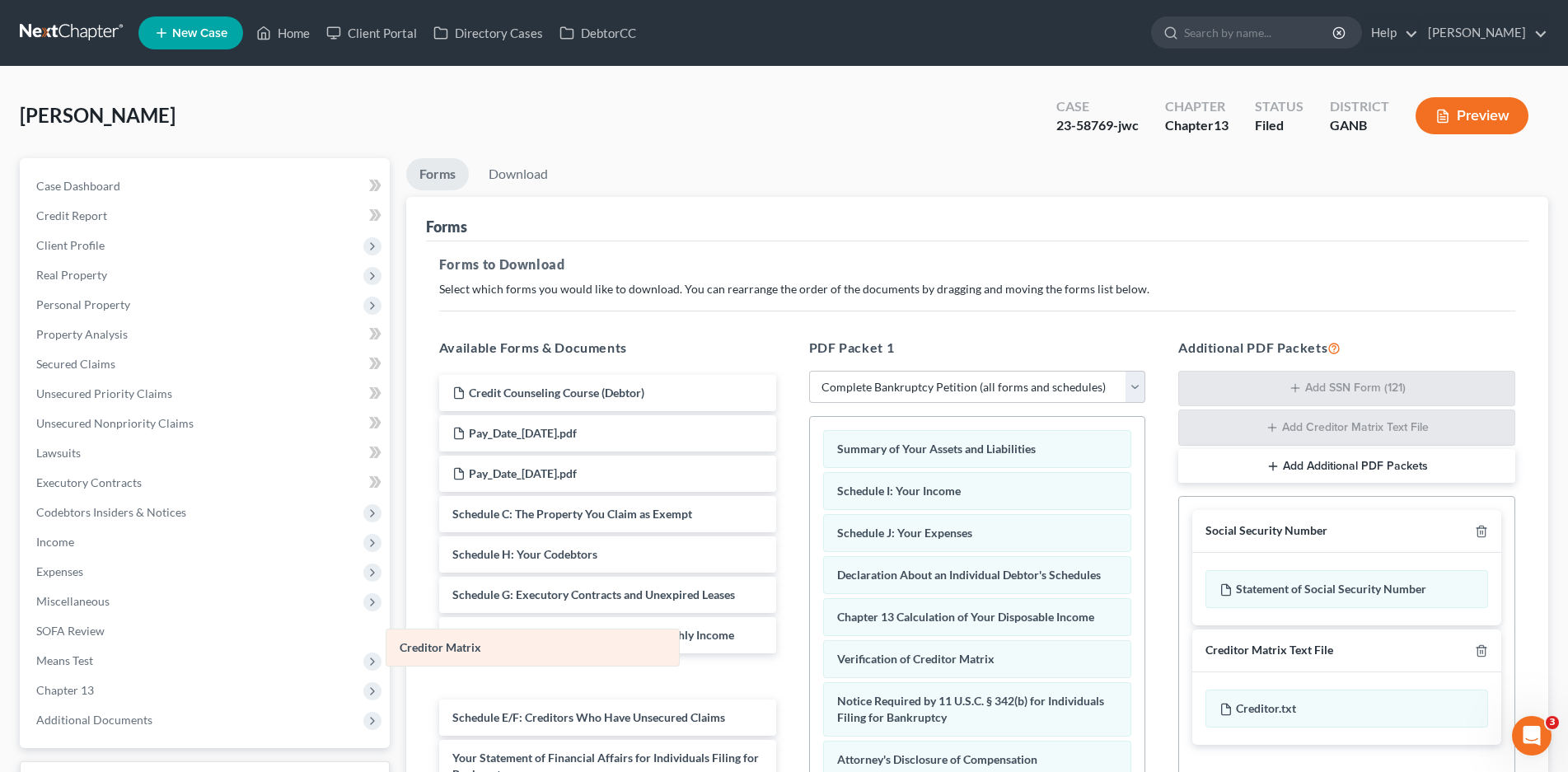
drag, startPoint x: 947, startPoint y: 652, endPoint x: 509, endPoint y: 640, distance: 438.2
click at [810, 640] on div "Creditor Matrix Summary of Your Assets and Liabilities Schedule I: Your Income …" at bounding box center [978, 637] width 335 height 441
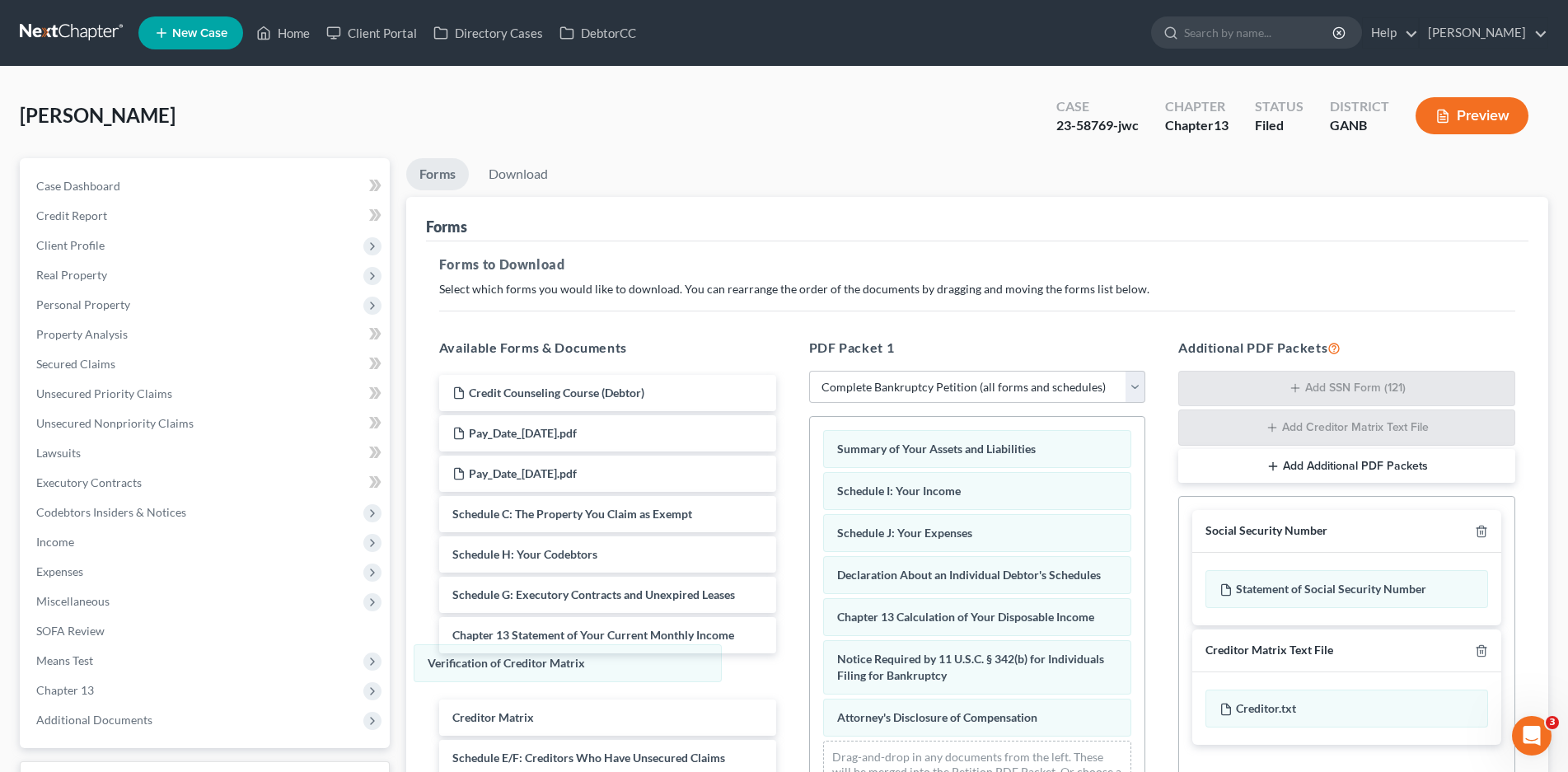
drag, startPoint x: 943, startPoint y: 657, endPoint x: 762, endPoint y: 689, distance: 183.8
click at [810, 665] on div "Verification of Creditor Matrix Summary of Your Assets and Liabilities Schedule…" at bounding box center [978, 617] width 335 height 399
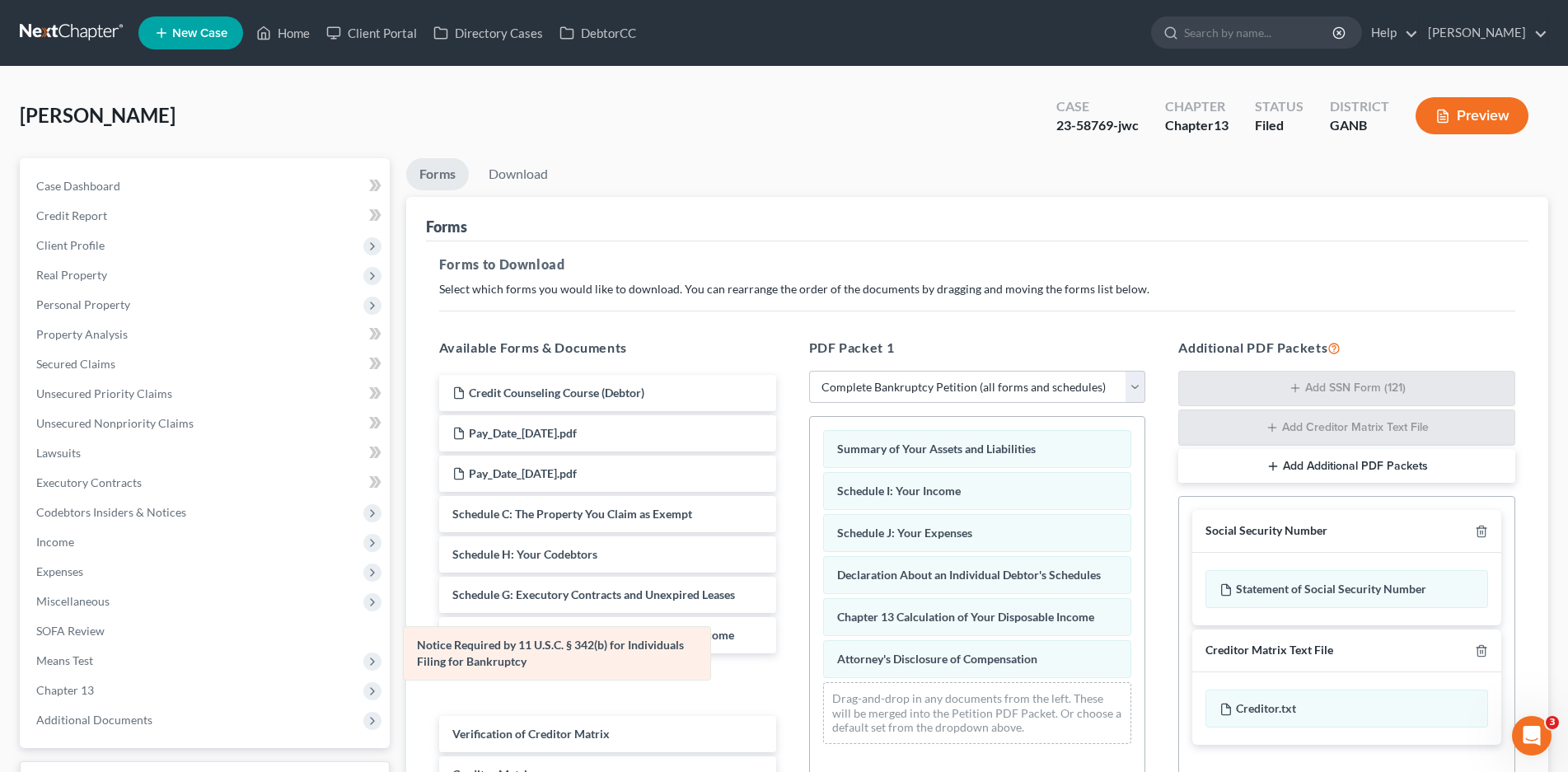
drag, startPoint x: 893, startPoint y: 677, endPoint x: 479, endPoint y: 661, distance: 414.3
click at [810, 661] on div "Notice Required by 11 U.S.C. § 342(b) for Individuals Filing for Bankruptcy Sum…" at bounding box center [978, 588] width 335 height 341
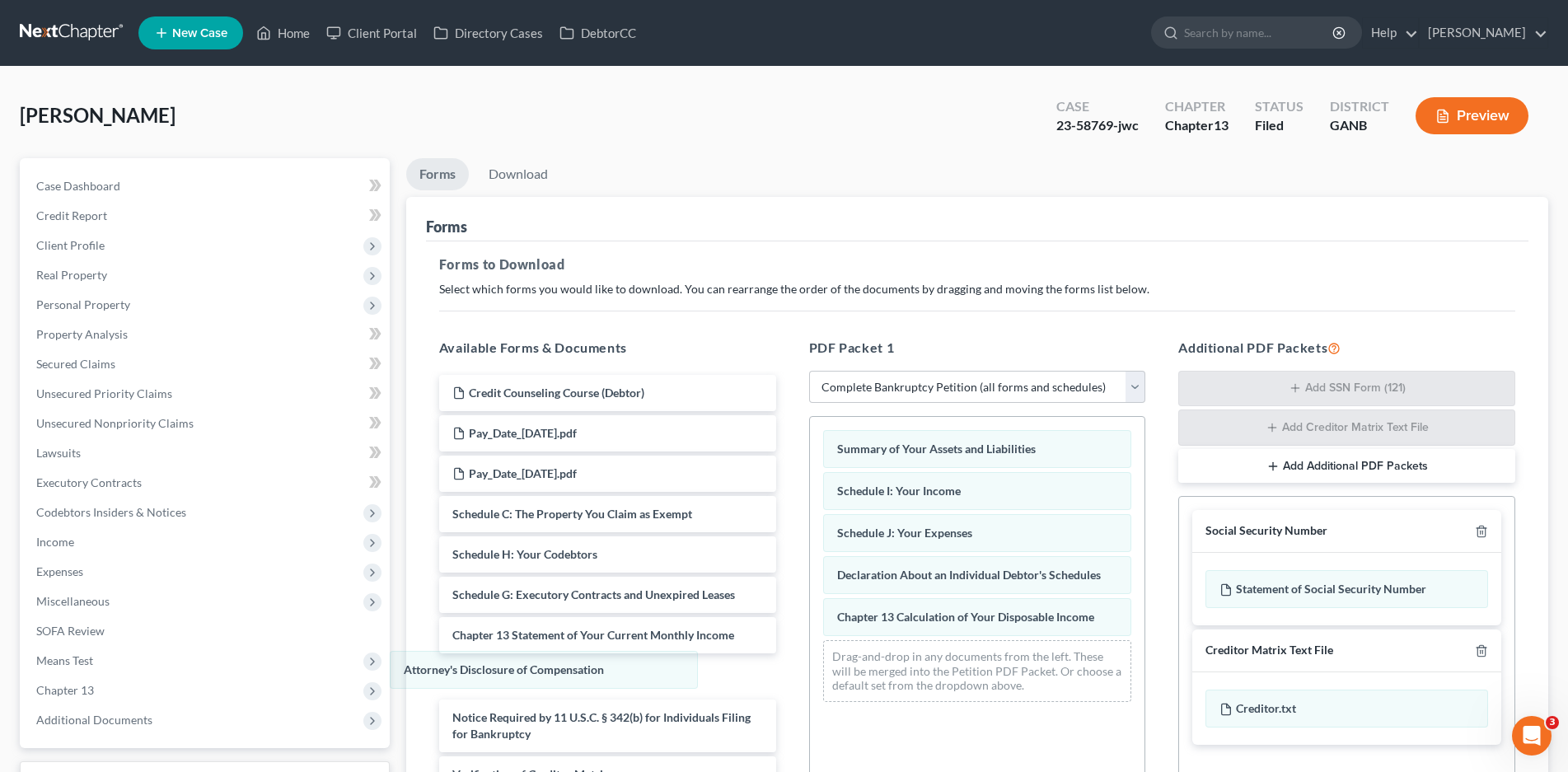
drag, startPoint x: 869, startPoint y: 654, endPoint x: 1147, endPoint y: 604, distance: 282.5
click at [810, 664] on div "Attorney's Disclosure of Compensation Summary of Your Assets and Liabilities Sc…" at bounding box center [978, 566] width 335 height 299
click at [1474, 529] on div at bounding box center [1478, 531] width 20 height 16
click at [1482, 529] on polyline "button" at bounding box center [1481, 529] width 10 height 0
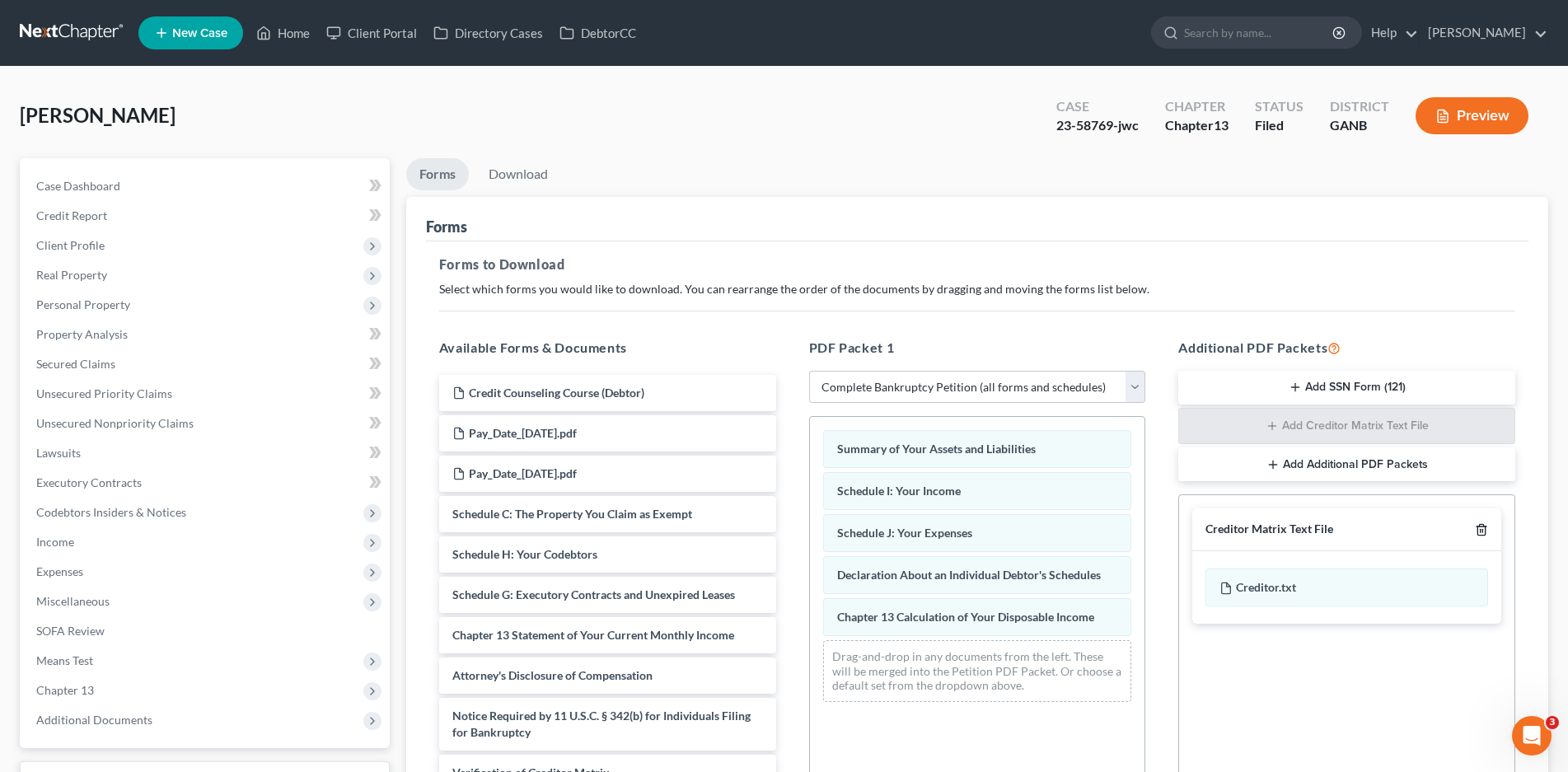
click at [1482, 532] on line "button" at bounding box center [1482, 532] width 0 height 4
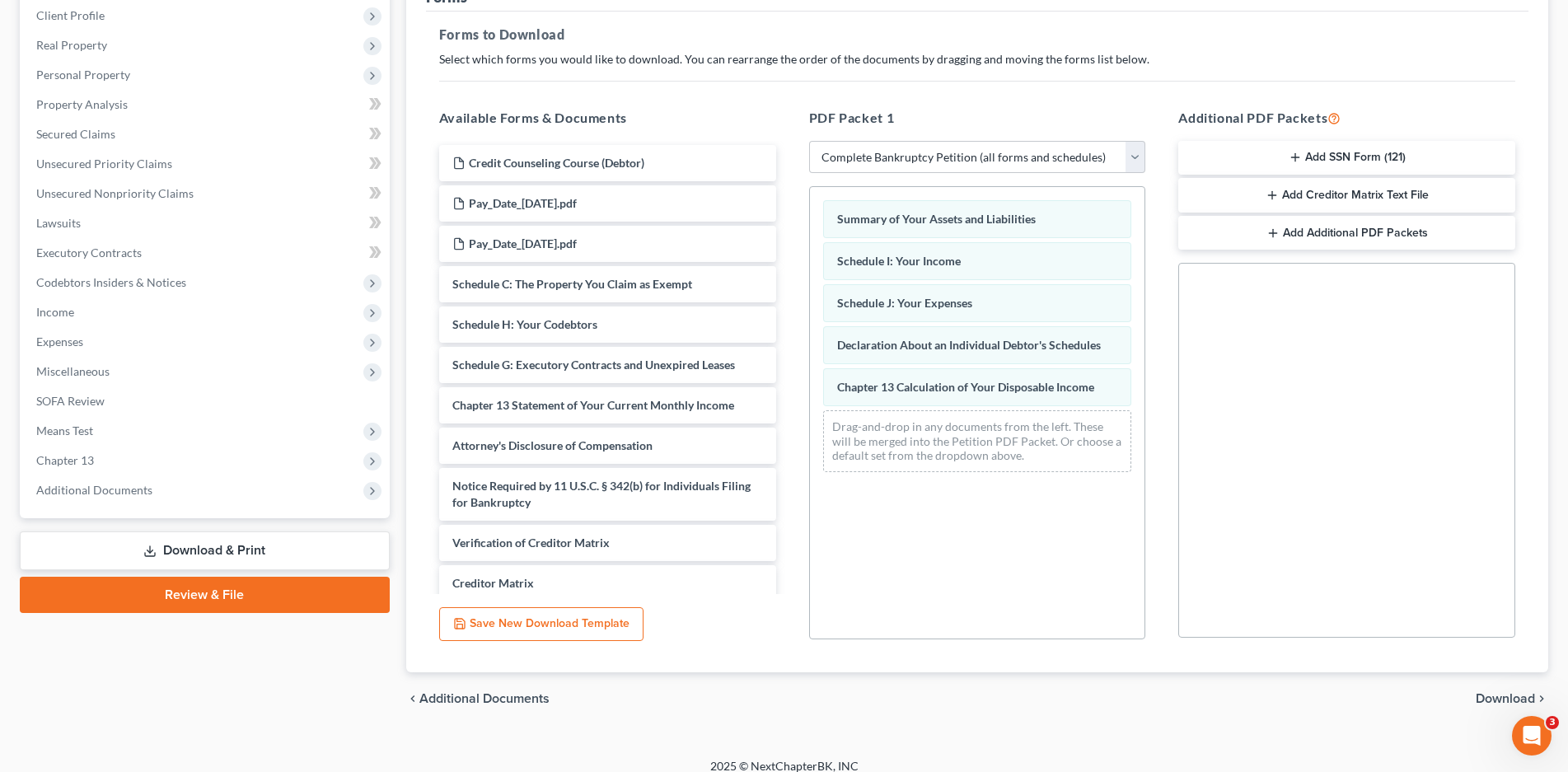
scroll to position [245, 0]
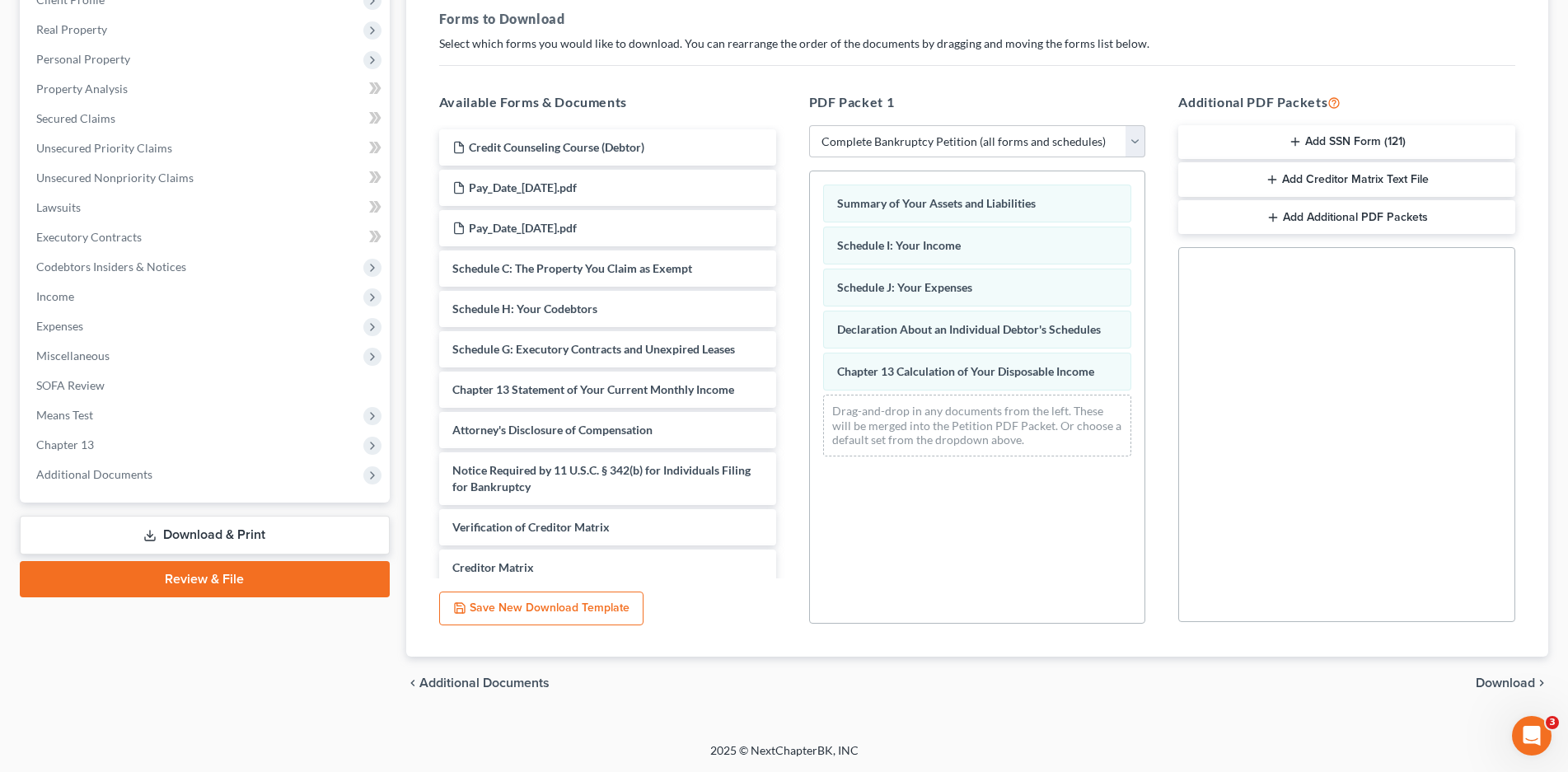
click at [1509, 679] on span "Download" at bounding box center [1504, 683] width 59 height 13
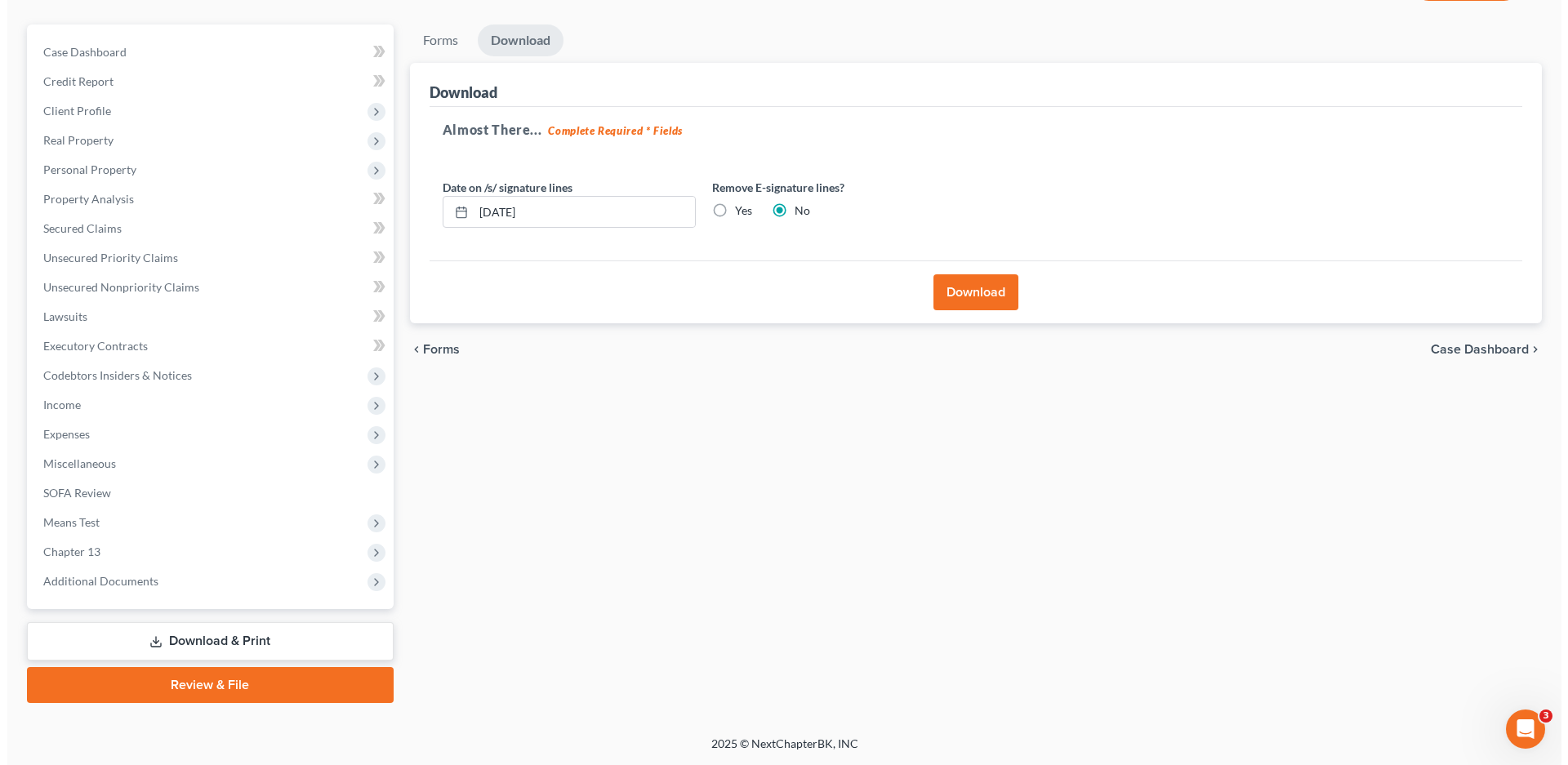
scroll to position [133, 0]
click at [983, 288] on button "Download" at bounding box center [969, 292] width 85 height 36
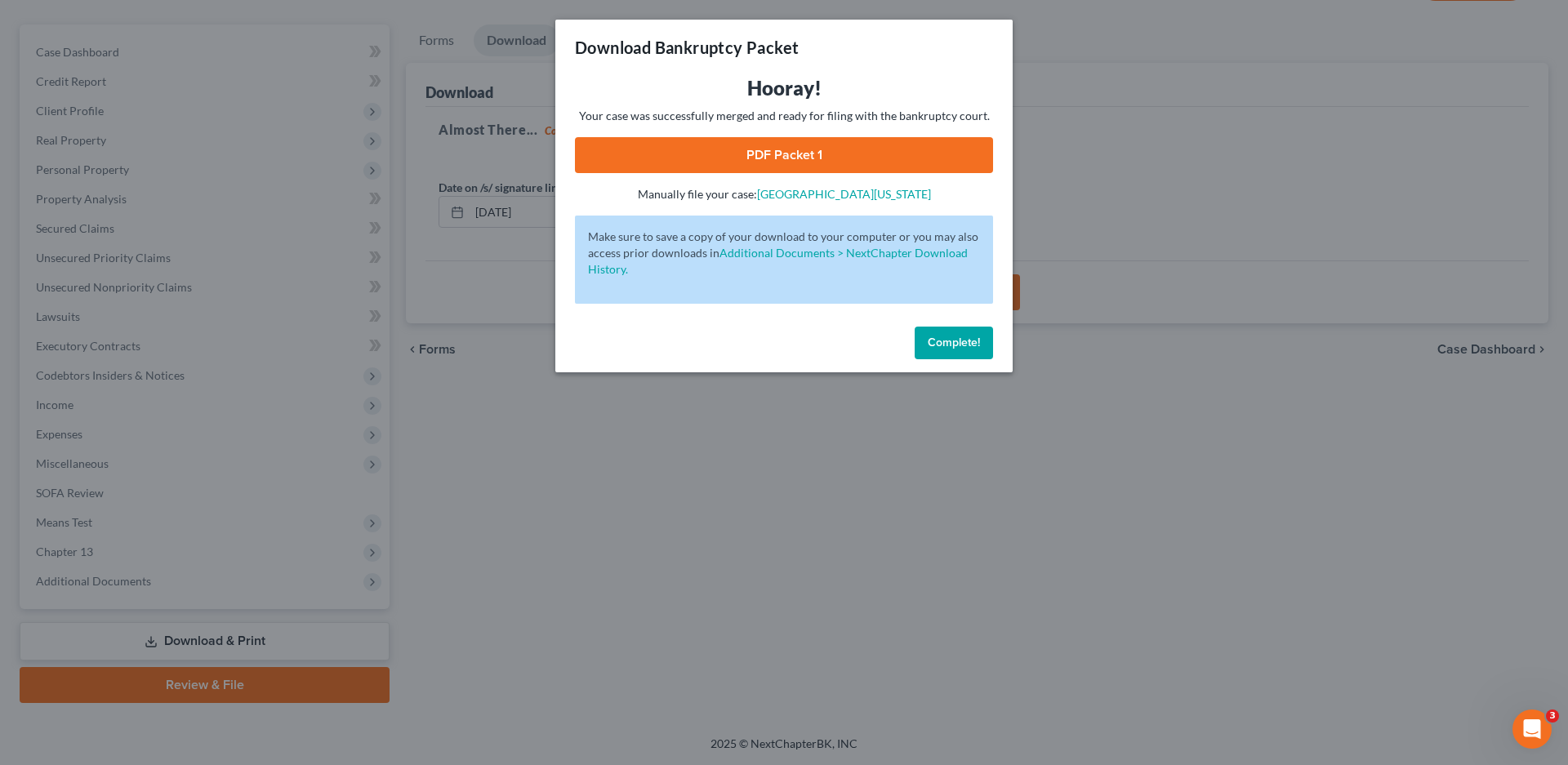
click at [785, 148] on link "PDF Packet 1" at bounding box center [784, 155] width 418 height 36
